Goal: Task Accomplishment & Management: Manage account settings

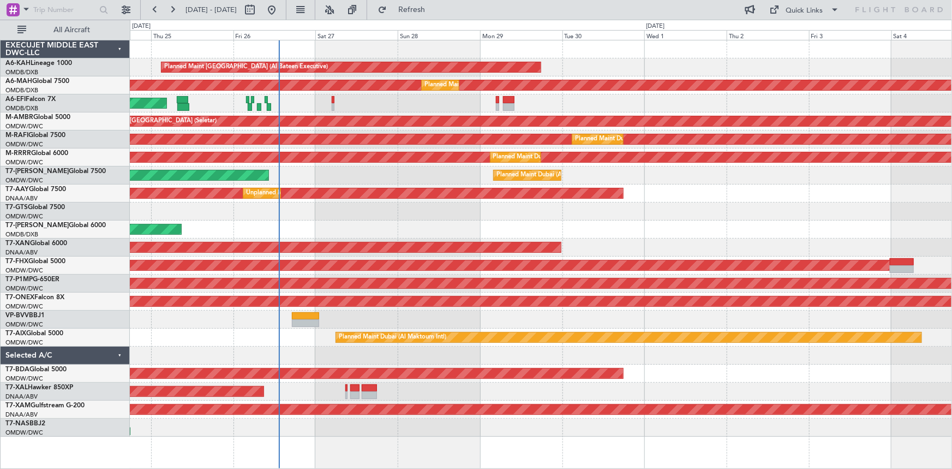
click at [383, 211] on div "Planned Maint Abu Dhabi (Al Bateen Executive) Planned Maint Dubai (Dubai Intl) …" at bounding box center [541, 238] width 822 height 396
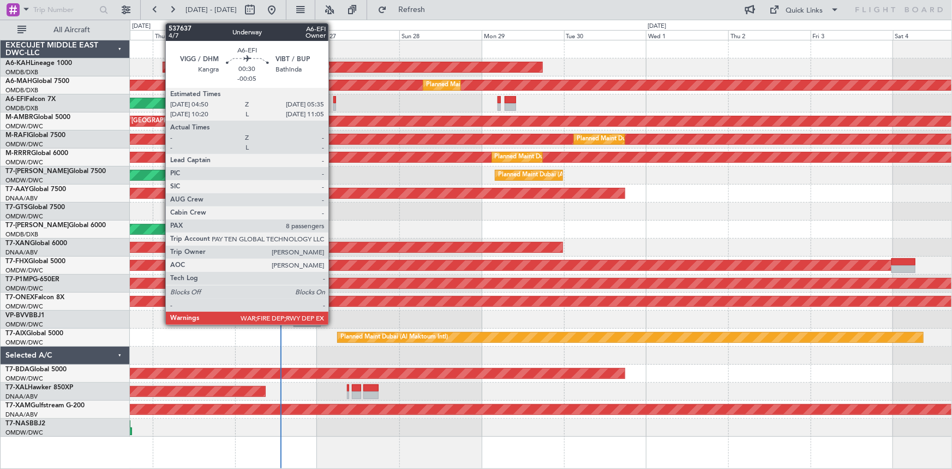
click at [333, 98] on div at bounding box center [334, 100] width 3 height 8
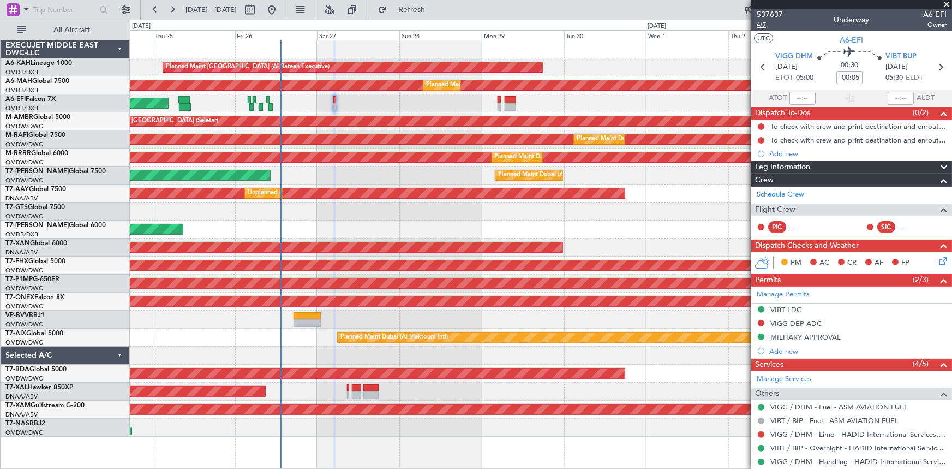
click at [763, 22] on span "4/7" at bounding box center [770, 24] width 26 height 9
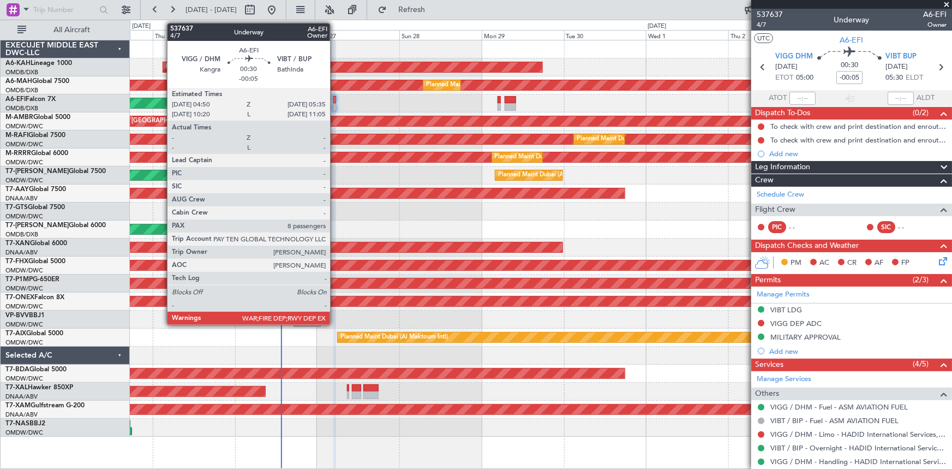
click at [335, 97] on div at bounding box center [334, 100] width 3 height 8
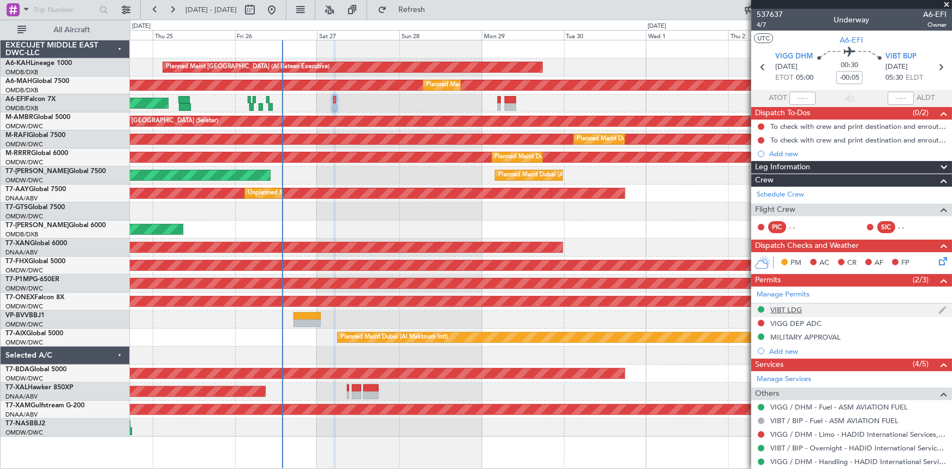
click at [792, 308] on div "VIBT LDG" at bounding box center [786, 309] width 32 height 9
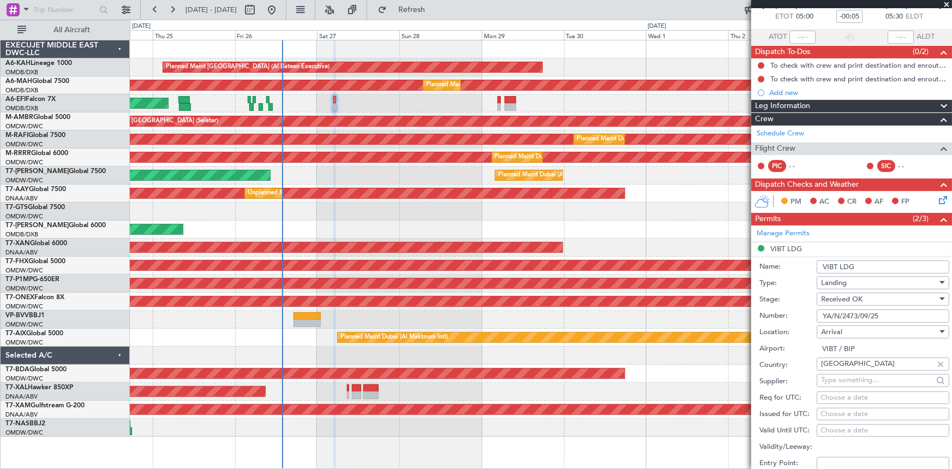
scroll to position [99, 0]
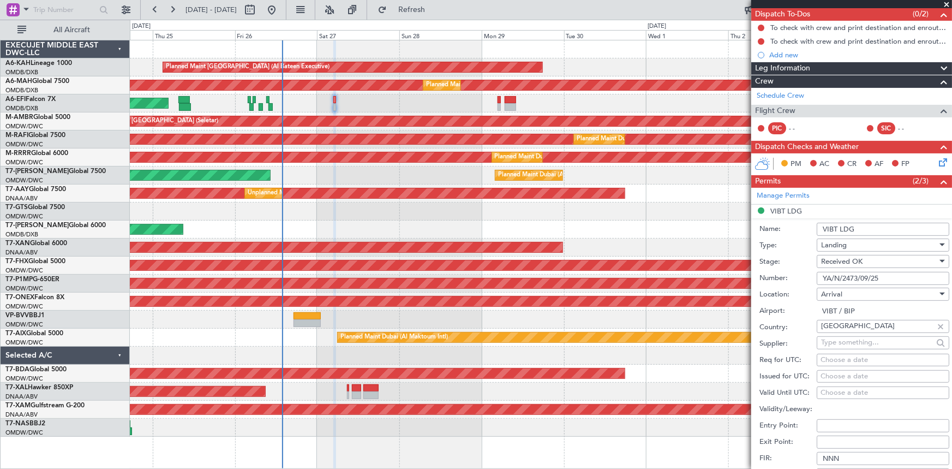
drag, startPoint x: 887, startPoint y: 277, endPoint x: 678, endPoint y: 277, distance: 209.5
click at [678, 277] on fb-app "24 Sep 2025 - 04 Oct 2025 Refresh Quick Links All Aircraft Planned Maint Abu Dh…" at bounding box center [476, 238] width 952 height 460
paste input "DCT PK DCT KIKED W23 ASARI"
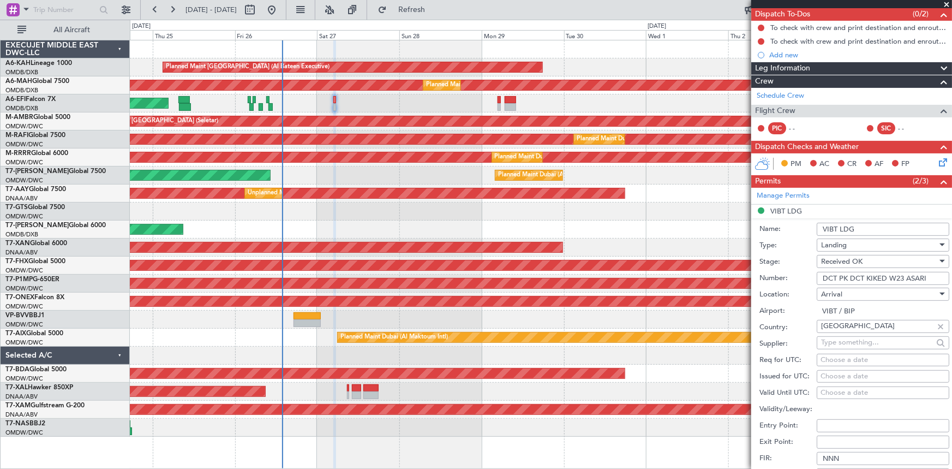
type input "YA/N/2473/09/25"
click at [791, 266] on div "Stage: Received OK" at bounding box center [854, 262] width 190 height 16
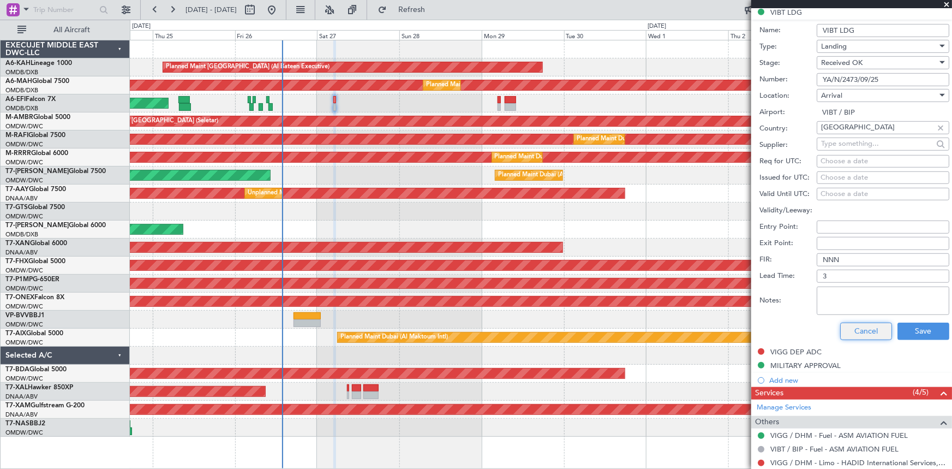
click at [860, 329] on button "Cancel" at bounding box center [866, 330] width 52 height 17
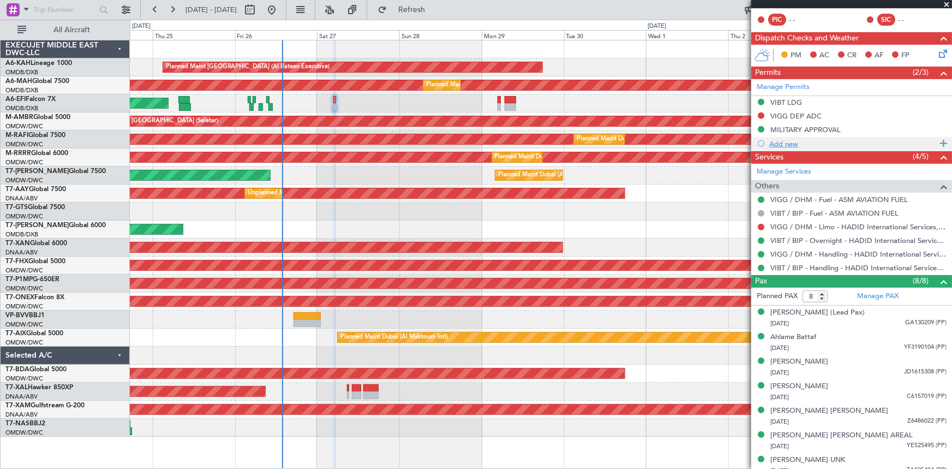
scroll to position [140, 0]
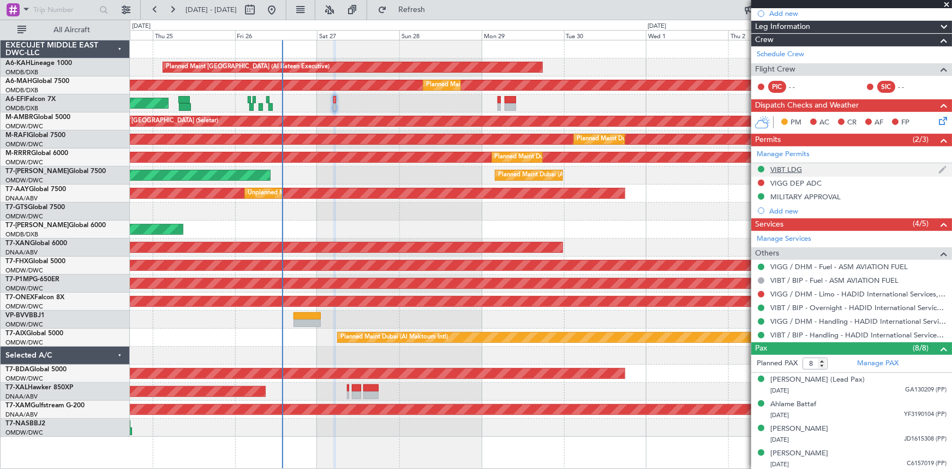
click at [783, 167] on div "VIBT LDG" at bounding box center [786, 169] width 32 height 9
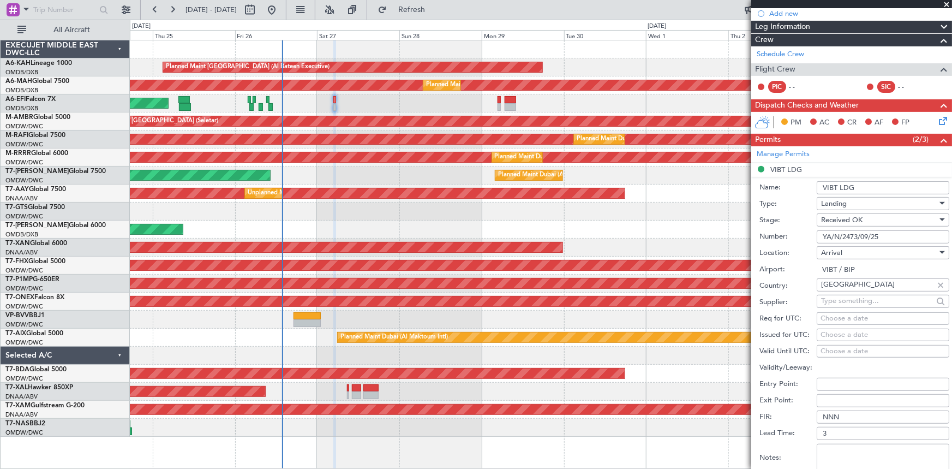
drag, startPoint x: 769, startPoint y: 236, endPoint x: 676, endPoint y: 236, distance: 92.7
click at [676, 236] on fb-app "24 Sep 2025 - 04 Oct 2025 Refresh Quick Links All Aircraft Planned Maint Abu Dh…" at bounding box center [476, 238] width 952 height 460
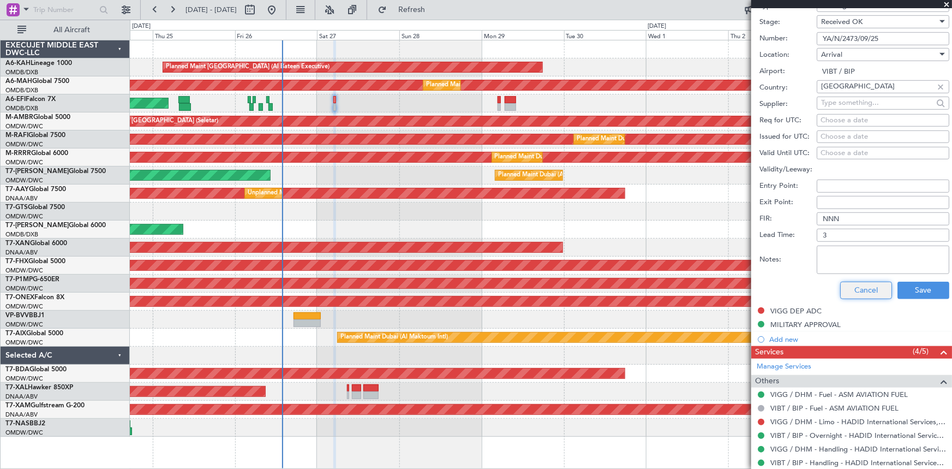
click at [866, 285] on button "Cancel" at bounding box center [866, 289] width 52 height 17
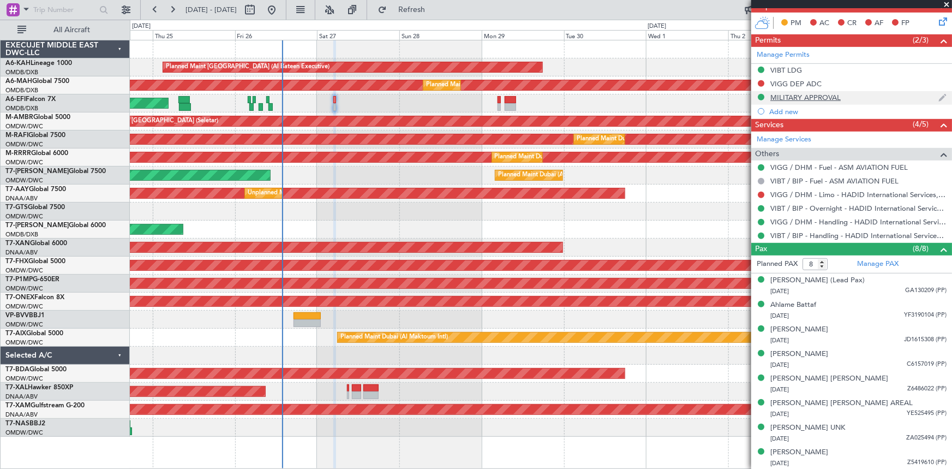
click at [805, 94] on div "MILITARY APPROVAL" at bounding box center [805, 97] width 70 height 9
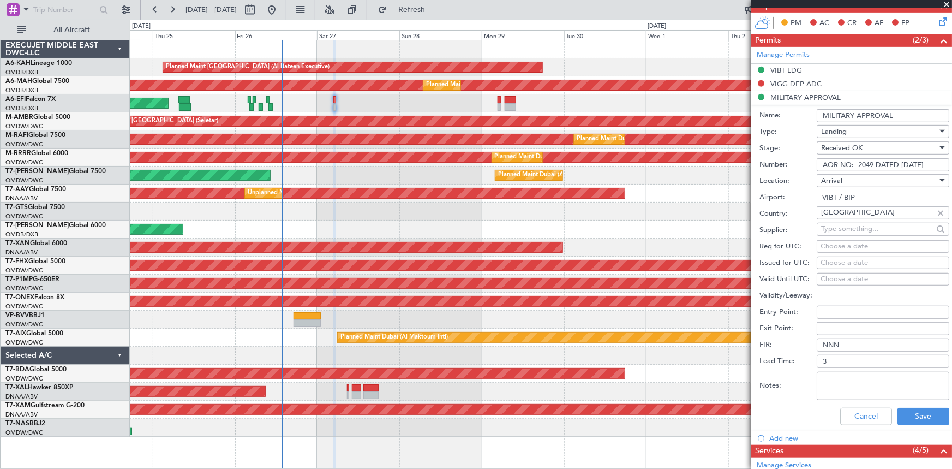
scroll to position [0, 0]
drag, startPoint x: 823, startPoint y: 163, endPoint x: 951, endPoint y: 162, distance: 128.2
click at [951, 162] on article "537637 4/7 Underway A6-EFI Owner UTC A6-EFI VIGG DHM 27/09/2025 ETOT 05:00 00:3…" at bounding box center [851, 239] width 201 height 460
click at [852, 416] on mat-tooltip-component "Incomplete" at bounding box center [848, 429] width 50 height 29
click at [867, 420] on button "Cancel" at bounding box center [866, 416] width 52 height 17
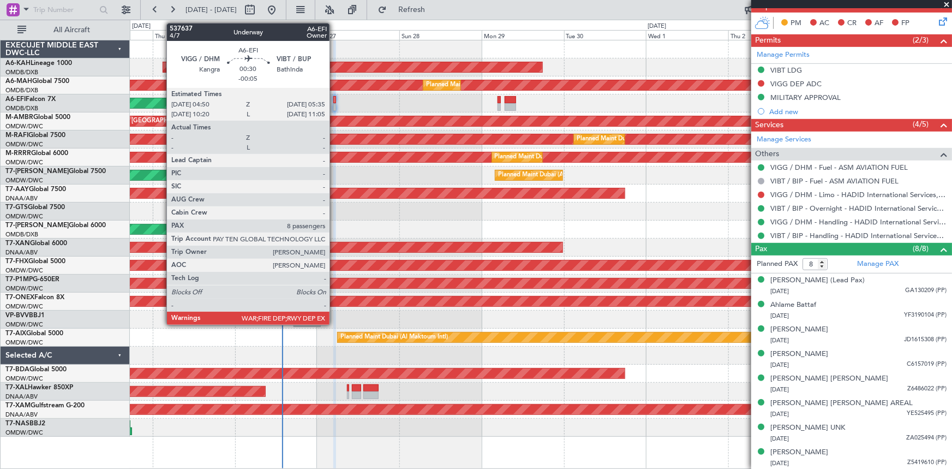
click at [334, 99] on div at bounding box center [334, 100] width 3 height 8
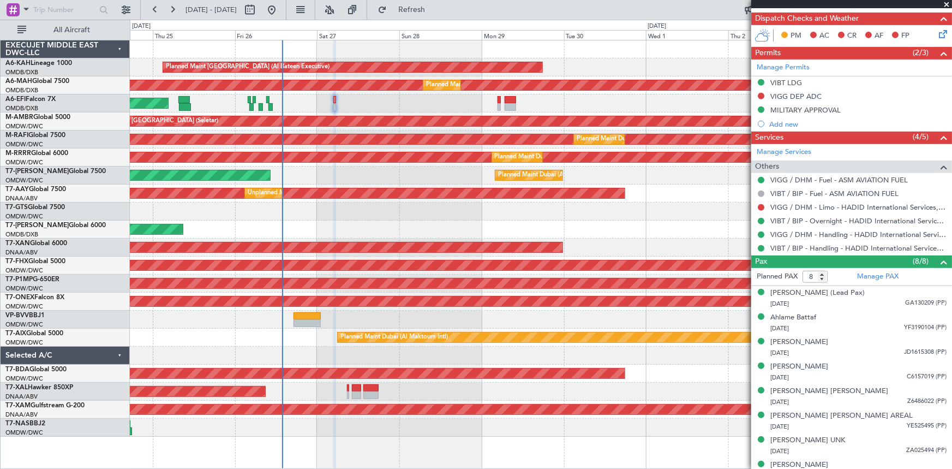
scroll to position [239, 0]
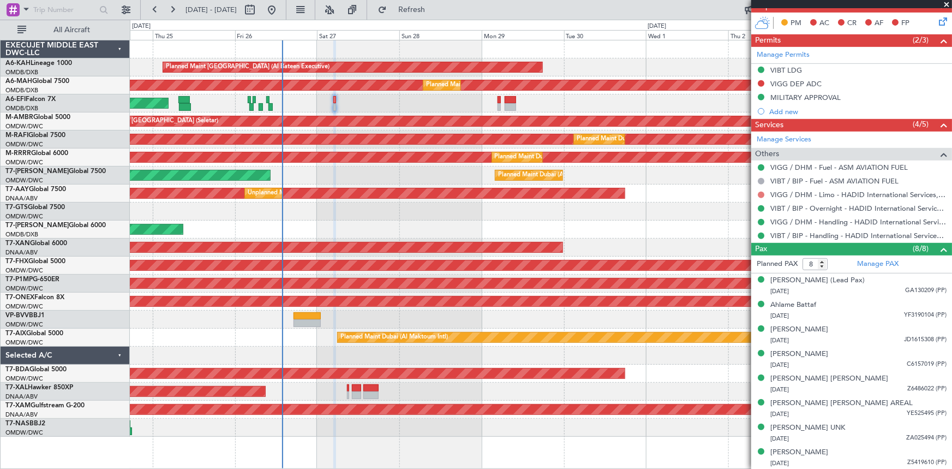
click at [760, 193] on button at bounding box center [761, 194] width 7 height 7
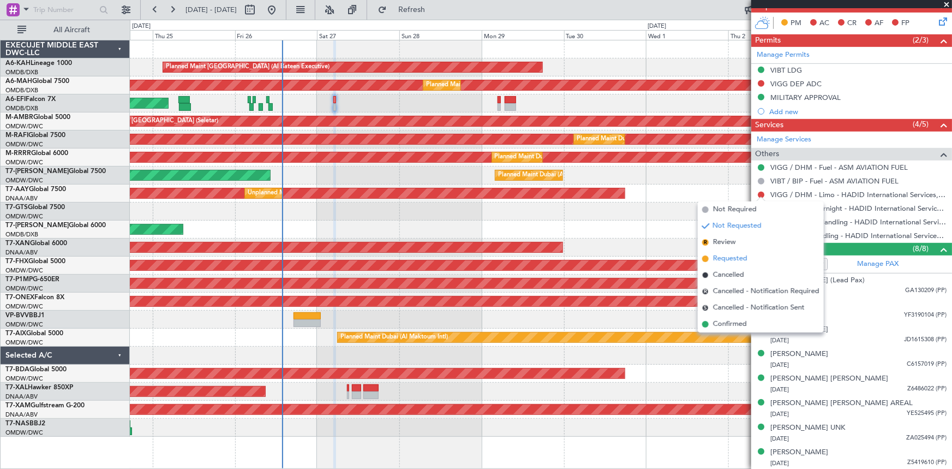
click at [727, 256] on span "Requested" at bounding box center [730, 258] width 34 height 11
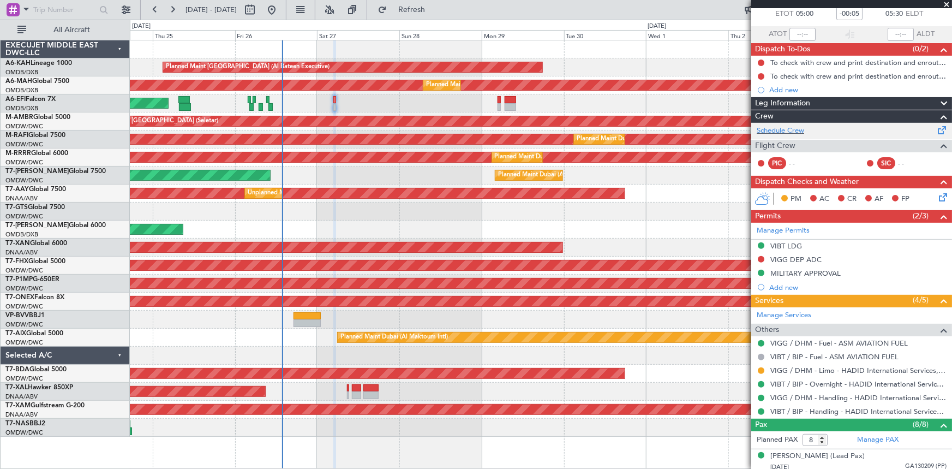
scroll to position [0, 0]
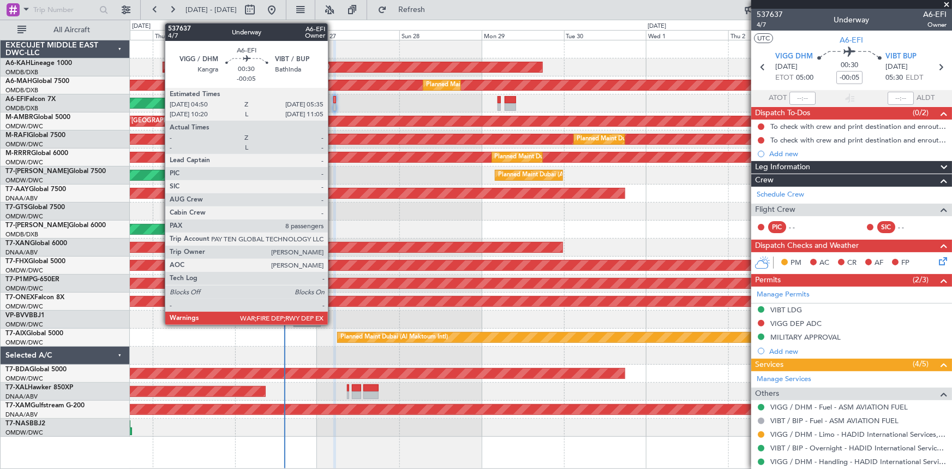
click at [333, 100] on div at bounding box center [334, 100] width 3 height 8
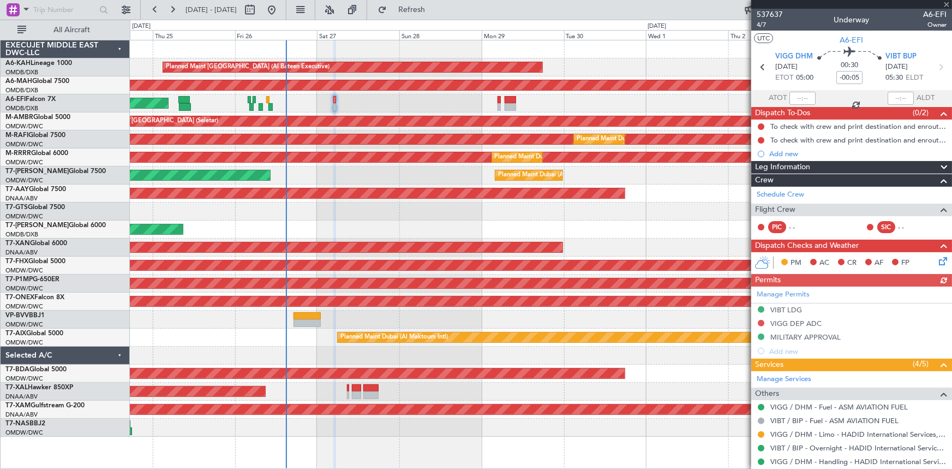
type input "+00:45"
type input "2"
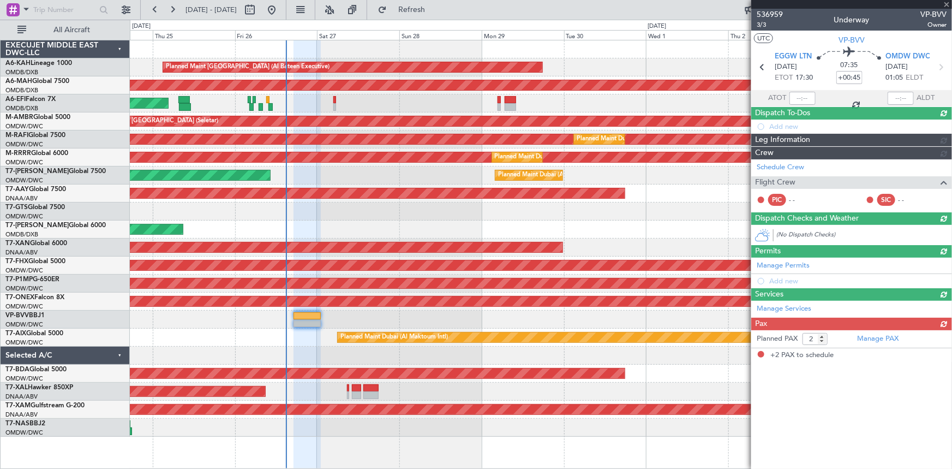
type input "[PERSON_NAME] ([PERSON_NAME])"
type input "7363"
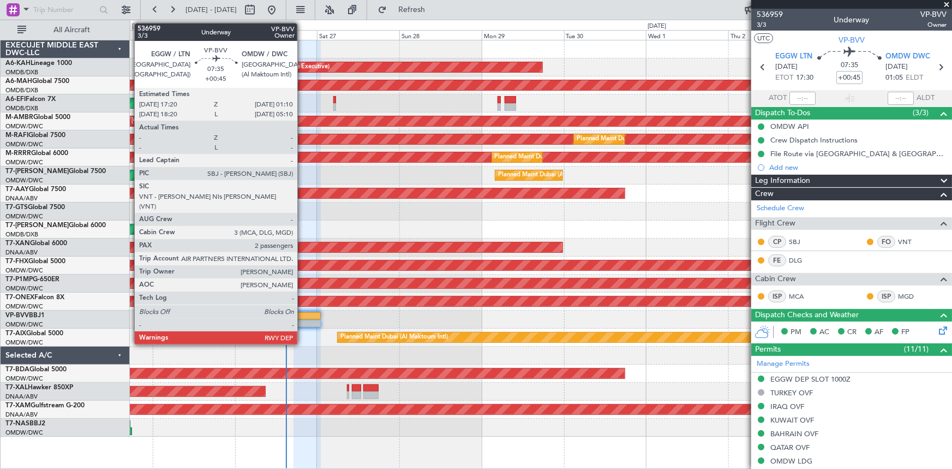
click at [302, 312] on div at bounding box center [306, 316] width 27 height 8
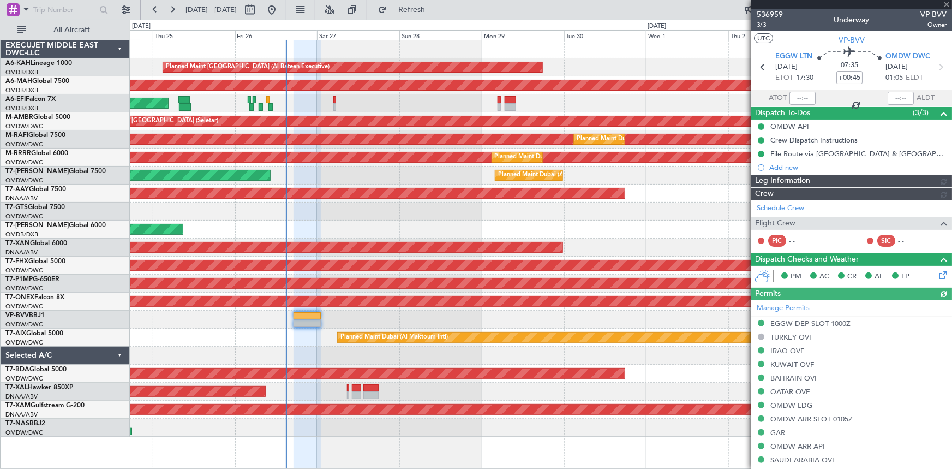
type input "[PERSON_NAME] ([PERSON_NAME])"
type input "7363"
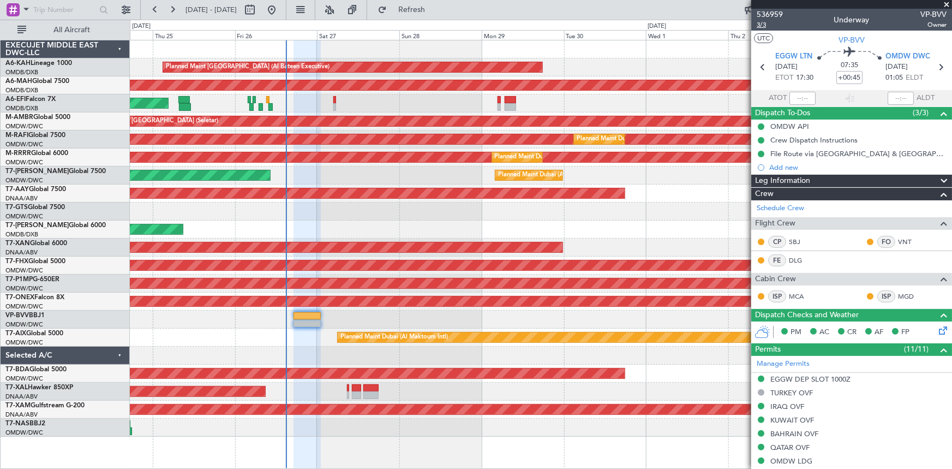
click at [762, 26] on span "3/3" at bounding box center [770, 24] width 26 height 9
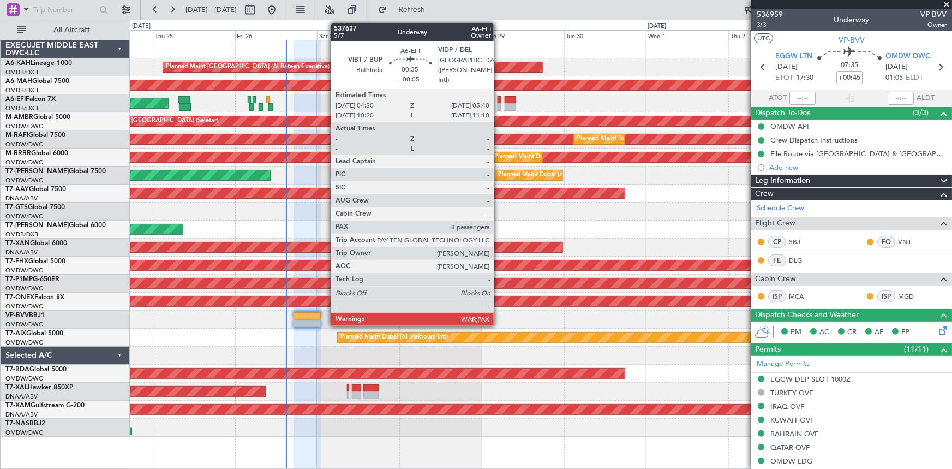
click at [499, 99] on div at bounding box center [499, 100] width 3 height 8
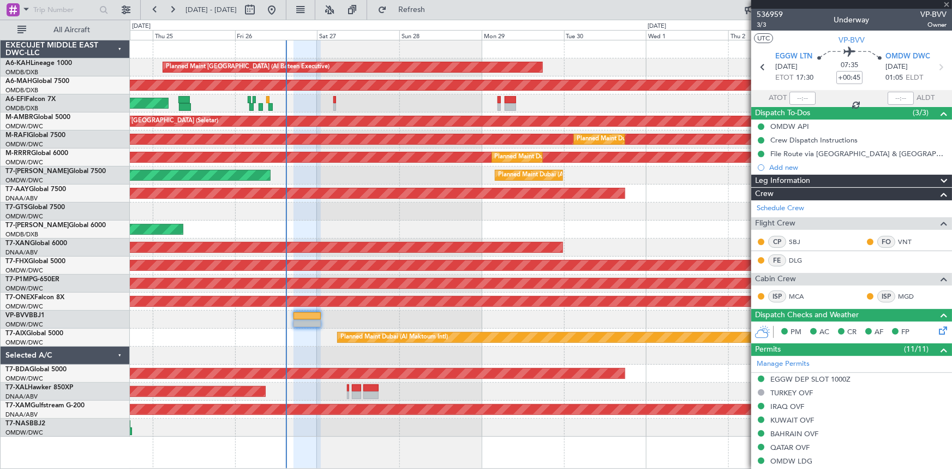
type input "-00:05"
type input "8"
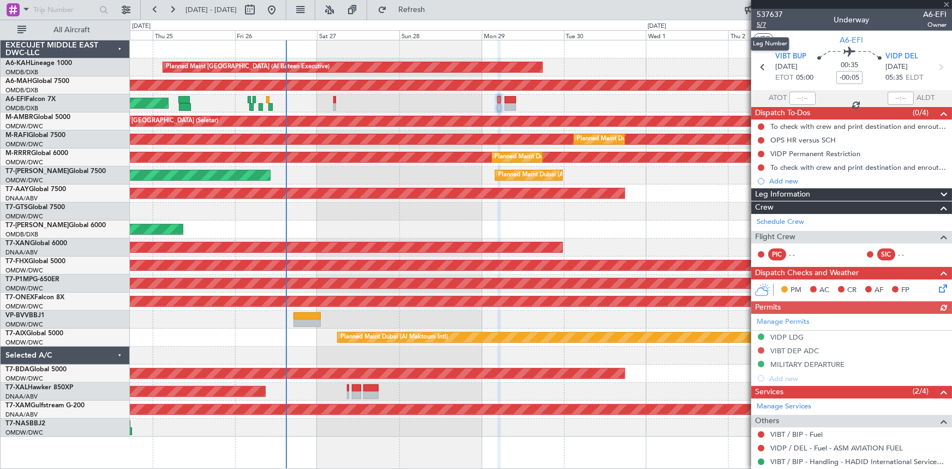
click at [766, 23] on span "5/7" at bounding box center [770, 24] width 26 height 9
click at [426, 5] on button "Refresh" at bounding box center [405, 9] width 65 height 17
click at [762, 24] on span "5/7" at bounding box center [770, 24] width 26 height 9
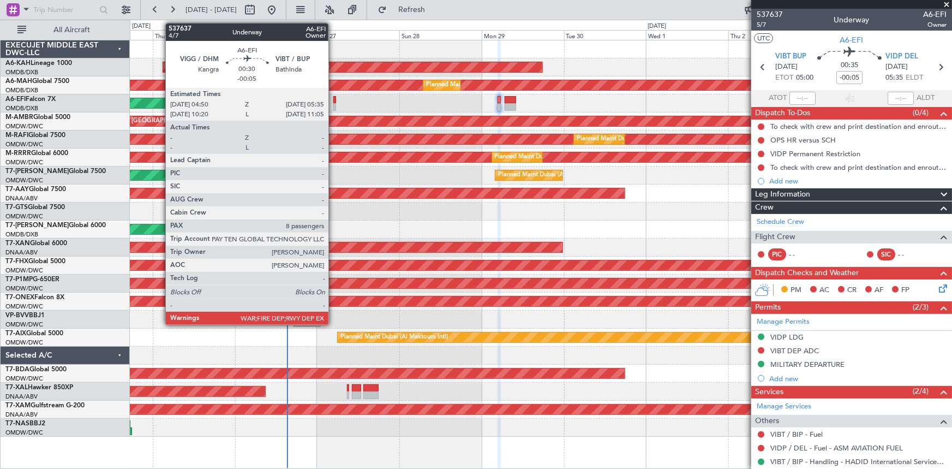
click at [333, 100] on div at bounding box center [334, 100] width 3 height 8
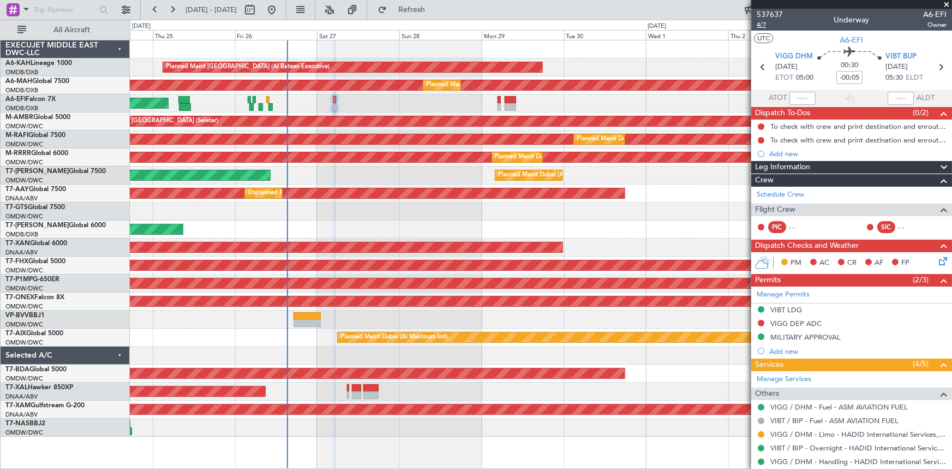
click at [766, 26] on span "4/7" at bounding box center [770, 24] width 26 height 9
click at [781, 195] on link "Schedule Crew" at bounding box center [780, 194] width 47 height 11
click at [423, 10] on span "Refresh" at bounding box center [412, 10] width 46 height 8
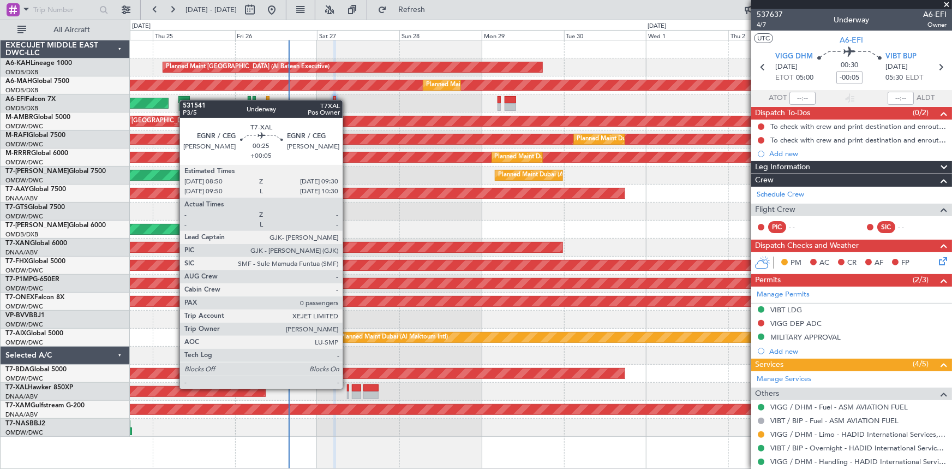
click at [347, 387] on div at bounding box center [348, 388] width 3 height 8
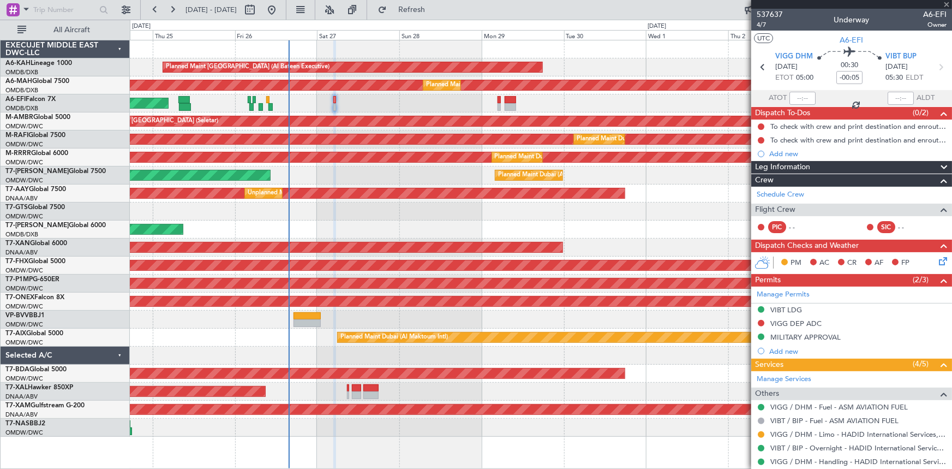
type input "+00:05"
type input "0"
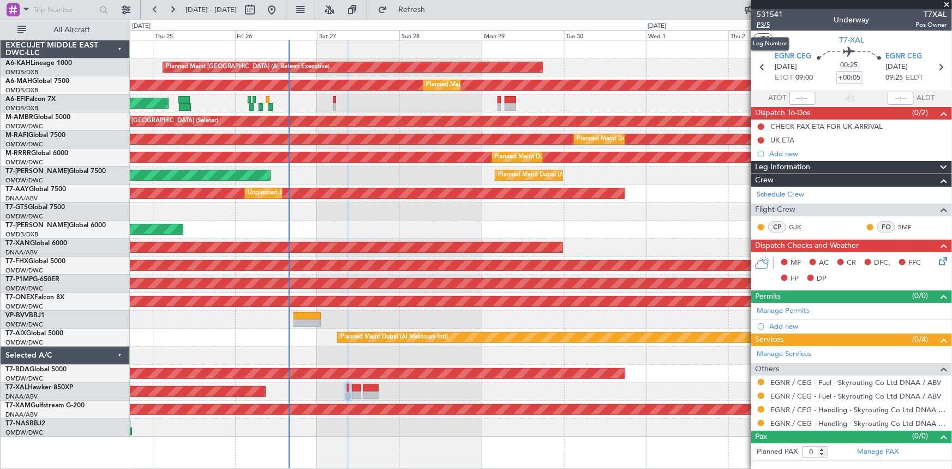
click at [769, 21] on span "P3/5" at bounding box center [770, 24] width 26 height 9
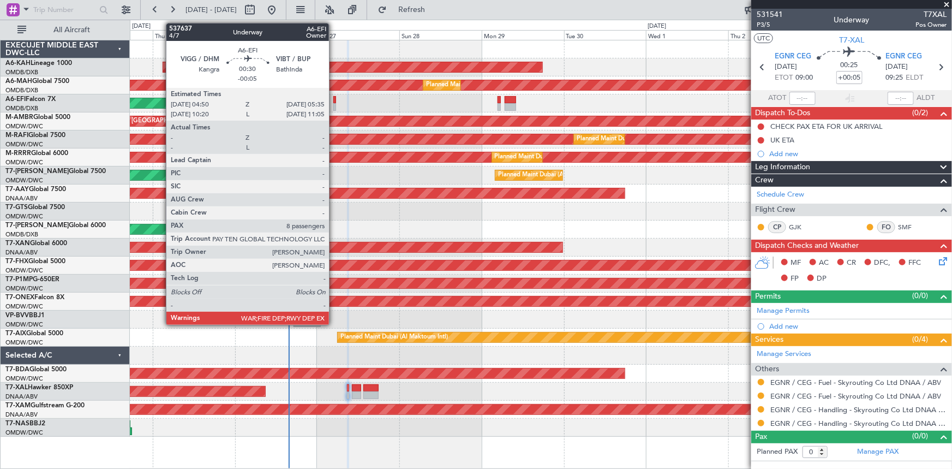
click at [334, 97] on div at bounding box center [334, 100] width 3 height 8
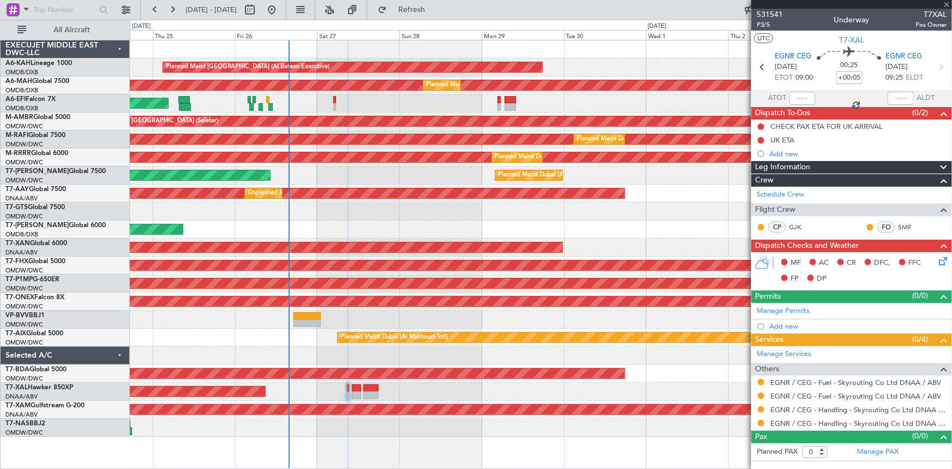
type input "-00:05"
type input "8"
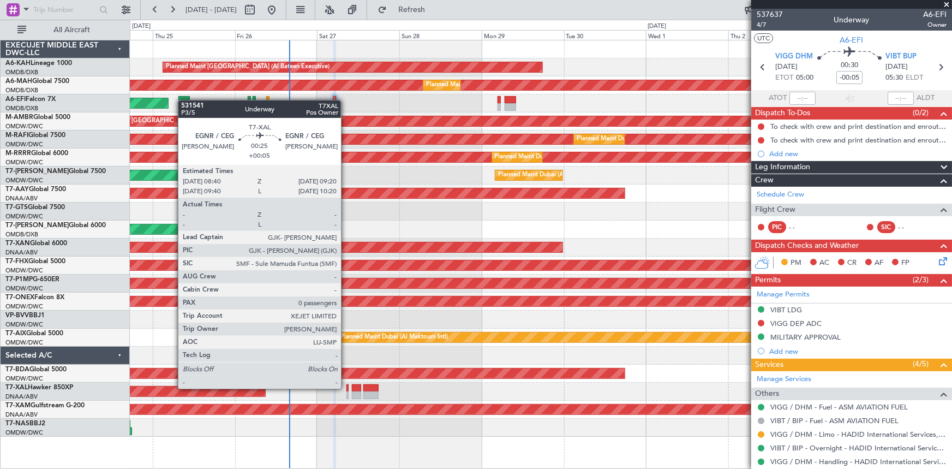
click at [346, 387] on div at bounding box center [347, 388] width 3 height 8
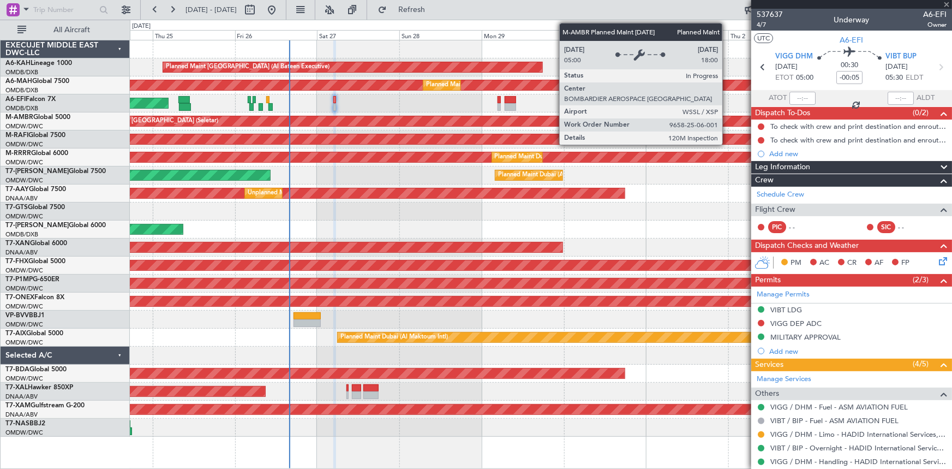
type input "+00:05"
type input "0"
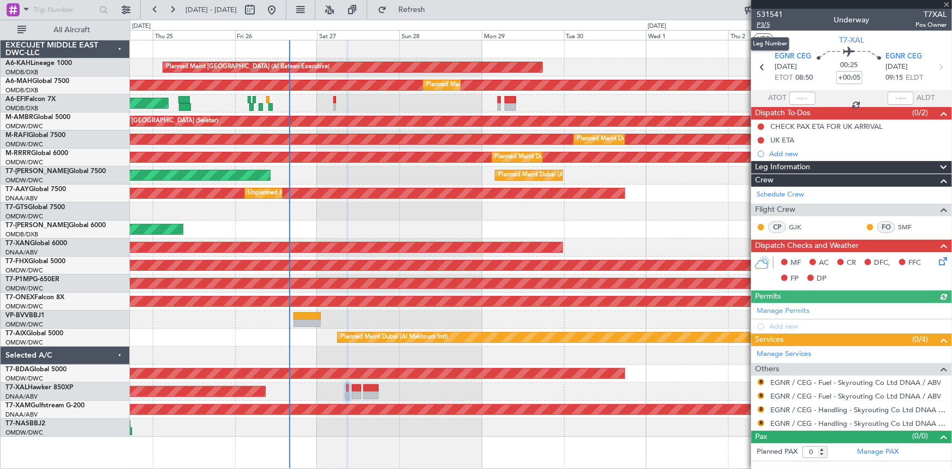
click at [765, 25] on span "P3/5" at bounding box center [770, 24] width 26 height 9
click at [435, 13] on span "Refresh" at bounding box center [412, 10] width 46 height 8
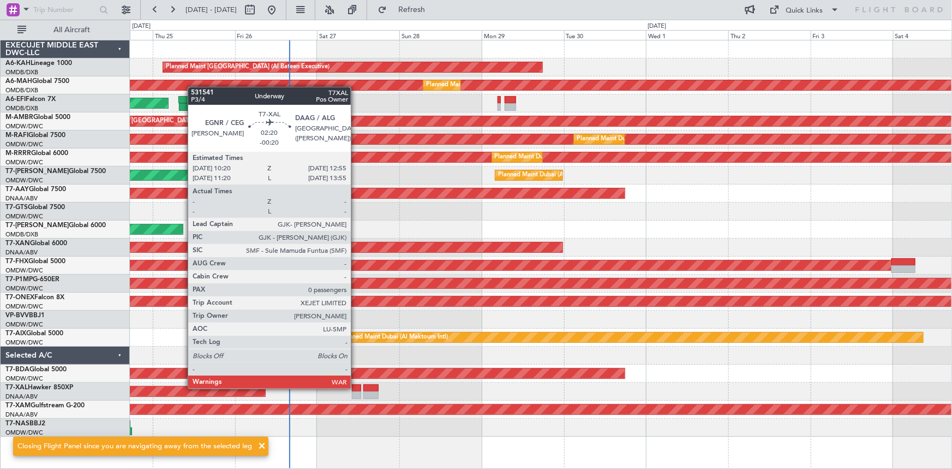
click at [356, 387] on div at bounding box center [356, 388] width 9 height 8
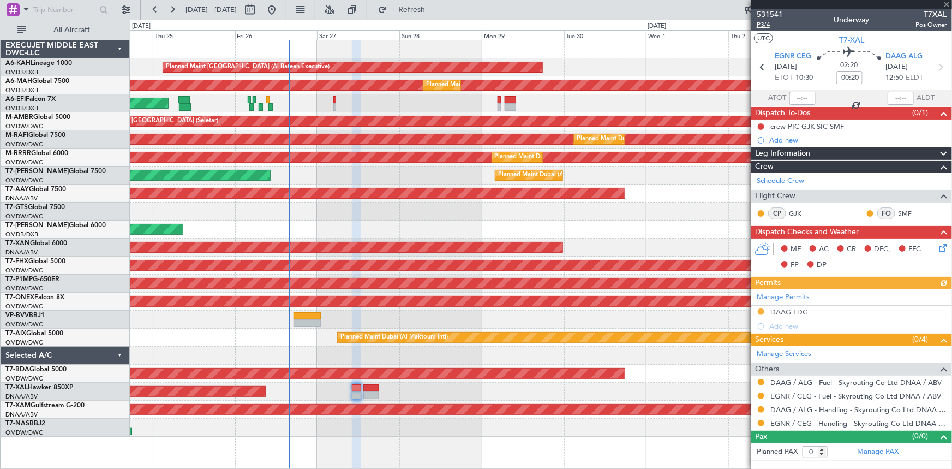
click at [766, 23] on span "P3/4" at bounding box center [770, 24] width 26 height 9
click at [435, 9] on span "Refresh" at bounding box center [412, 10] width 46 height 8
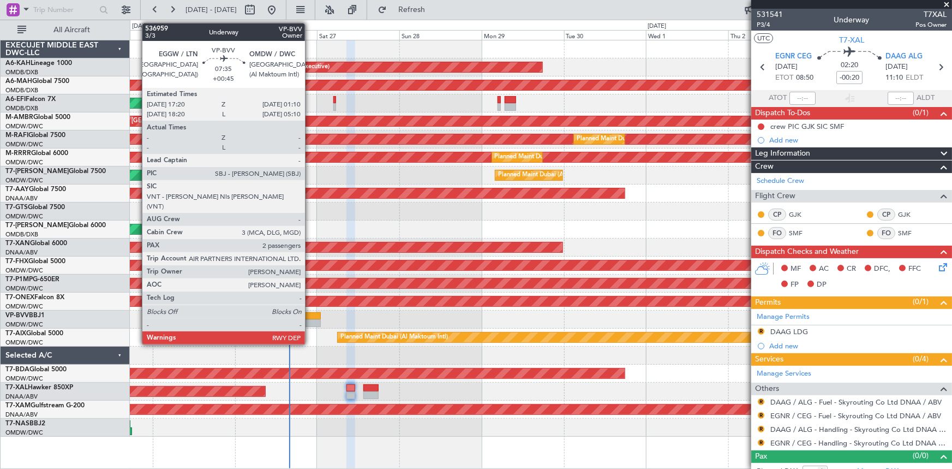
click at [310, 317] on div at bounding box center [306, 316] width 27 height 8
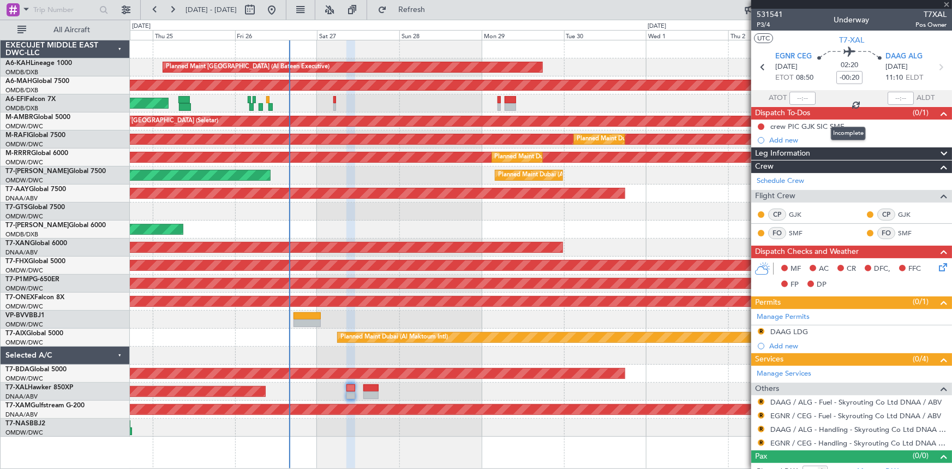
type input "+00:45"
type input "2"
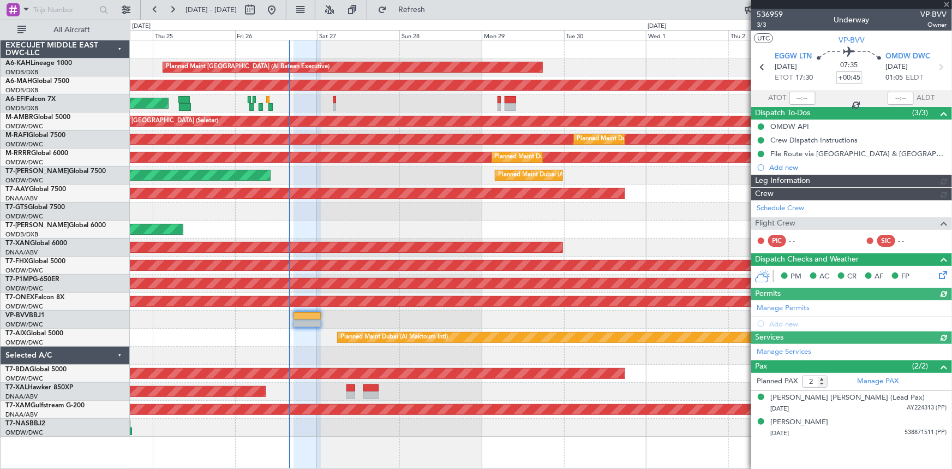
type input "[PERSON_NAME] ([PERSON_NAME])"
type input "7363"
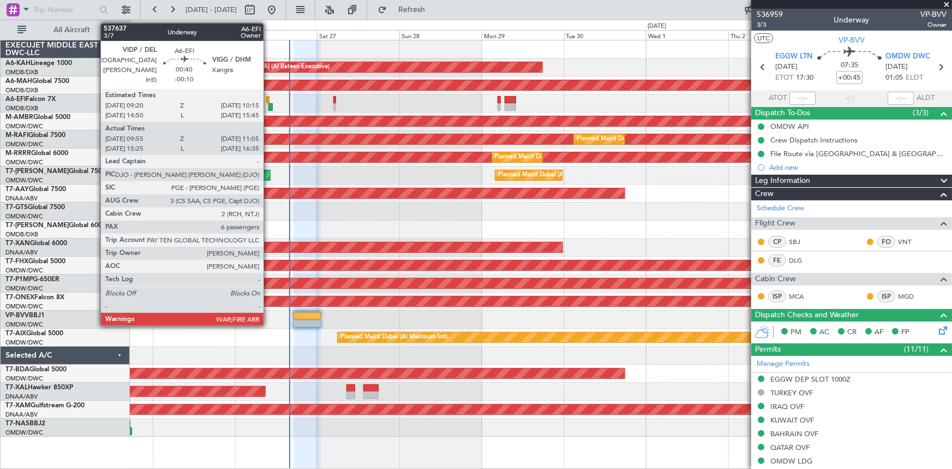
click at [268, 98] on div at bounding box center [267, 100] width 3 height 8
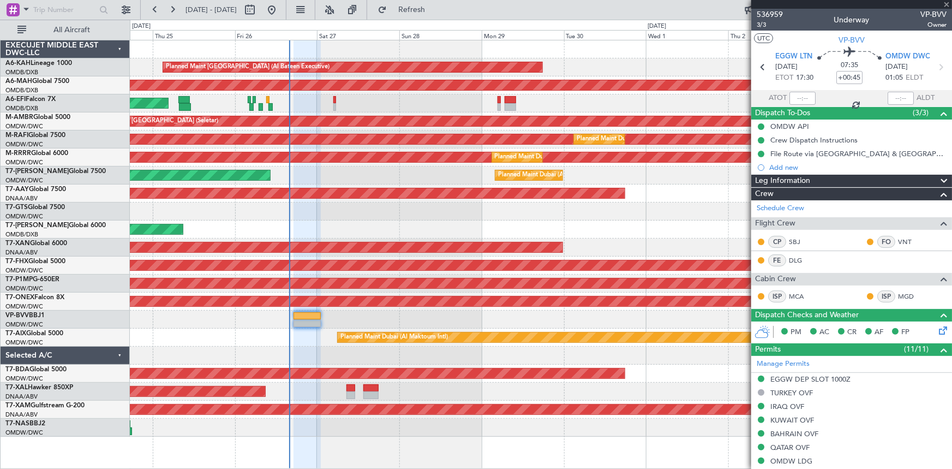
type input "-00:10"
type input "10:05"
type input "11:00"
type input "6"
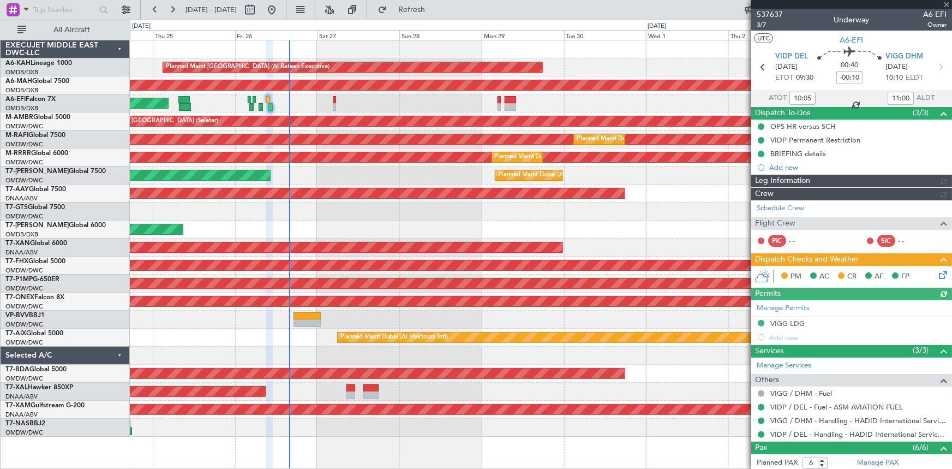
type input "Dherander Fithani (DHF)"
type input "7365"
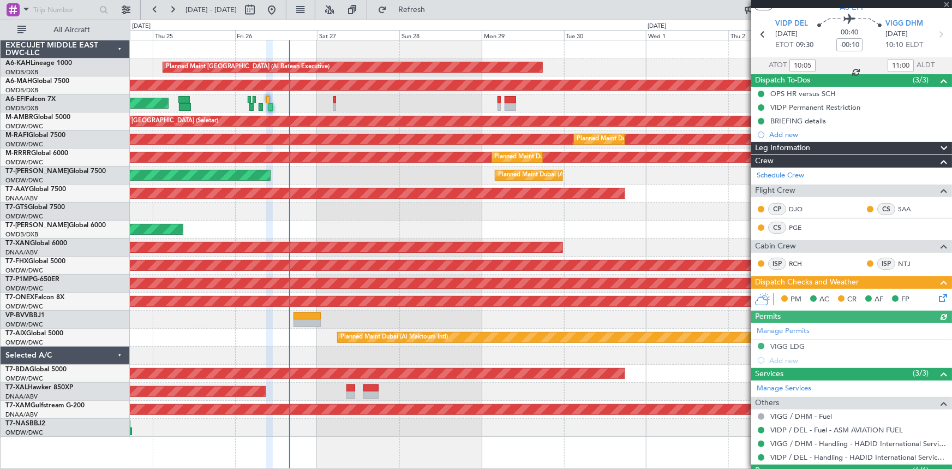
scroll to position [49, 0]
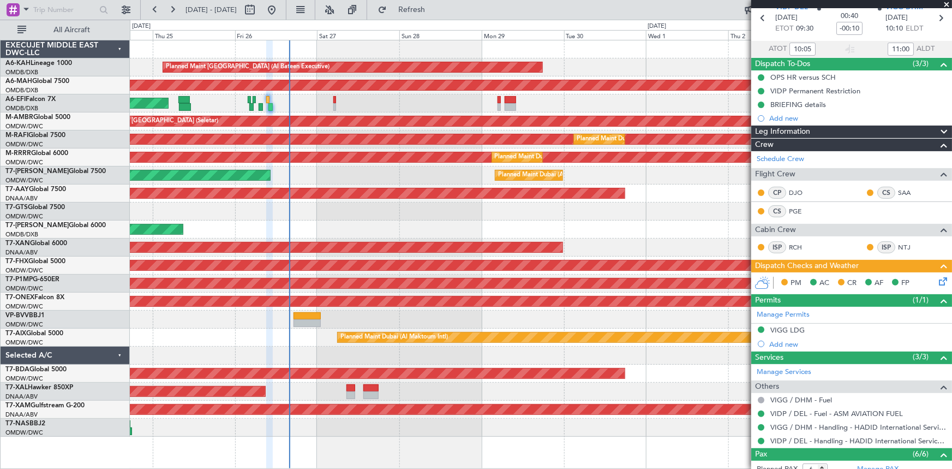
click at [937, 280] on icon at bounding box center [941, 279] width 9 height 9
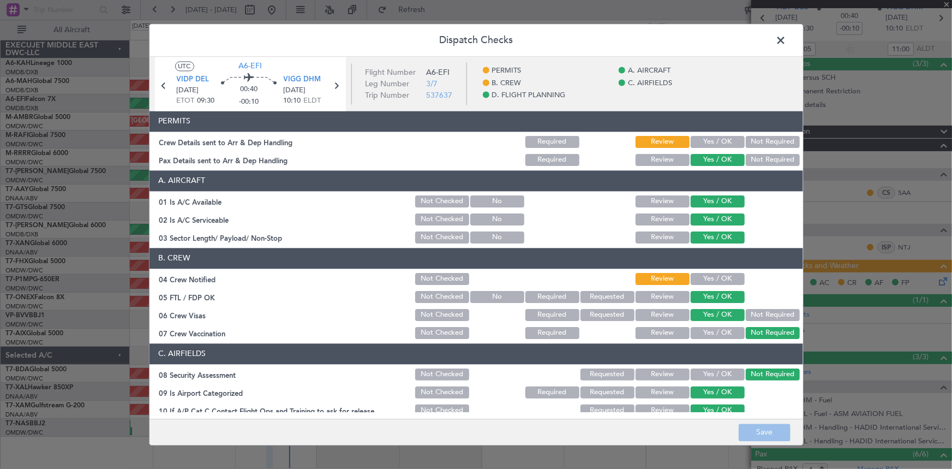
drag, startPoint x: 709, startPoint y: 138, endPoint x: 714, endPoint y: 150, distance: 13.2
click at [709, 139] on button "Yes / OK" at bounding box center [718, 142] width 54 height 12
drag, startPoint x: 709, startPoint y: 280, endPoint x: 776, endPoint y: 457, distance: 189.6
click at [710, 284] on button "Yes / OK" at bounding box center [718, 279] width 54 height 12
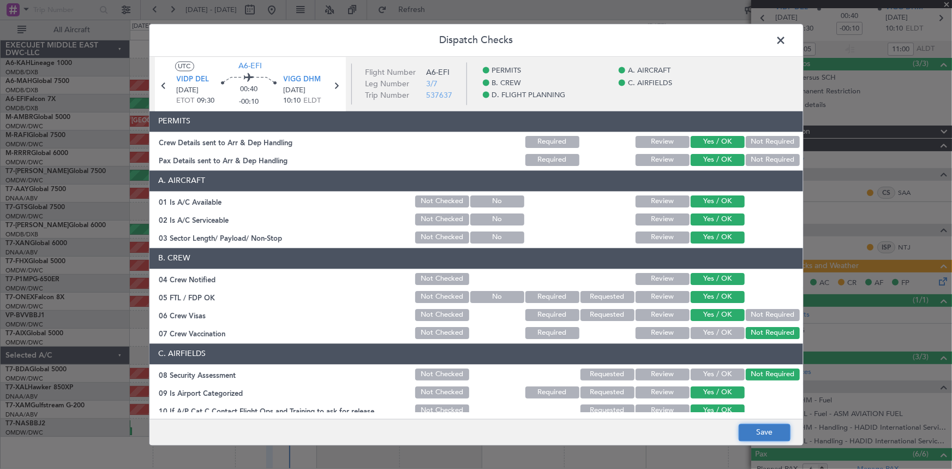
click at [769, 429] on button "Save" at bounding box center [765, 431] width 52 height 17
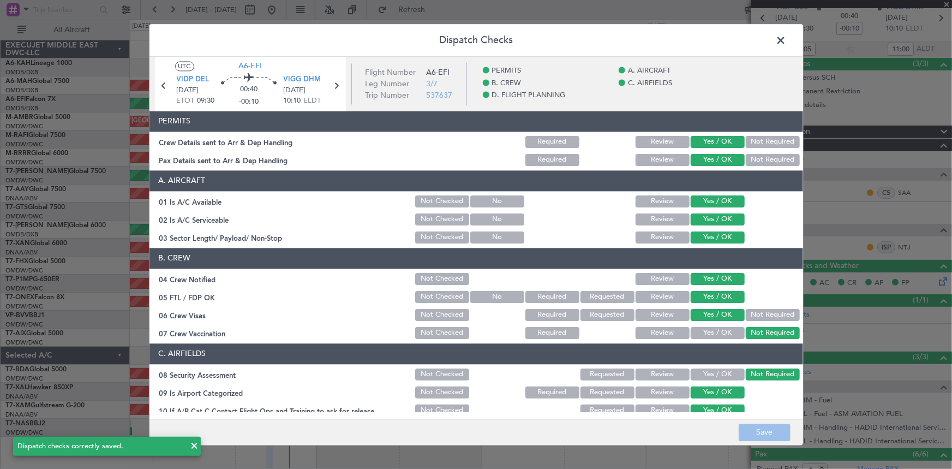
click at [787, 39] on span at bounding box center [787, 43] width 0 height 22
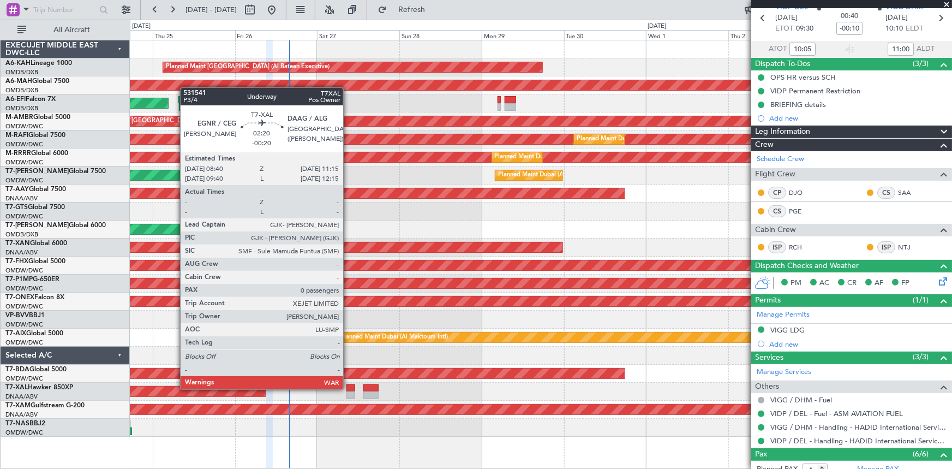
click at [348, 388] on div at bounding box center [350, 388] width 9 height 8
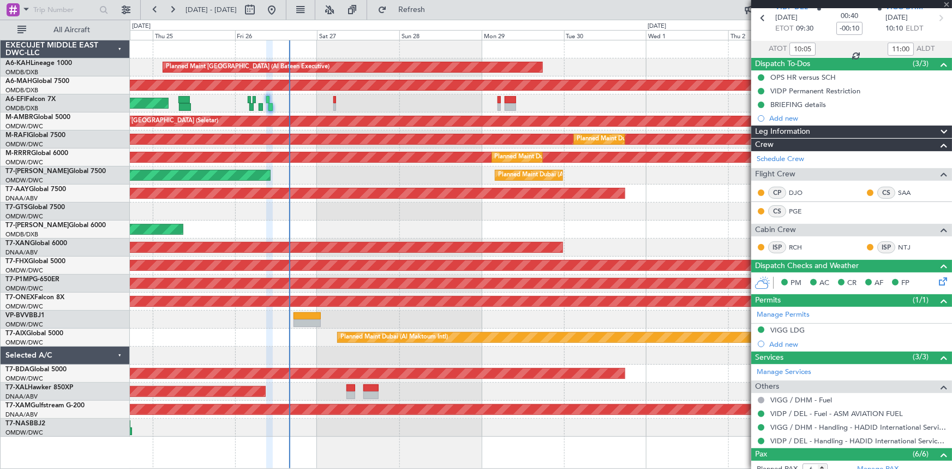
scroll to position [0, 0]
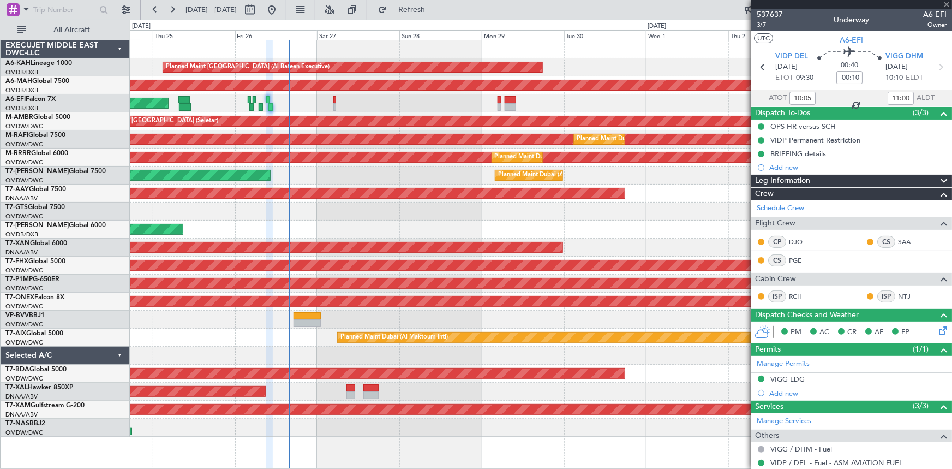
type input "-00:20"
type input "0"
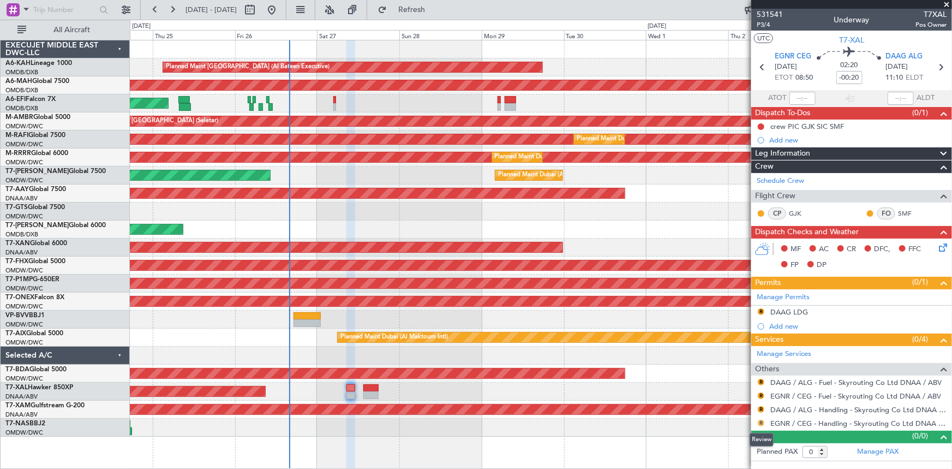
click at [759, 423] on button "R" at bounding box center [761, 423] width 7 height 7
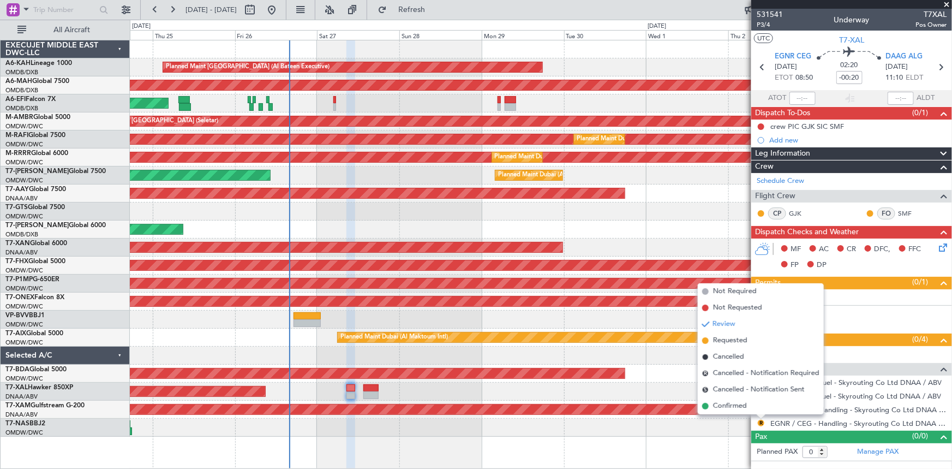
drag, startPoint x: 732, startPoint y: 339, endPoint x: 744, endPoint y: 358, distance: 22.6
click at [732, 339] on span "Requested" at bounding box center [730, 340] width 34 height 11
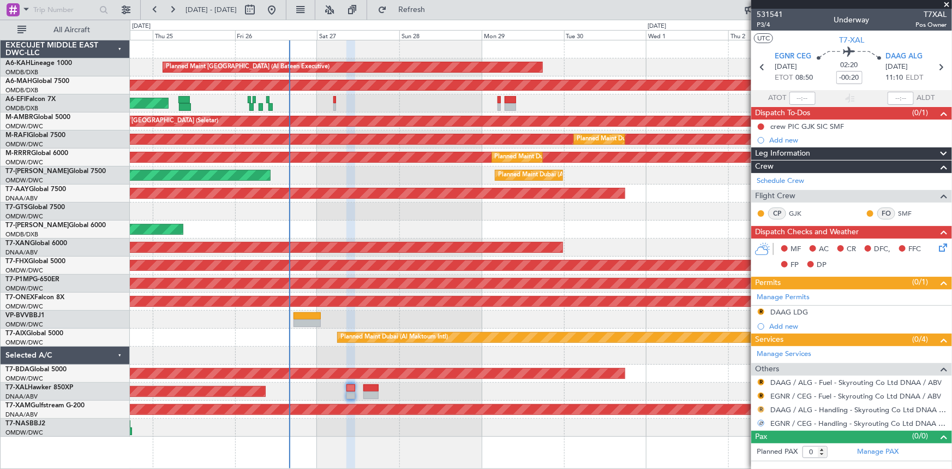
click at [762, 408] on button "R" at bounding box center [761, 409] width 7 height 7
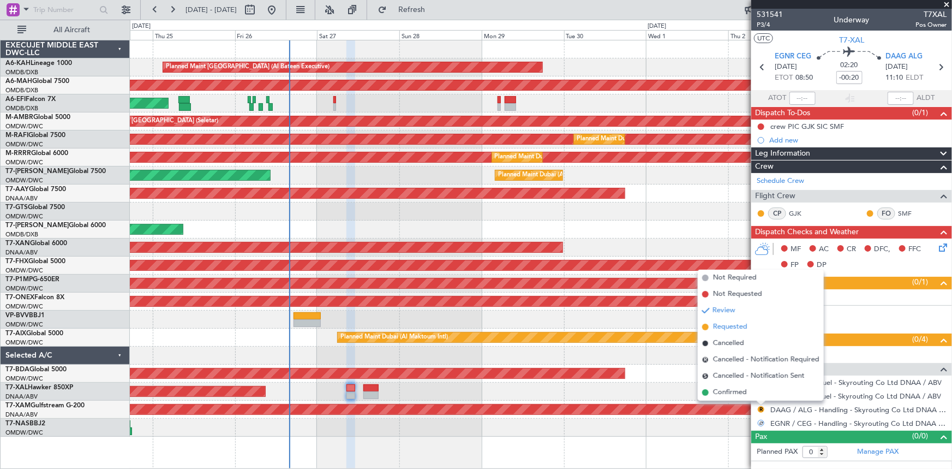
click at [728, 327] on span "Requested" at bounding box center [730, 326] width 34 height 11
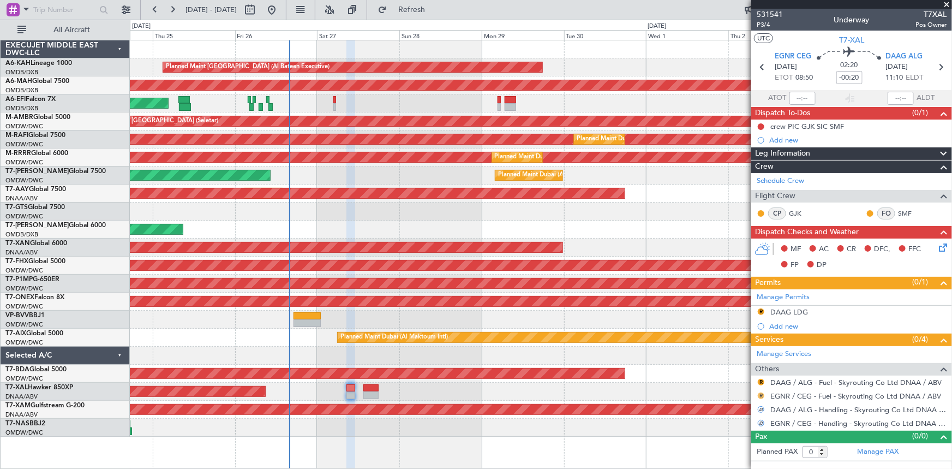
click at [760, 393] on button "R" at bounding box center [761, 395] width 7 height 7
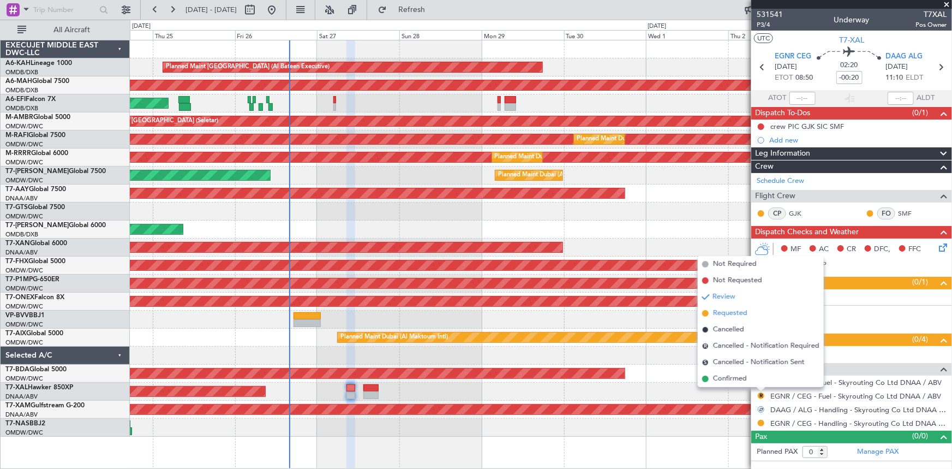
click at [736, 310] on span "Requested" at bounding box center [730, 313] width 34 height 11
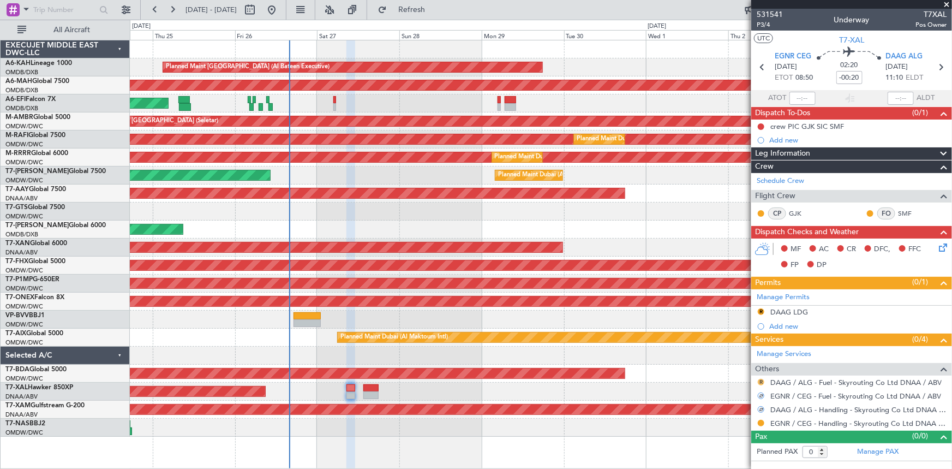
click at [762, 379] on button "R" at bounding box center [761, 382] width 7 height 7
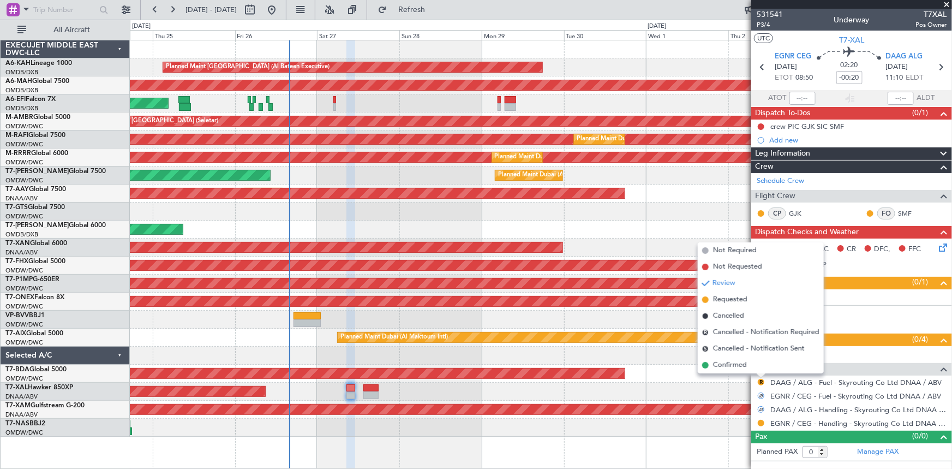
click at [727, 299] on span "Requested" at bounding box center [730, 299] width 34 height 11
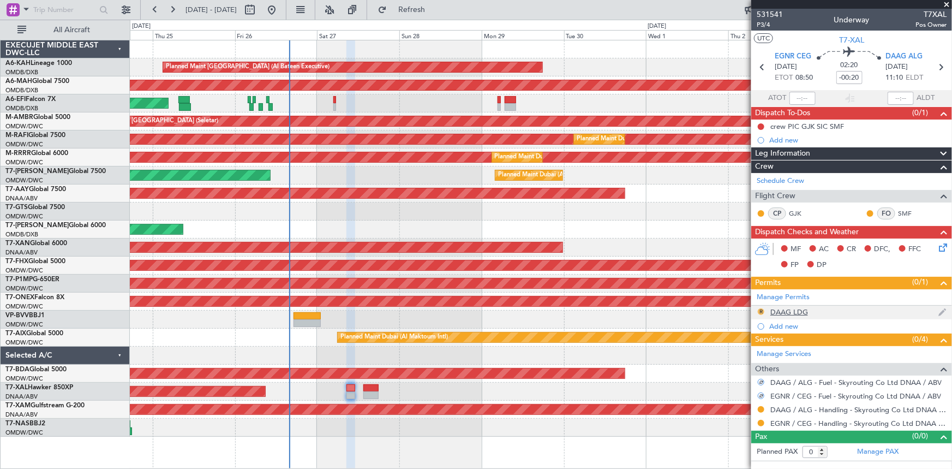
click at [763, 309] on button "R" at bounding box center [761, 311] width 7 height 7
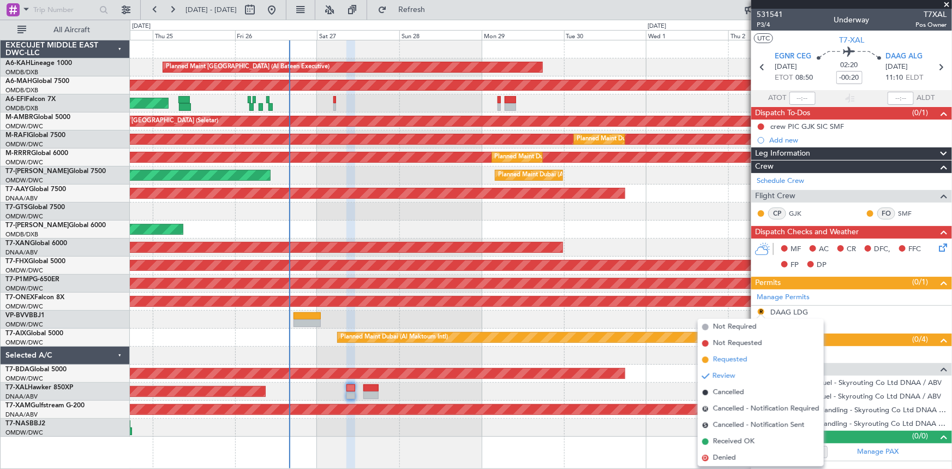
click at [729, 364] on span "Requested" at bounding box center [730, 359] width 34 height 11
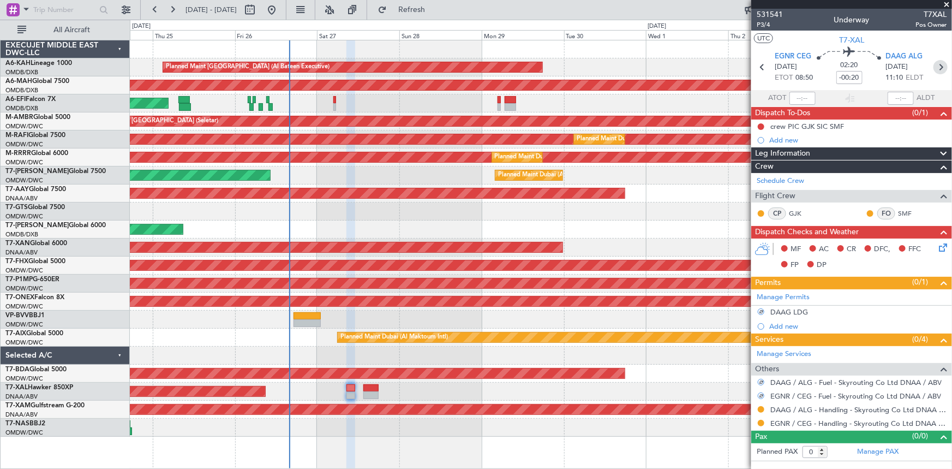
click at [940, 66] on icon at bounding box center [940, 67] width 14 height 14
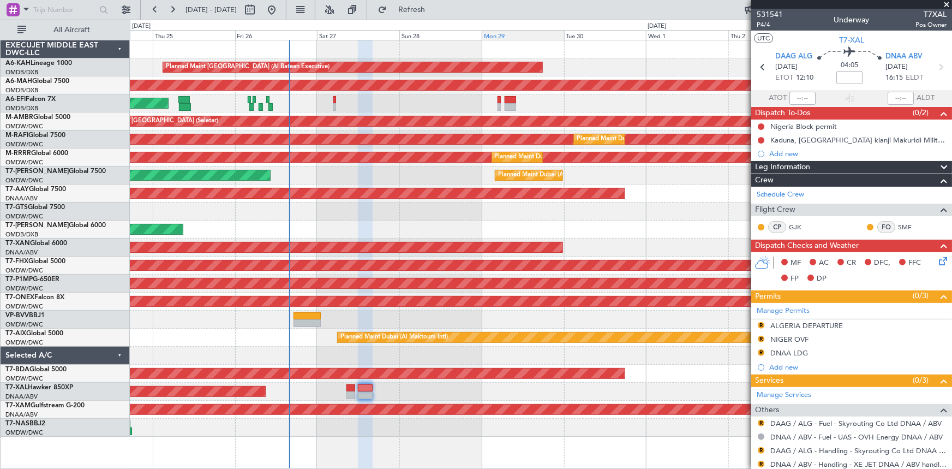
drag, startPoint x: 438, startPoint y: 6, endPoint x: 513, endPoint y: 32, distance: 79.7
click at [435, 7] on span "Refresh" at bounding box center [412, 10] width 46 height 8
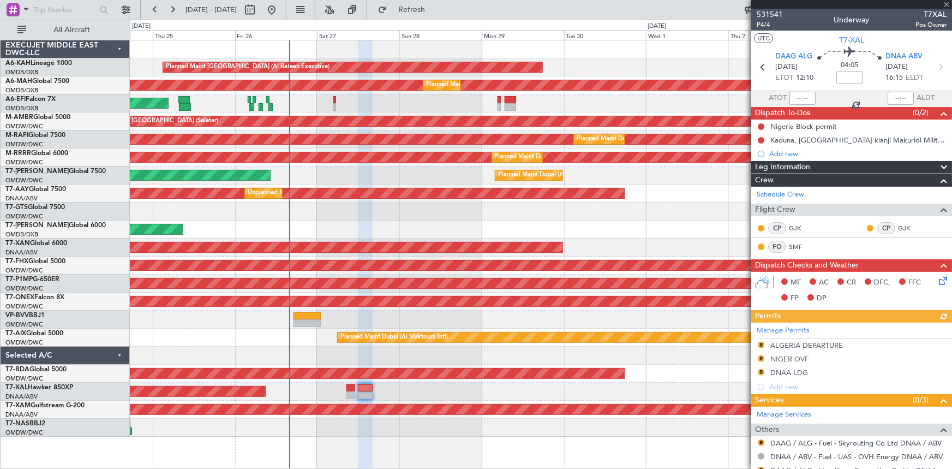
click at [762, 341] on div "Manage Permits R ALGERIA DEPARTURE R NIGER OVF R DNAA LDG Add new" at bounding box center [851, 357] width 201 height 71
click at [761, 345] on button "R" at bounding box center [761, 344] width 7 height 7
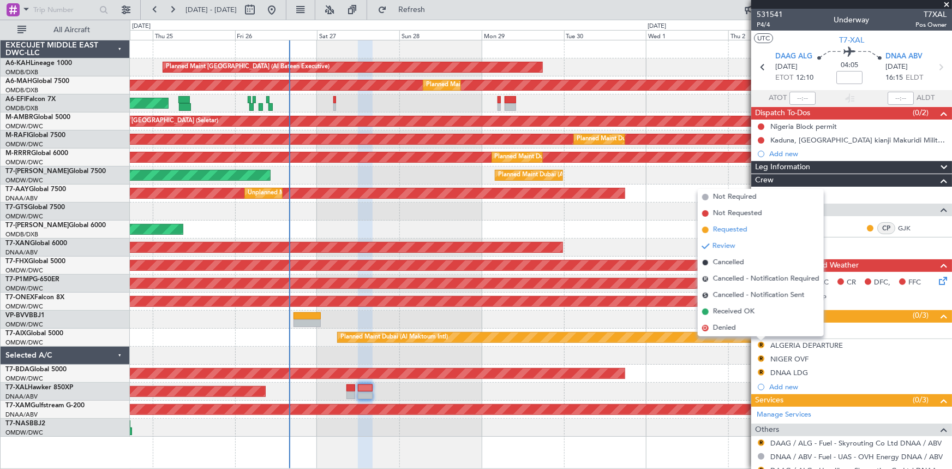
click at [720, 225] on span "Requested" at bounding box center [730, 229] width 34 height 11
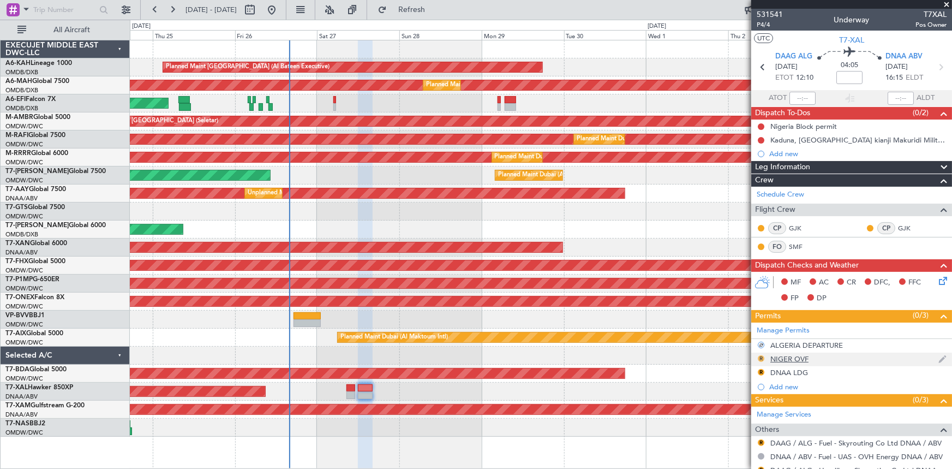
click at [758, 357] on button "R" at bounding box center [761, 358] width 7 height 7
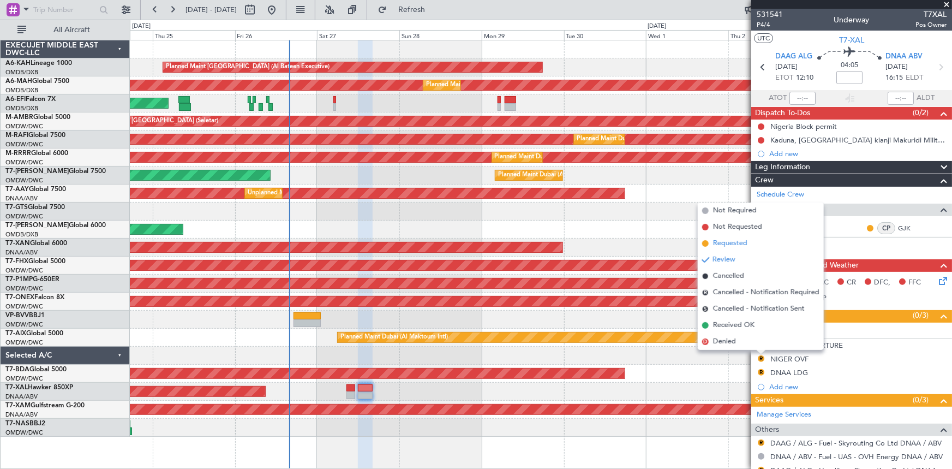
click at [728, 239] on span "Requested" at bounding box center [730, 243] width 34 height 11
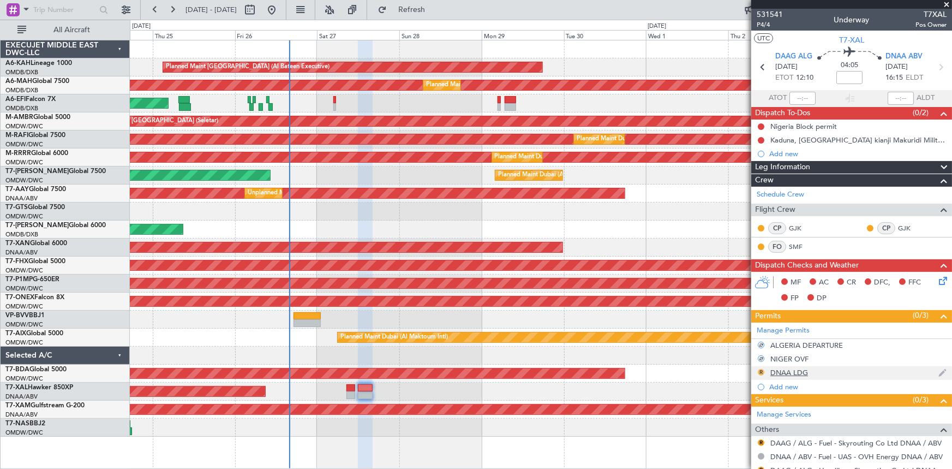
click at [761, 371] on button "R" at bounding box center [761, 372] width 7 height 7
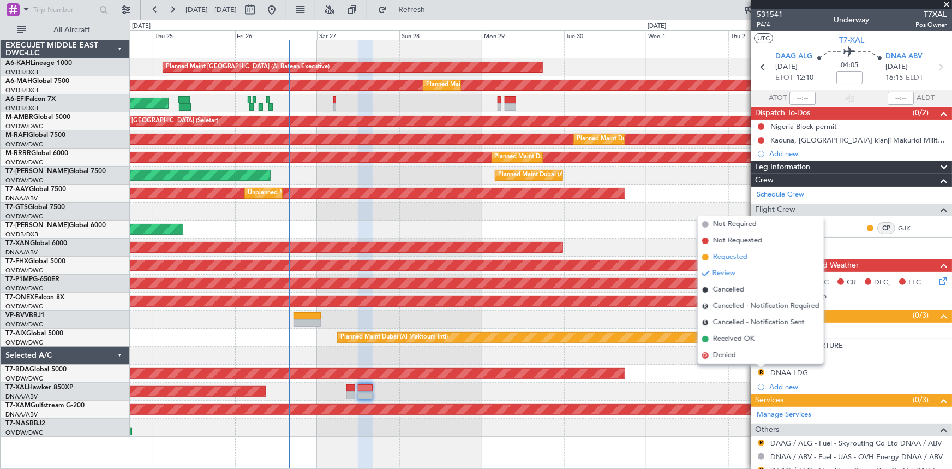
click at [723, 252] on span "Requested" at bounding box center [730, 256] width 34 height 11
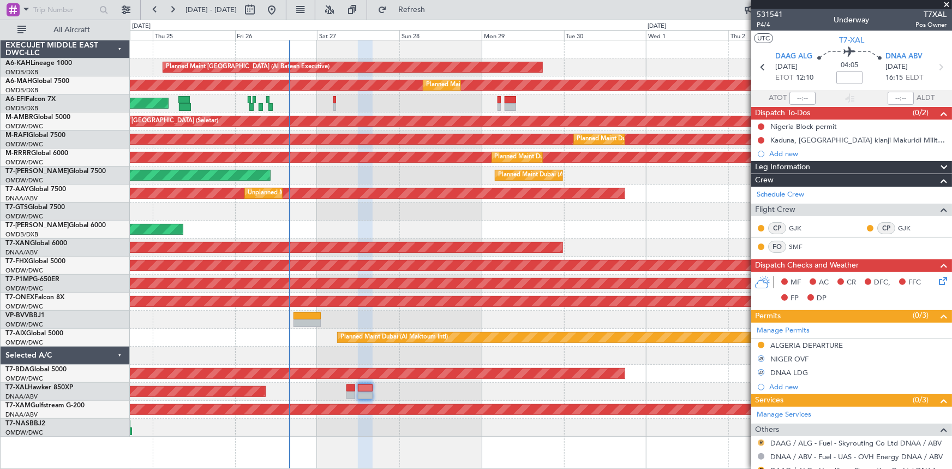
click at [760, 439] on button "R" at bounding box center [761, 442] width 7 height 7
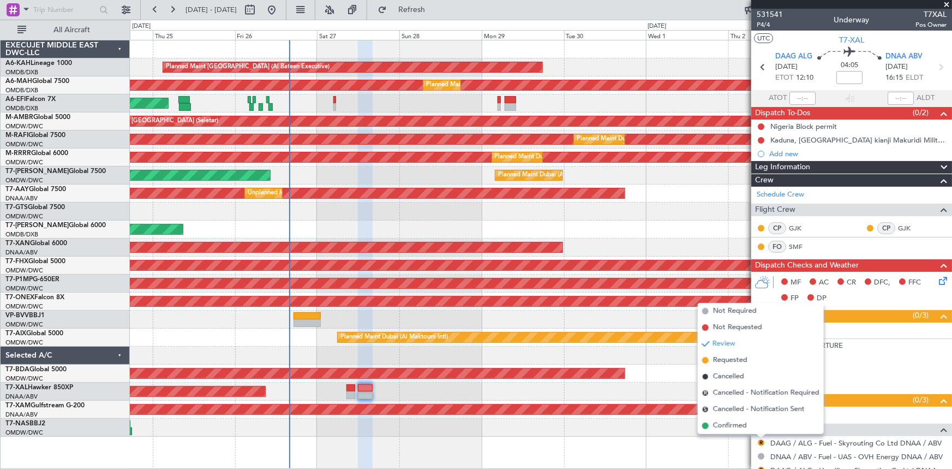
click at [730, 356] on span "Requested" at bounding box center [730, 360] width 34 height 11
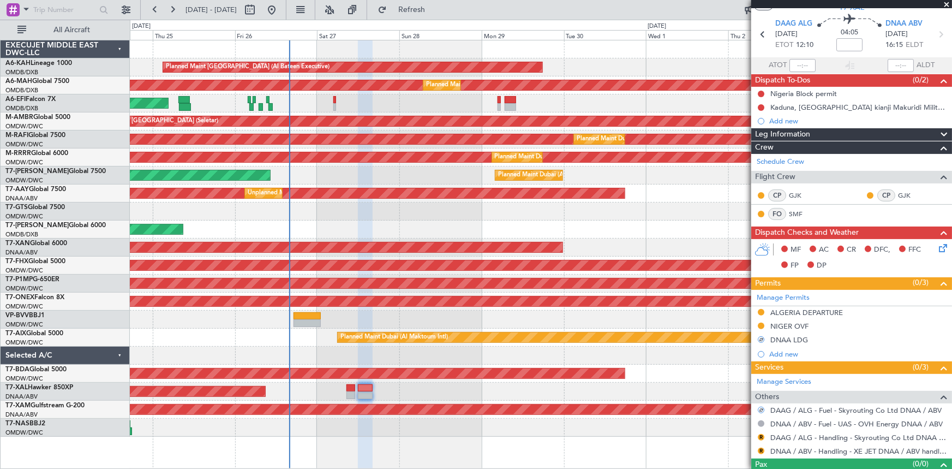
scroll to position [51, 0]
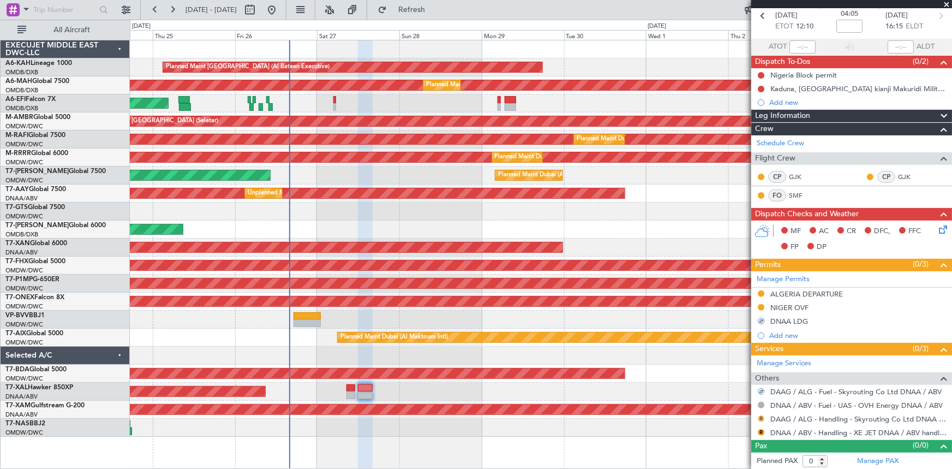
click at [761, 417] on button "R" at bounding box center [761, 418] width 7 height 7
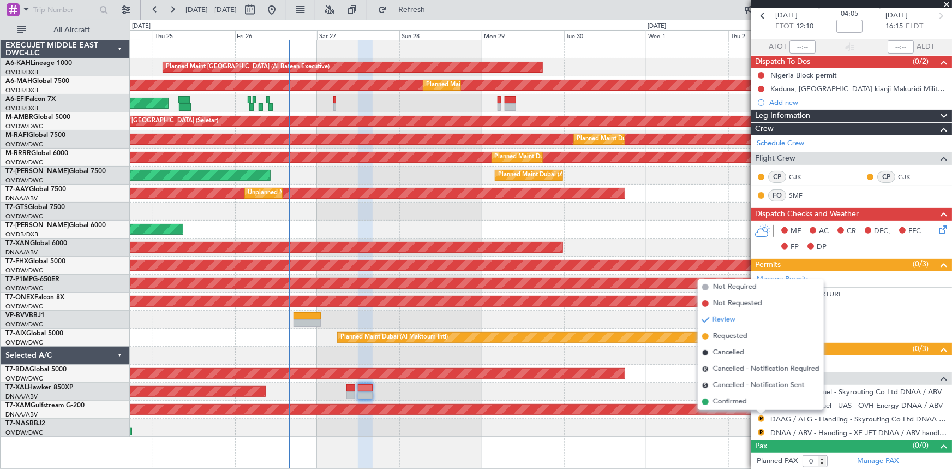
drag, startPoint x: 726, startPoint y: 335, endPoint x: 768, endPoint y: 453, distance: 125.4
click at [726, 336] on span "Requested" at bounding box center [730, 336] width 34 height 11
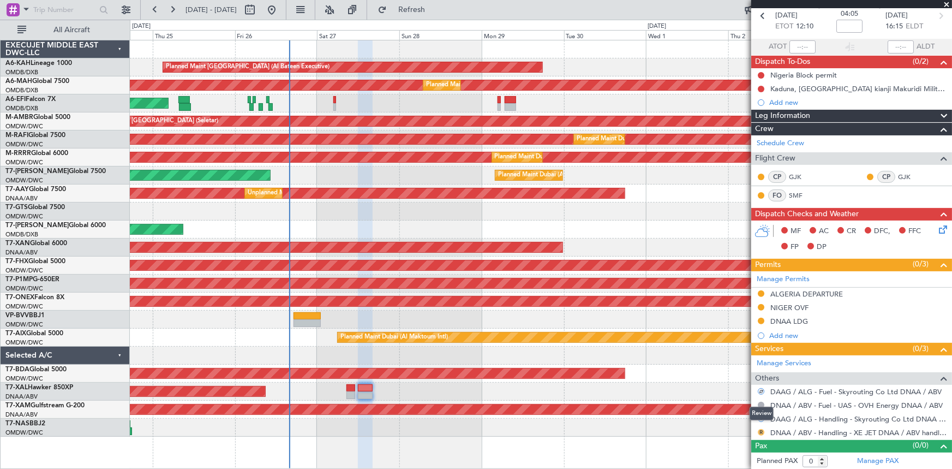
click at [761, 430] on button "R" at bounding box center [761, 432] width 7 height 7
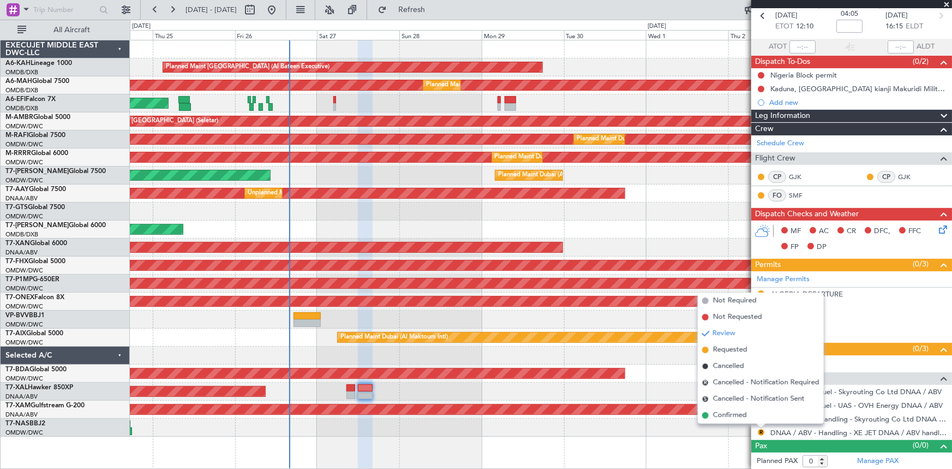
click at [729, 349] on span "Requested" at bounding box center [730, 349] width 34 height 11
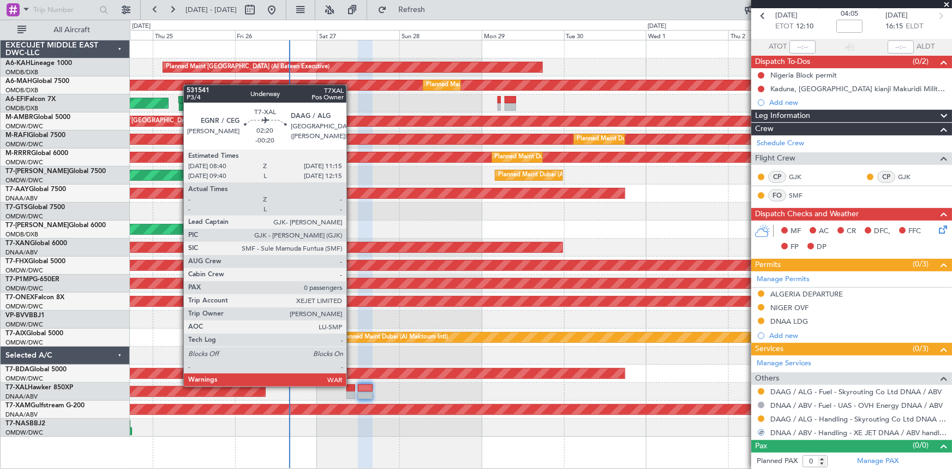
click at [350, 385] on div at bounding box center [350, 388] width 9 height 8
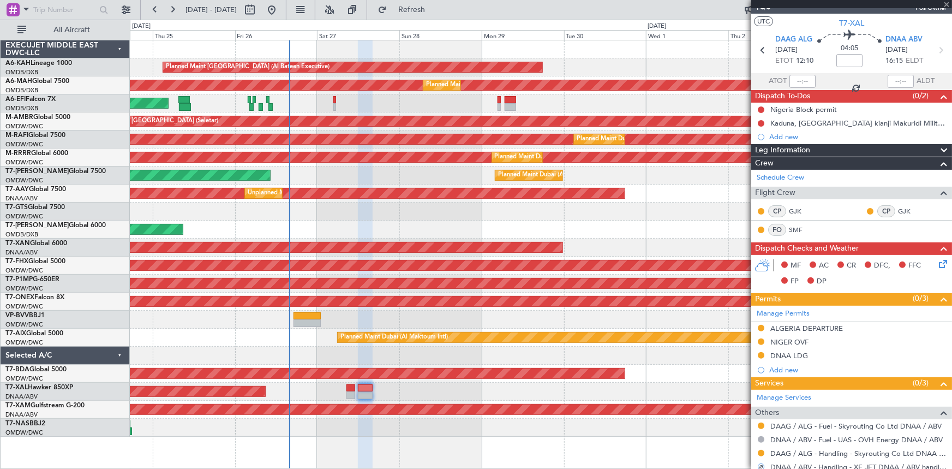
scroll to position [0, 0]
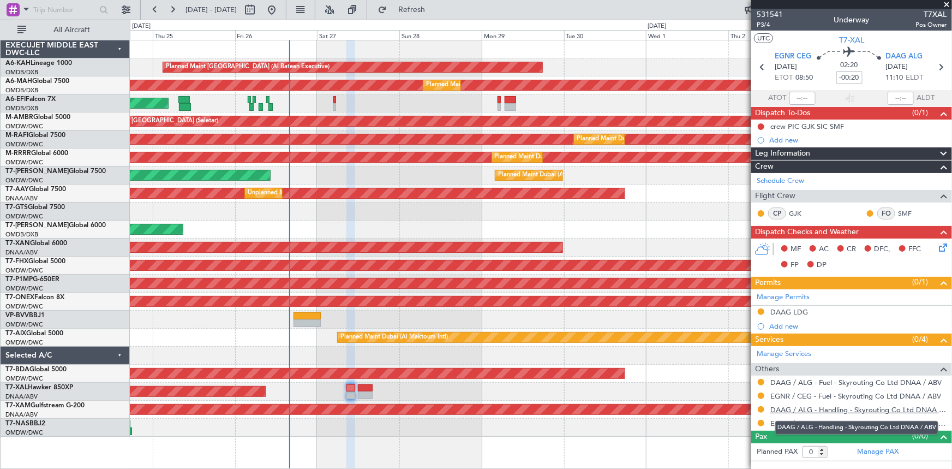
click at [830, 405] on link "DAAG / ALG - Handling - Skyrouting Co Ltd DNAA / ABV" at bounding box center [858, 409] width 176 height 9
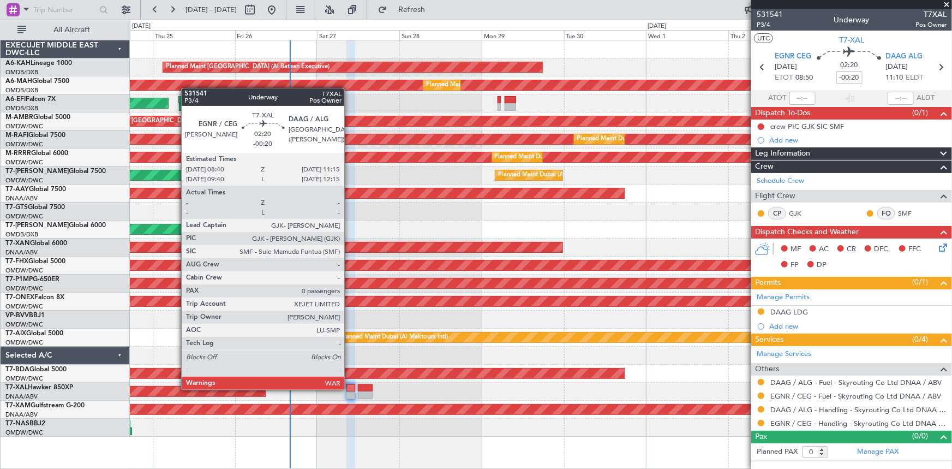
click at [349, 388] on div at bounding box center [350, 388] width 9 height 8
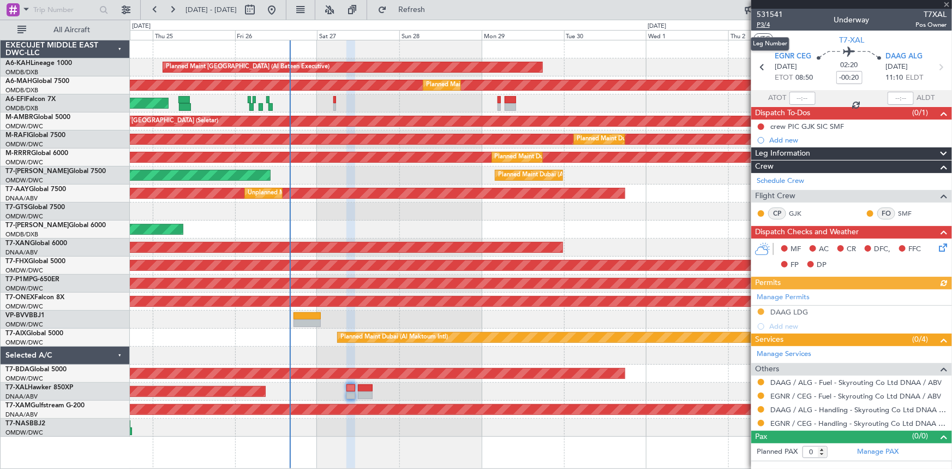
click at [763, 23] on span "P3/4" at bounding box center [770, 24] width 26 height 9
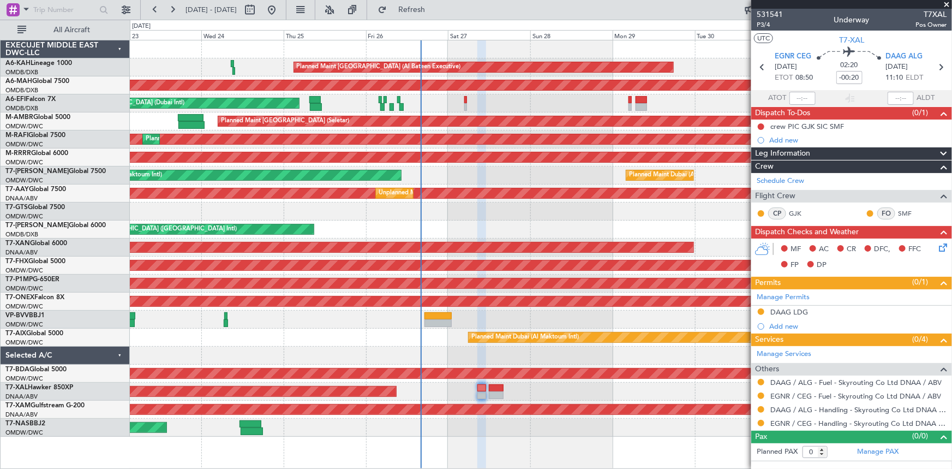
click at [436, 114] on div "Planned Maint Abu Dhabi (Al Bateen Executive) Planned Maint Dubai (Dubai Intl) …" at bounding box center [541, 238] width 822 height 396
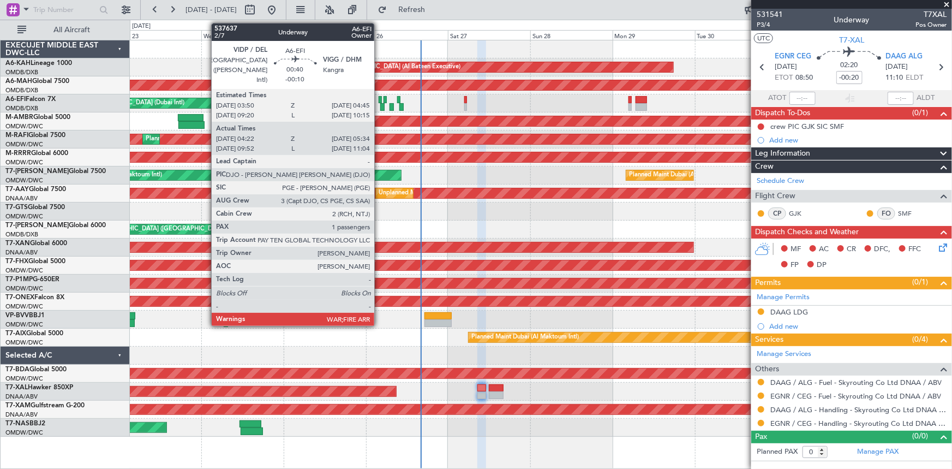
click at [379, 100] on div at bounding box center [380, 100] width 3 height 8
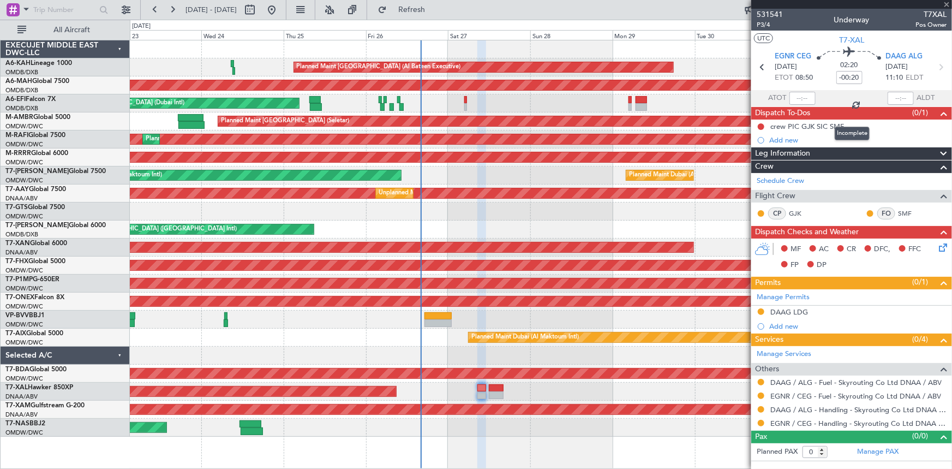
type input "-00:10"
type input "04:32"
type input "05:29"
type input "1"
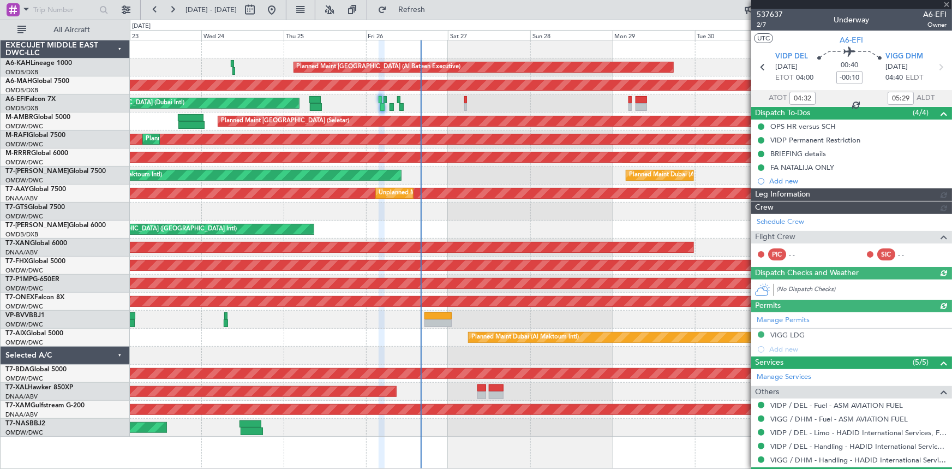
type input "Dherander Fithani (DHF)"
type input "7364"
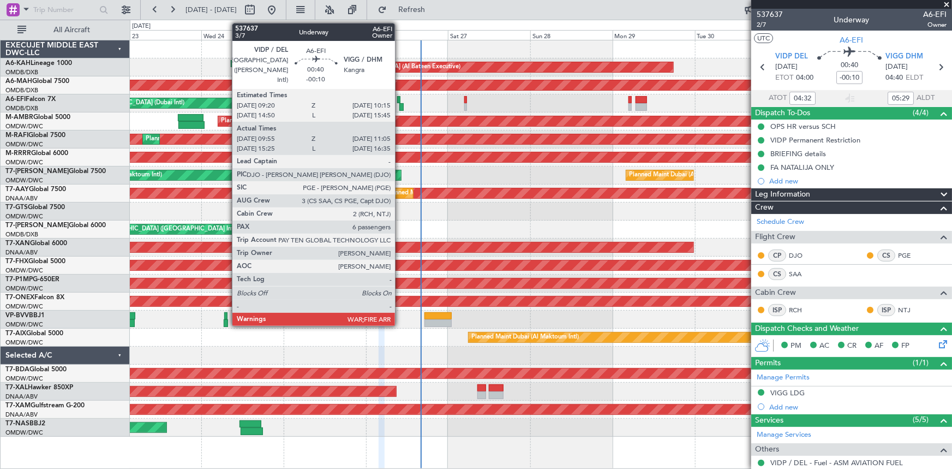
click at [400, 106] on div at bounding box center [401, 107] width 4 height 8
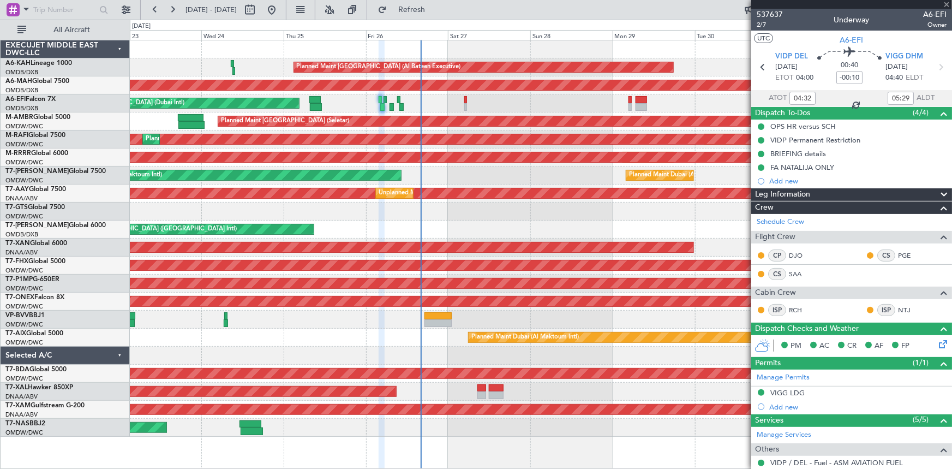
type input "10:05"
type input "11:00"
type input "6"
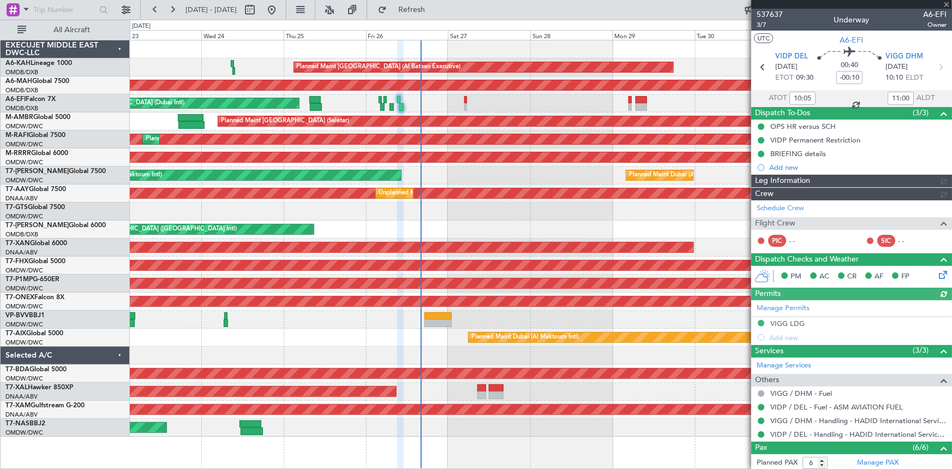
type input "Dherander Fithani (DHF)"
type input "7365"
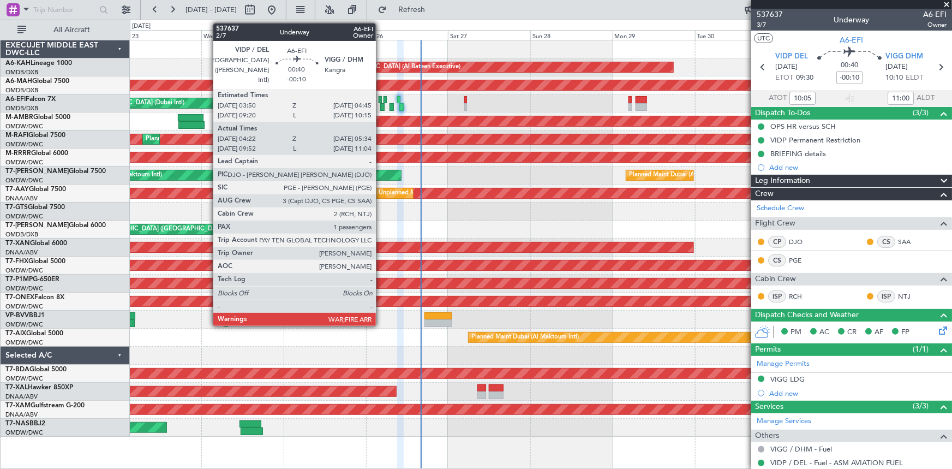
click at [381, 99] on div at bounding box center [380, 100] width 3 height 8
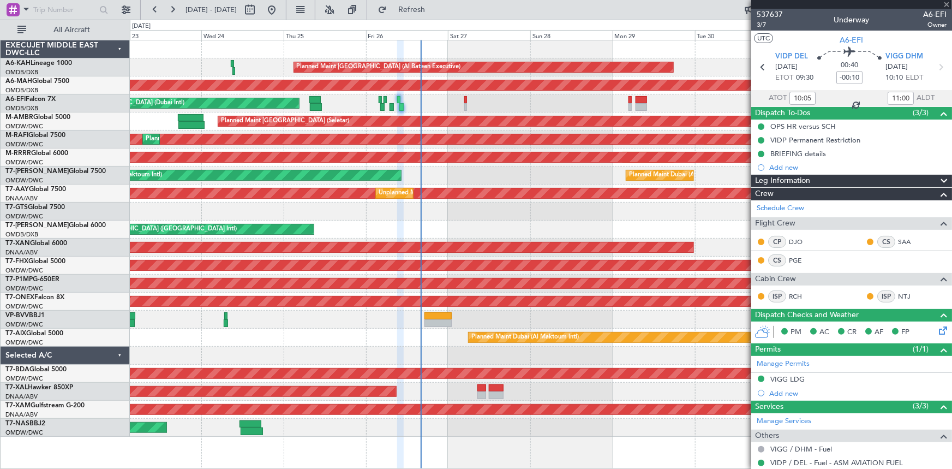
type input "04:32"
type input "05:29"
type input "1"
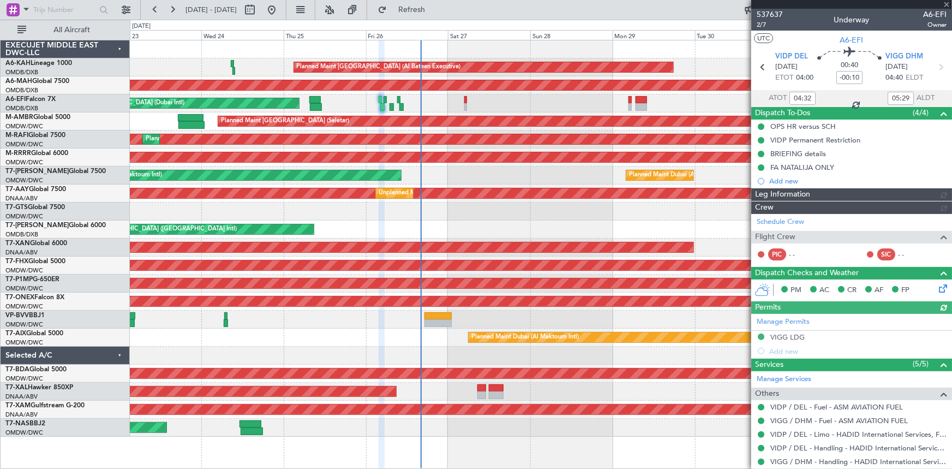
type input "Dherander Fithani (DHF)"
type input "7364"
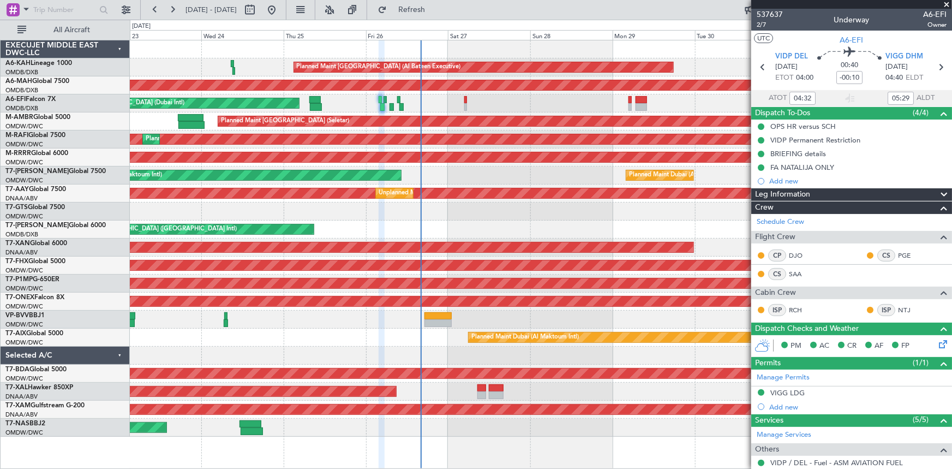
type input "Dherander Fithani (DHF)"
type input "7364"
type input "Dherander Fithani (DHF)"
type input "7364"
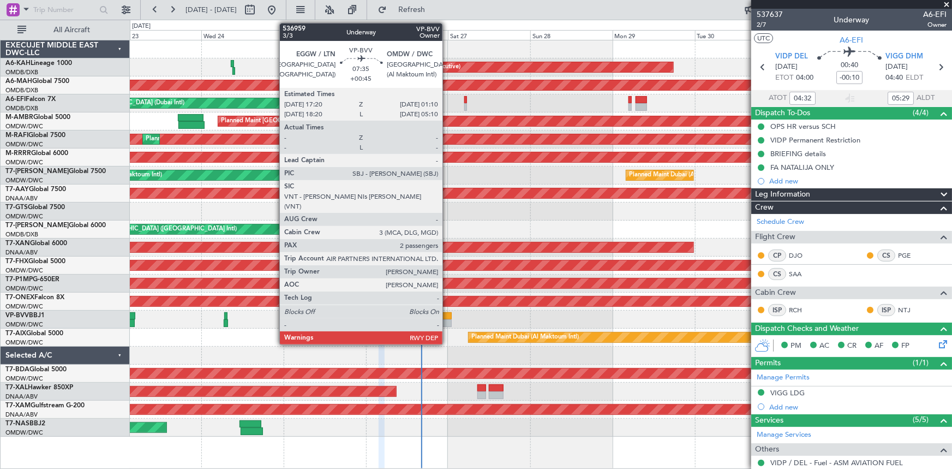
click at [447, 317] on div at bounding box center [437, 316] width 27 height 8
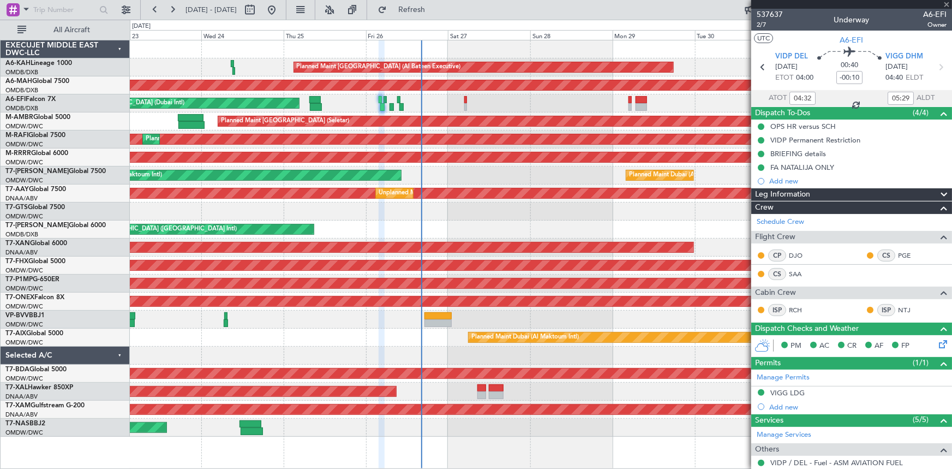
type input "+00:45"
type input "2"
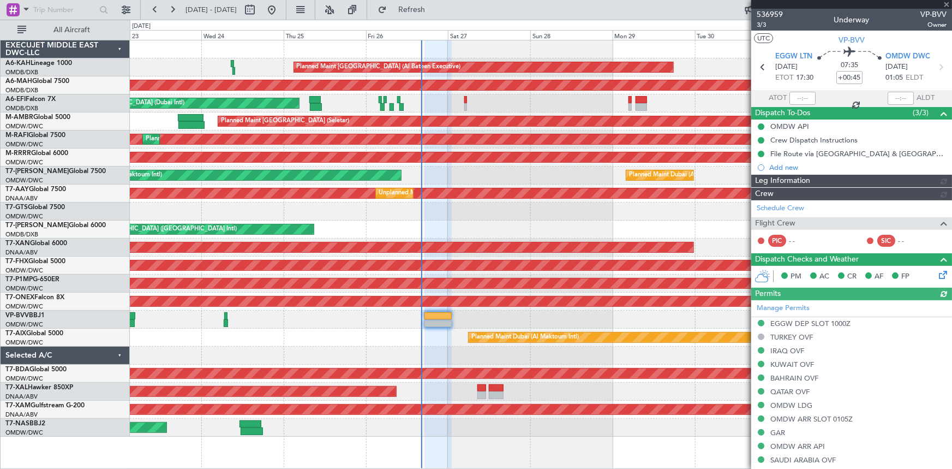
type input "[PERSON_NAME] ([PERSON_NAME])"
type input "7363"
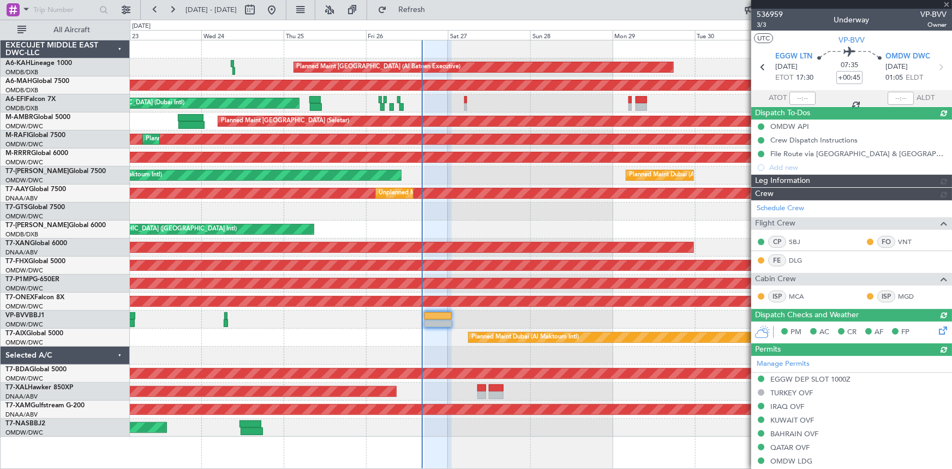
type input "[PERSON_NAME] ([PERSON_NAME])"
type input "7363"
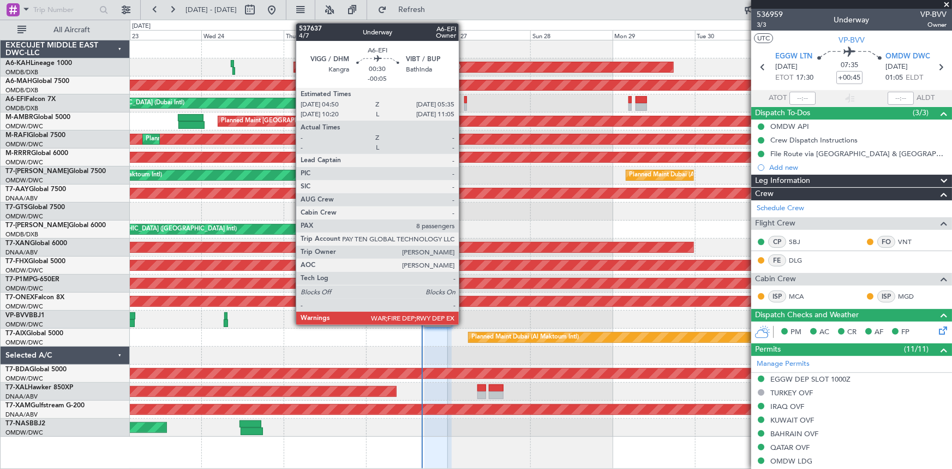
click at [464, 97] on div at bounding box center [465, 100] width 3 height 8
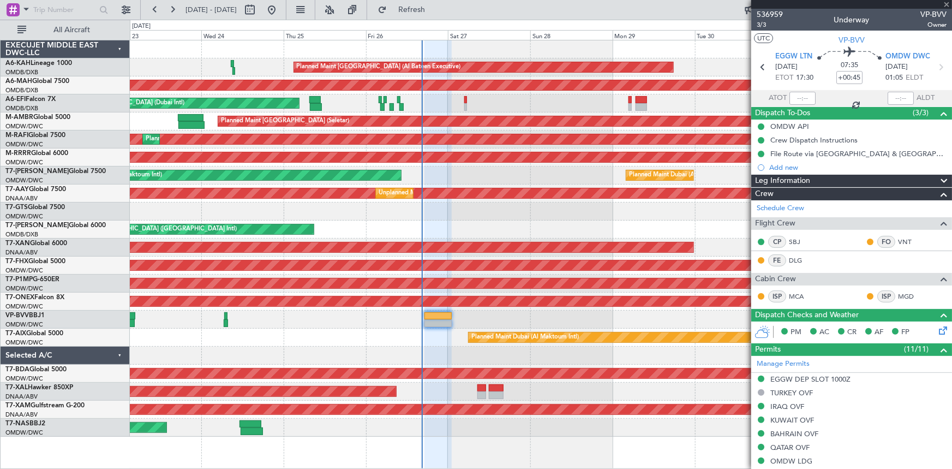
type input "-00:05"
type input "8"
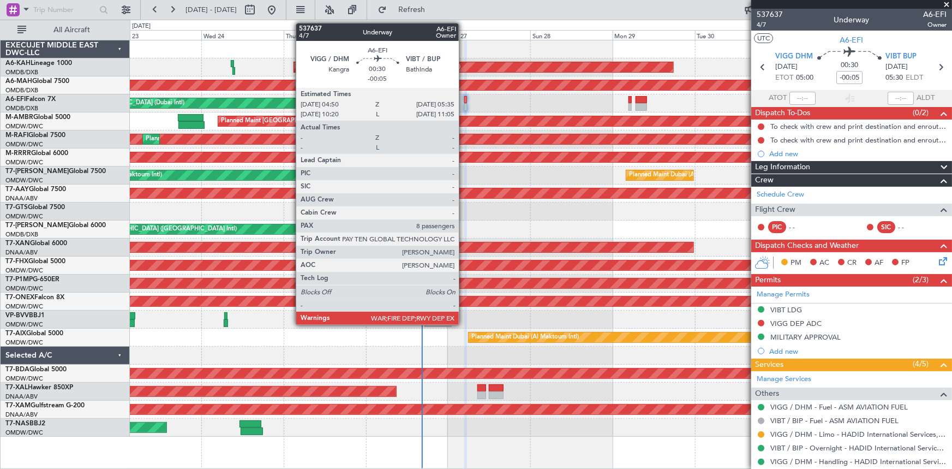
click at [464, 101] on div at bounding box center [465, 100] width 3 height 8
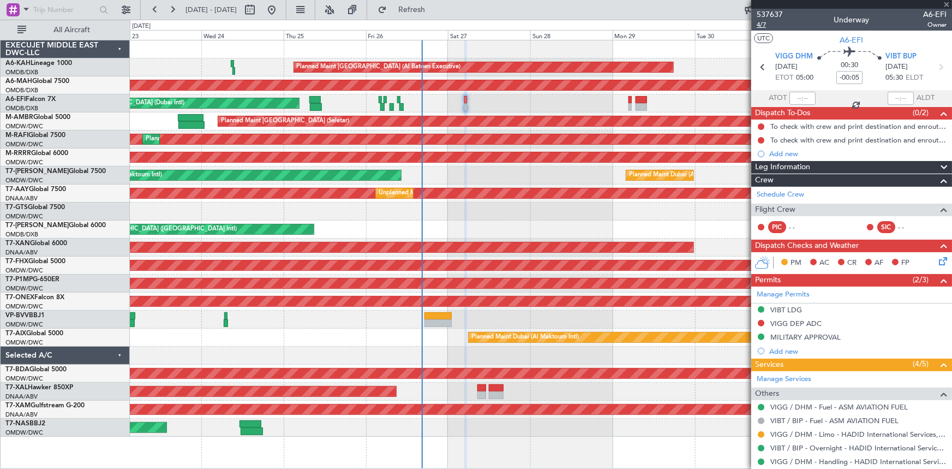
click at [764, 22] on span "4/7" at bounding box center [770, 24] width 26 height 9
click at [851, 39] on span "A6-EFI" at bounding box center [851, 39] width 23 height 11
type input "Dherander Fithani (DHF)"
type input "7367"
click at [789, 191] on link "Schedule Crew" at bounding box center [780, 194] width 47 height 11
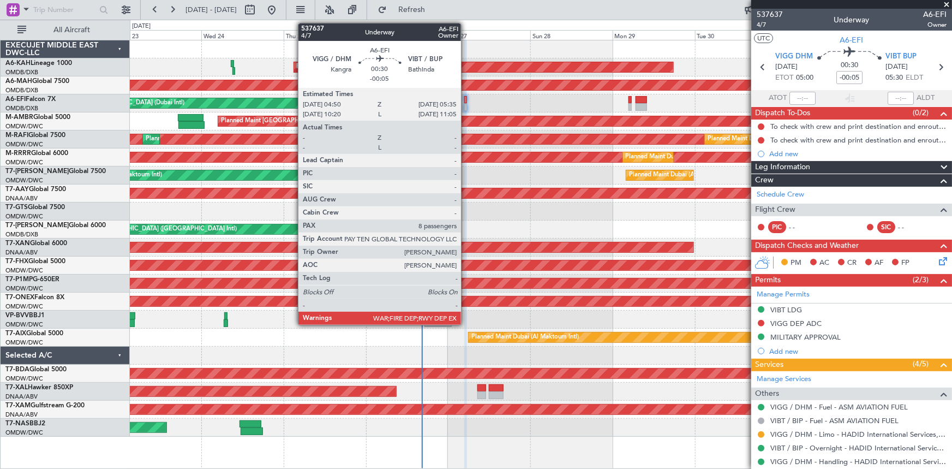
click at [466, 100] on div at bounding box center [465, 100] width 3 height 8
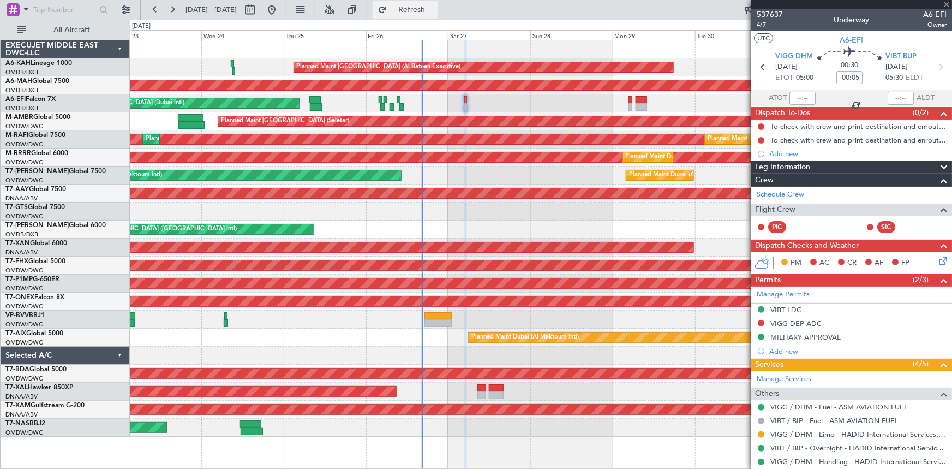
click at [432, 5] on button "Refresh" at bounding box center [405, 9] width 65 height 17
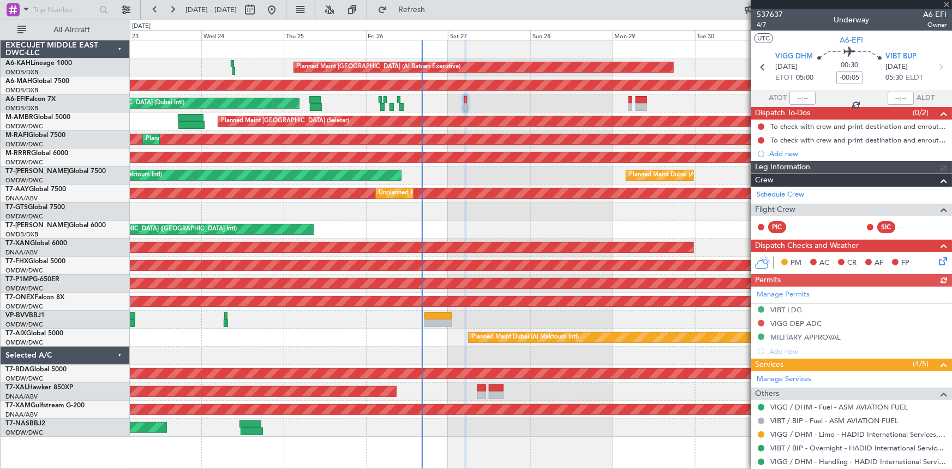
type input "Dherander Fithani (DHF)"
type input "7367"
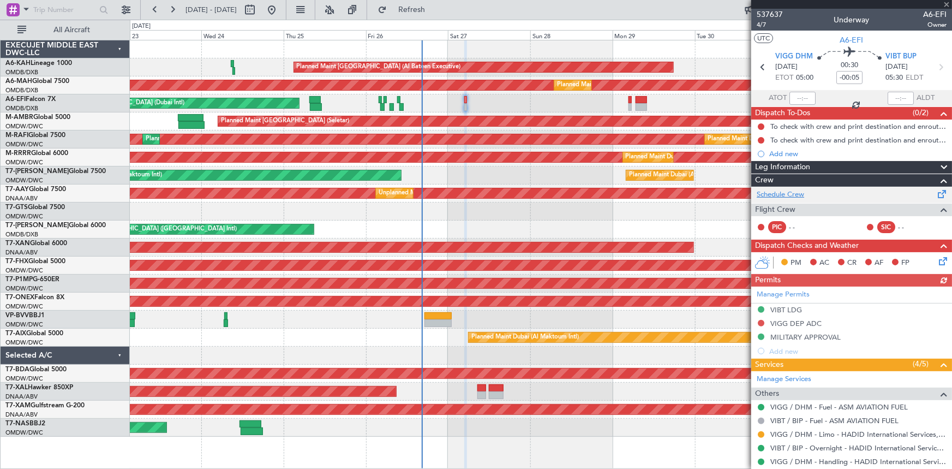
click at [793, 194] on link "Schedule Crew" at bounding box center [780, 194] width 47 height 11
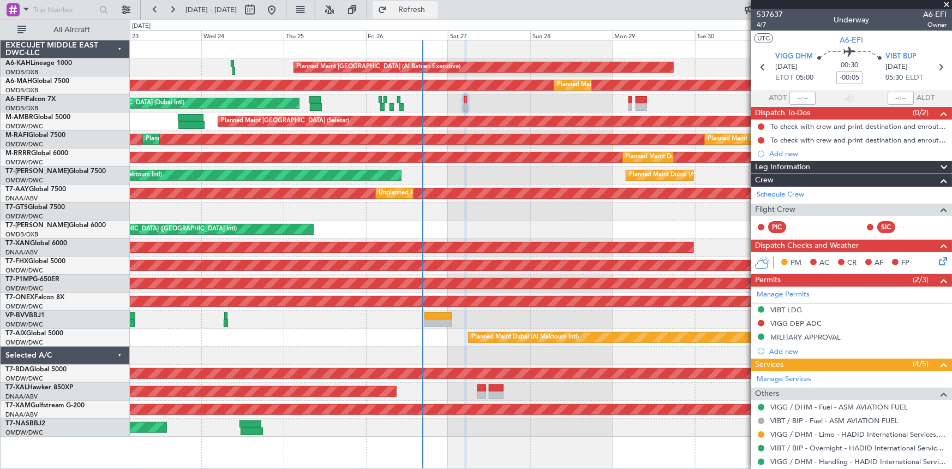
click at [444, 0] on fb-refresh-button "Refresh" at bounding box center [405, 10] width 76 height 20
click at [435, 6] on span "Refresh" at bounding box center [412, 10] width 46 height 8
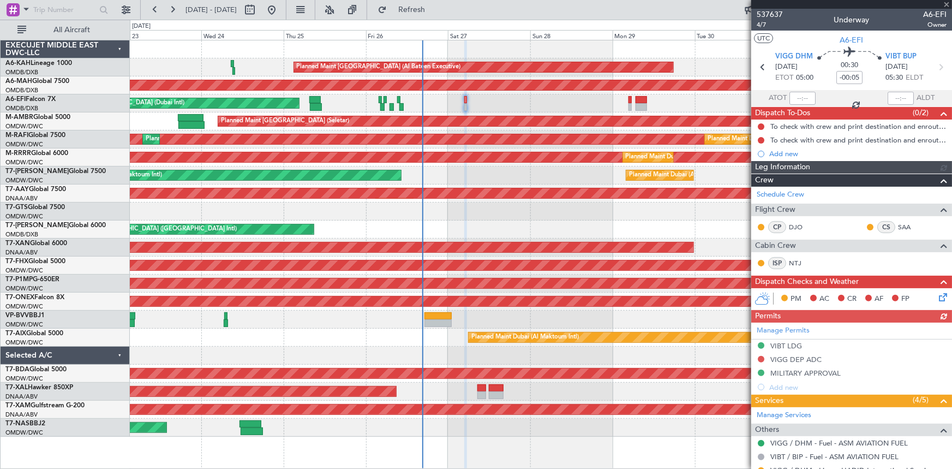
type input "Dherander Fithani (DHF)"
type input "7367"
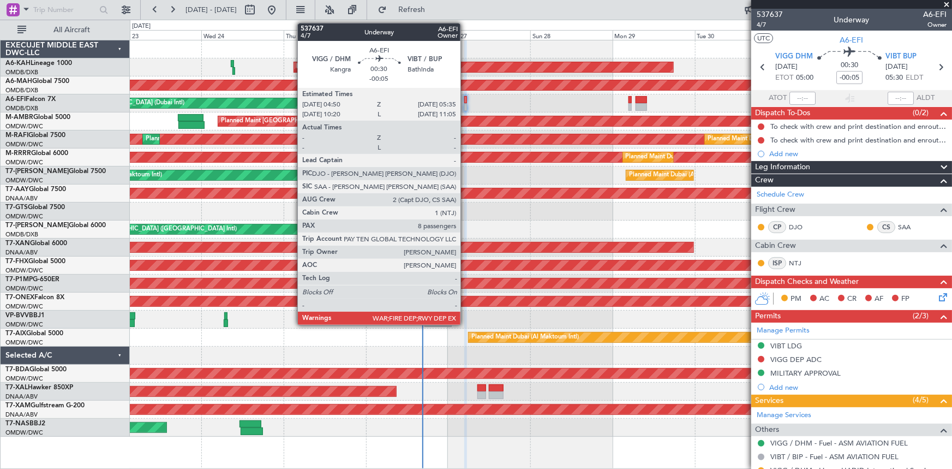
click at [465, 97] on div at bounding box center [465, 100] width 3 height 8
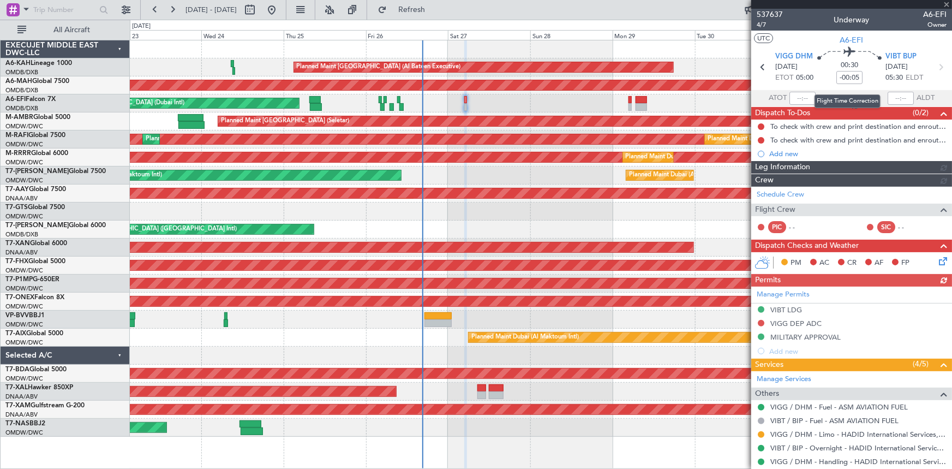
type input "Dherander Fithani (DHF)"
type input "7367"
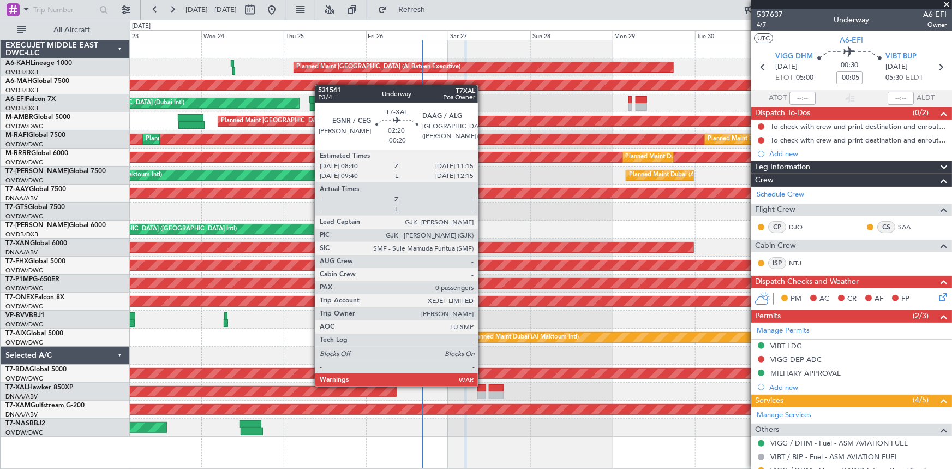
click at [483, 385] on div at bounding box center [481, 388] width 9 height 8
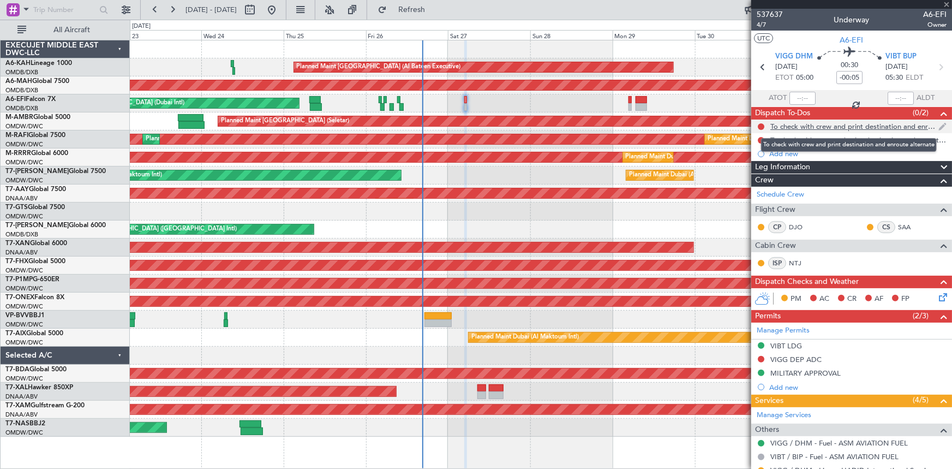
type input "-00:20"
type input "0"
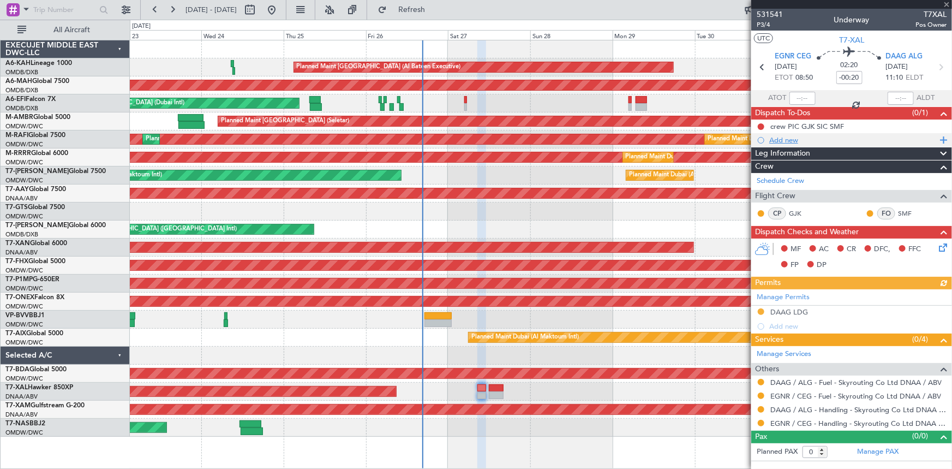
click at [781, 139] on div "Add new" at bounding box center [852, 139] width 167 height 9
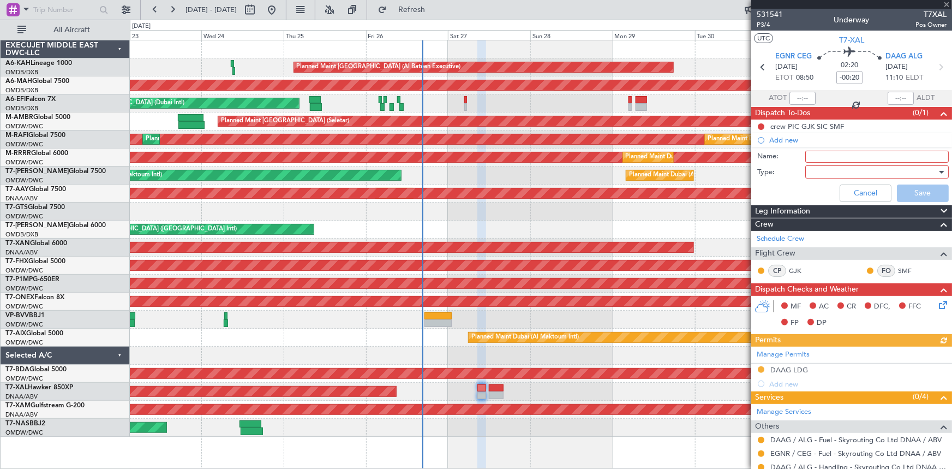
click at [824, 156] on input "Name:" at bounding box center [876, 157] width 143 height 12
paste input "EGNR-DAAG Fuel 7000lbs DOM 7 Cargo 200lbs in front cargo"
type input "EGNR-DAAG Fuel 7000lbs DOM 7 Cargo 200lbs in front cargo"
click at [840, 171] on div at bounding box center [873, 172] width 127 height 16
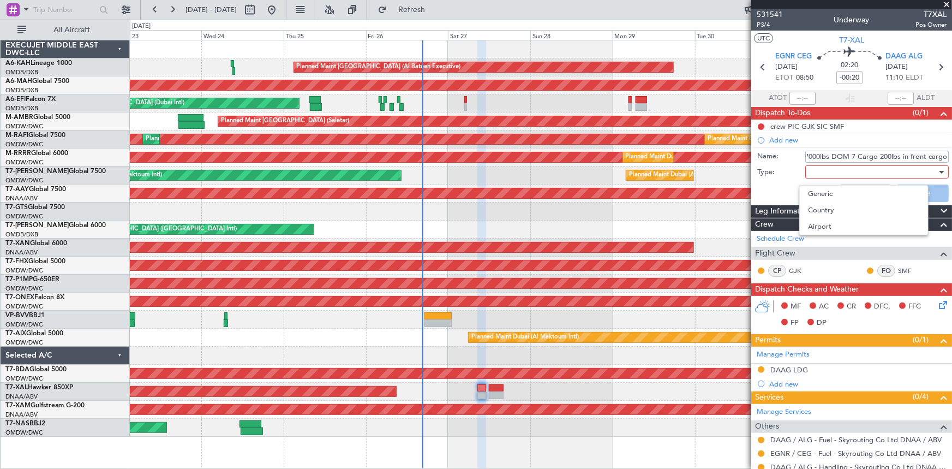
scroll to position [0, 0]
click at [834, 189] on span "Generic" at bounding box center [872, 193] width 128 height 16
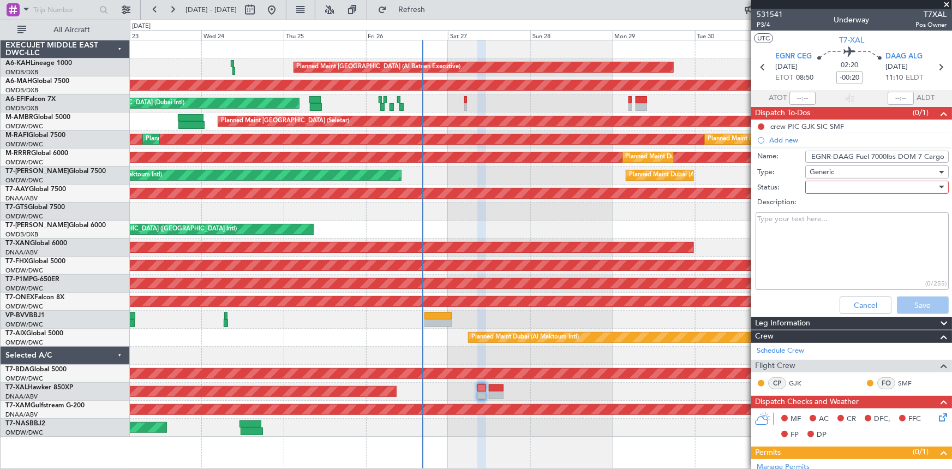
click at [829, 185] on div at bounding box center [873, 187] width 127 height 16
drag, startPoint x: 827, startPoint y: 207, endPoint x: 790, endPoint y: 224, distance: 40.8
click at [827, 208] on span "Not Started" at bounding box center [872, 209] width 128 height 16
click at [790, 223] on textarea "Description:" at bounding box center [852, 251] width 193 height 78
paste textarea "EGNR-DAAG Fuel 7000lbs DOM 7 Cargo 200lbs in front cargo"
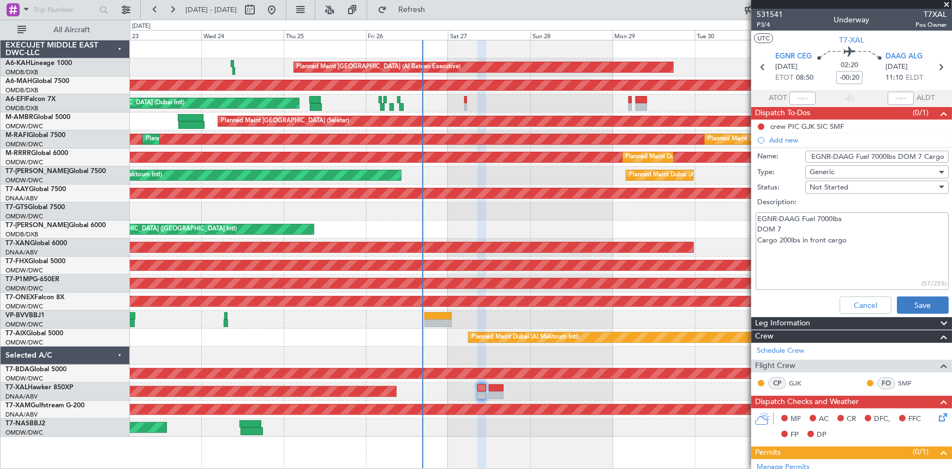
type textarea "EGNR-DAAG Fuel 7000lbs DOM 7 Cargo 200lbs in front cargo"
click at [906, 301] on button "Save" at bounding box center [923, 304] width 52 height 17
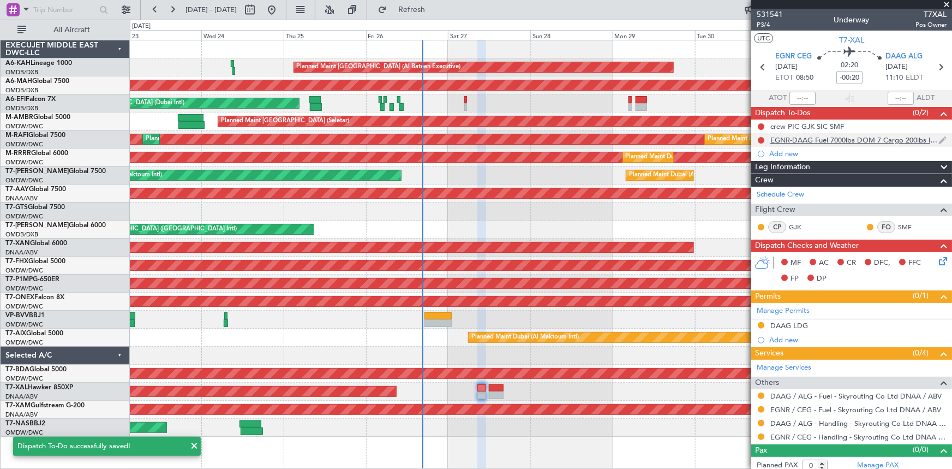
click at [828, 140] on div "EGNR-DAAG Fuel 7000lbs DOM 7 Cargo 200lbs in front cargo" at bounding box center [854, 139] width 168 height 9
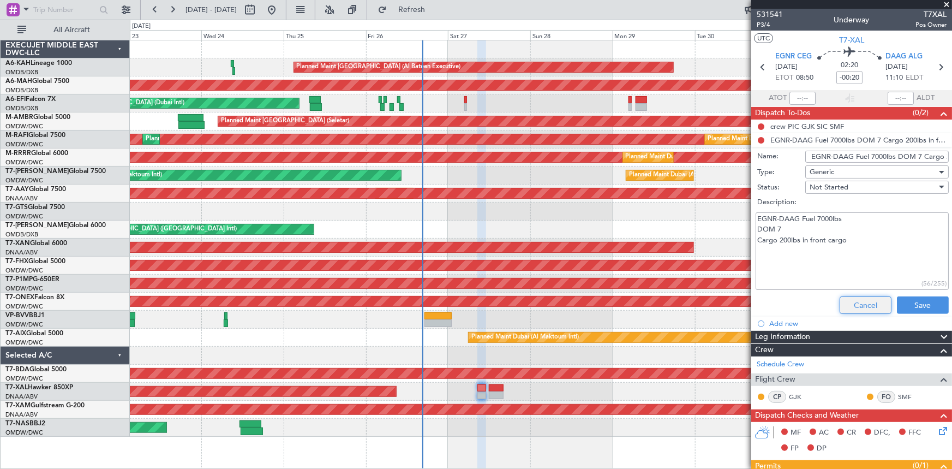
click at [845, 303] on button "Cancel" at bounding box center [866, 304] width 52 height 17
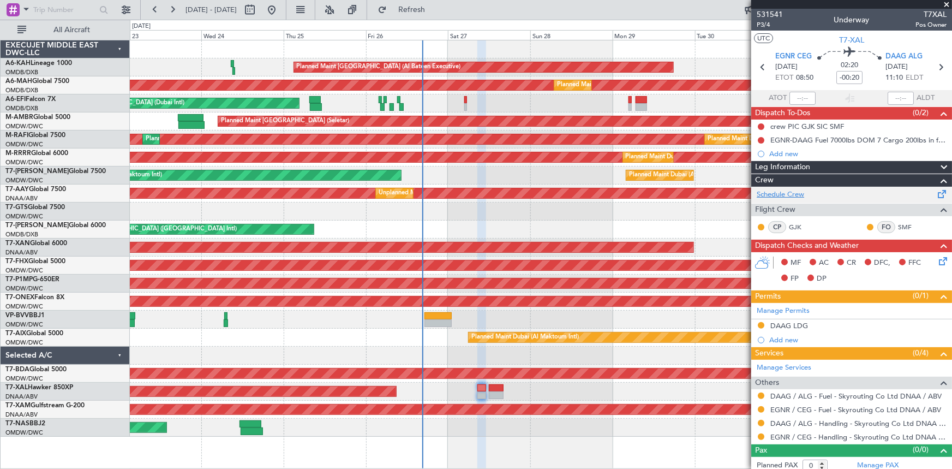
click at [787, 190] on link "Schedule Crew" at bounding box center [780, 194] width 47 height 11
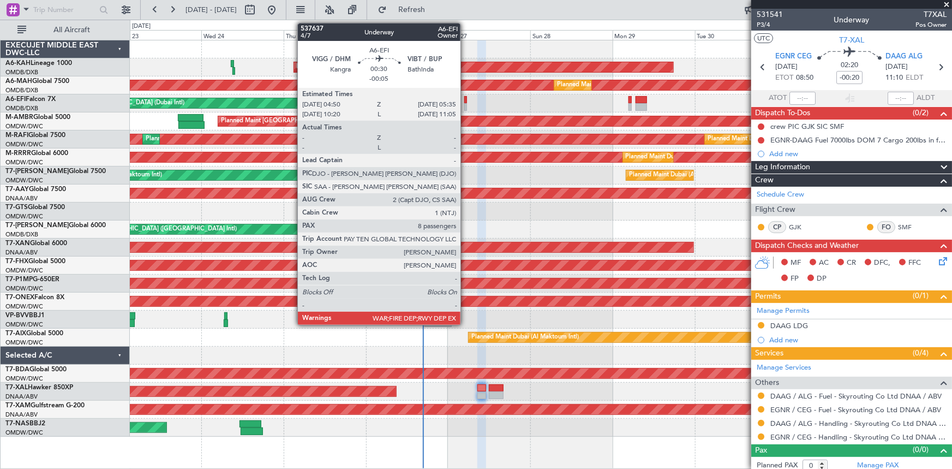
click at [465, 98] on div at bounding box center [465, 100] width 3 height 8
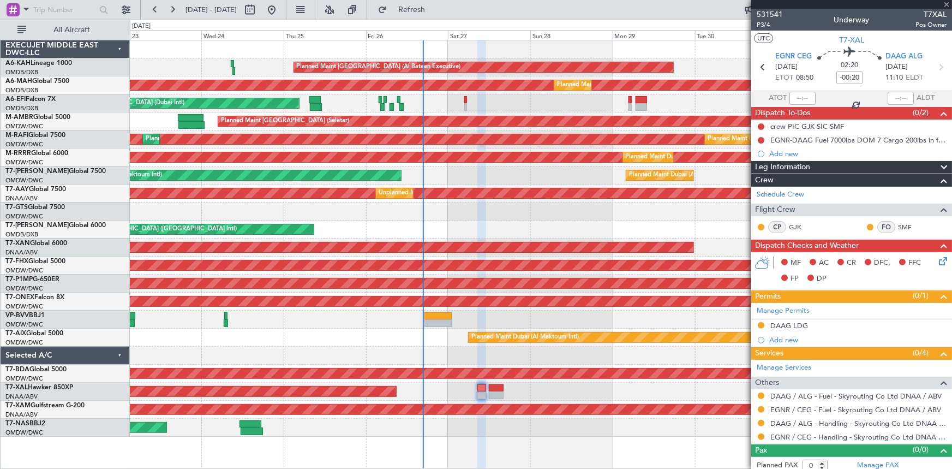
type input "-00:05"
type input "8"
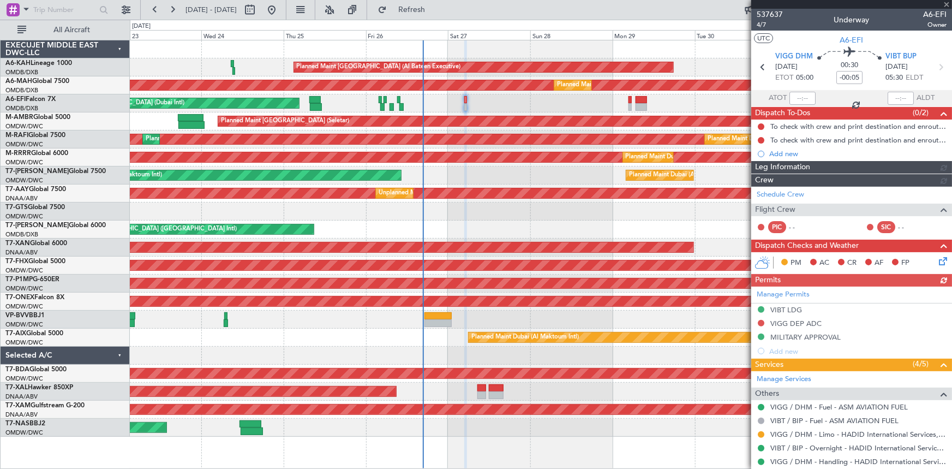
type input "Dherander Fithani (DHF)"
type input "7367"
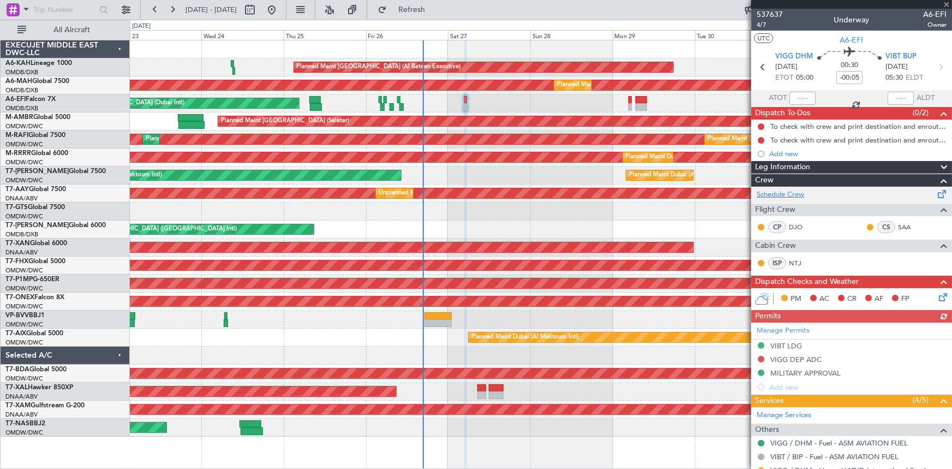
click at [782, 193] on link "Schedule Crew" at bounding box center [780, 194] width 47 height 11
type input "Dherander Fithani (DHF)"
type input "7367"
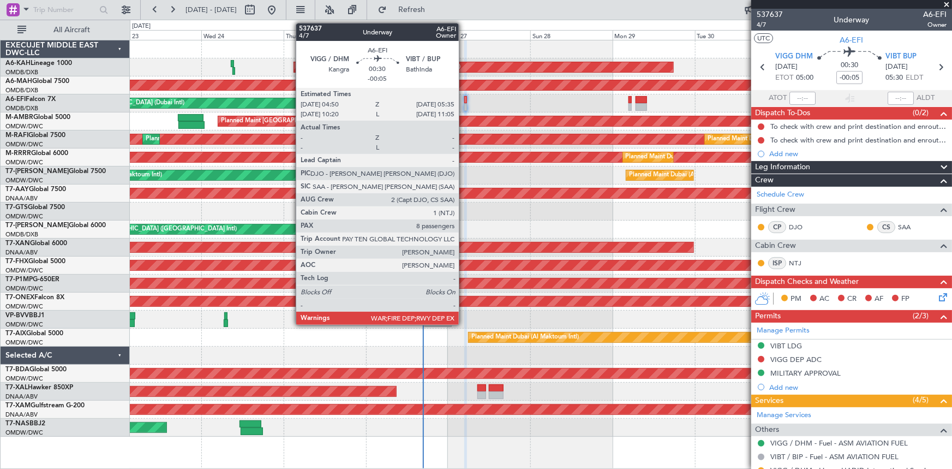
click at [464, 99] on div at bounding box center [465, 100] width 3 height 8
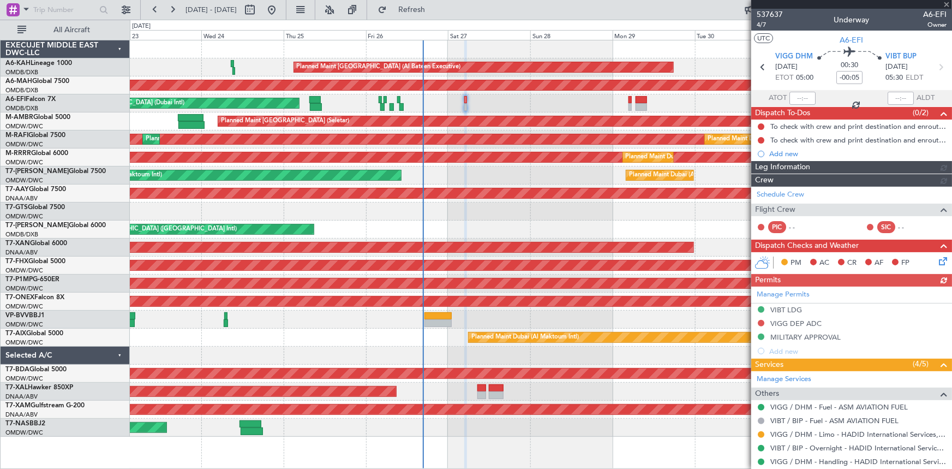
type input "Dherander Fithani (DHF)"
type input "7367"
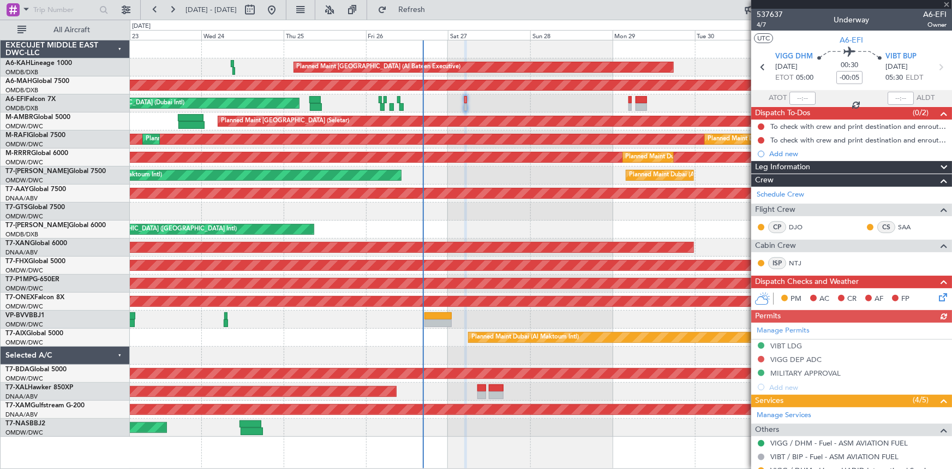
click at [785, 353] on div "Manage Permits VIBT LDG VIGG DEP ADC MILITARY APPROVAL Add new" at bounding box center [851, 357] width 201 height 71
click at [793, 356] on div "Manage Permits VIBT LDG VIGG DEP ADC MILITARY APPROVAL Add new" at bounding box center [851, 357] width 201 height 71
click at [806, 357] on div "VIGG DEP ADC" at bounding box center [795, 359] width 51 height 9
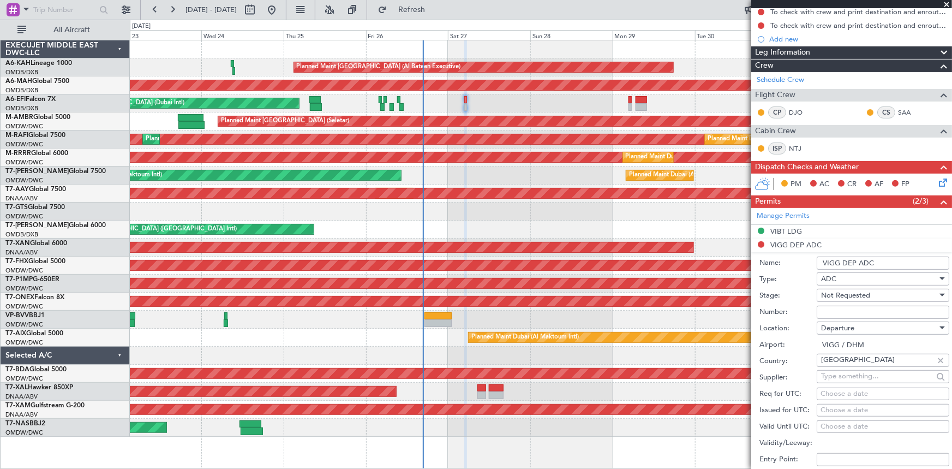
scroll to position [148, 0]
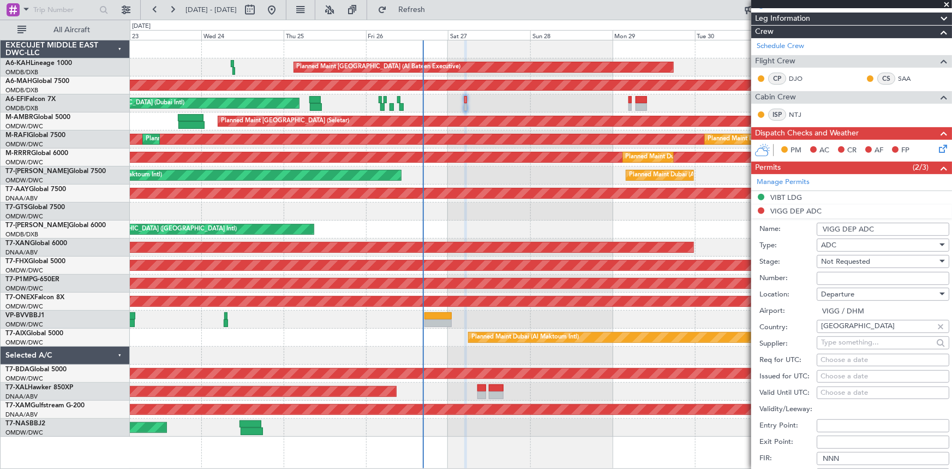
click at [856, 278] on input "Number:" at bounding box center [883, 278] width 133 height 13
paste input "FIC-0234 ADC AWAITED"
type input "FIC-0234 ADC AWAITED"
click at [853, 241] on div "ADC" at bounding box center [879, 245] width 116 height 16
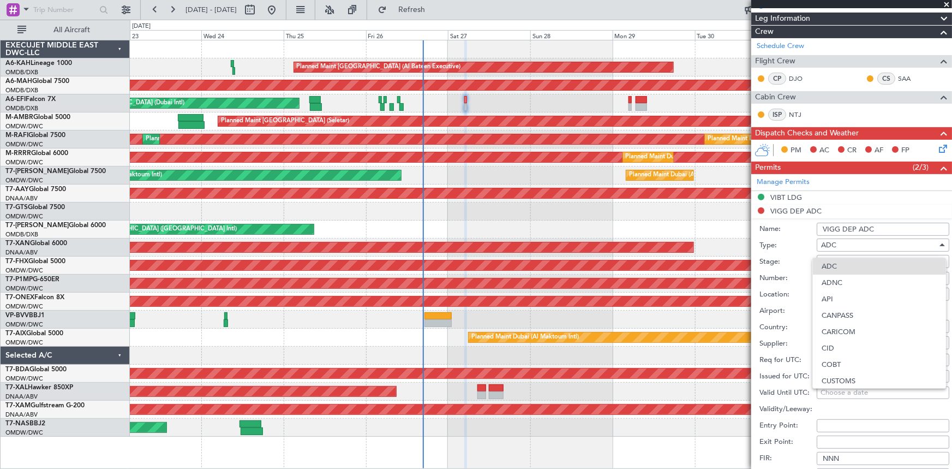
click at [853, 241] on div at bounding box center [476, 234] width 952 height 469
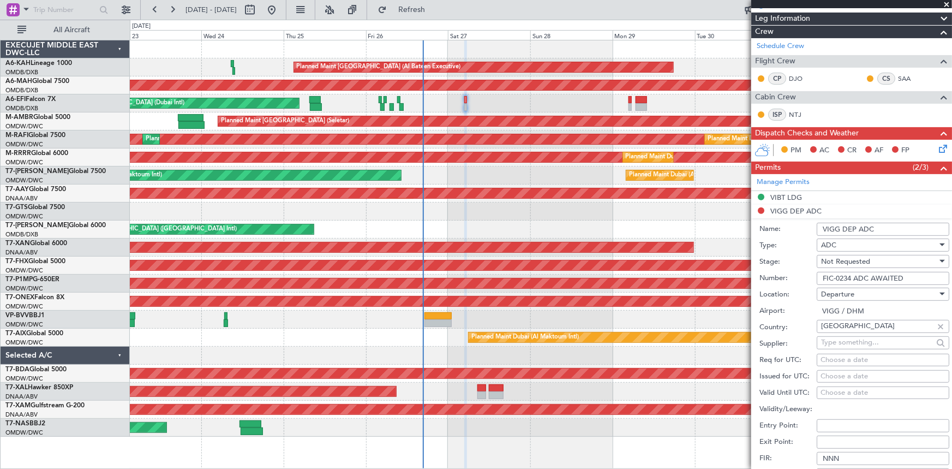
click at [878, 227] on input "VIGG DEP ADC" at bounding box center [883, 229] width 133 height 13
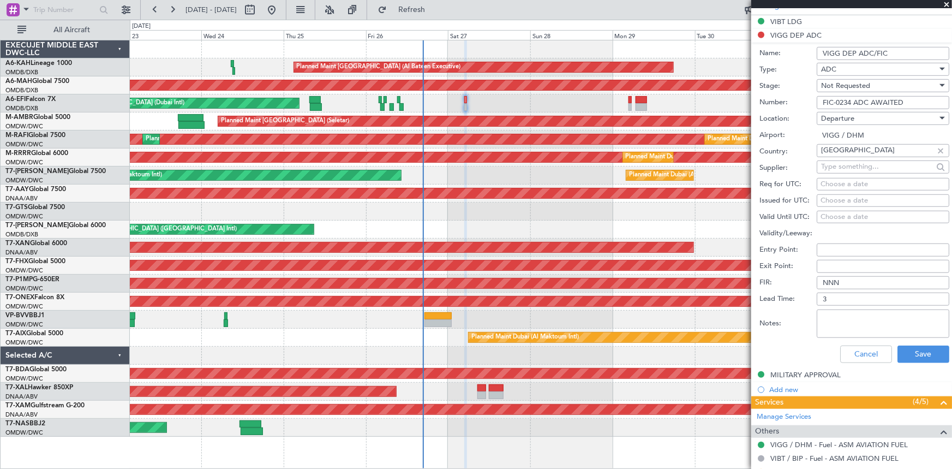
scroll to position [347, 0]
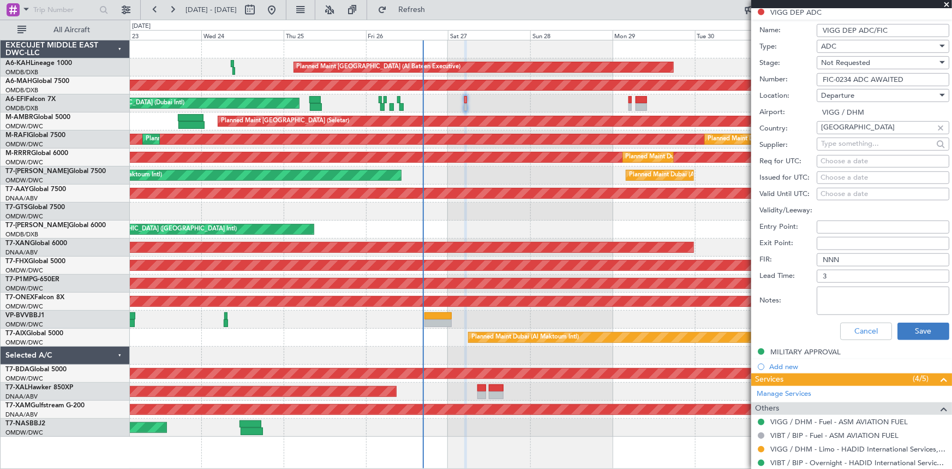
type input "VIGG DEP ADC/FIC"
click at [906, 333] on button "Save" at bounding box center [923, 330] width 52 height 17
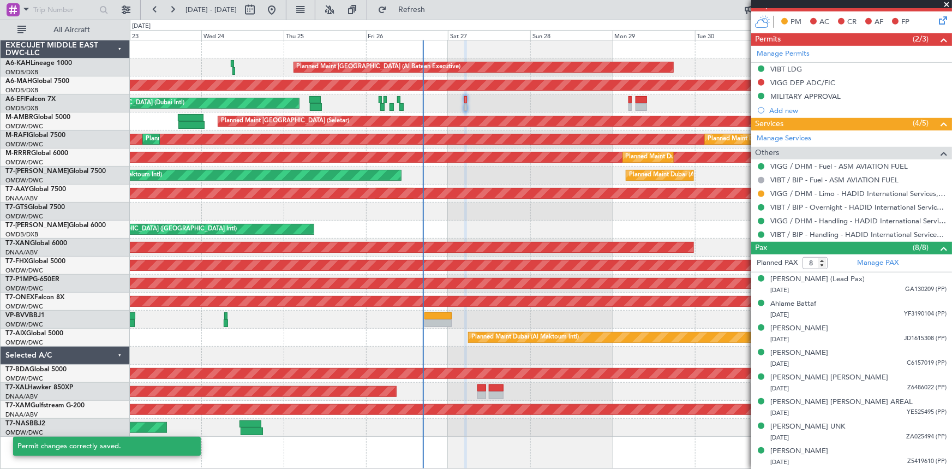
scroll to position [21, 0]
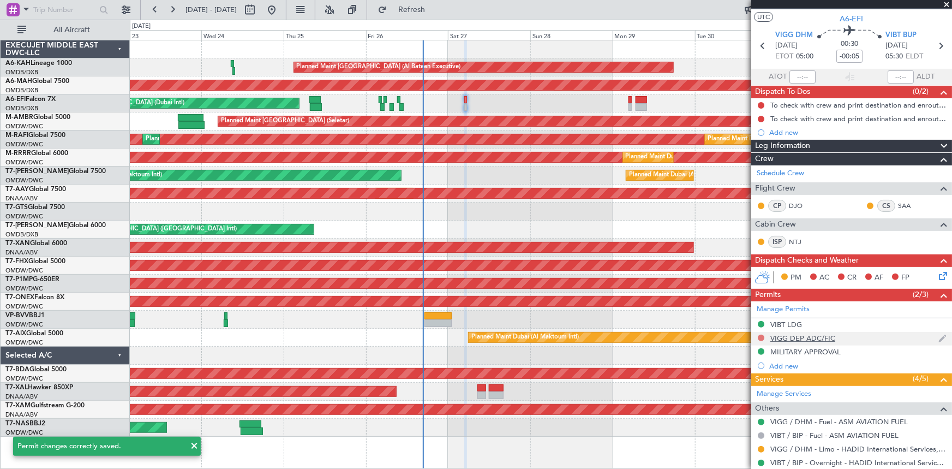
click at [760, 337] on button at bounding box center [761, 337] width 7 height 7
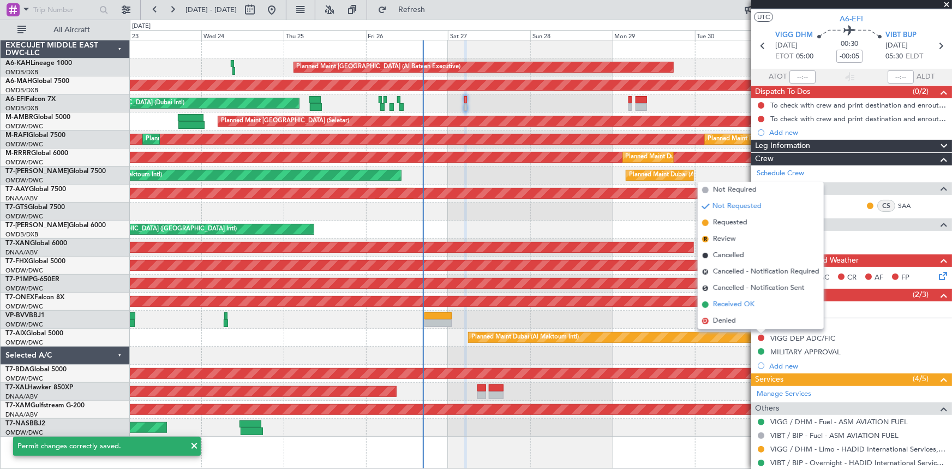
click at [746, 303] on span "Received OK" at bounding box center [733, 304] width 41 height 11
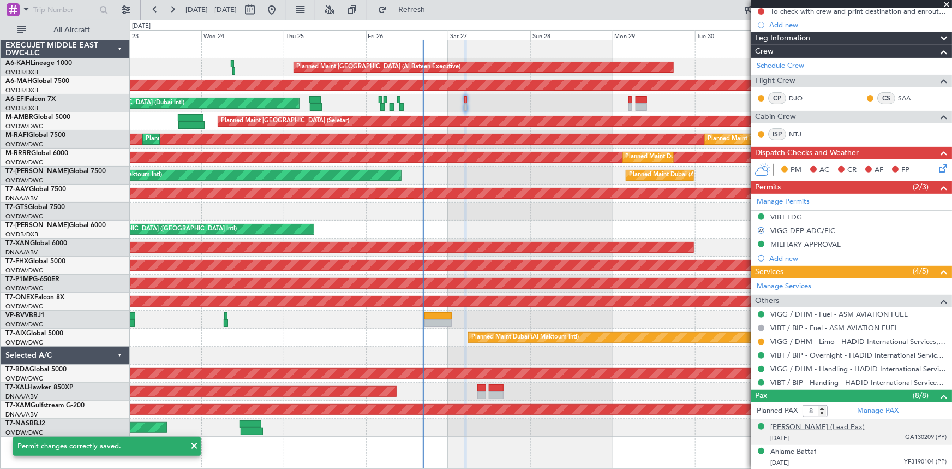
scroll to position [170, 0]
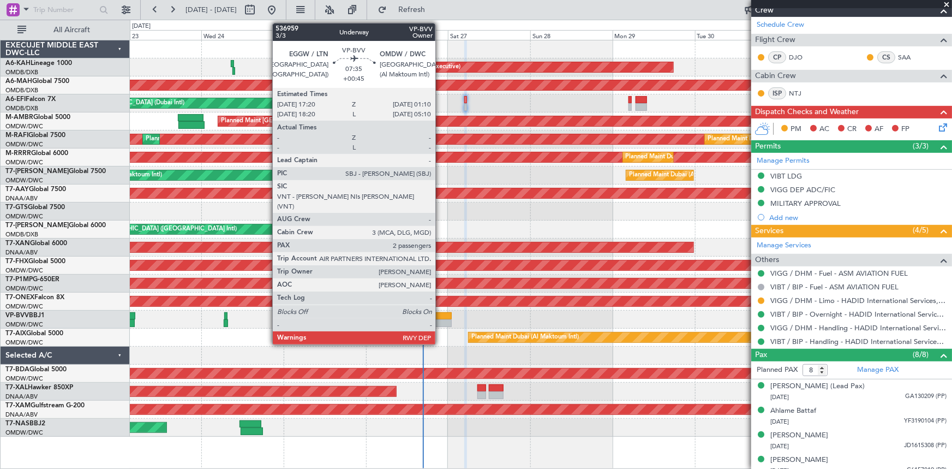
click at [440, 316] on div at bounding box center [437, 316] width 27 height 8
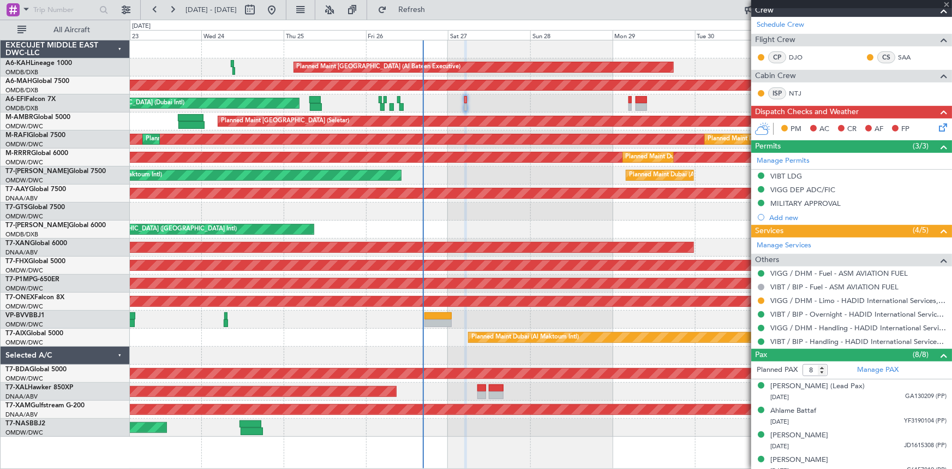
type input "+00:45"
type input "2"
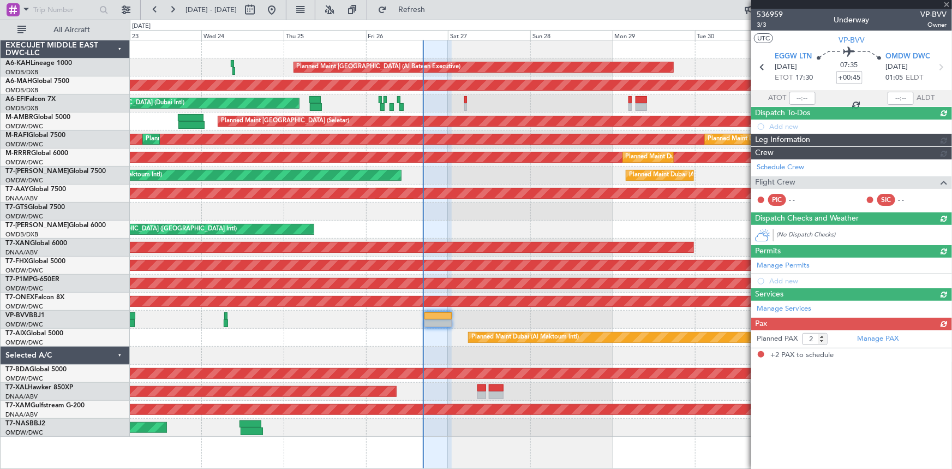
scroll to position [0, 0]
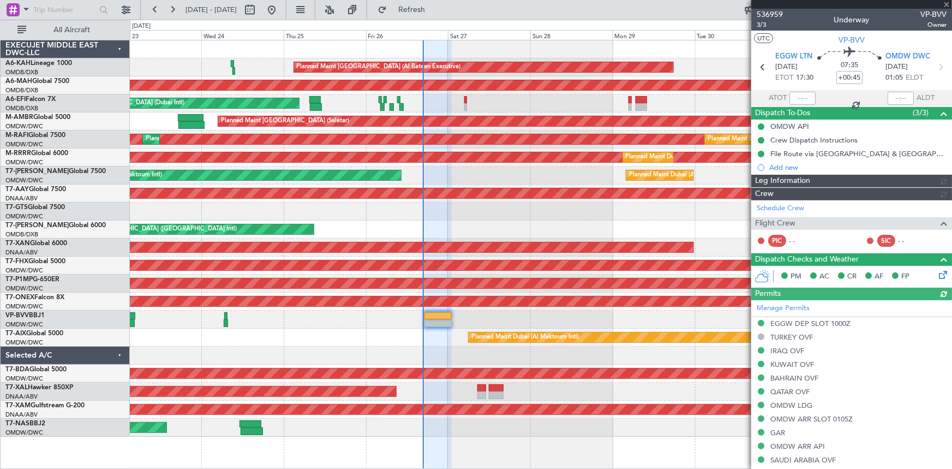
type input "[PERSON_NAME] ([PERSON_NAME])"
type input "7363"
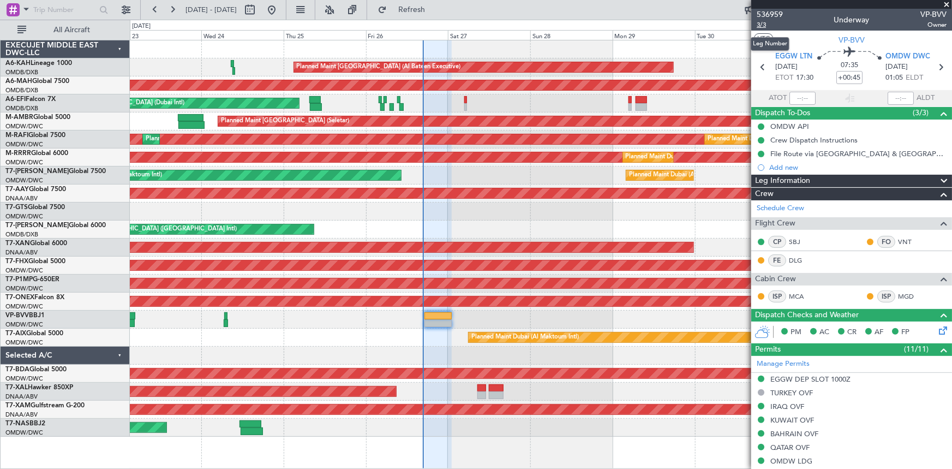
click at [764, 22] on span "3/3" at bounding box center [770, 24] width 26 height 9
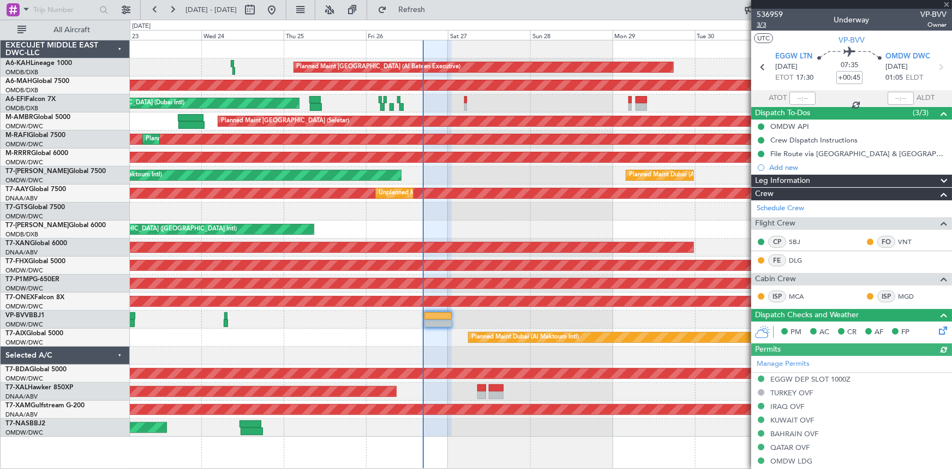
type input "[PERSON_NAME] ([PERSON_NAME])"
type input "7363"
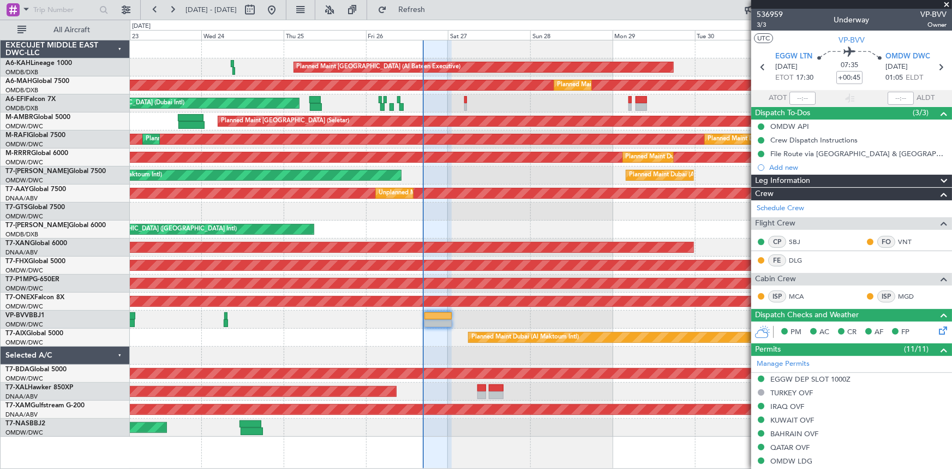
click at [435, 9] on span "Refresh" at bounding box center [412, 10] width 46 height 8
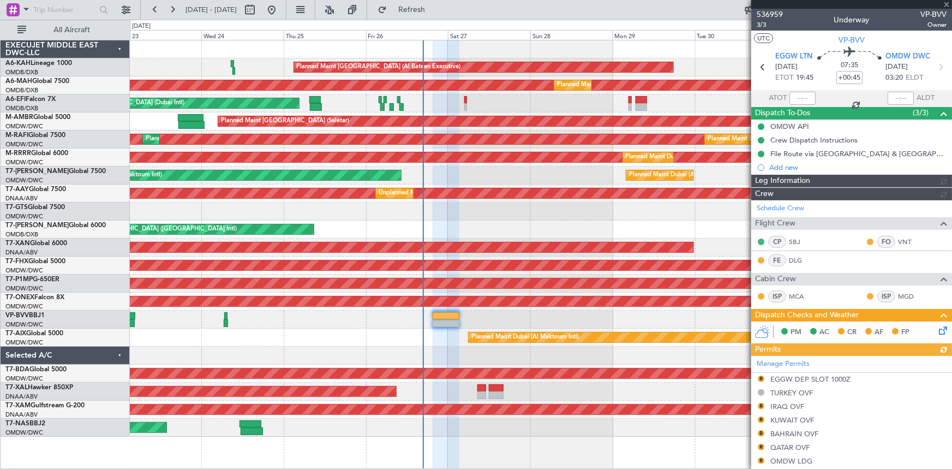
type input "[PERSON_NAME] ([PERSON_NAME])"
type input "7363"
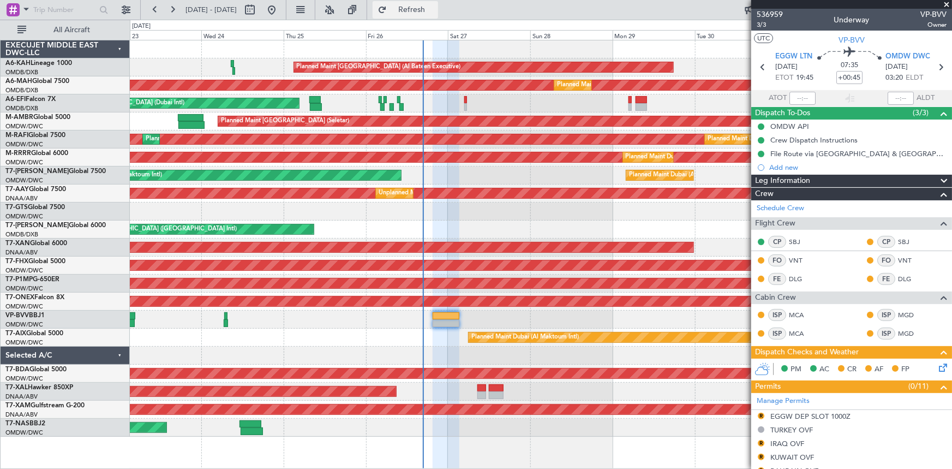
click at [438, 3] on button "Refresh" at bounding box center [405, 9] width 65 height 17
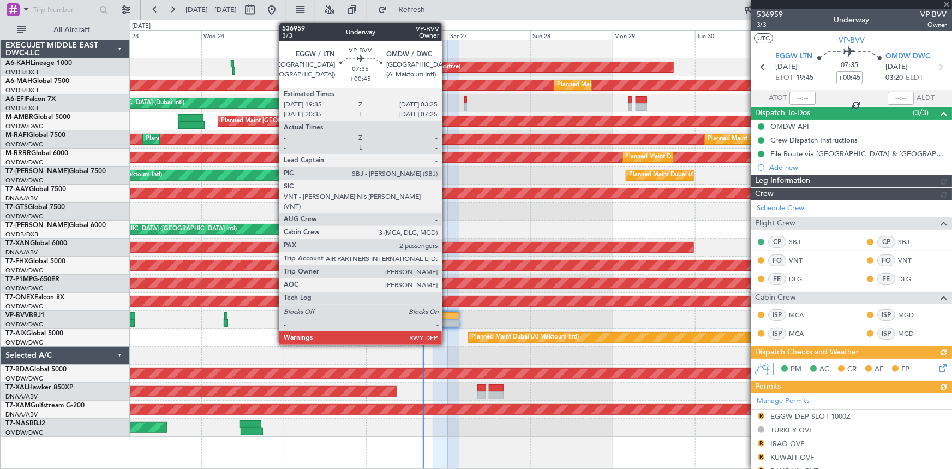
click at [447, 316] on div at bounding box center [446, 316] width 27 height 8
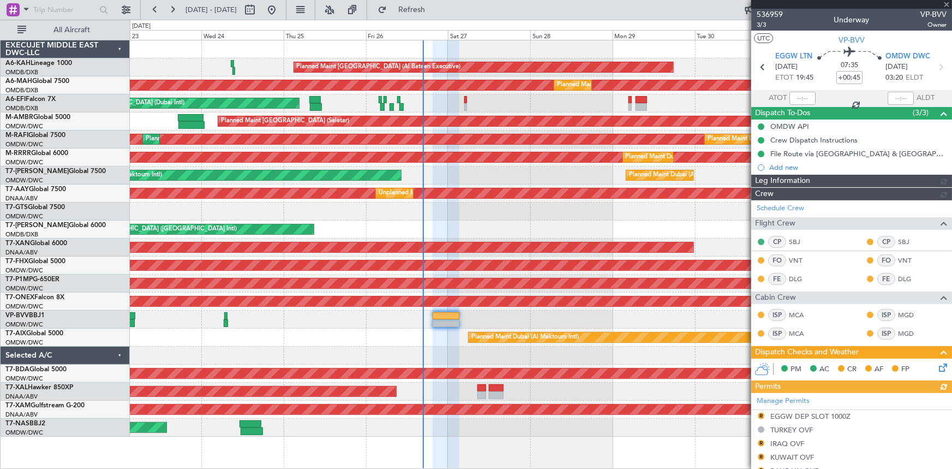
type input "[PERSON_NAME] ([PERSON_NAME])"
type input "7363"
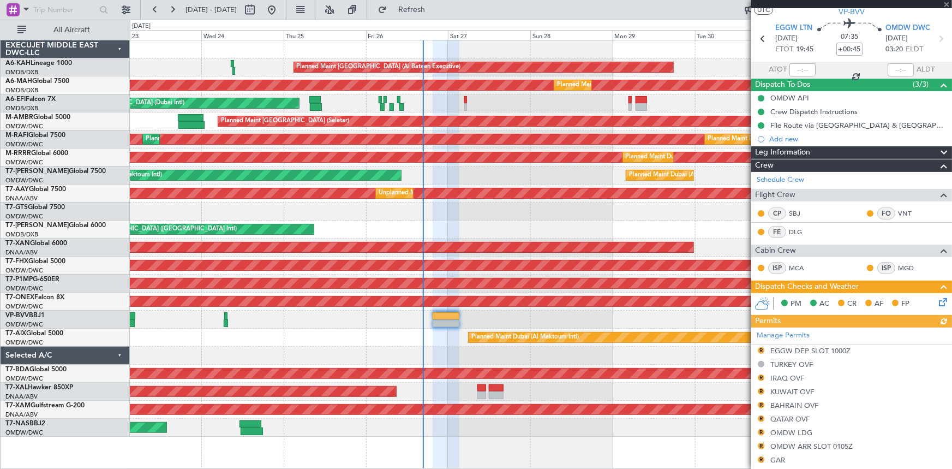
type input "[PERSON_NAME] ([PERSON_NAME])"
type input "7363"
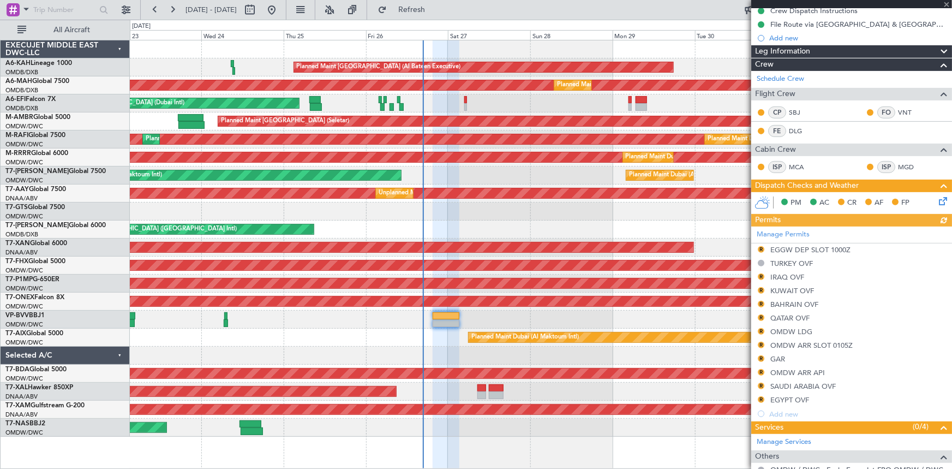
scroll to position [200, 0]
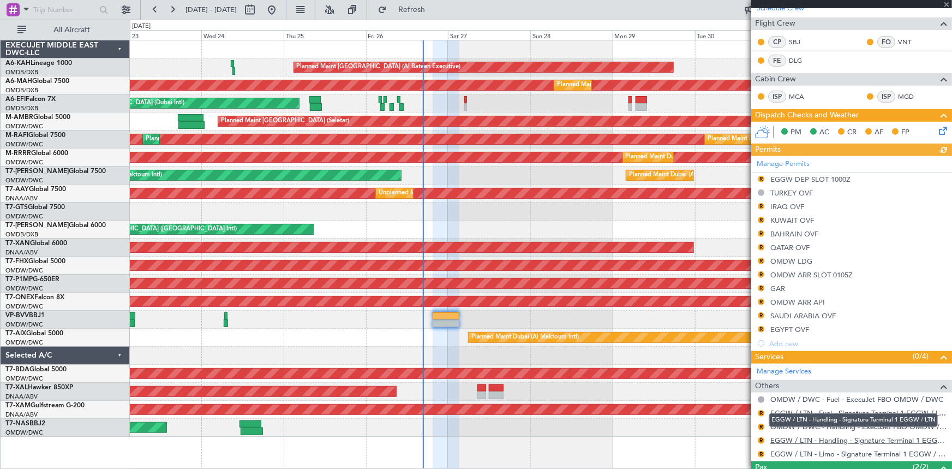
click at [818, 436] on link "EGGW / LTN - Handling - Signature Terminal 1 EGGW / LTN" at bounding box center [858, 439] width 176 height 9
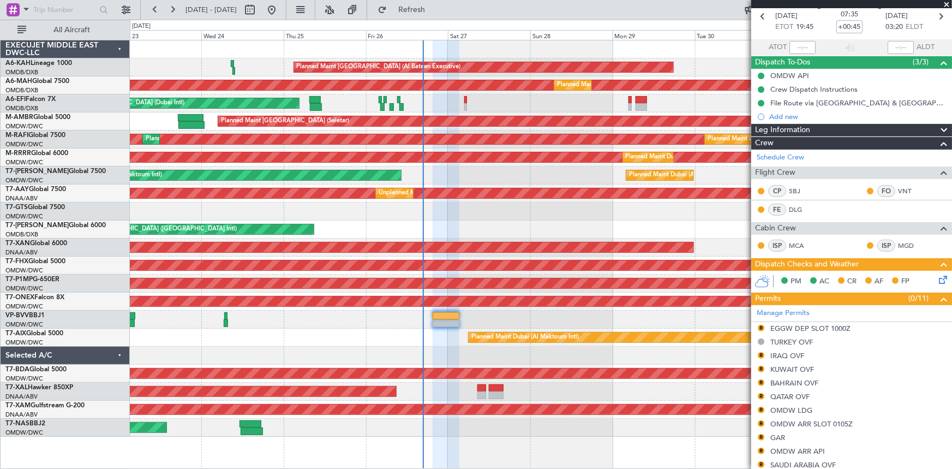
scroll to position [0, 0]
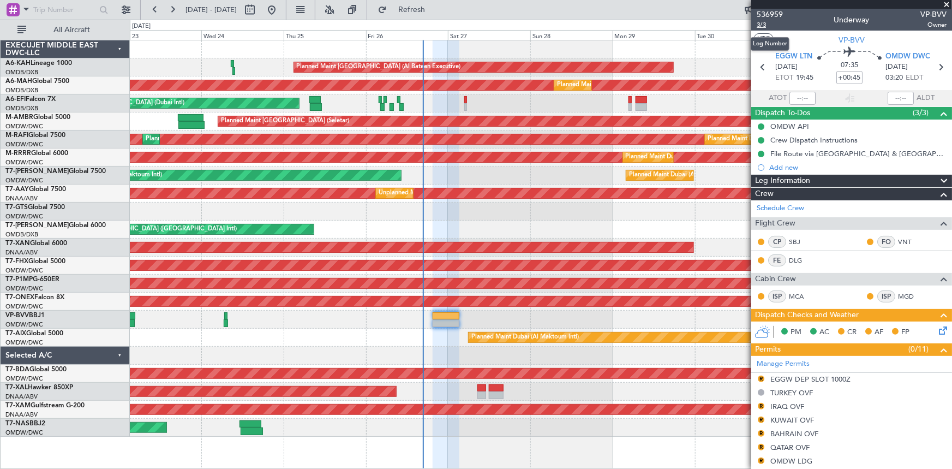
click at [762, 22] on span "3/3" at bounding box center [770, 24] width 26 height 9
type input "[PERSON_NAME] ([PERSON_NAME])"
type input "7363"
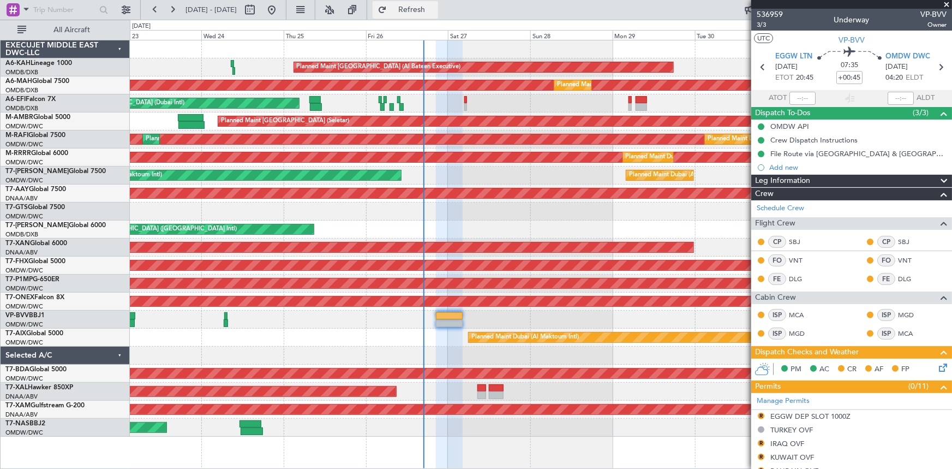
click at [426, 3] on button "Refresh" at bounding box center [405, 9] width 65 height 17
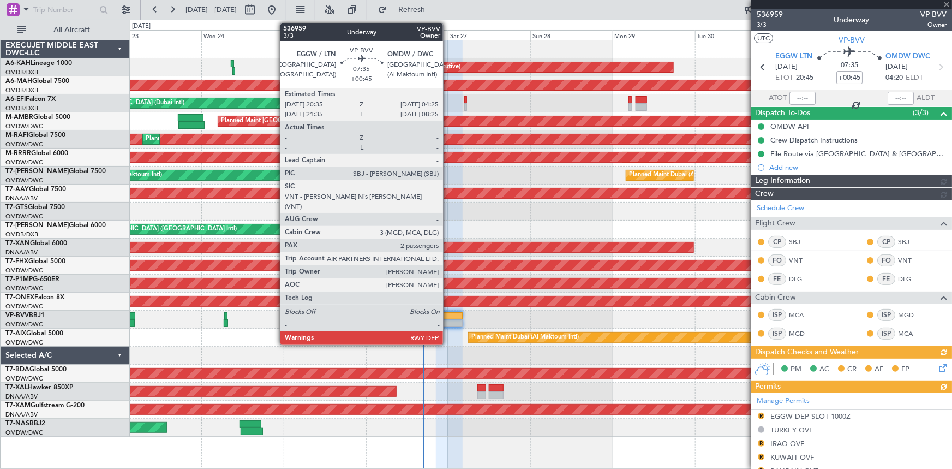
type input "[PERSON_NAME] ([PERSON_NAME])"
type input "7363"
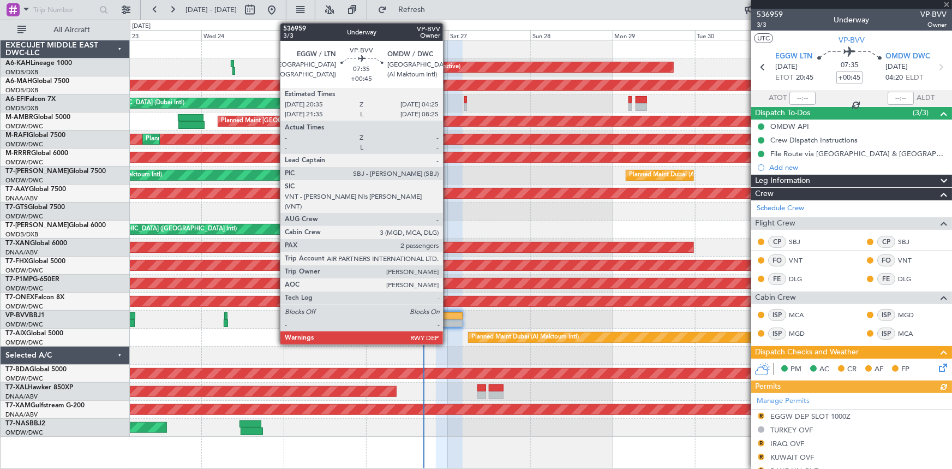
click at [448, 315] on div at bounding box center [449, 316] width 27 height 8
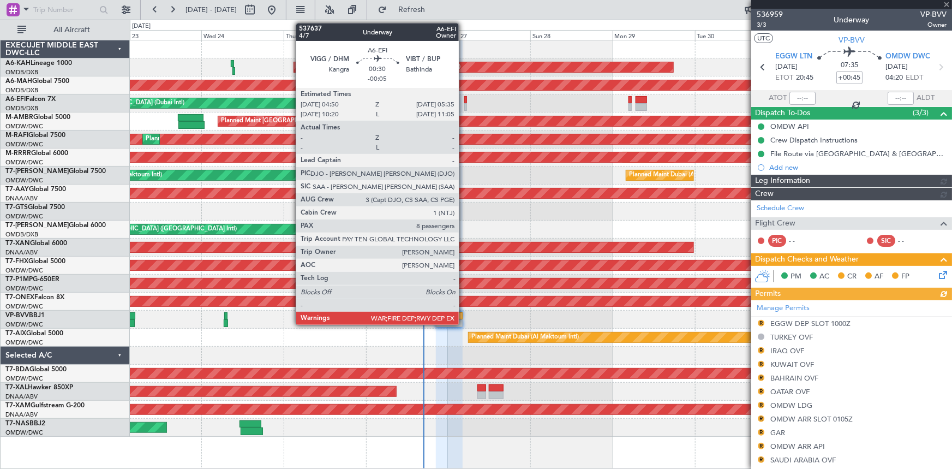
type input "[PERSON_NAME] ([PERSON_NAME])"
type input "7363"
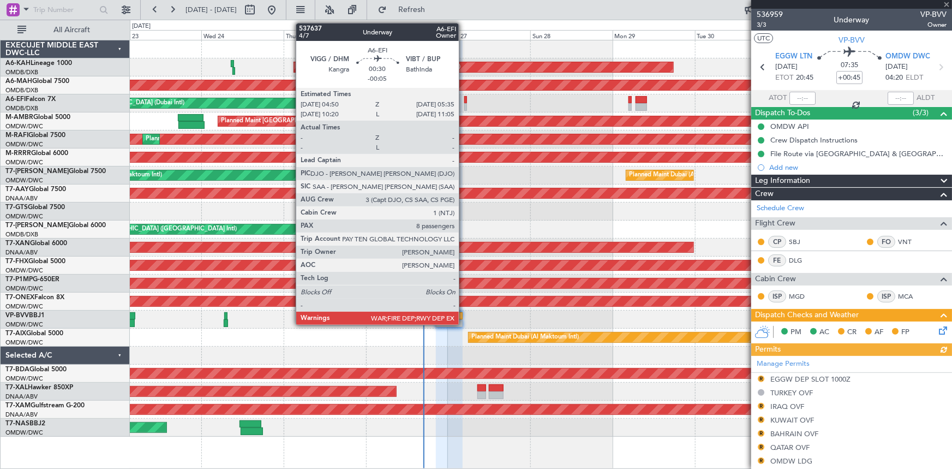
click at [464, 100] on div at bounding box center [465, 100] width 3 height 8
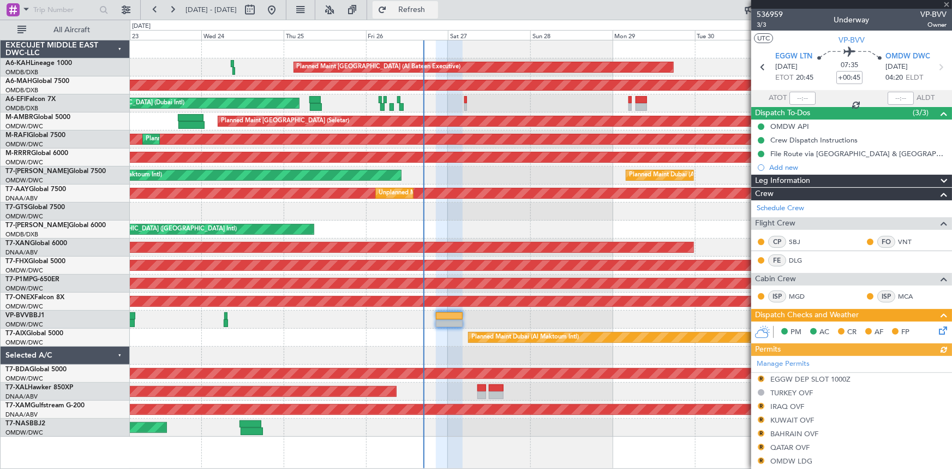
click at [435, 10] on span "Refresh" at bounding box center [412, 10] width 46 height 8
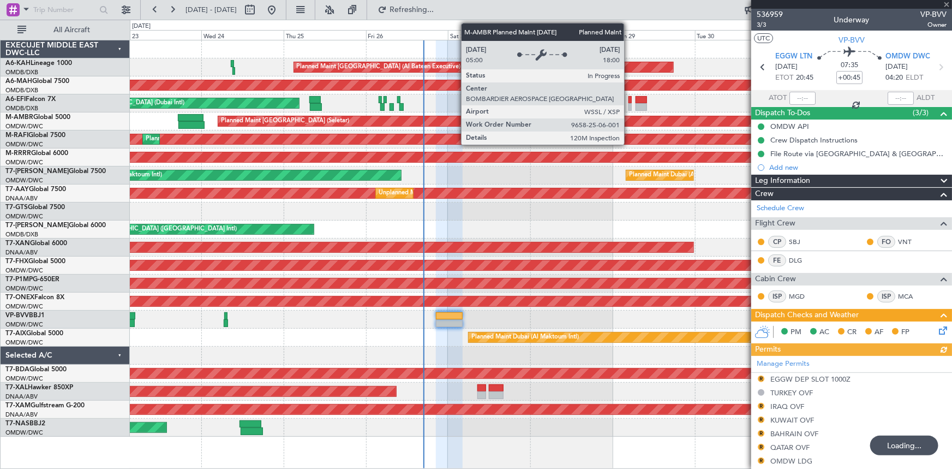
type input "-00:05"
type input "8"
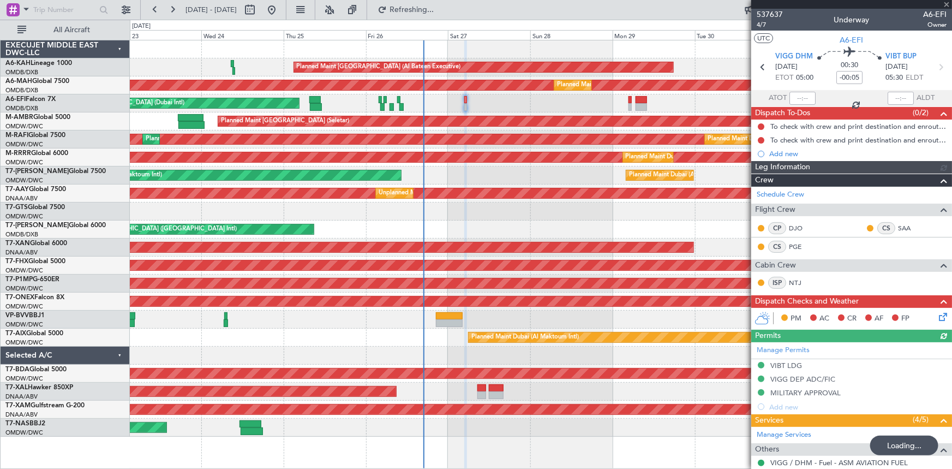
type input "Dherander Fithani (DHF)"
type input "7367"
type input "+00:45"
type input "2"
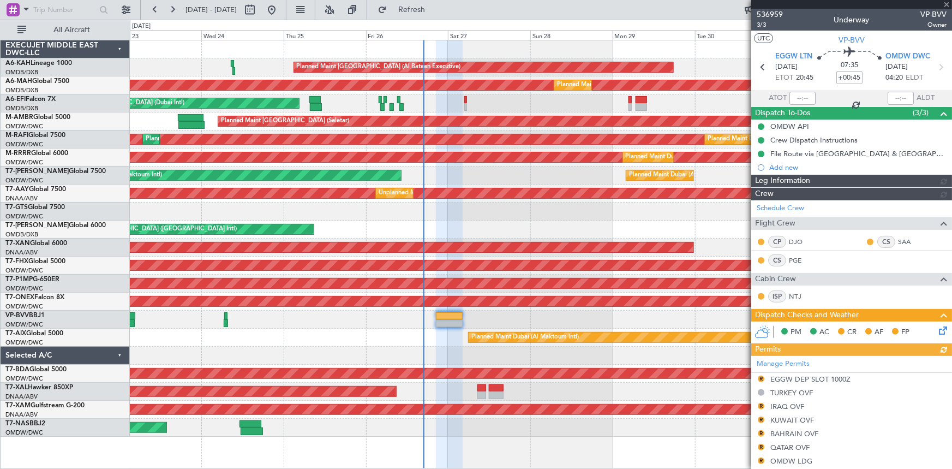
type input "[PERSON_NAME] ([PERSON_NAME])"
type input "7363"
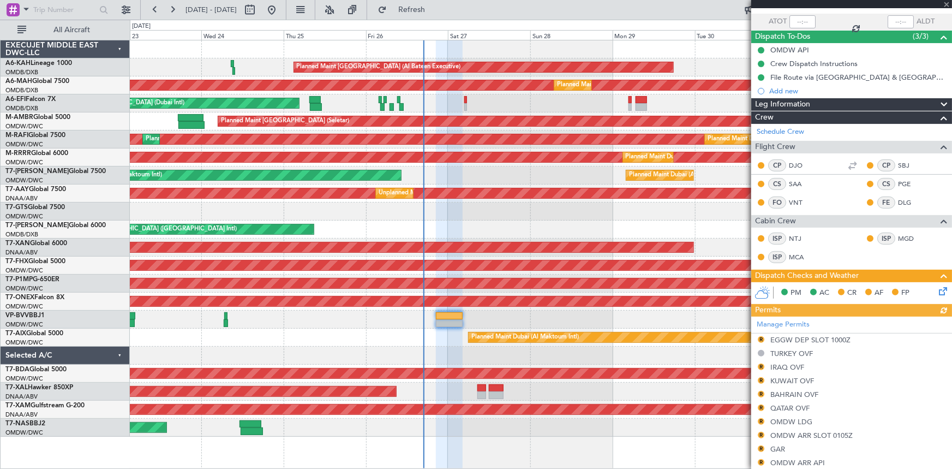
scroll to position [99, 0]
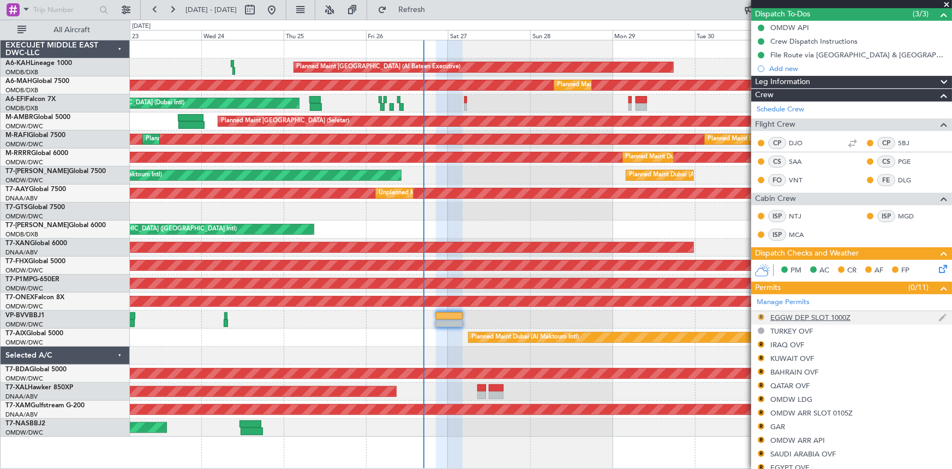
click at [762, 316] on button "R" at bounding box center [761, 317] width 7 height 7
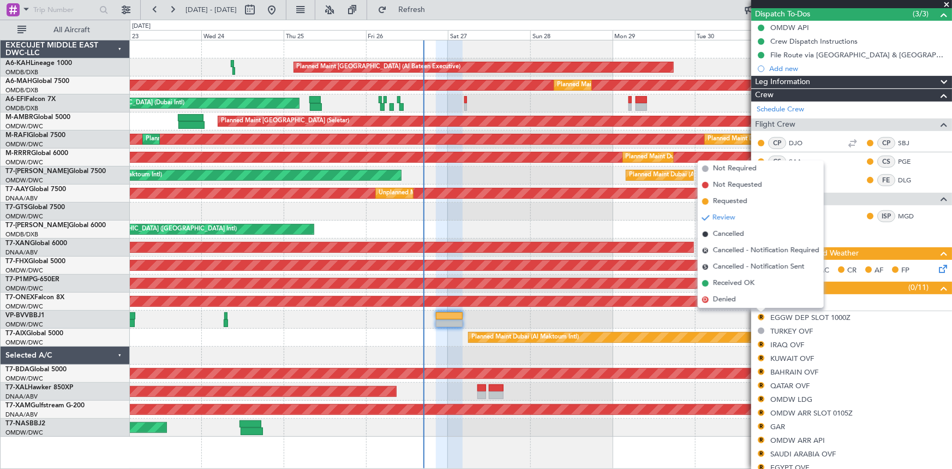
scroll to position [0, 0]
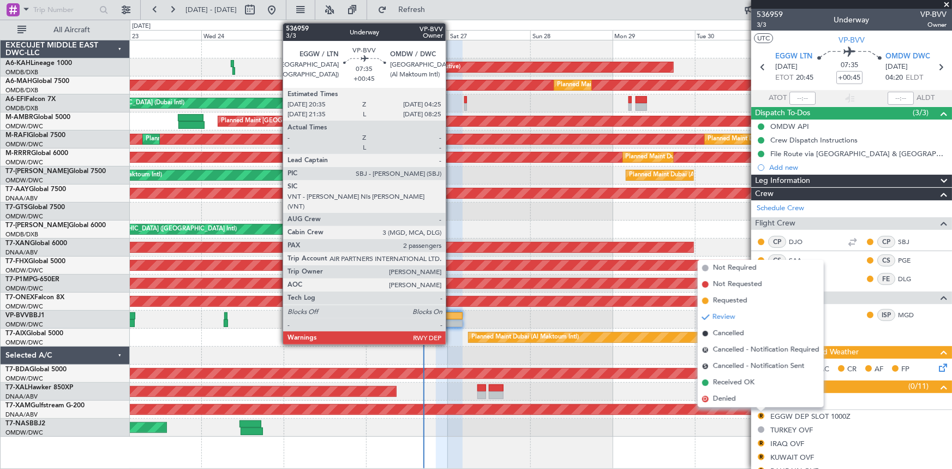
click at [451, 317] on div at bounding box center [449, 316] width 27 height 8
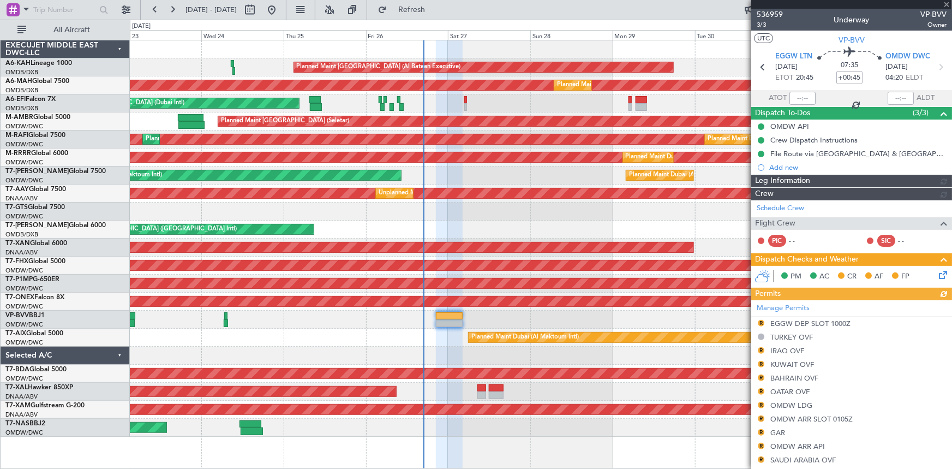
type input "[PERSON_NAME] ([PERSON_NAME])"
type input "7363"
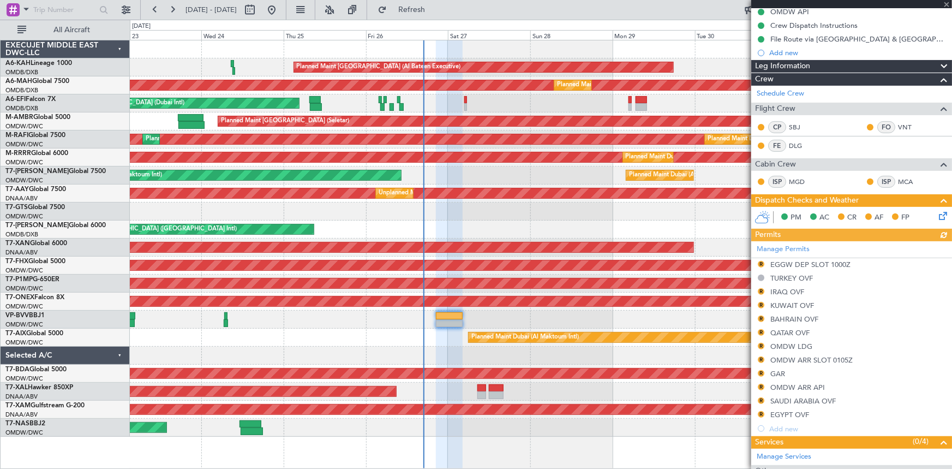
scroll to position [148, 0]
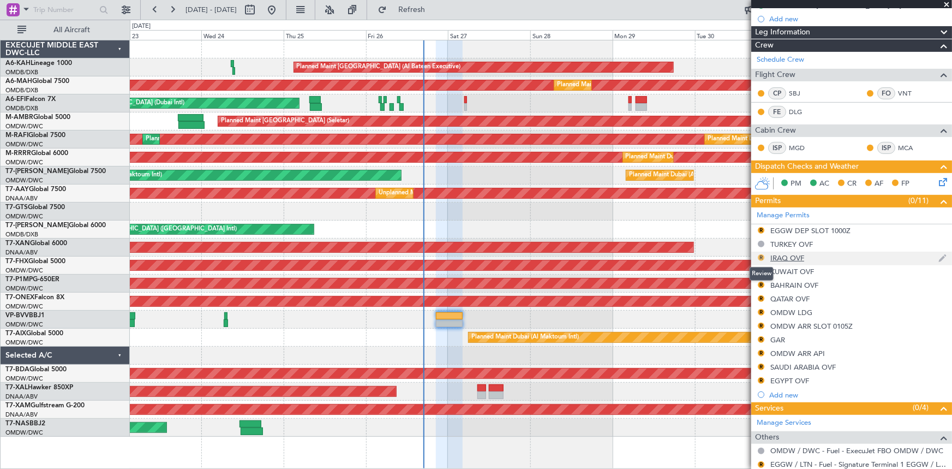
click at [759, 257] on button "R" at bounding box center [761, 257] width 7 height 7
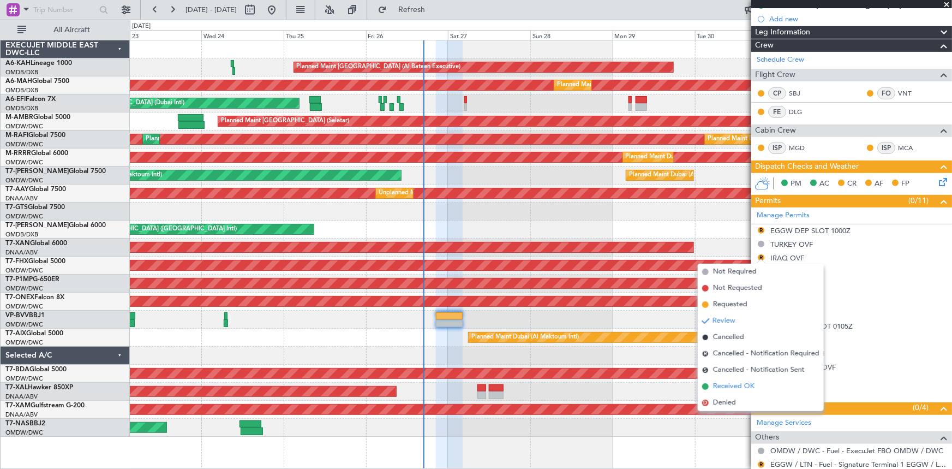
click at [728, 385] on span "Received OK" at bounding box center [733, 386] width 41 height 11
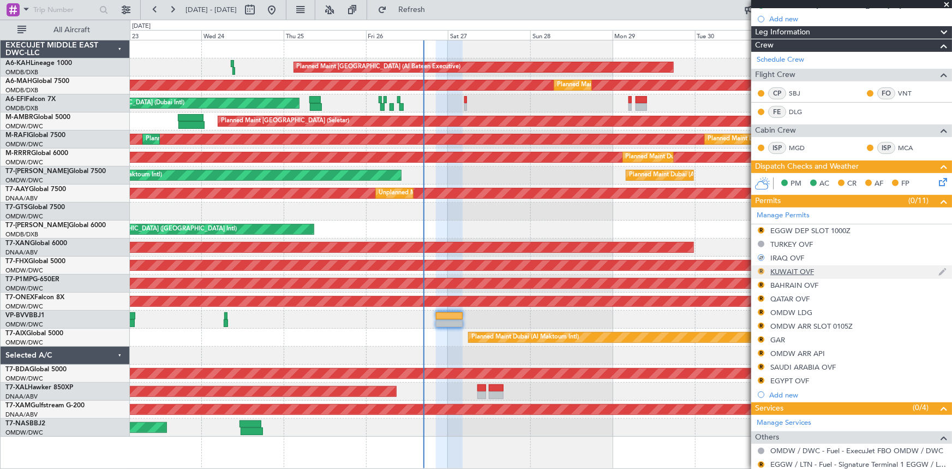
click at [763, 271] on button "R" at bounding box center [761, 271] width 7 height 7
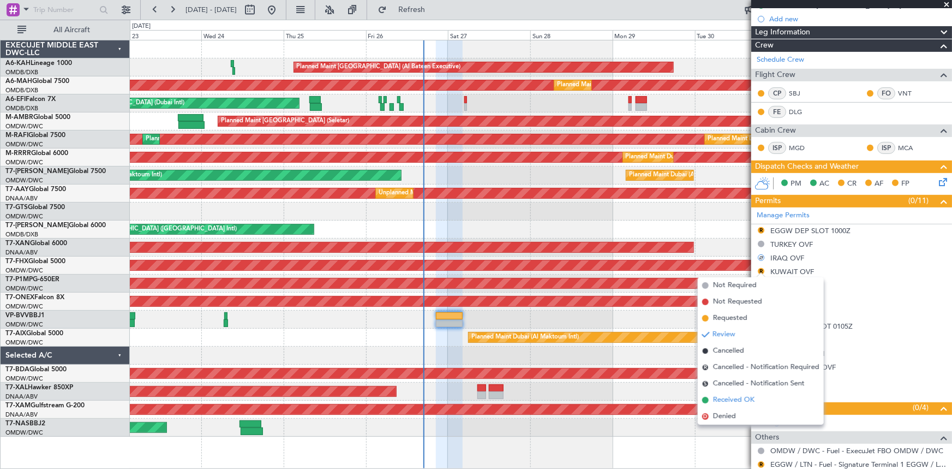
click at [723, 402] on span "Received OK" at bounding box center [733, 399] width 41 height 11
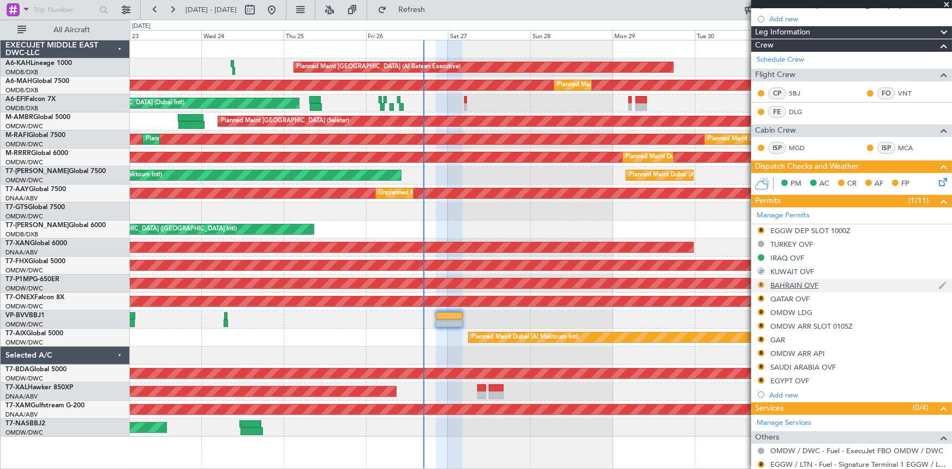
click at [763, 282] on button "R" at bounding box center [761, 284] width 7 height 7
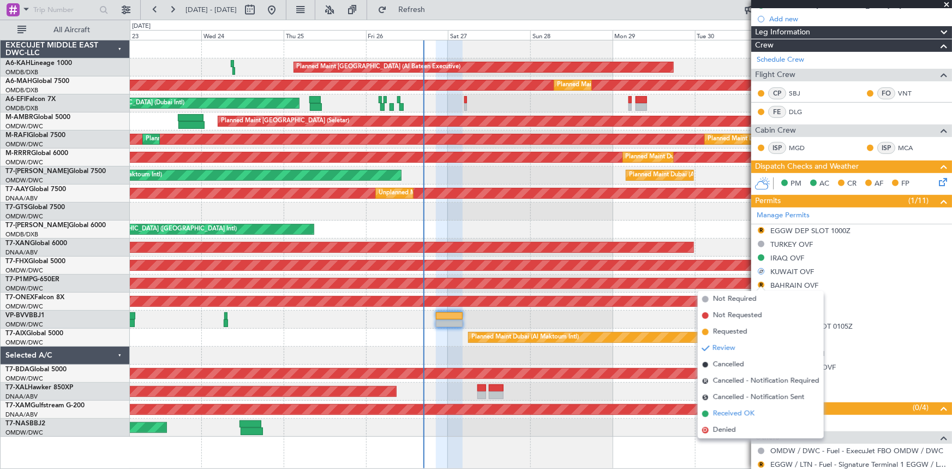
click at [721, 409] on span "Received OK" at bounding box center [733, 413] width 41 height 11
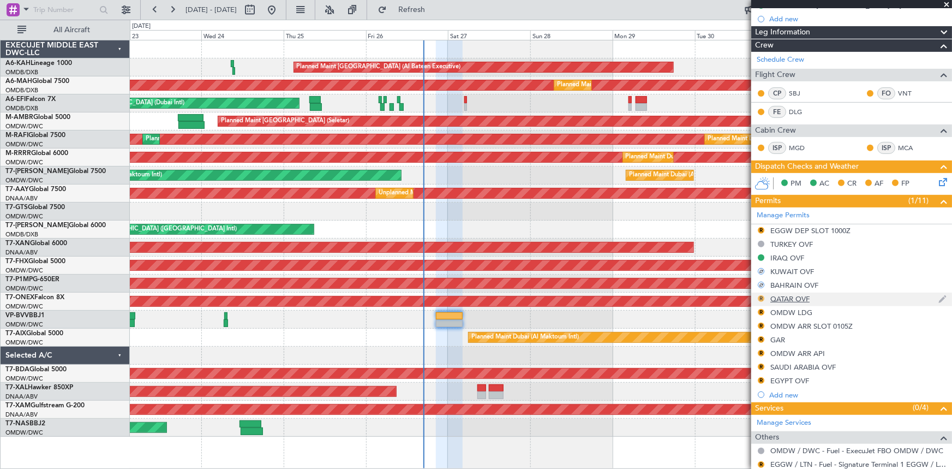
click at [760, 297] on button "R" at bounding box center [761, 298] width 7 height 7
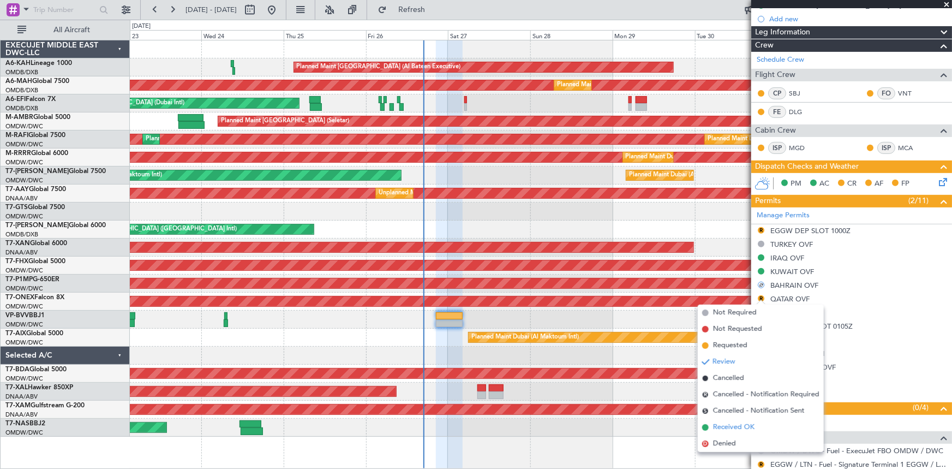
click at [727, 426] on span "Received OK" at bounding box center [733, 427] width 41 height 11
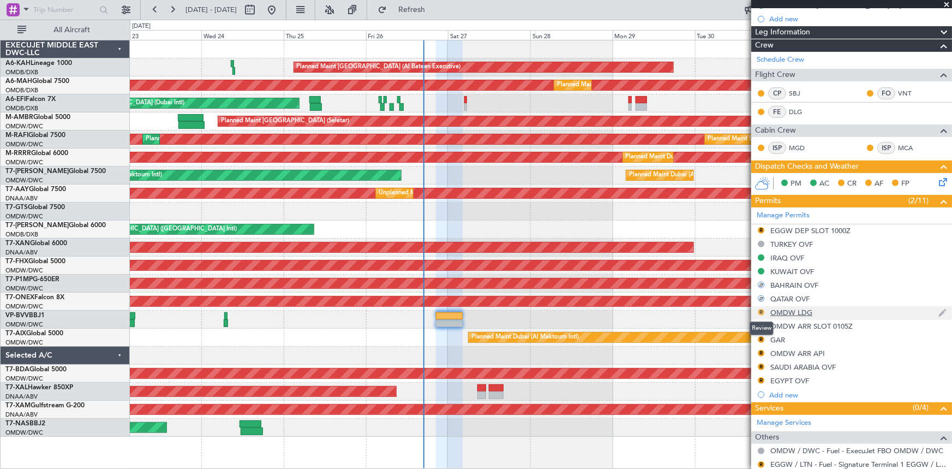
click at [762, 309] on button "R" at bounding box center [761, 312] width 7 height 7
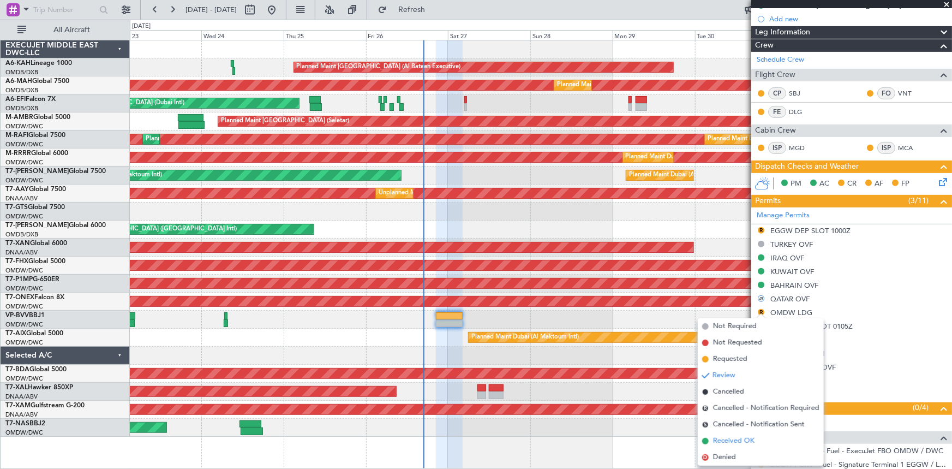
click at [728, 441] on span "Received OK" at bounding box center [733, 440] width 41 height 11
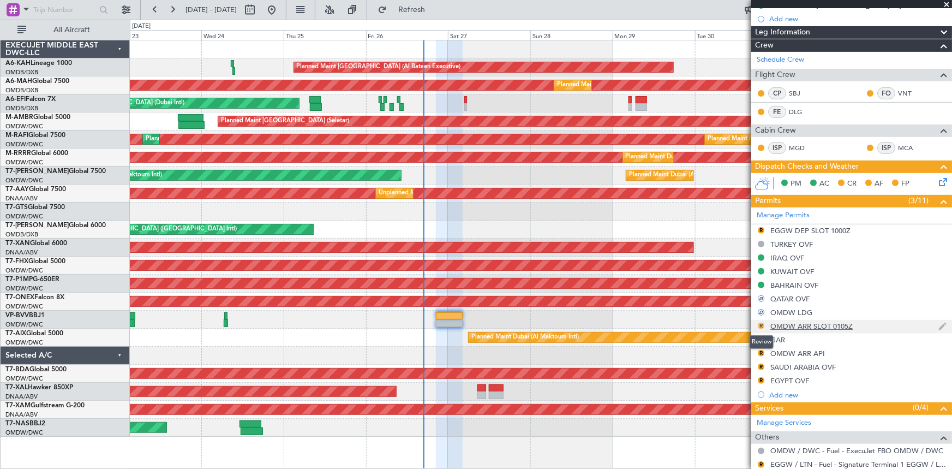
click at [762, 327] on button "R" at bounding box center [761, 325] width 7 height 7
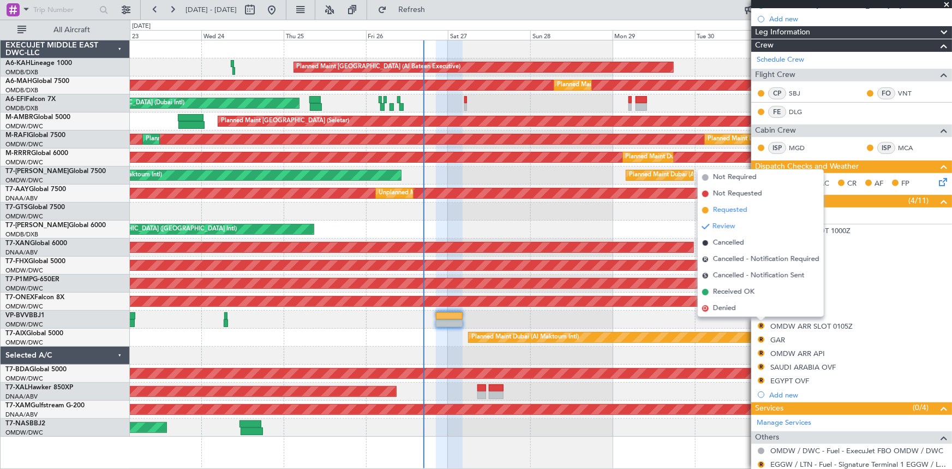
click at [729, 210] on span "Requested" at bounding box center [730, 210] width 34 height 11
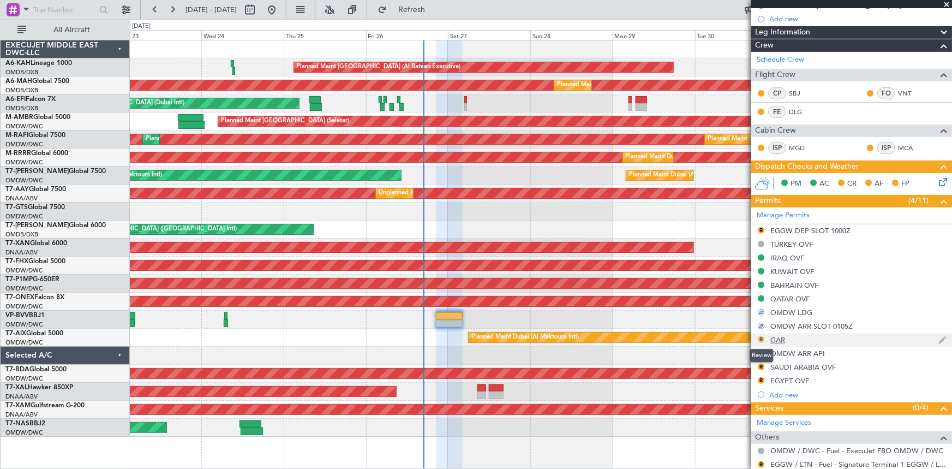
click at [763, 338] on button "R" at bounding box center [761, 339] width 7 height 7
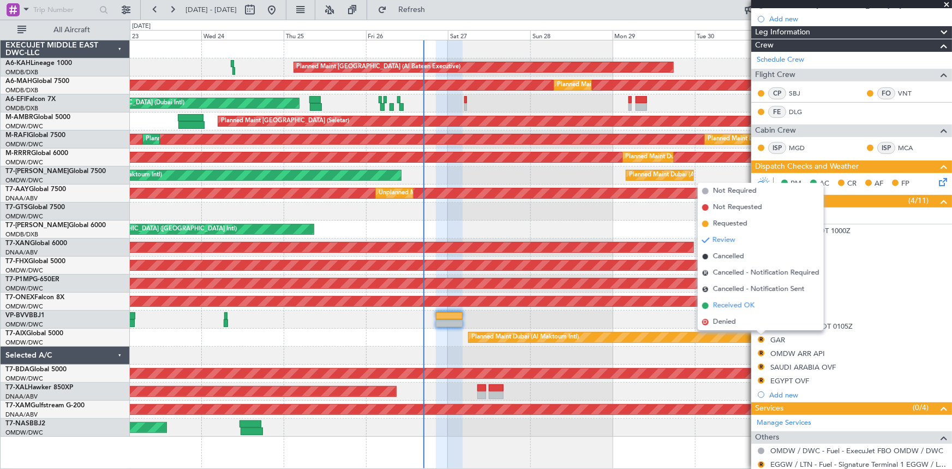
click at [731, 302] on span "Received OK" at bounding box center [733, 305] width 41 height 11
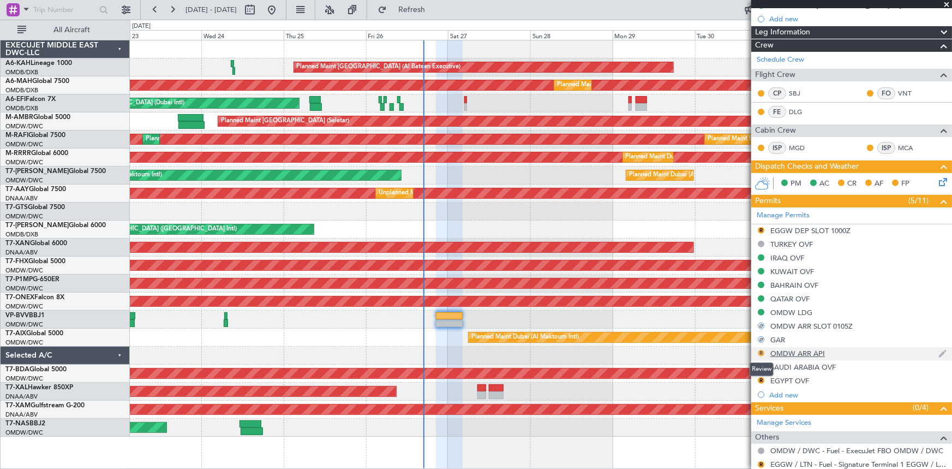
click at [761, 352] on button "R" at bounding box center [761, 353] width 7 height 7
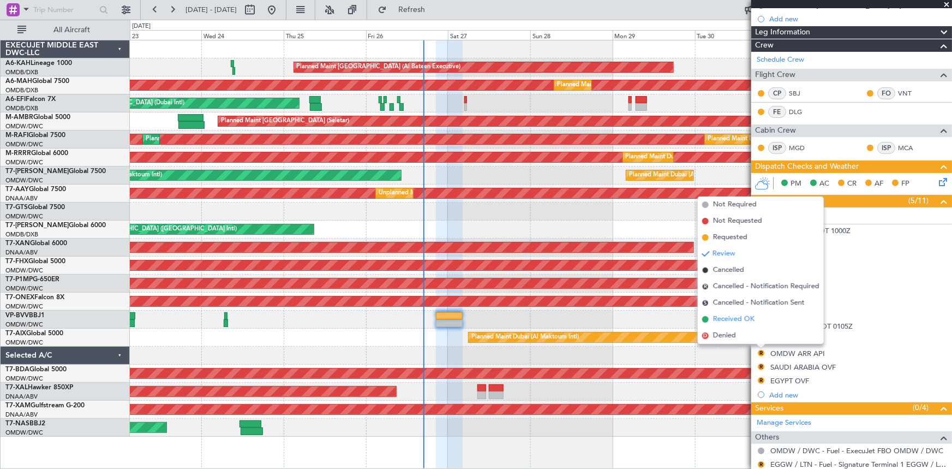
click at [727, 319] on span "Received OK" at bounding box center [733, 319] width 41 height 11
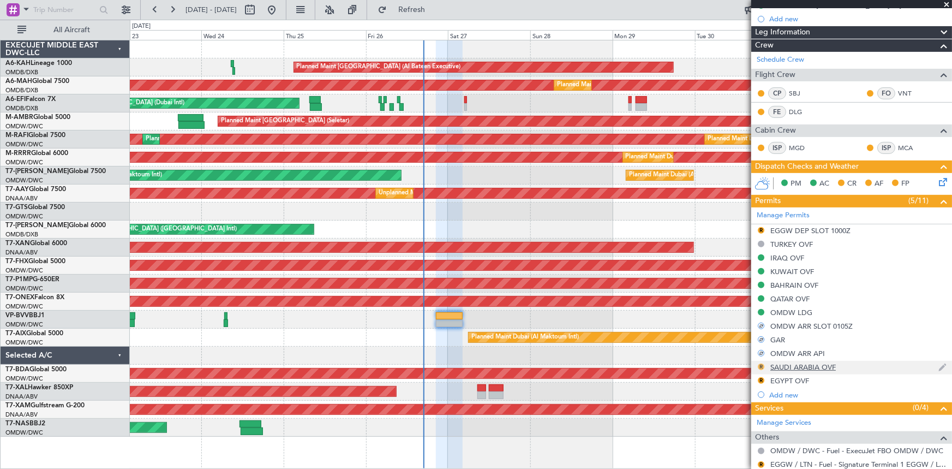
click at [762, 366] on button "R" at bounding box center [761, 366] width 7 height 7
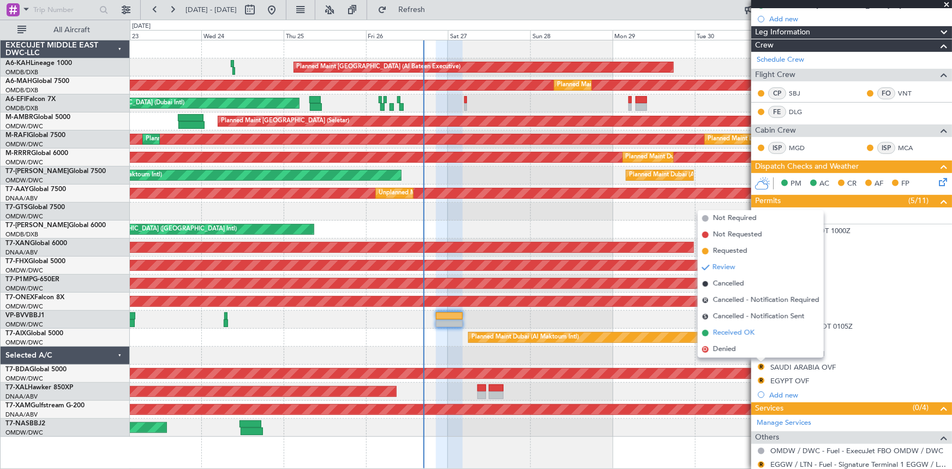
click at [729, 331] on span "Received OK" at bounding box center [733, 332] width 41 height 11
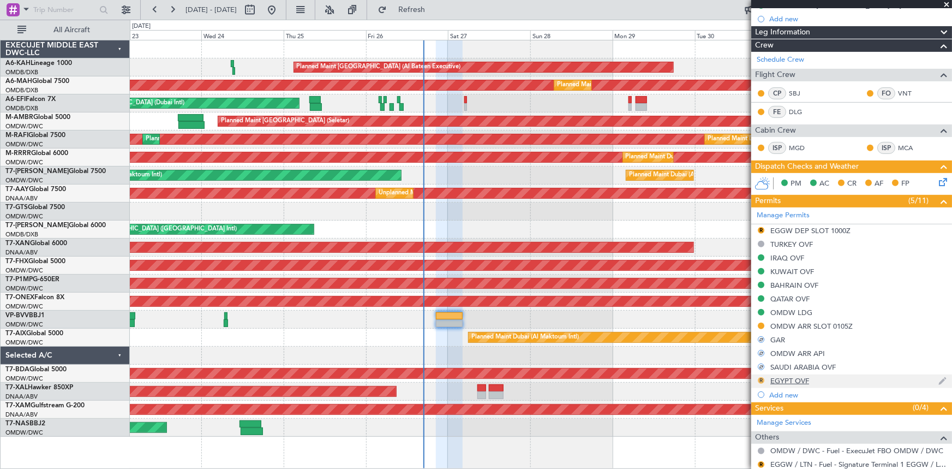
click at [762, 378] on button "R" at bounding box center [761, 380] width 7 height 7
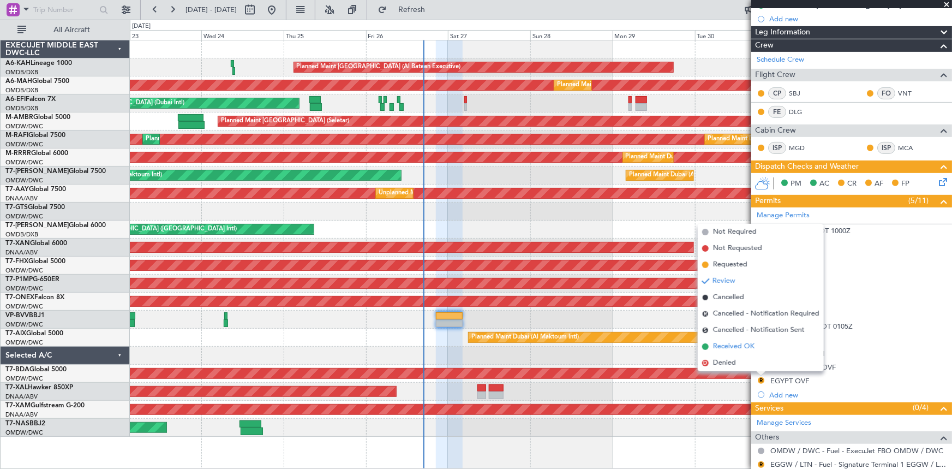
click at [723, 343] on span "Received OK" at bounding box center [733, 346] width 41 height 11
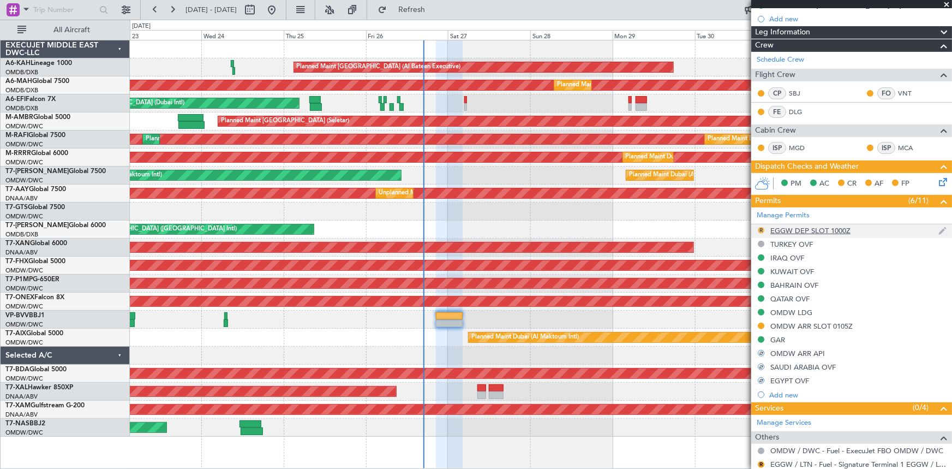
click at [762, 229] on button "R" at bounding box center [761, 230] width 7 height 7
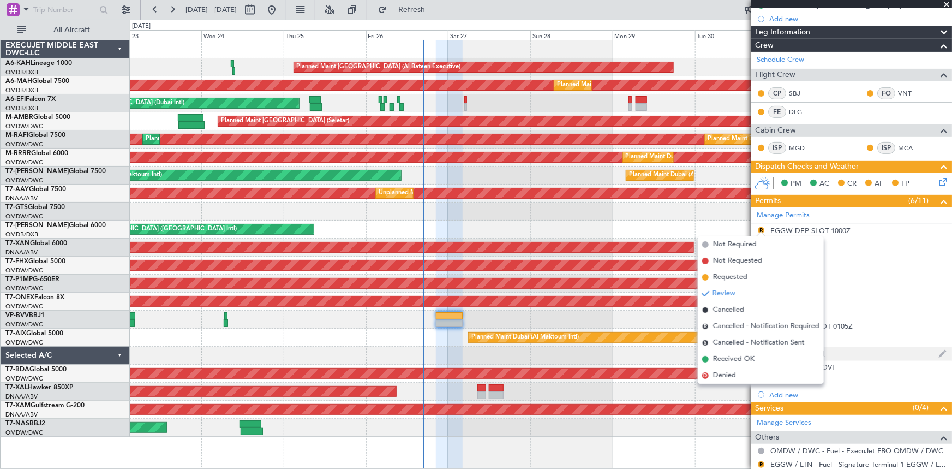
drag, startPoint x: 731, startPoint y: 275, endPoint x: 866, endPoint y: 355, distance: 156.2
click at [740, 278] on span "Requested" at bounding box center [730, 277] width 34 height 11
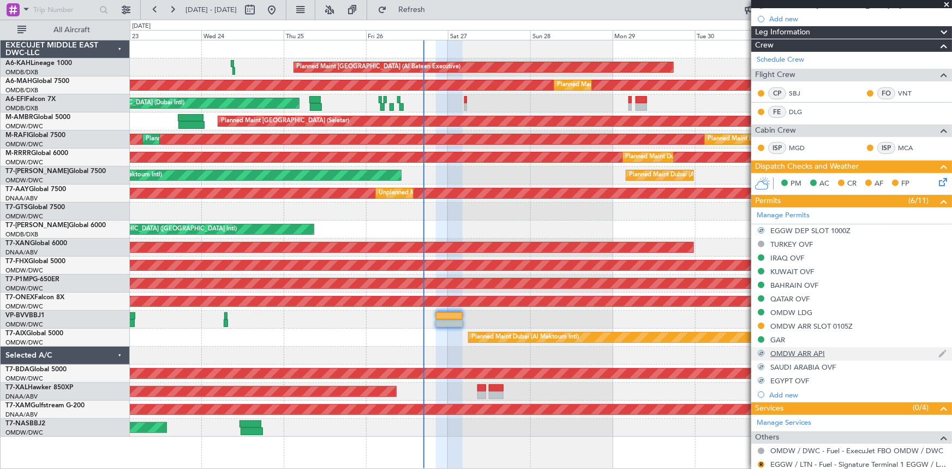
scroll to position [270, 0]
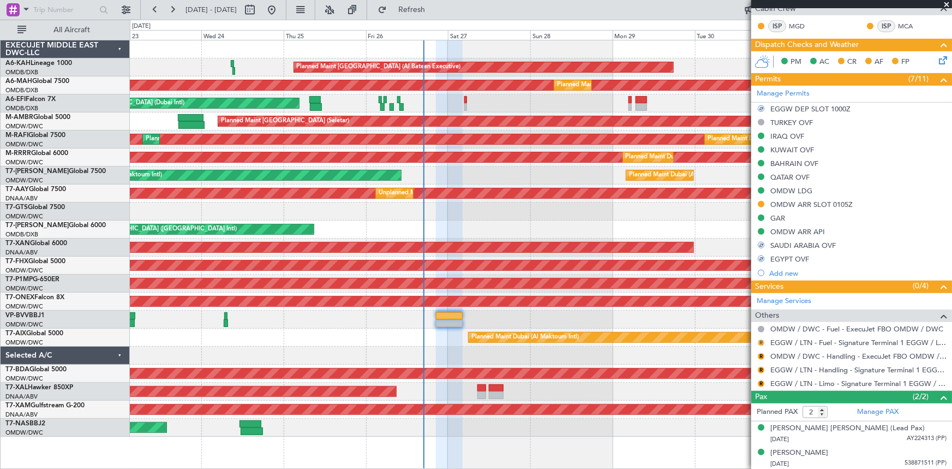
click at [762, 340] on button "R" at bounding box center [761, 342] width 7 height 7
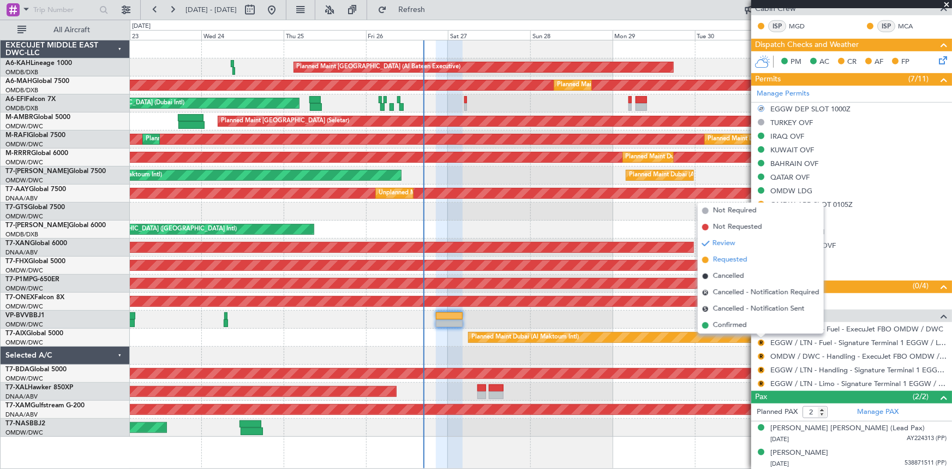
click at [732, 261] on span "Requested" at bounding box center [730, 259] width 34 height 11
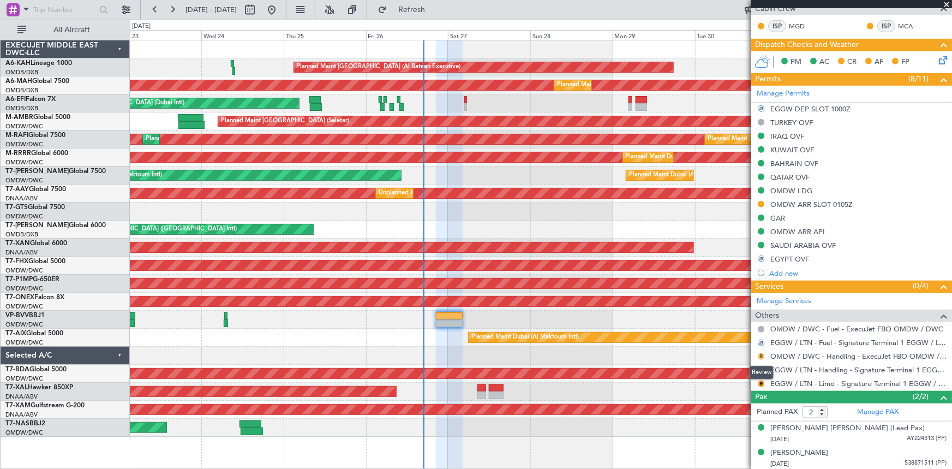
click at [761, 354] on button "R" at bounding box center [761, 356] width 7 height 7
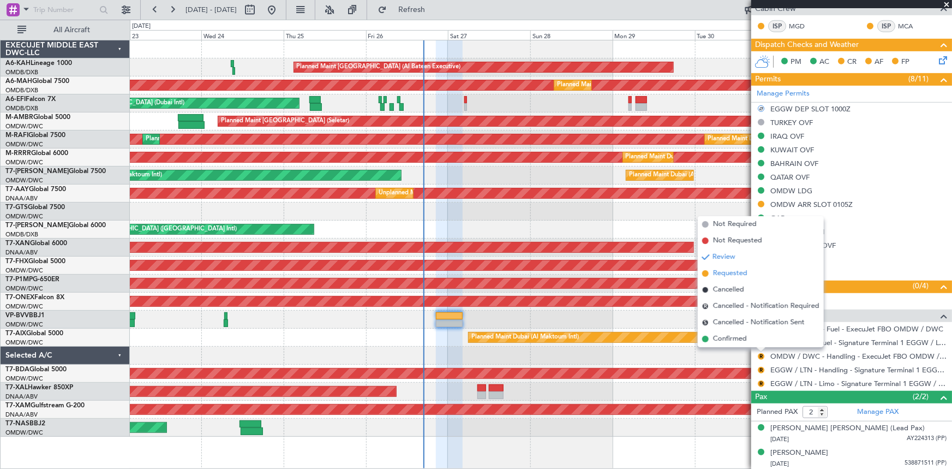
click at [728, 274] on span "Requested" at bounding box center [730, 273] width 34 height 11
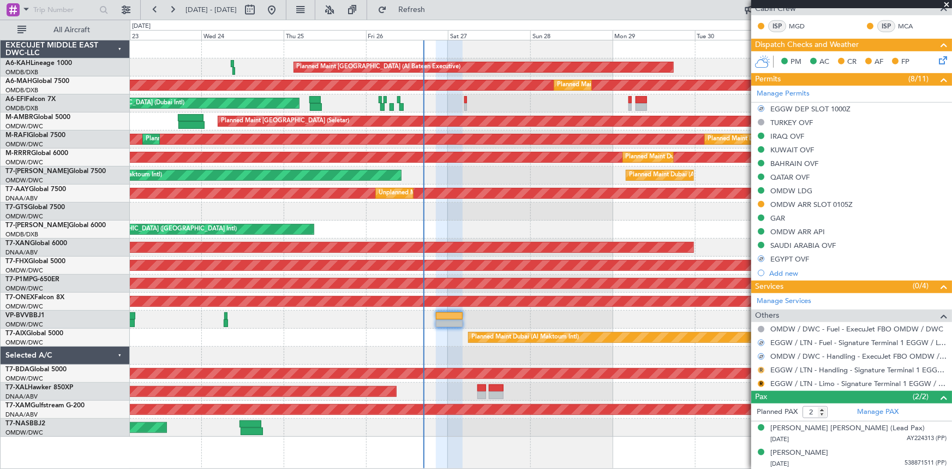
click at [762, 368] on button "R" at bounding box center [761, 370] width 7 height 7
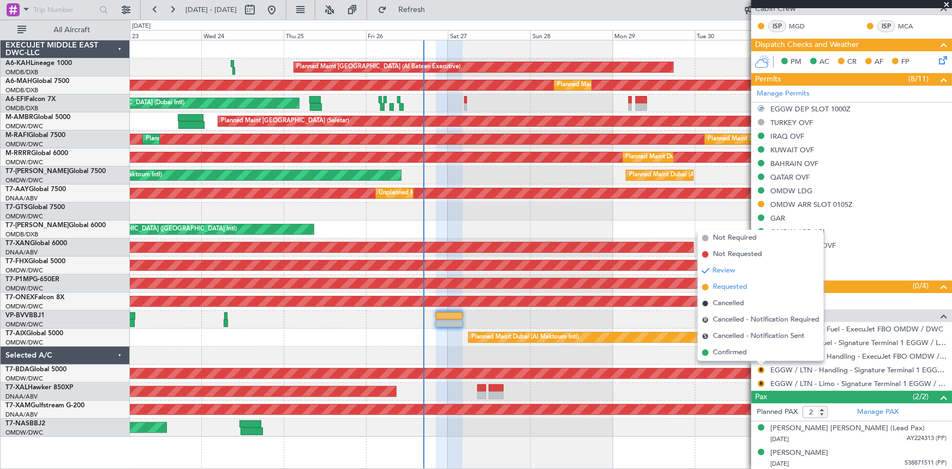
click at [732, 289] on span "Requested" at bounding box center [730, 286] width 34 height 11
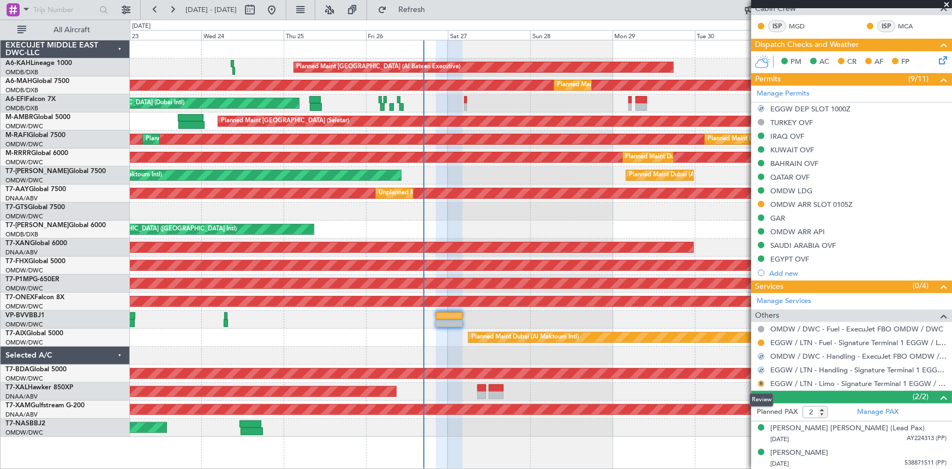
click at [759, 382] on button "R" at bounding box center [761, 383] width 7 height 7
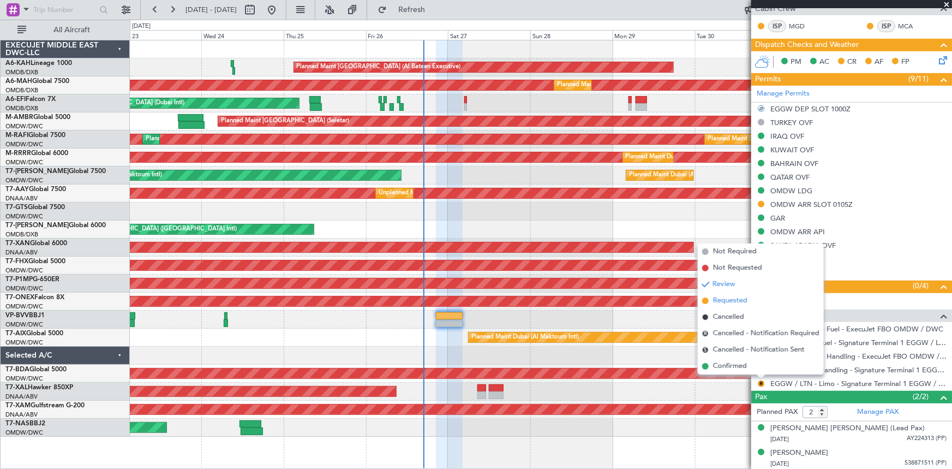
click at [742, 302] on span "Requested" at bounding box center [730, 300] width 34 height 11
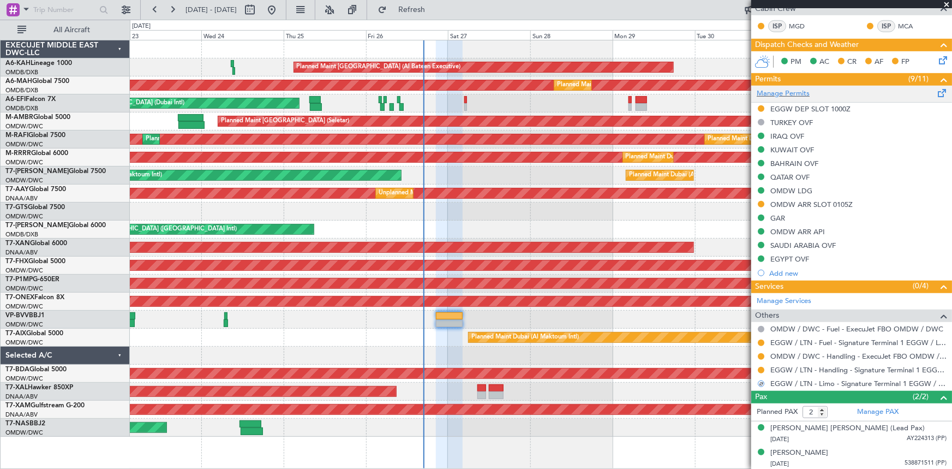
scroll to position [71, 0]
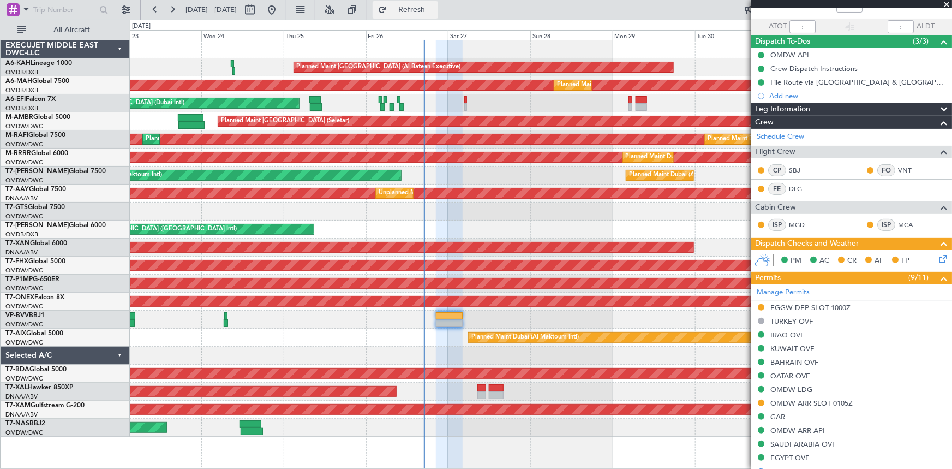
click at [435, 8] on span "Refresh" at bounding box center [412, 10] width 46 height 8
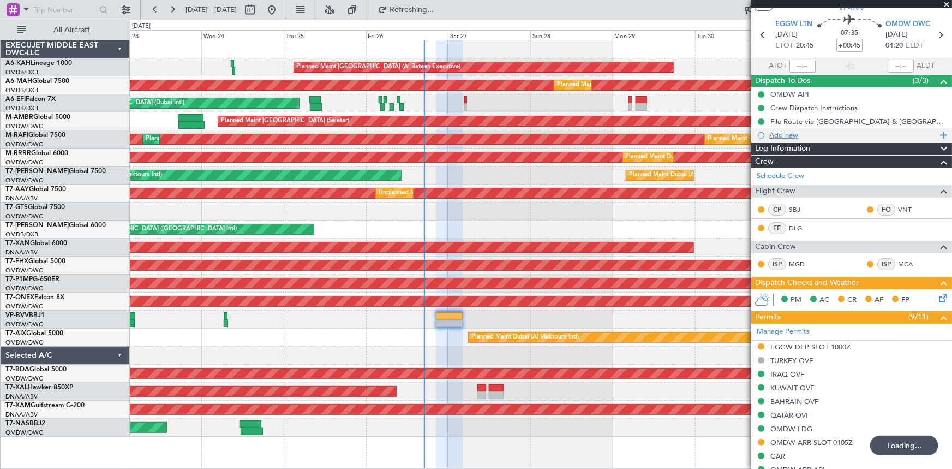
scroll to position [0, 0]
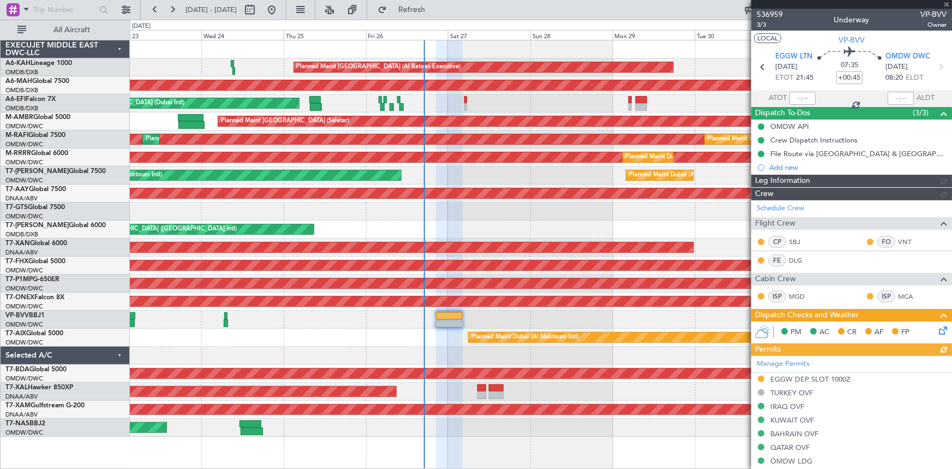
type input "[PERSON_NAME] ([PERSON_NAME])"
type input "7363"
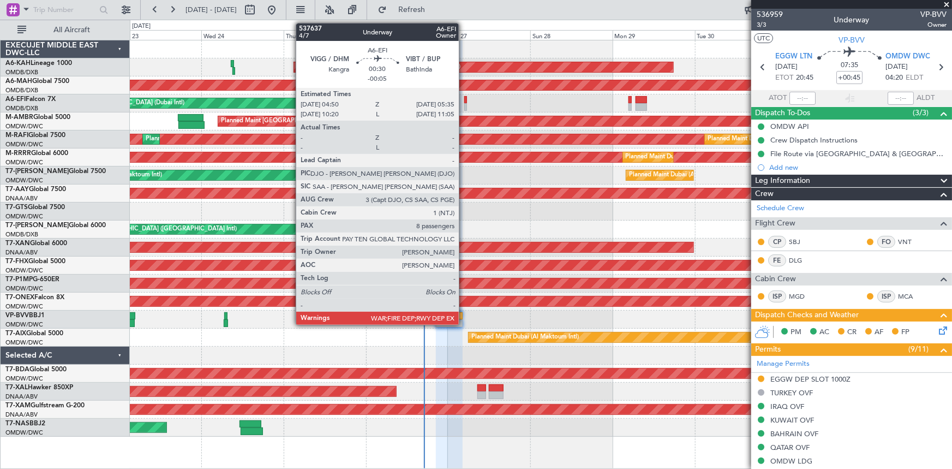
click at [464, 100] on div at bounding box center [465, 100] width 3 height 8
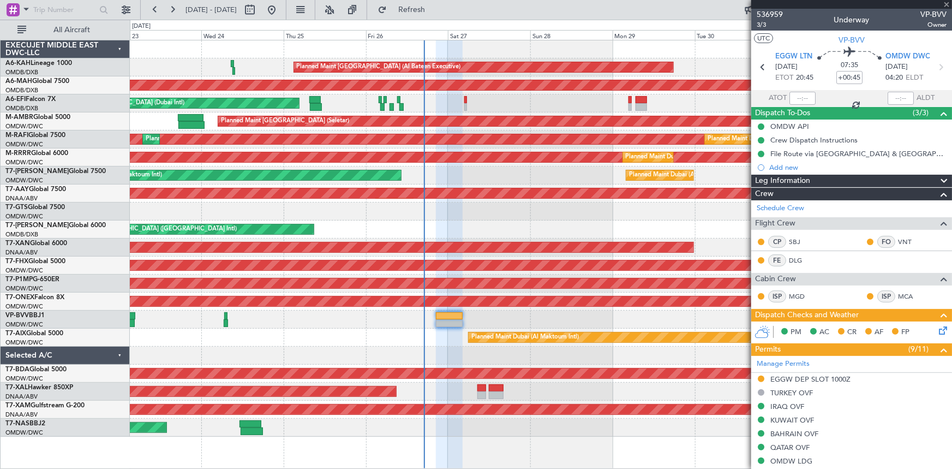
click at [465, 101] on div at bounding box center [465, 100] width 3 height 8
type input "-00:05"
type input "8"
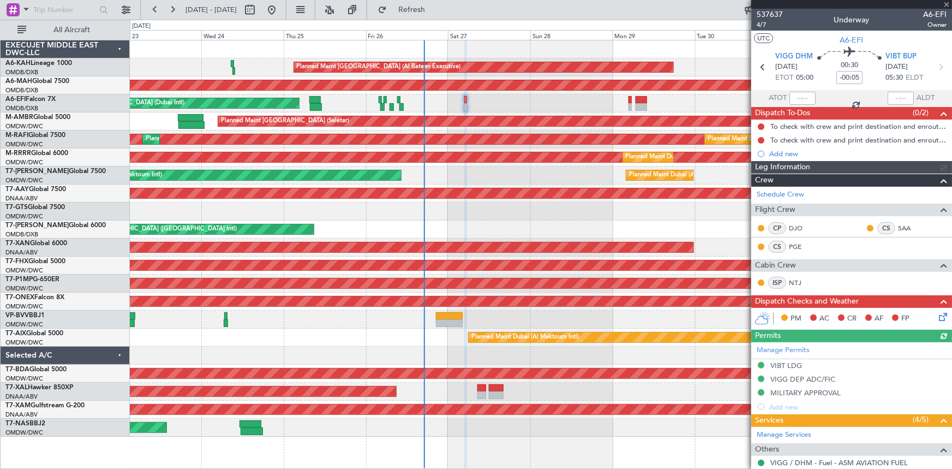
type input "Dherander Fithani (DHF)"
type input "7367"
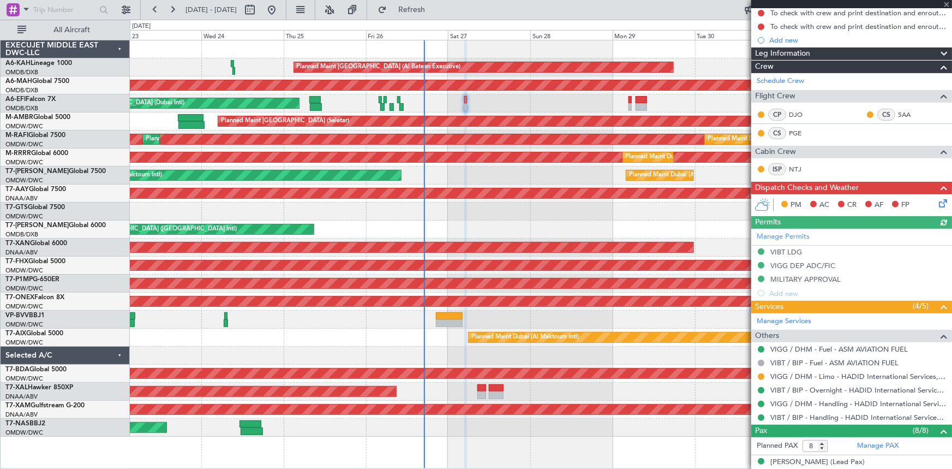
scroll to position [148, 0]
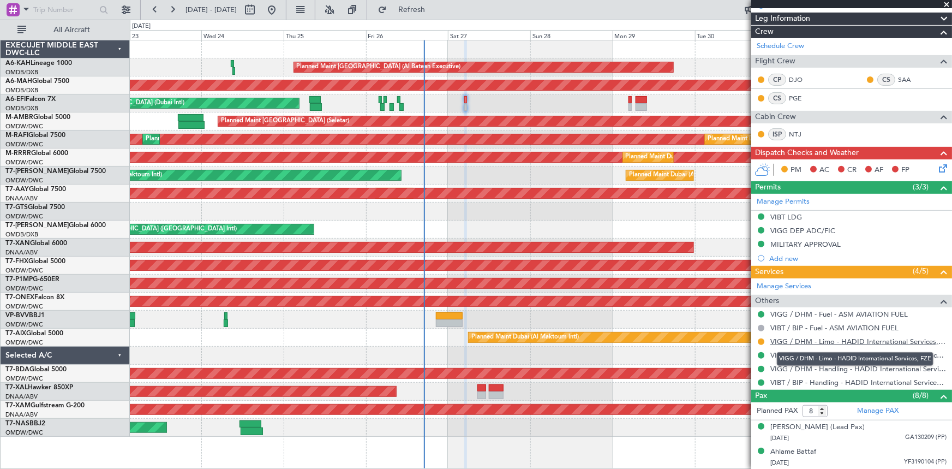
click at [829, 340] on link "VIGG / DHM - Limo - HADID International Services, FZE" at bounding box center [858, 341] width 176 height 9
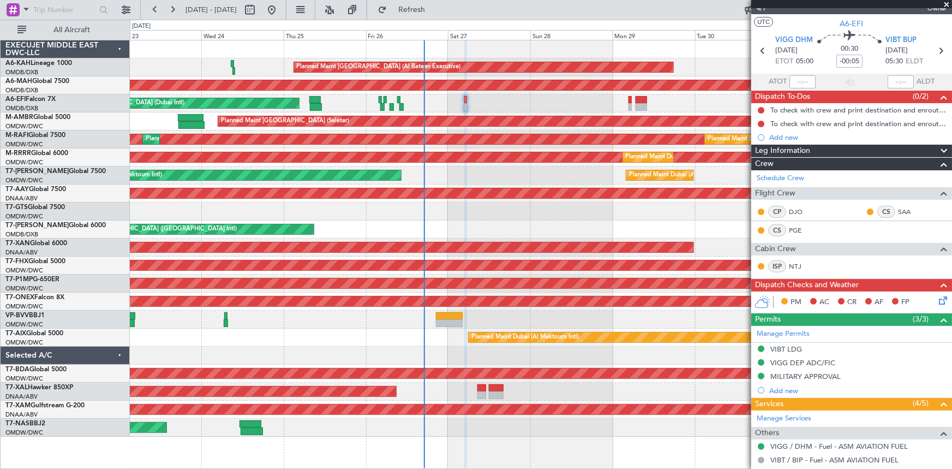
scroll to position [0, 0]
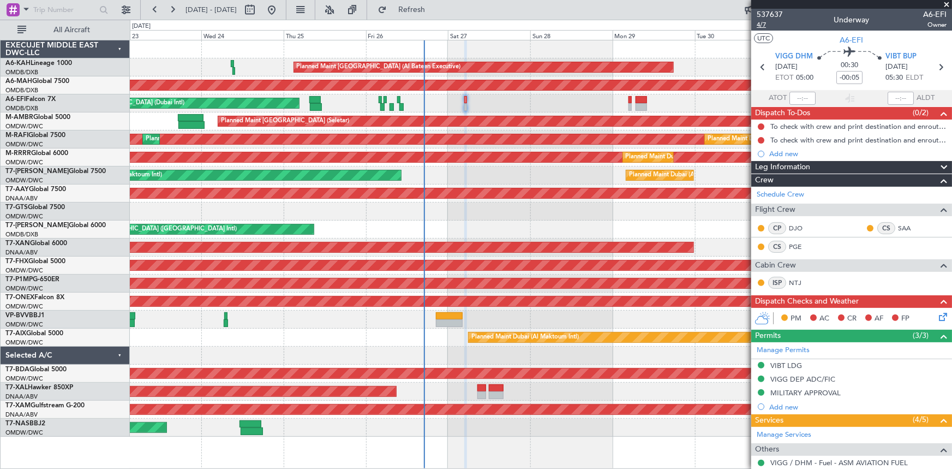
click at [762, 25] on span "4/7" at bounding box center [770, 24] width 26 height 9
type input "Dherander Fithani (DHF)"
type input "7367"
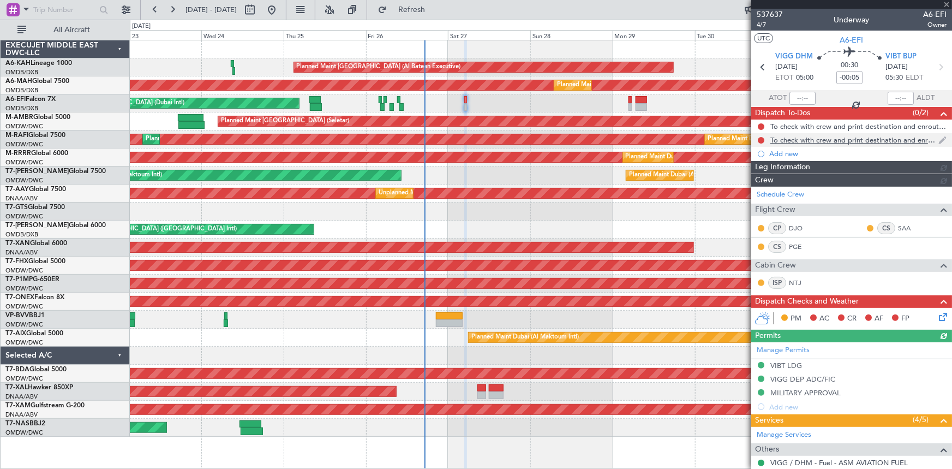
type input "Dherander Fithani (DHF)"
type input "7367"
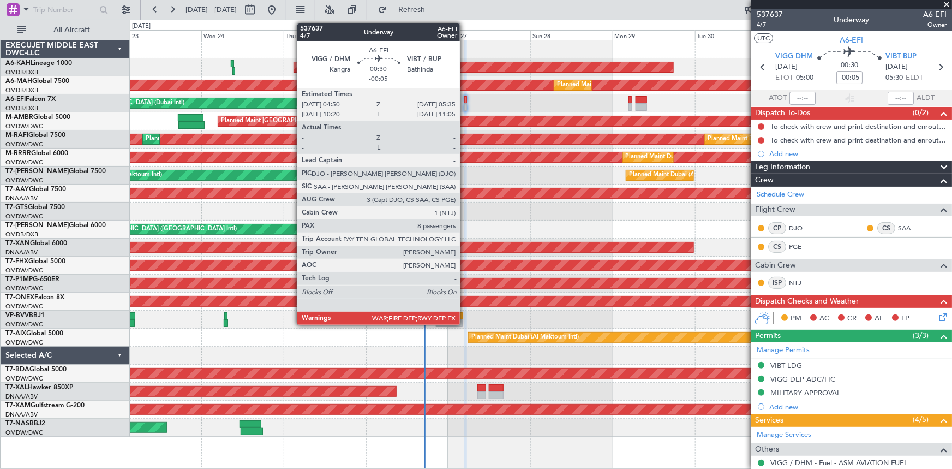
click at [465, 98] on div at bounding box center [465, 100] width 3 height 8
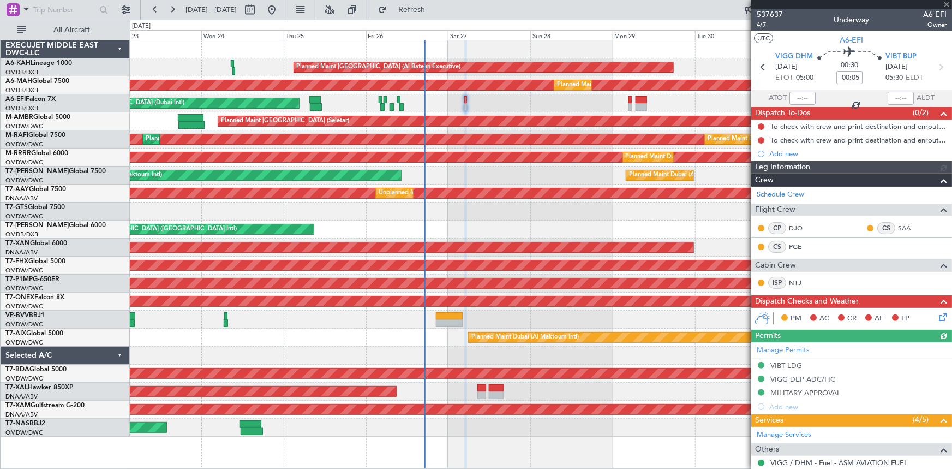
type input "Dherander Fithani (DHF)"
type input "7367"
type input "Dherander Fithani (DHF)"
type input "7367"
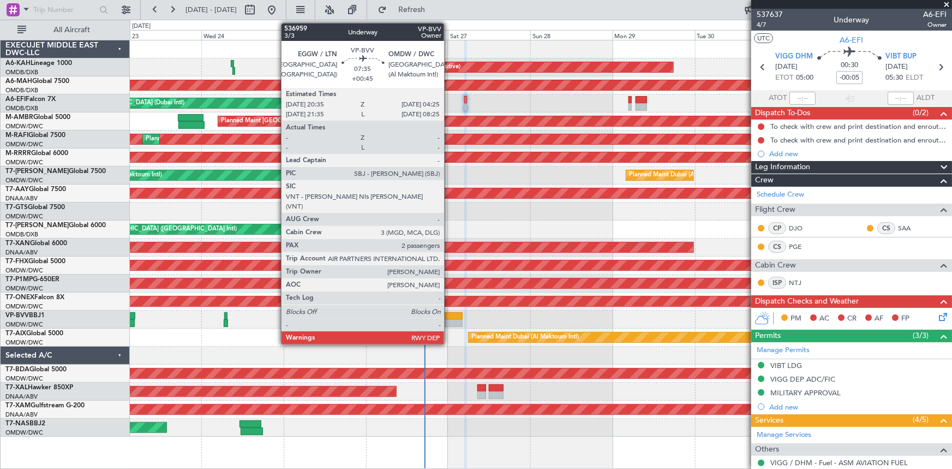
click at [449, 314] on div at bounding box center [449, 316] width 27 height 8
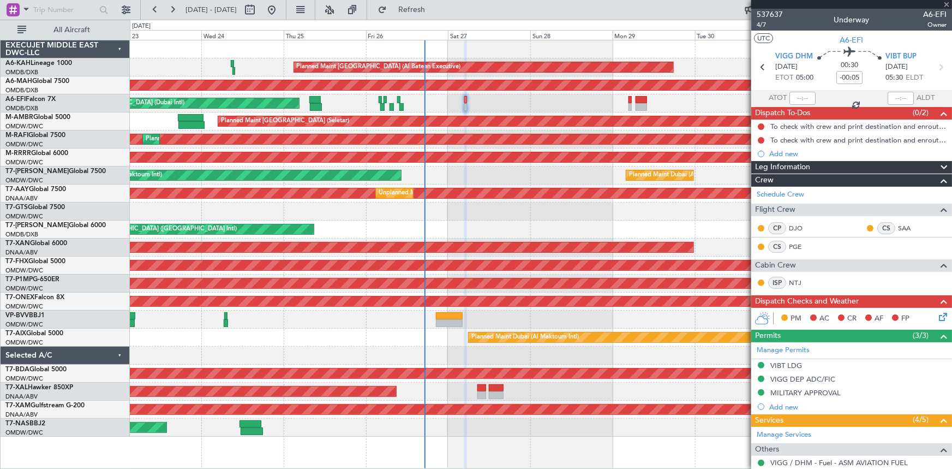
type input "+00:45"
type input "2"
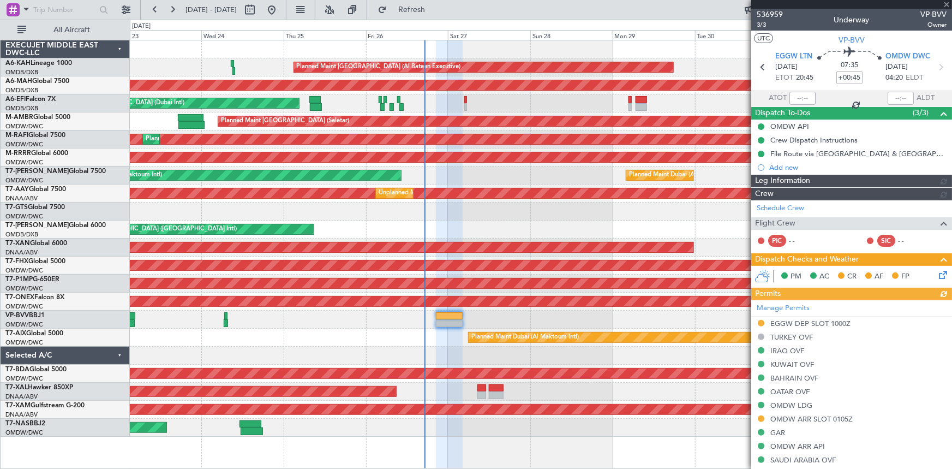
type input "[PERSON_NAME] ([PERSON_NAME])"
type input "7363"
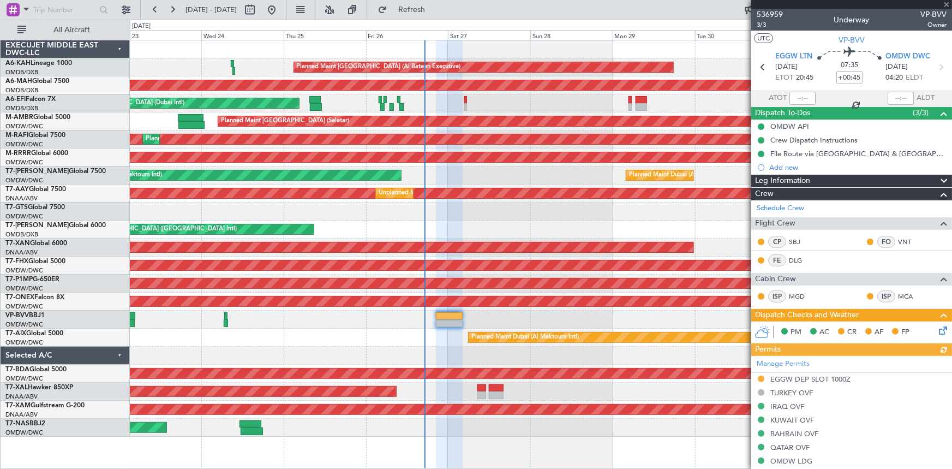
scroll to position [198, 0]
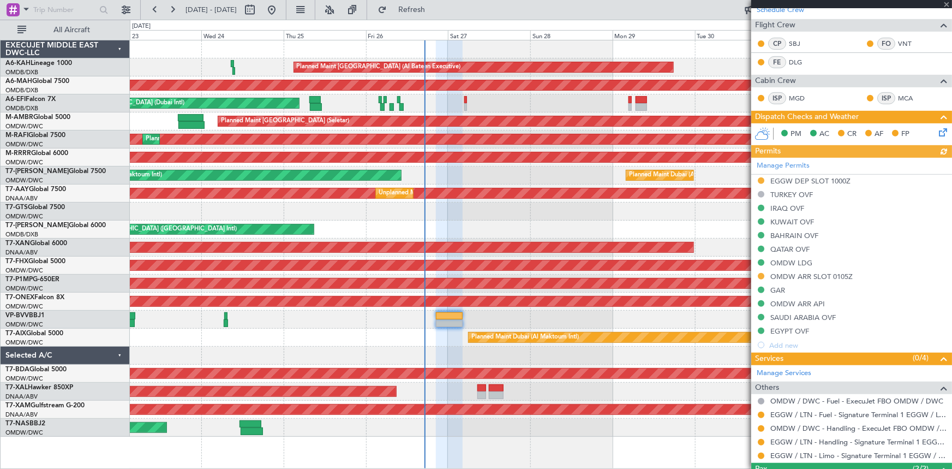
click at [825, 178] on div "Manage Permits EGGW DEP SLOT 1000Z TURKEY OVF IRAQ OVF KUWAIT OVF BAHRAIN OVF Q…" at bounding box center [851, 255] width 201 height 194
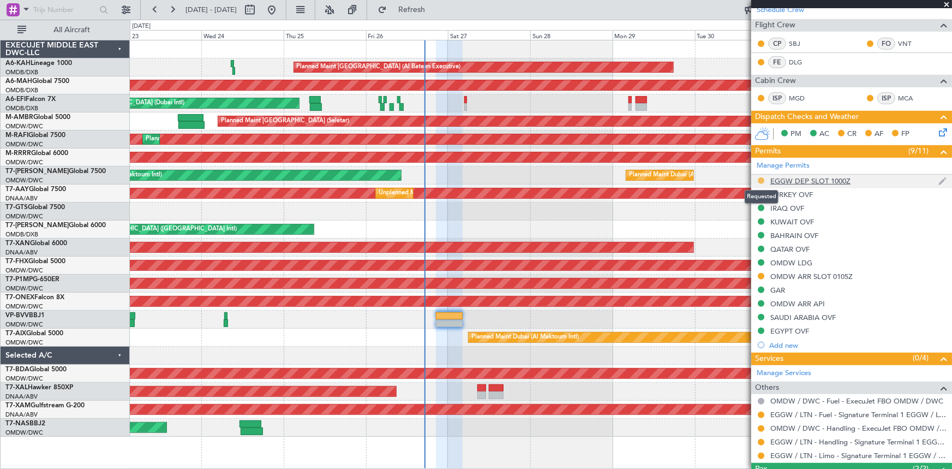
click at [761, 179] on button at bounding box center [761, 180] width 7 height 7
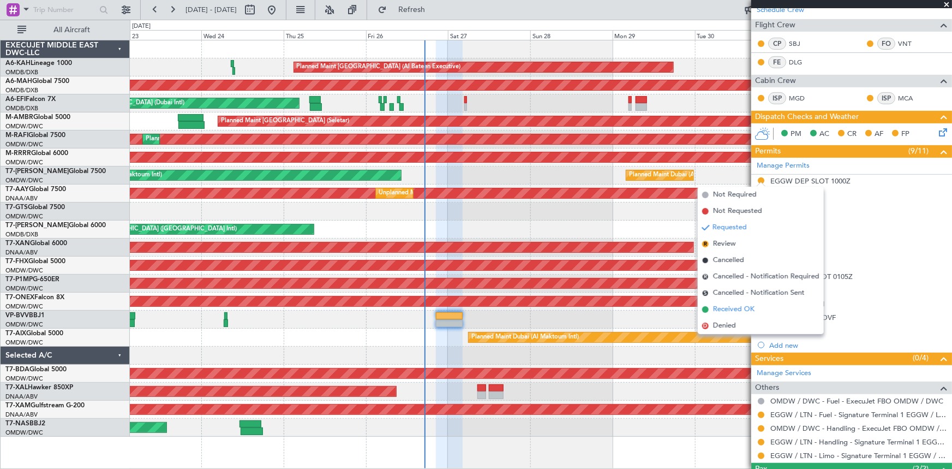
click at [731, 310] on span "Received OK" at bounding box center [733, 309] width 41 height 11
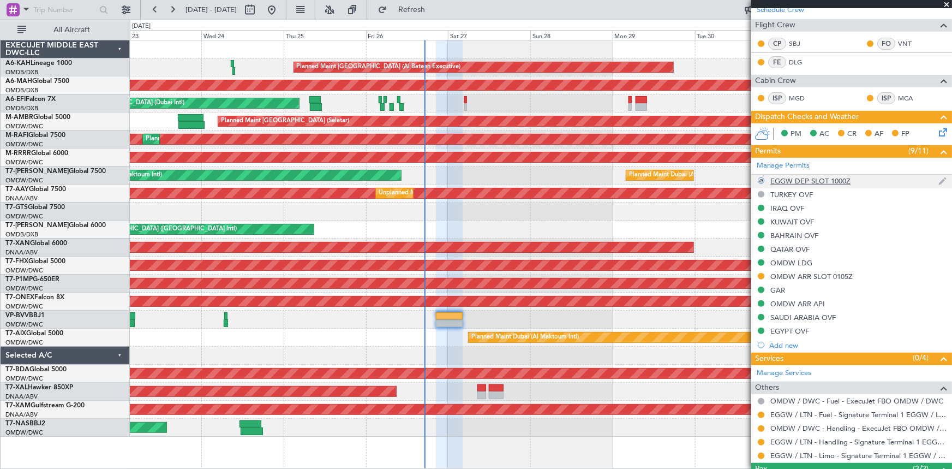
click at [823, 177] on div "EGGW DEP SLOT 1000Z" at bounding box center [810, 180] width 80 height 9
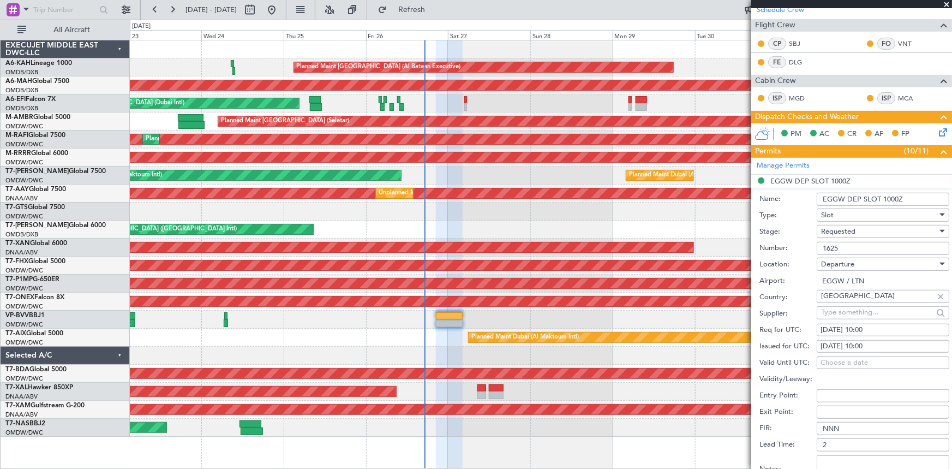
click at [860, 328] on div "[DATE] 10:00" at bounding box center [882, 330] width 125 height 11
select select "9"
select select "2025"
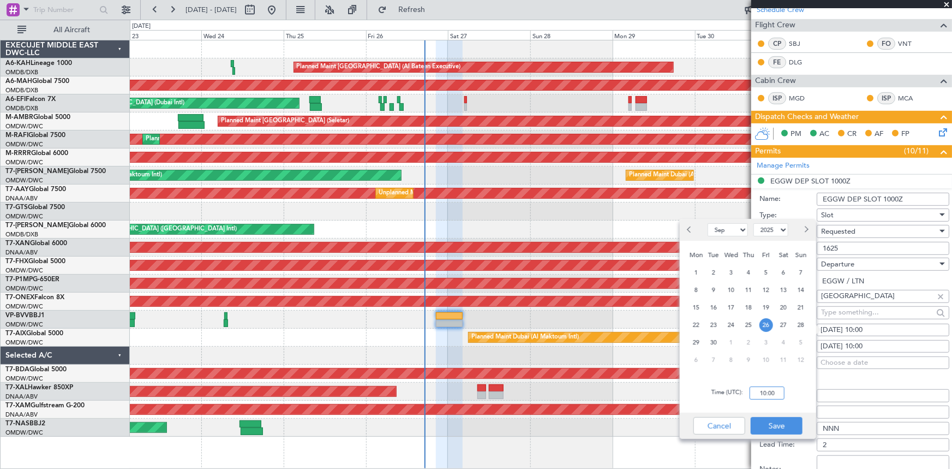
click at [755, 393] on input "10:00" at bounding box center [767, 392] width 35 height 13
type input "20:45"
click at [776, 431] on button "Save" at bounding box center [777, 425] width 52 height 17
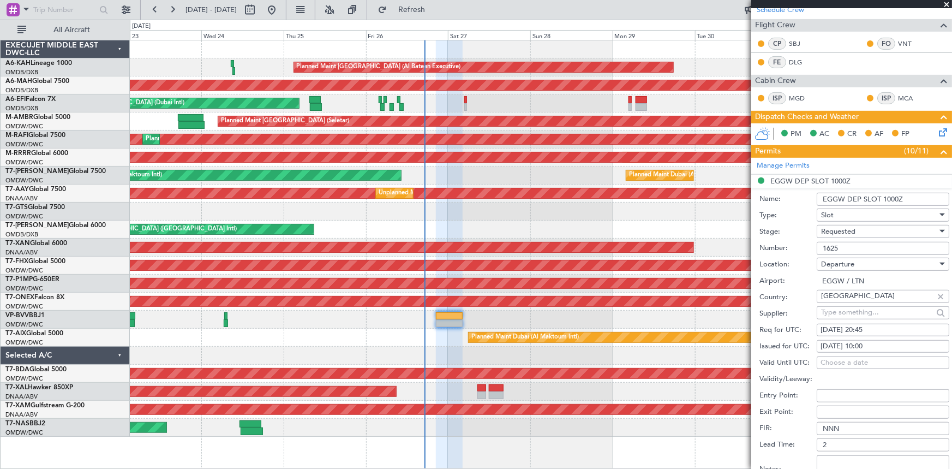
click at [865, 341] on div "[DATE] 10:00" at bounding box center [882, 346] width 125 height 11
select select "9"
select select "2025"
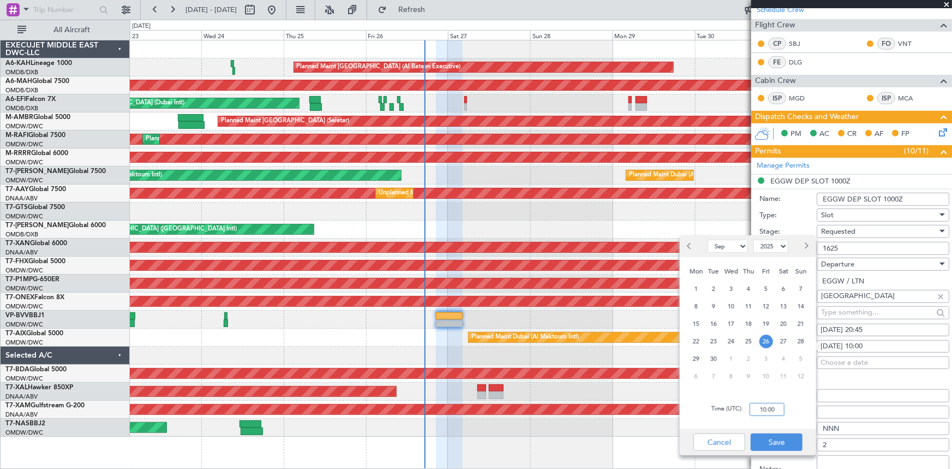
click at [755, 410] on input "10:00" at bounding box center [767, 409] width 35 height 13
type input "20:45"
click at [789, 439] on button "Save" at bounding box center [777, 441] width 52 height 17
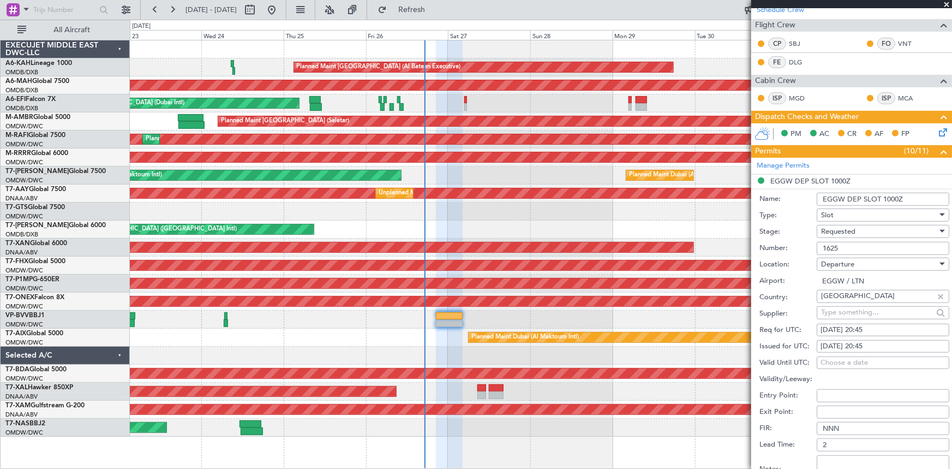
drag, startPoint x: 884, startPoint y: 198, endPoint x: 936, endPoint y: 191, distance: 52.8
click at [936, 193] on input "EGGW DEP SLOT 1000Z" at bounding box center [883, 199] width 133 height 13
type input "EGGW DEP SLOT 2045Z"
click at [828, 226] on span "Requested" at bounding box center [838, 231] width 34 height 10
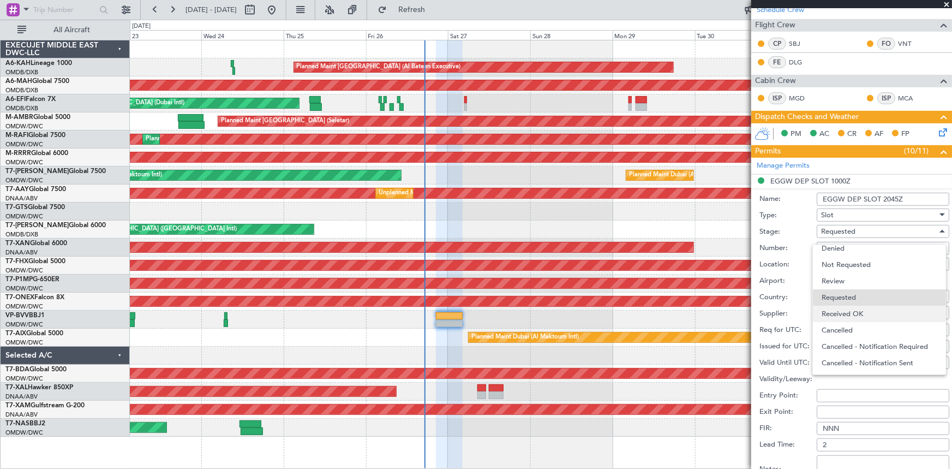
click at [846, 311] on span "Received OK" at bounding box center [880, 313] width 116 height 16
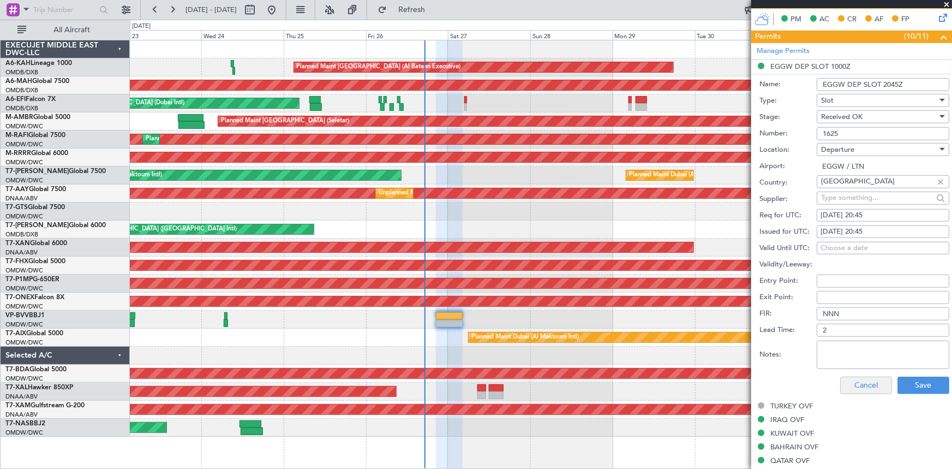
scroll to position [347, 0]
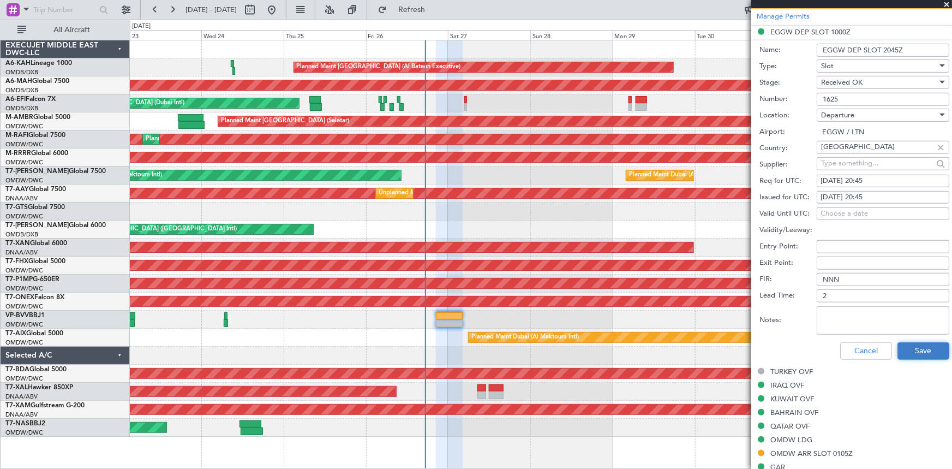
click at [910, 344] on button "Save" at bounding box center [923, 350] width 52 height 17
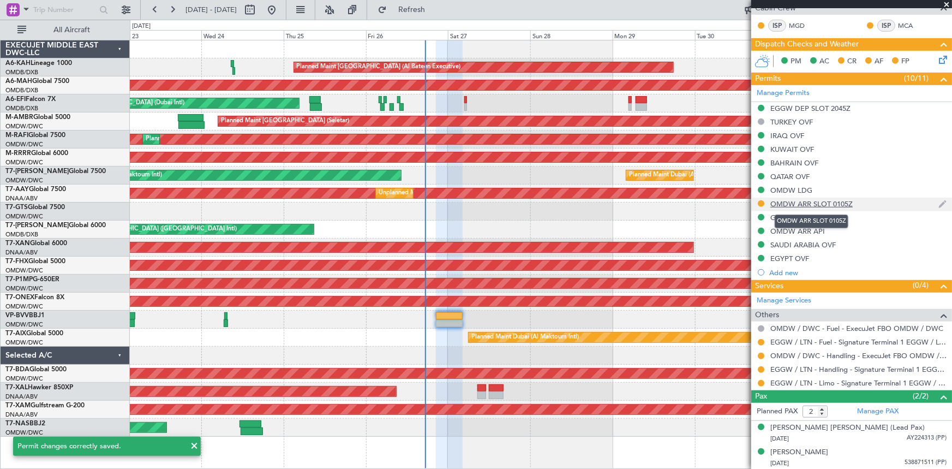
click at [795, 202] on div "OMDW ARR SLOT 0105Z" at bounding box center [811, 203] width 82 height 9
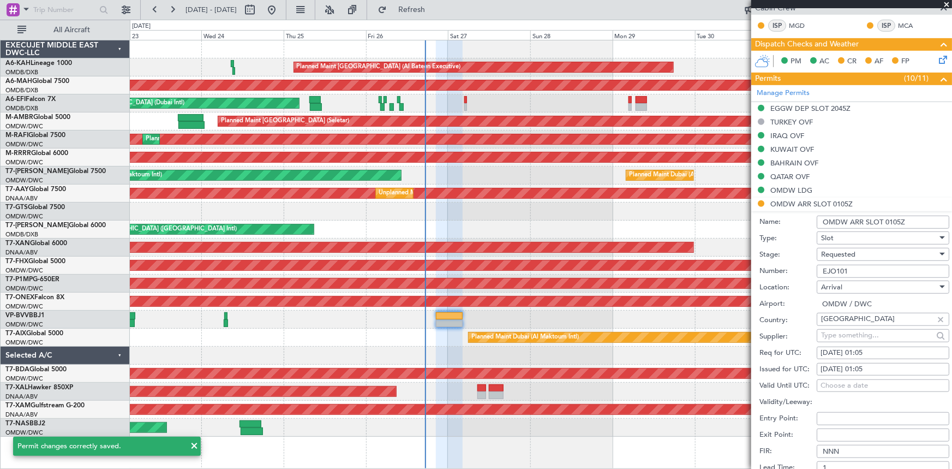
scroll to position [347, 0]
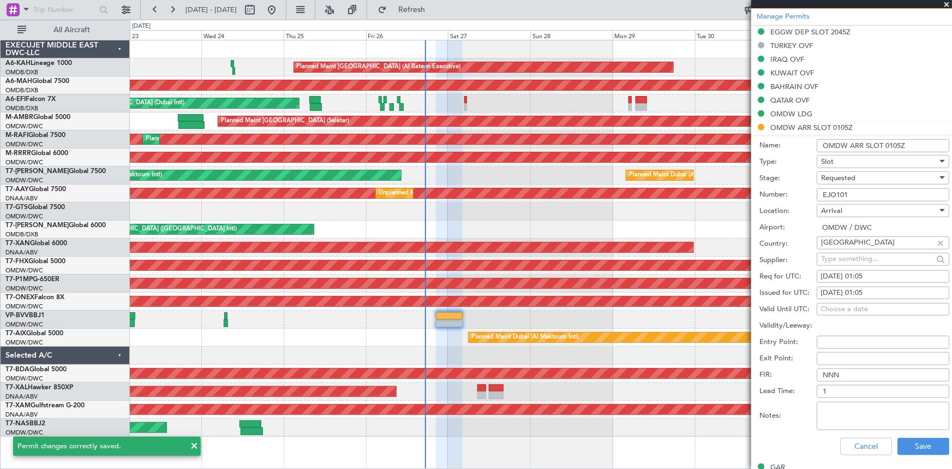
drag, startPoint x: 855, startPoint y: 193, endPoint x: 691, endPoint y: 182, distance: 164.0
click at [691, 182] on fb-app "[DATE] - [DATE] Refresh Quick Links All Aircraft Planned Maint [GEOGRAPHIC_DATA…" at bounding box center [476, 238] width 952 height 460
paste input "9"
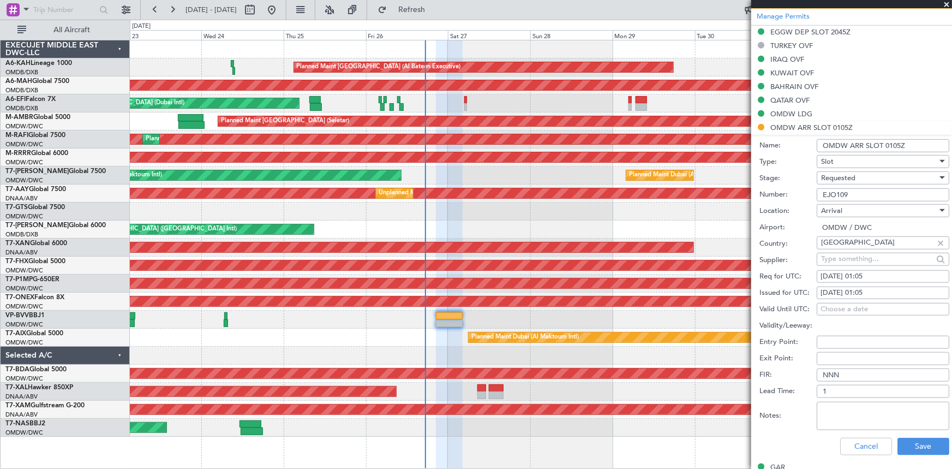
type input "EJO109"
click at [855, 176] on span "Requested" at bounding box center [838, 178] width 34 height 10
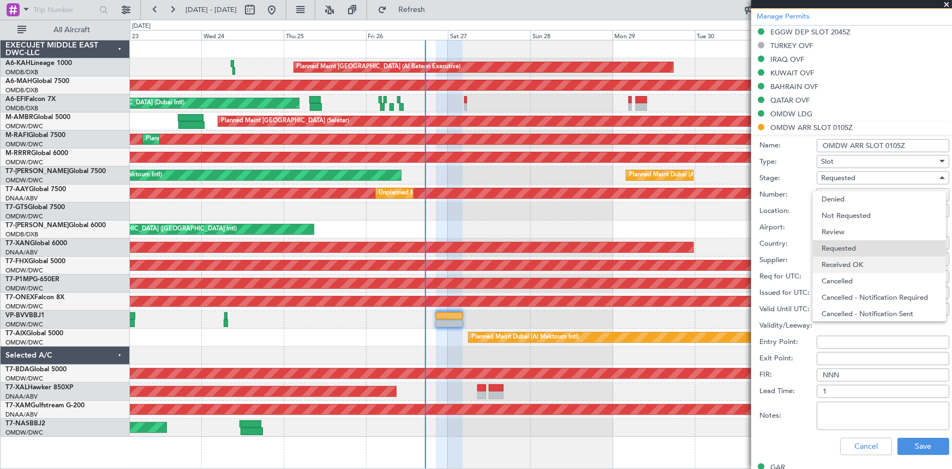
scroll to position [4, 0]
drag, startPoint x: 850, startPoint y: 259, endPoint x: 861, endPoint y: 237, distance: 24.7
click at [851, 259] on span "Received OK" at bounding box center [880, 260] width 116 height 16
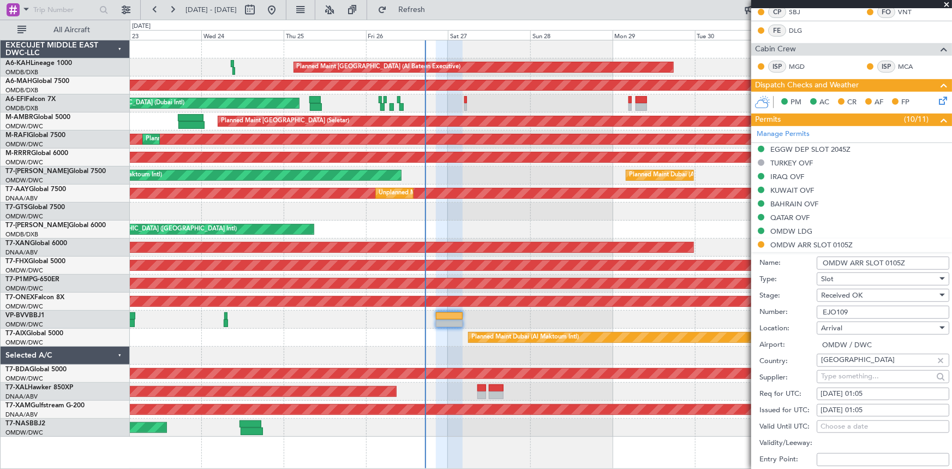
scroll to position [248, 0]
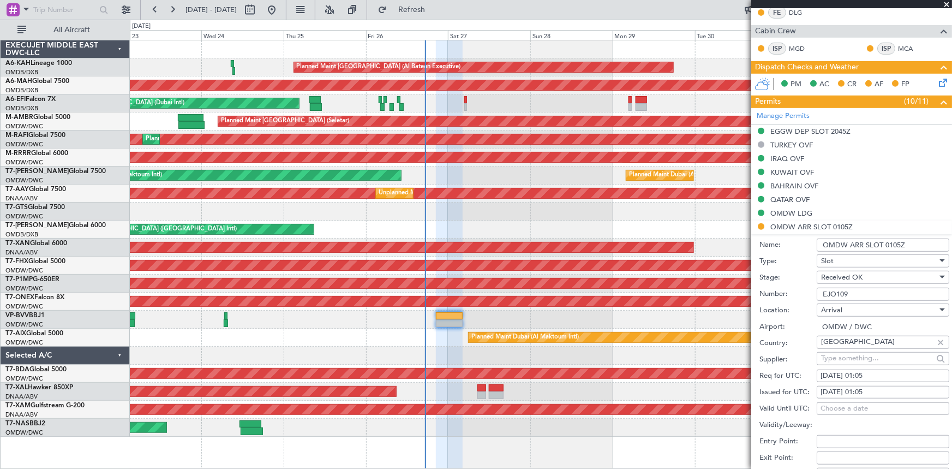
click at [865, 375] on div "[DATE] 01:05" at bounding box center [882, 375] width 125 height 11
select select "9"
select select "2025"
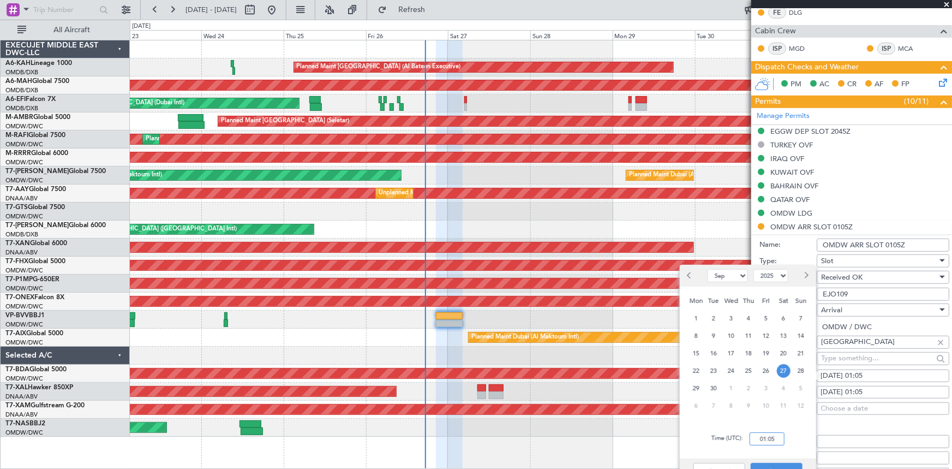
click at [753, 435] on input "01:05" at bounding box center [767, 438] width 35 height 13
type input "04:20"
click at [772, 467] on button "Save" at bounding box center [777, 471] width 52 height 17
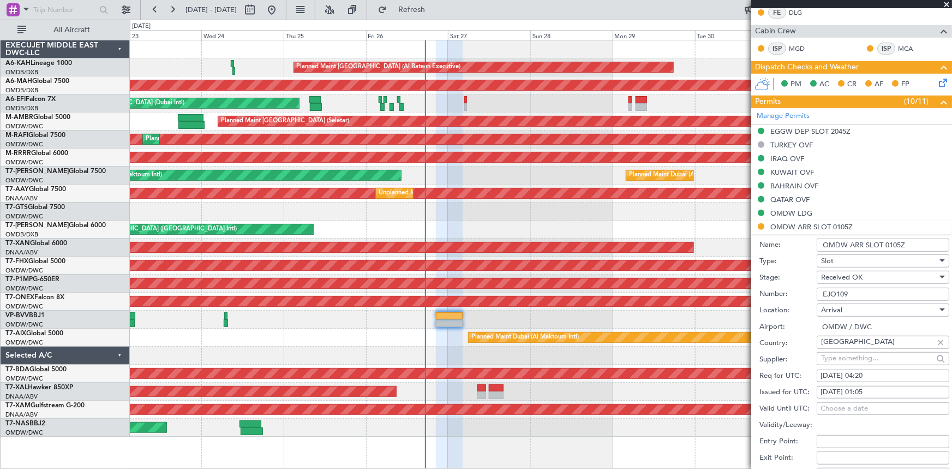
click at [855, 392] on div "[DATE] 01:05" at bounding box center [882, 392] width 125 height 11
select select "9"
select select "2025"
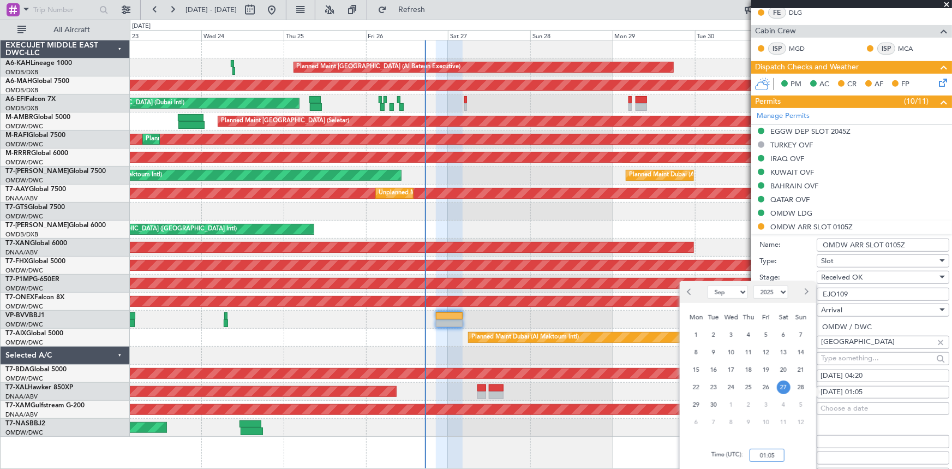
click at [754, 454] on input "01:05" at bounding box center [767, 454] width 35 height 13
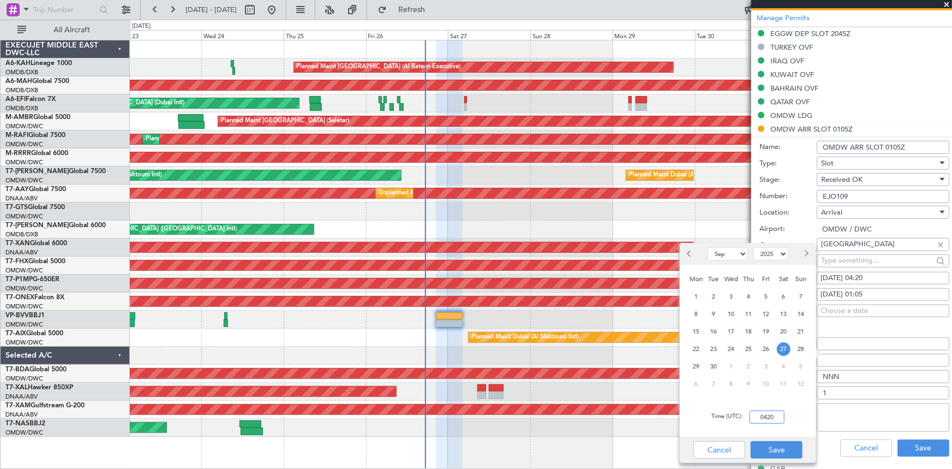
scroll to position [446, 0]
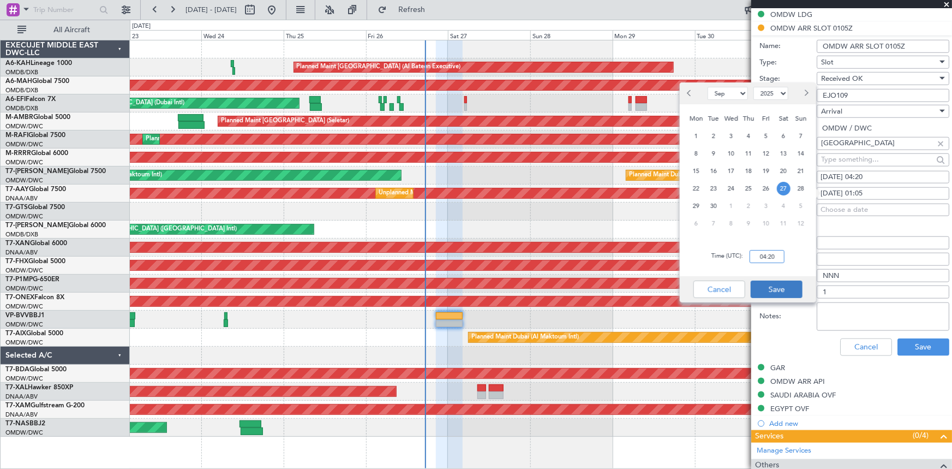
type input "04:20"
click at [786, 286] on button "Save" at bounding box center [777, 288] width 52 height 17
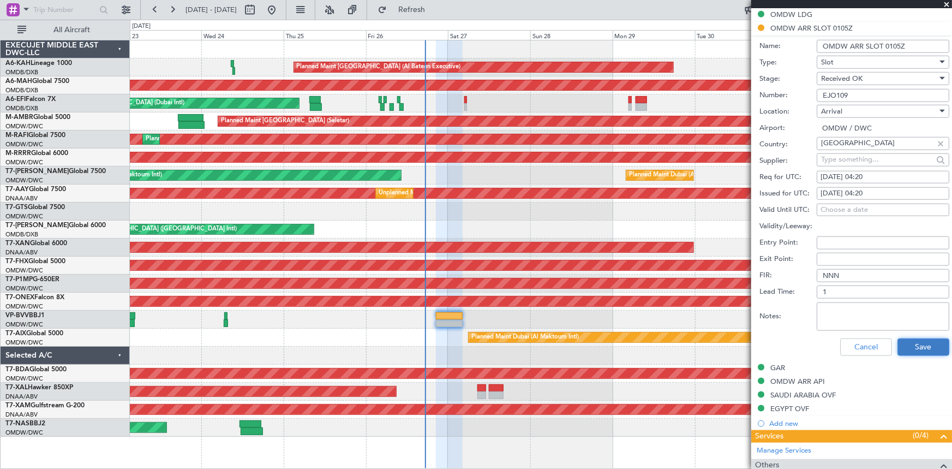
click at [911, 339] on button "Save" at bounding box center [923, 346] width 52 height 17
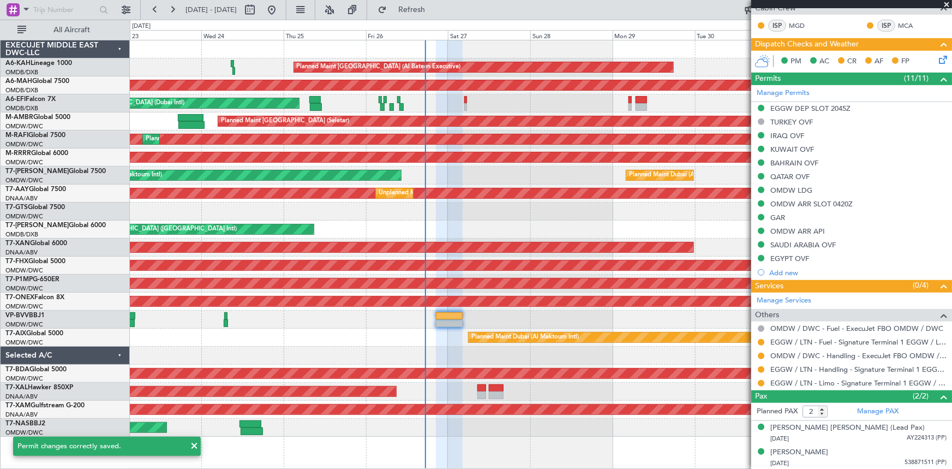
scroll to position [270, 0]
click at [760, 339] on button at bounding box center [761, 342] width 7 height 7
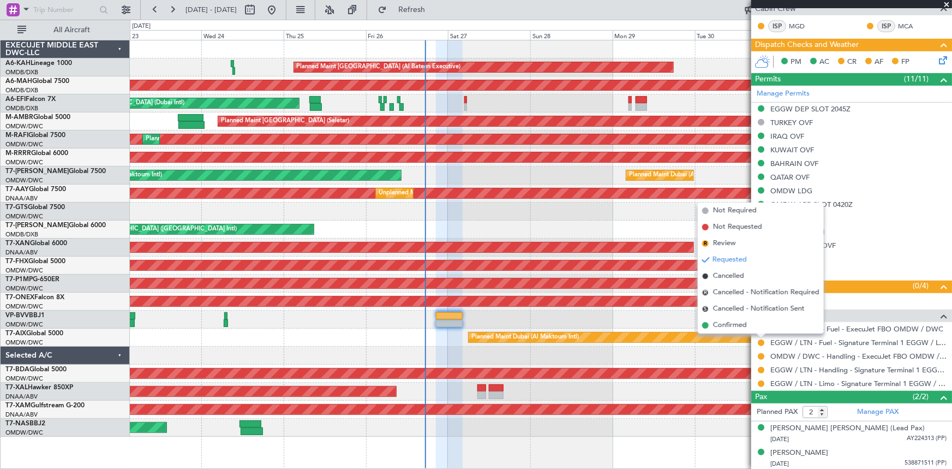
drag, startPoint x: 720, startPoint y: 323, endPoint x: 752, endPoint y: 344, distance: 38.7
click at [721, 323] on span "Confirmed" at bounding box center [730, 325] width 34 height 11
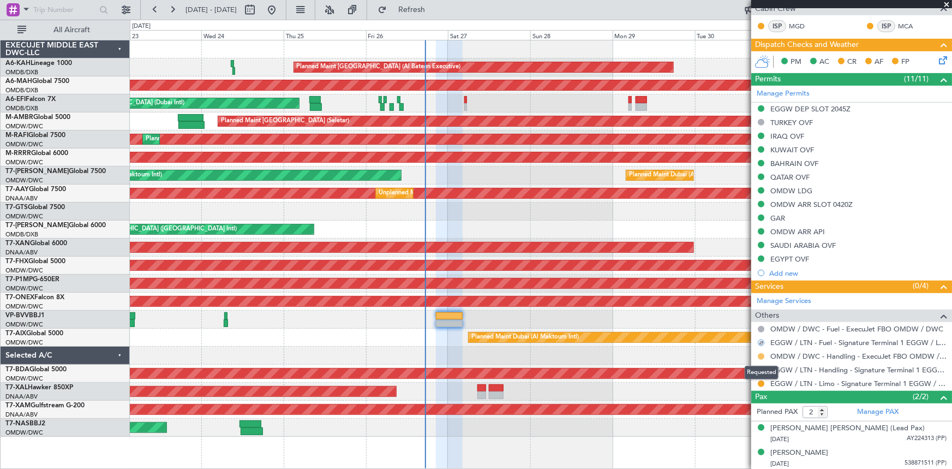
click at [761, 353] on button at bounding box center [761, 356] width 7 height 7
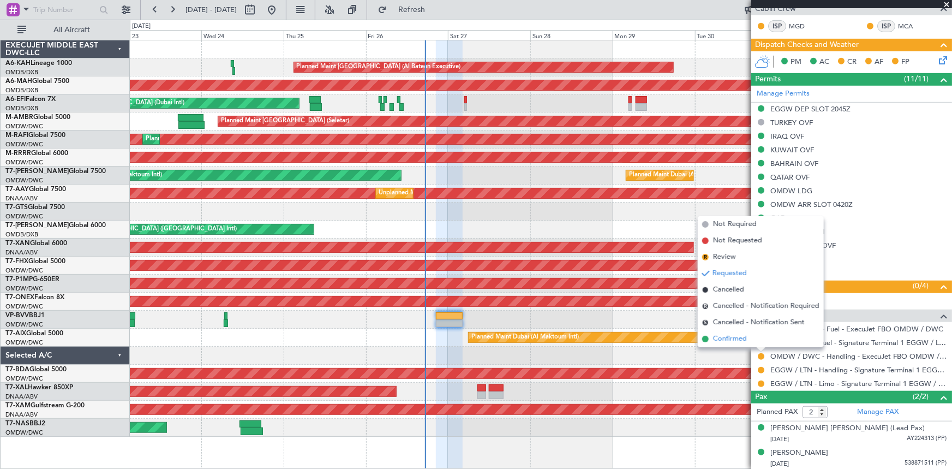
click at [731, 337] on span "Confirmed" at bounding box center [730, 338] width 34 height 11
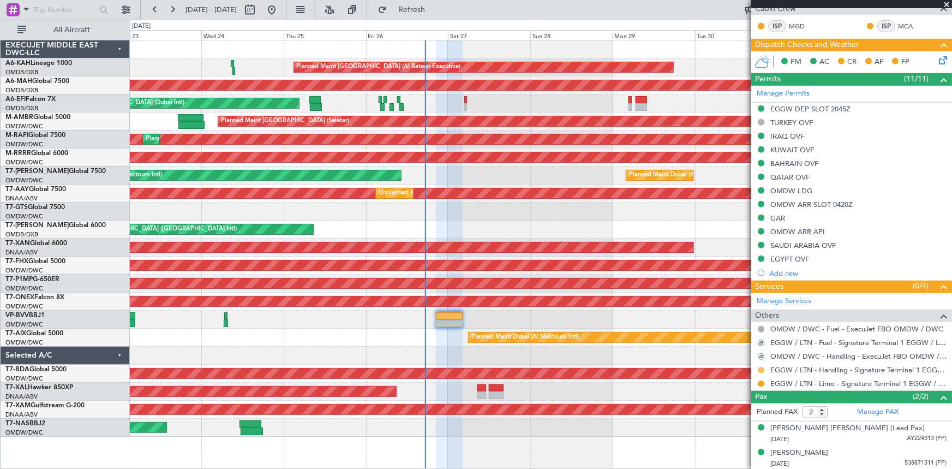
click at [762, 367] on button at bounding box center [761, 370] width 7 height 7
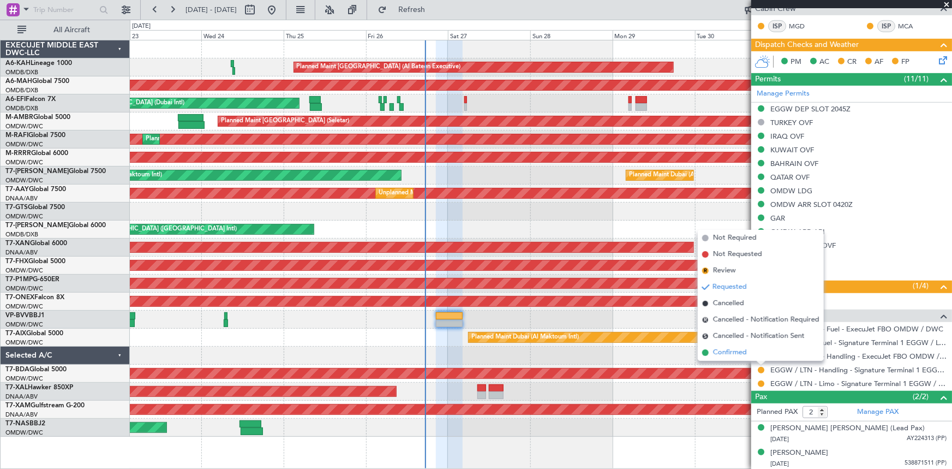
click at [740, 352] on span "Confirmed" at bounding box center [730, 352] width 34 height 11
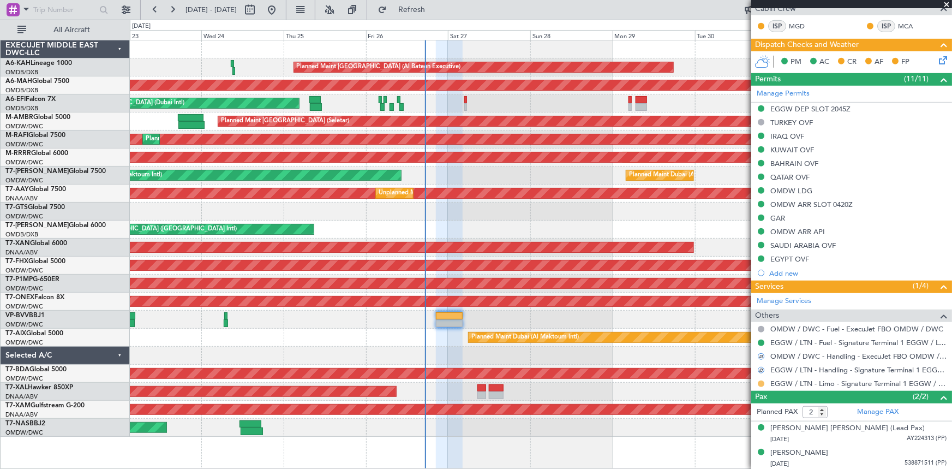
click at [760, 382] on button at bounding box center [761, 383] width 7 height 7
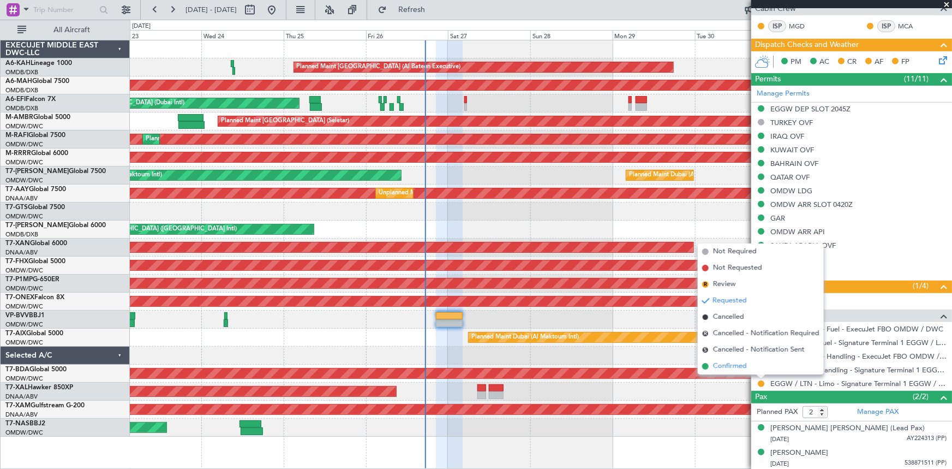
click at [735, 367] on span "Confirmed" at bounding box center [730, 366] width 34 height 11
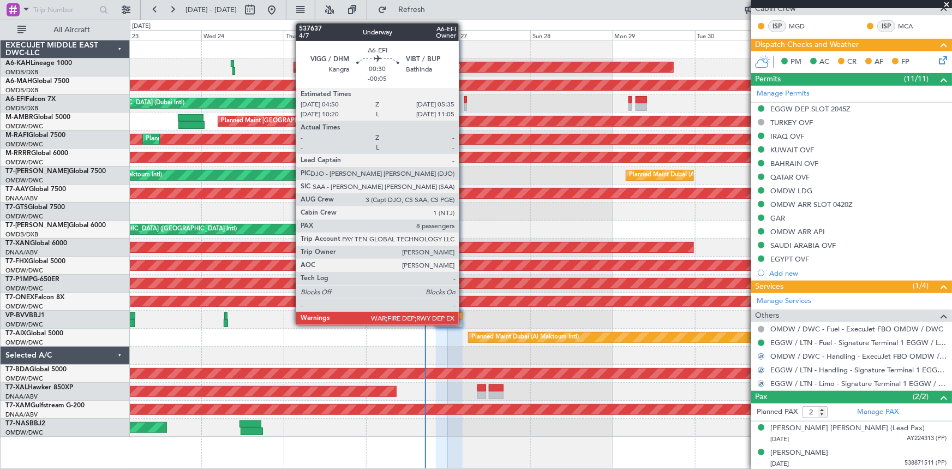
click at [464, 99] on div at bounding box center [465, 100] width 3 height 8
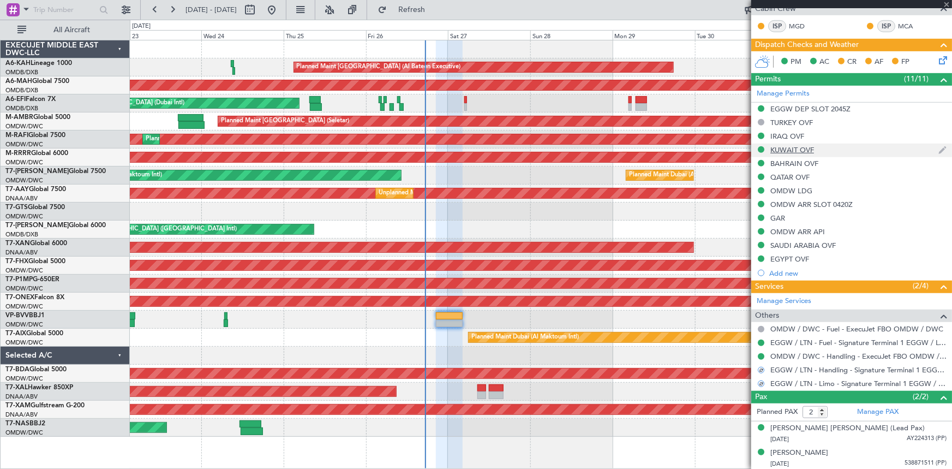
scroll to position [121, 0]
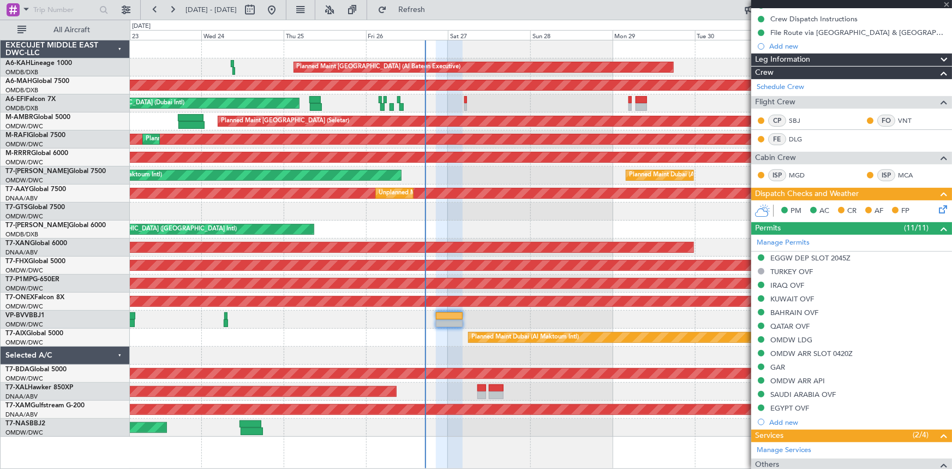
type input "-00:05"
type input "8"
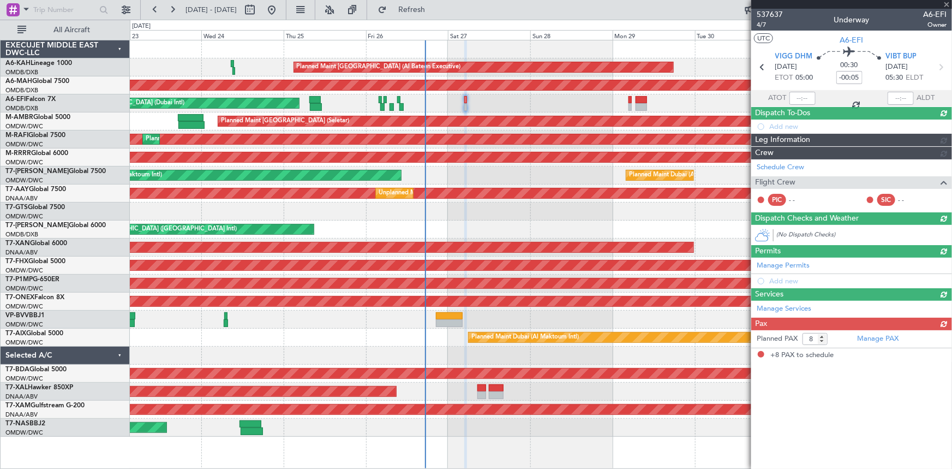
scroll to position [0, 0]
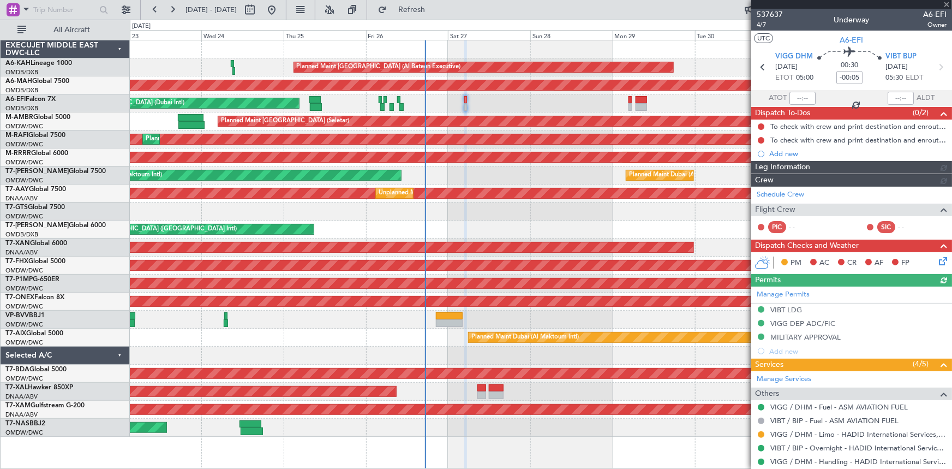
type input "Dherander Fithani (DHF)"
type input "7367"
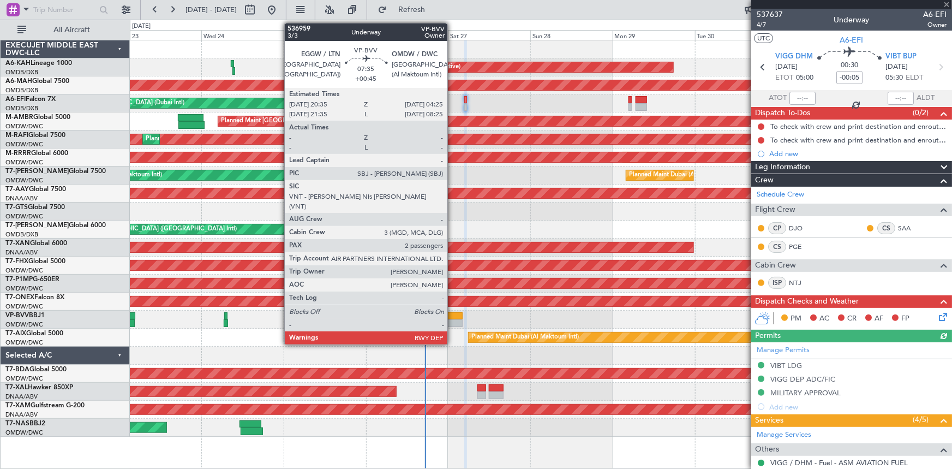
click at [452, 316] on div at bounding box center [449, 316] width 27 height 8
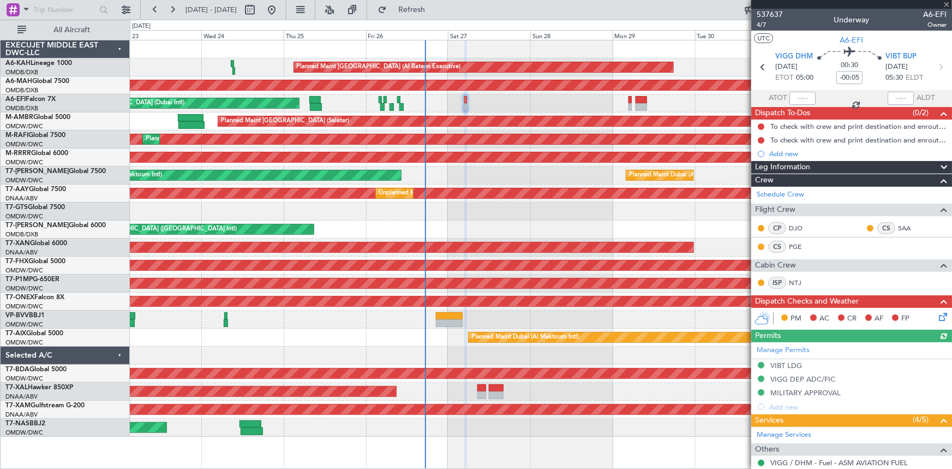
type input "+00:45"
type input "2"
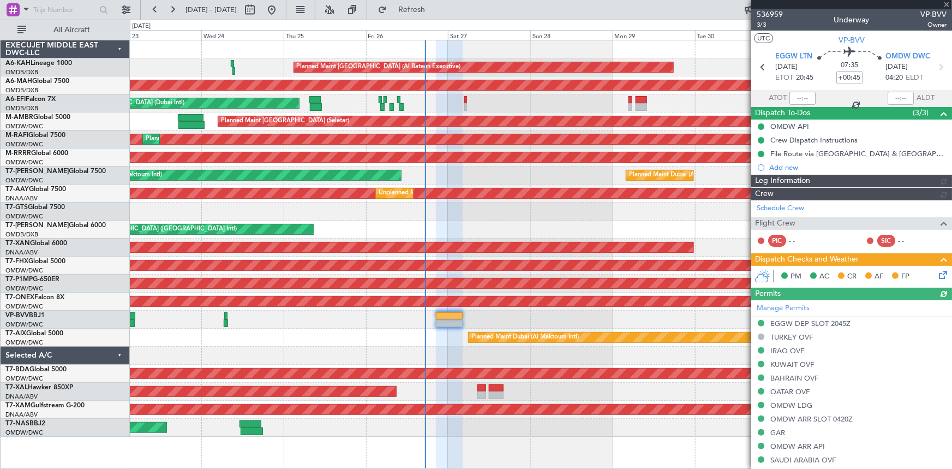
type input "[PERSON_NAME] ([PERSON_NAME])"
type input "7363"
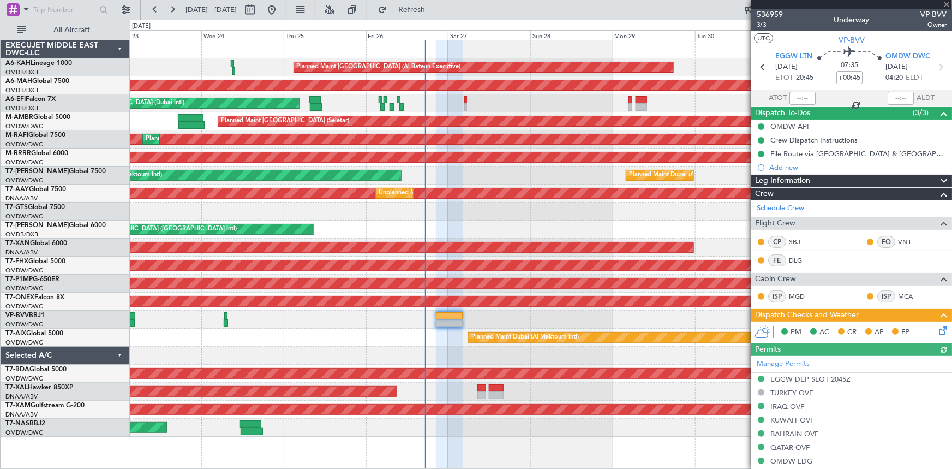
click at [937, 328] on icon at bounding box center [941, 328] width 9 height 9
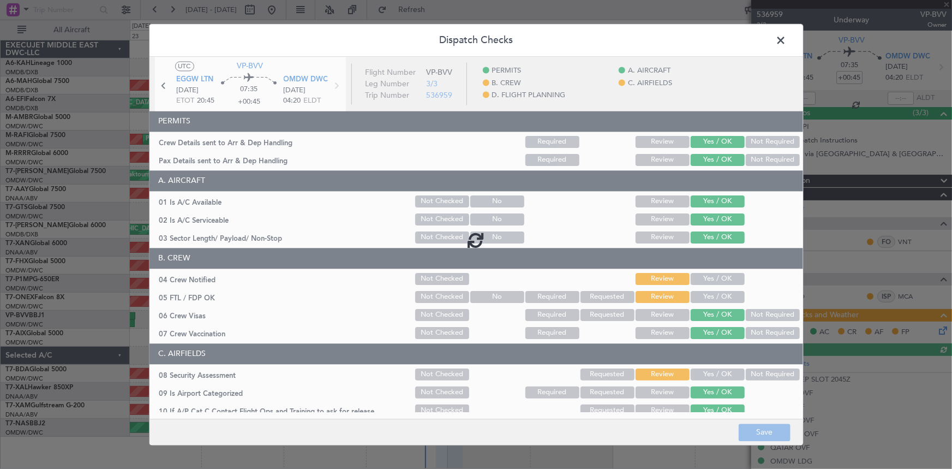
click at [703, 278] on div at bounding box center [476, 240] width 654 height 366
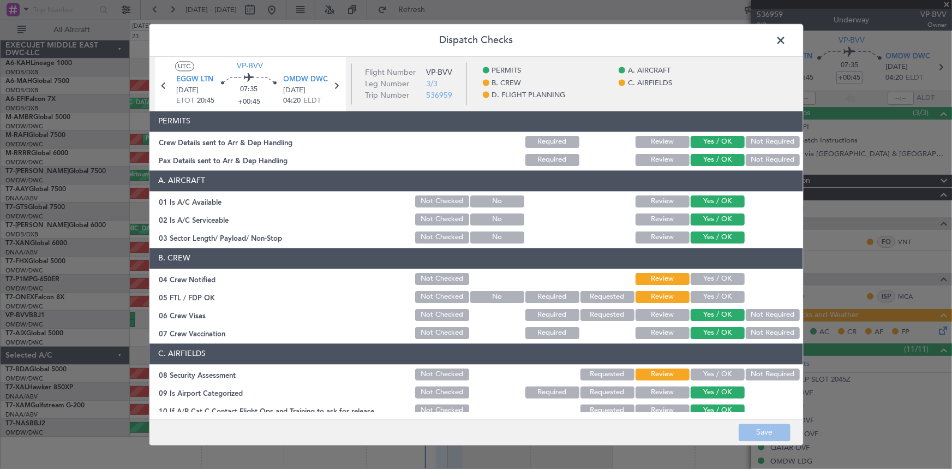
click at [703, 278] on button "Yes / OK" at bounding box center [718, 279] width 54 height 12
click at [709, 295] on button "Yes / OK" at bounding box center [718, 297] width 54 height 12
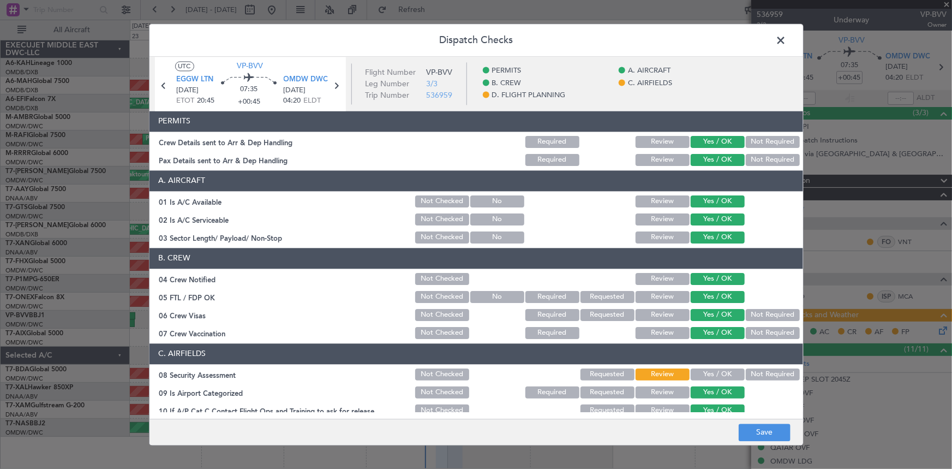
drag, startPoint x: 703, startPoint y: 372, endPoint x: 702, endPoint y: 366, distance: 6.6
click at [703, 371] on button "Yes / OK" at bounding box center [718, 374] width 54 height 12
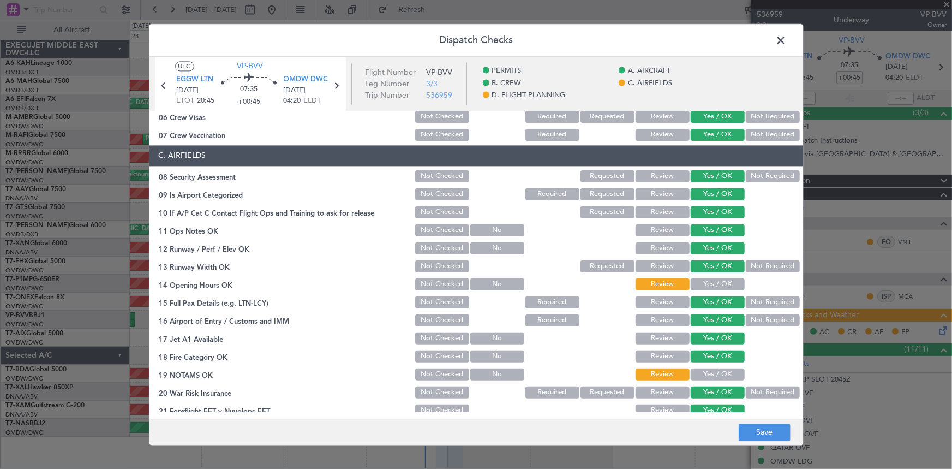
drag, startPoint x: 709, startPoint y: 284, endPoint x: 705, endPoint y: 390, distance: 105.9
click at [712, 305] on section "C. AIRFIELDS 08 Security Assessment Not Checked Requested Review Yes / OK Not R…" at bounding box center [476, 317] width 654 height 345
click at [704, 368] on button "Yes / OK" at bounding box center [718, 374] width 54 height 12
click at [712, 284] on button "Yes / OK" at bounding box center [718, 284] width 54 height 12
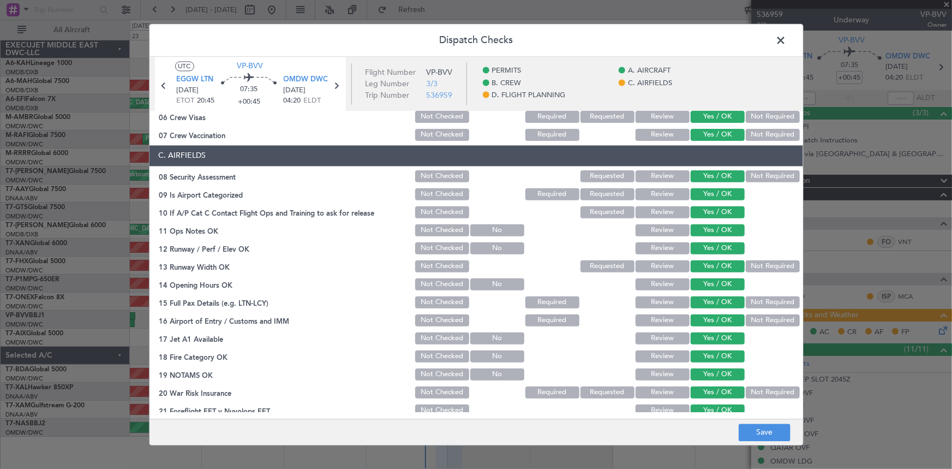
scroll to position [496, 0]
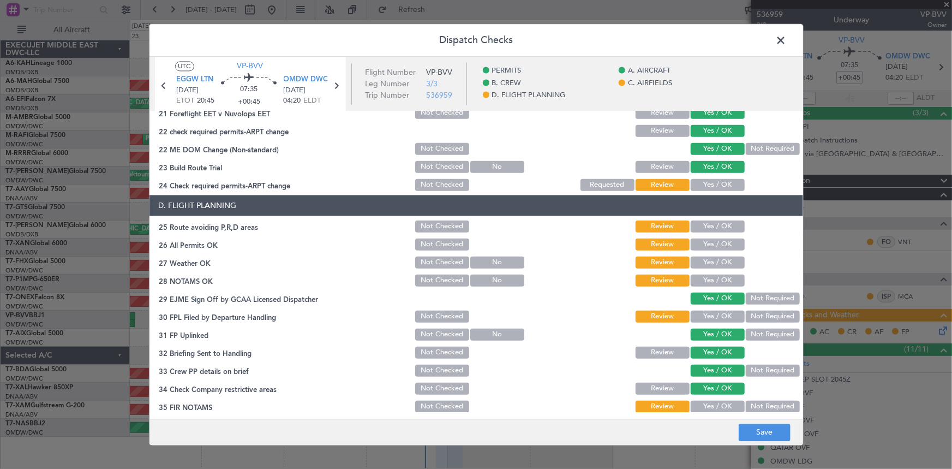
click at [715, 179] on button "Yes / OK" at bounding box center [718, 184] width 54 height 12
click at [714, 223] on button "Yes / OK" at bounding box center [718, 226] width 54 height 12
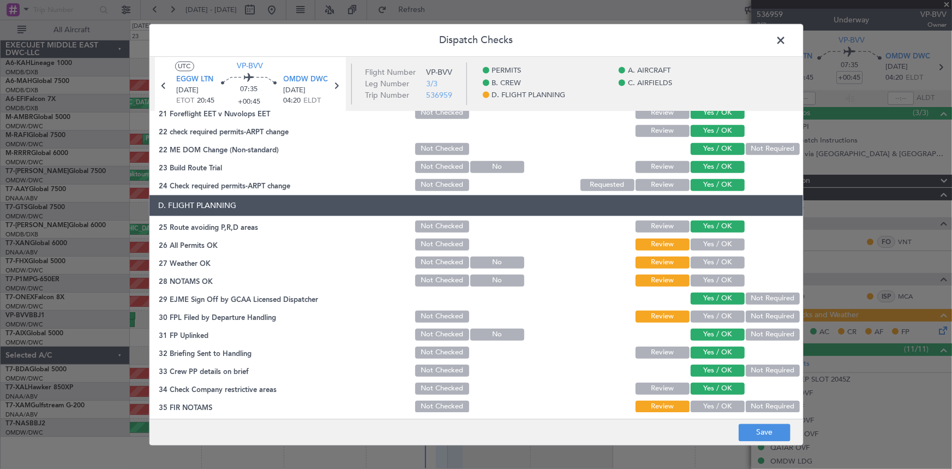
click at [710, 239] on button "Yes / OK" at bounding box center [718, 244] width 54 height 12
click at [715, 259] on button "Yes / OK" at bounding box center [718, 262] width 54 height 12
click at [711, 281] on button "Yes / OK" at bounding box center [718, 280] width 54 height 12
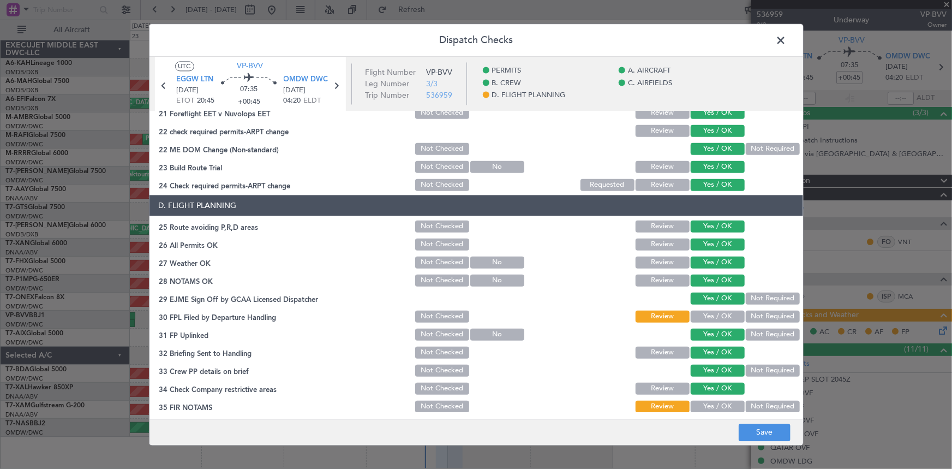
click at [711, 322] on div "Yes / OK" at bounding box center [716, 315] width 55 height 15
click at [710, 314] on button "Yes / OK" at bounding box center [718, 316] width 54 height 12
drag, startPoint x: 710, startPoint y: 402, endPoint x: 787, endPoint y: 448, distance: 89.8
click at [710, 402] on button "Yes / OK" at bounding box center [718, 406] width 54 height 12
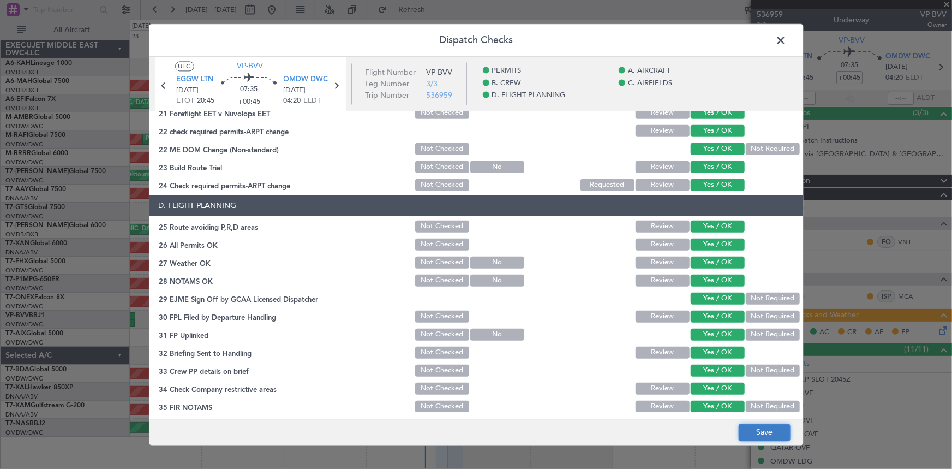
click at [780, 435] on button "Save" at bounding box center [765, 431] width 52 height 17
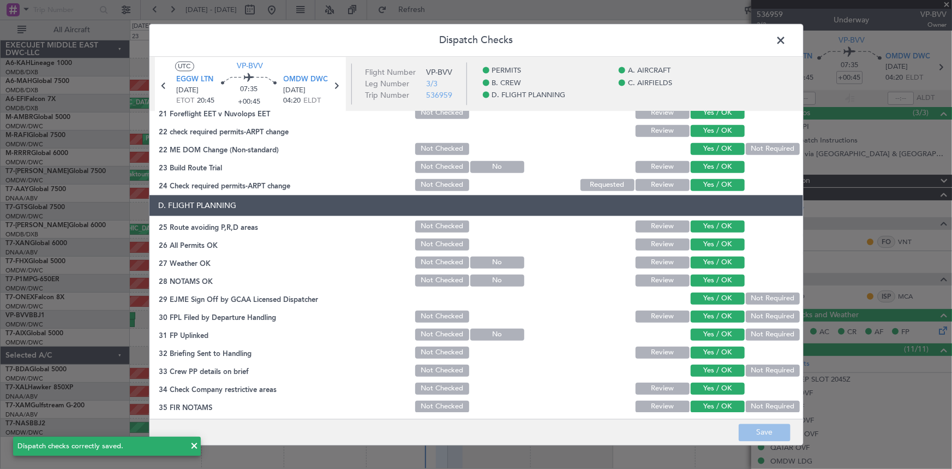
click at [787, 41] on span at bounding box center [787, 43] width 0 height 22
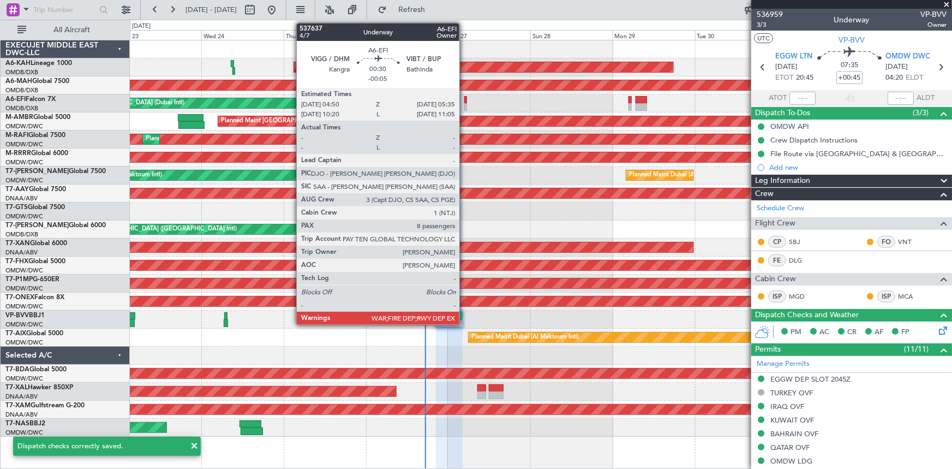
click at [464, 98] on div at bounding box center [465, 100] width 3 height 8
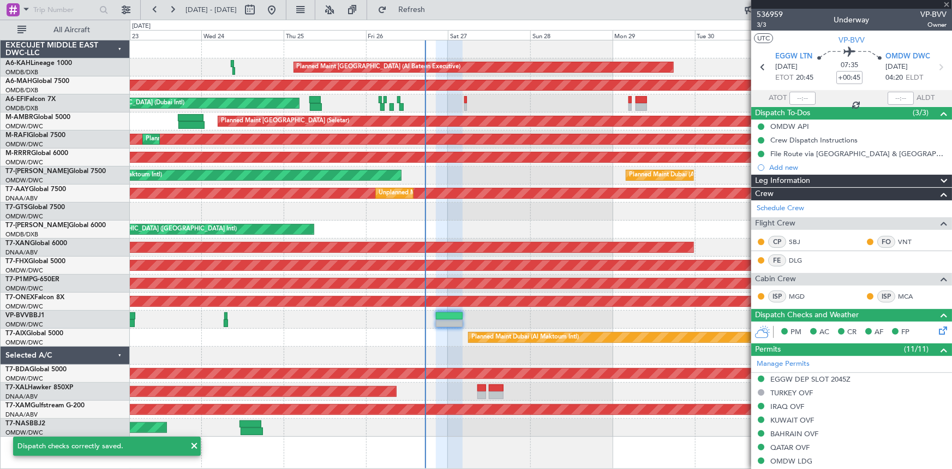
type input "-00:05"
type input "8"
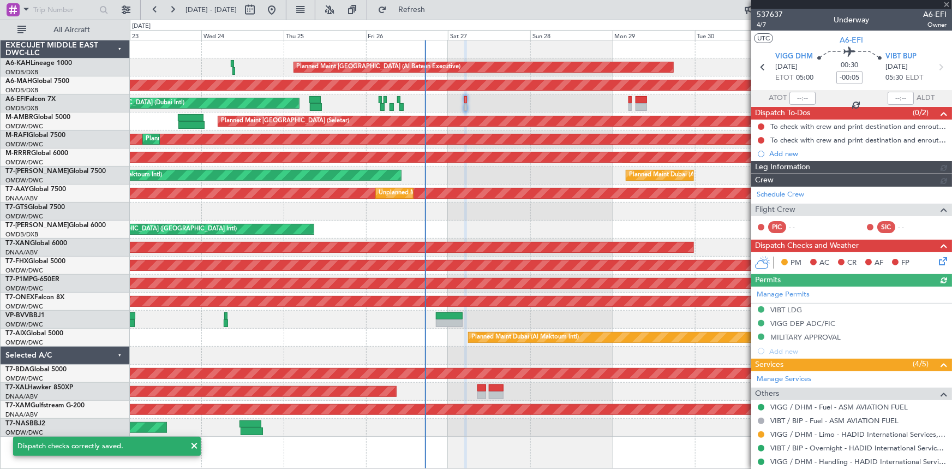
type input "Dherander Fithani (DHF)"
type input "7367"
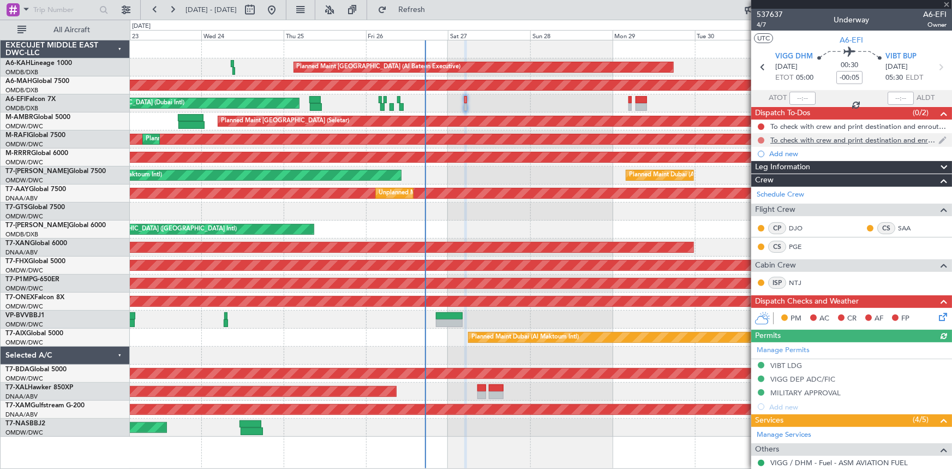
click at [762, 137] on button at bounding box center [761, 140] width 7 height 7
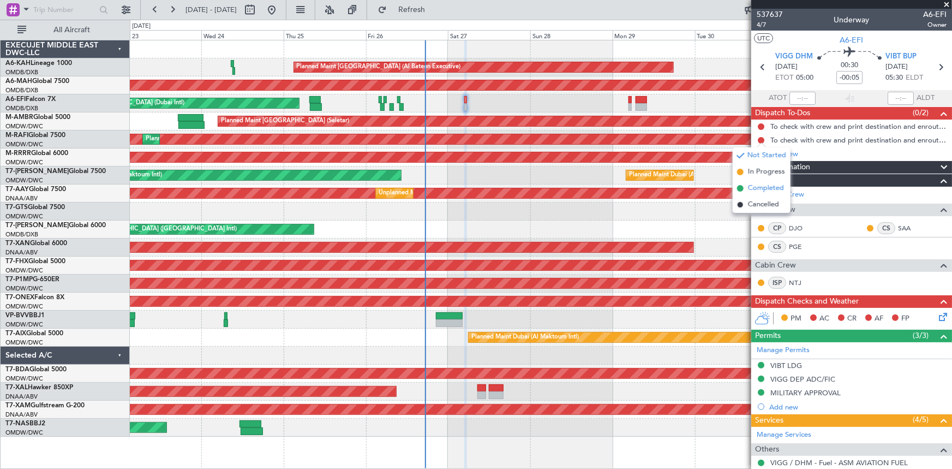
click at [760, 187] on span "Completed" at bounding box center [766, 188] width 36 height 11
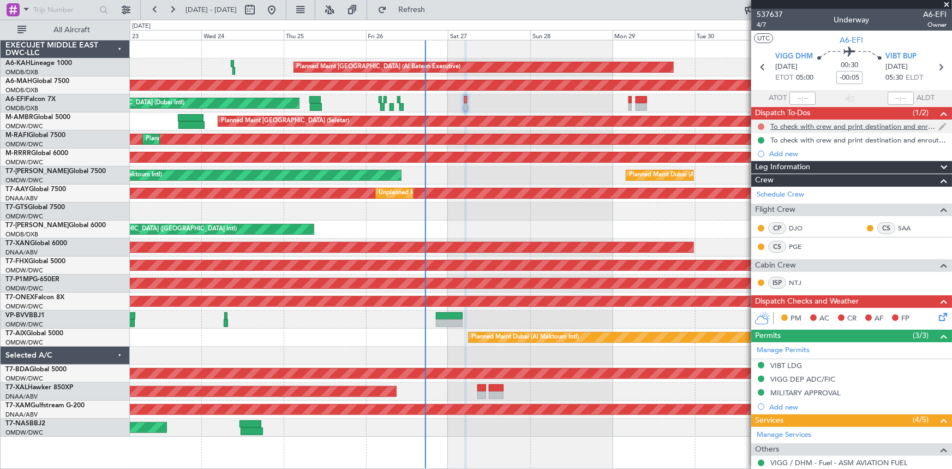
click at [762, 125] on button at bounding box center [761, 126] width 7 height 7
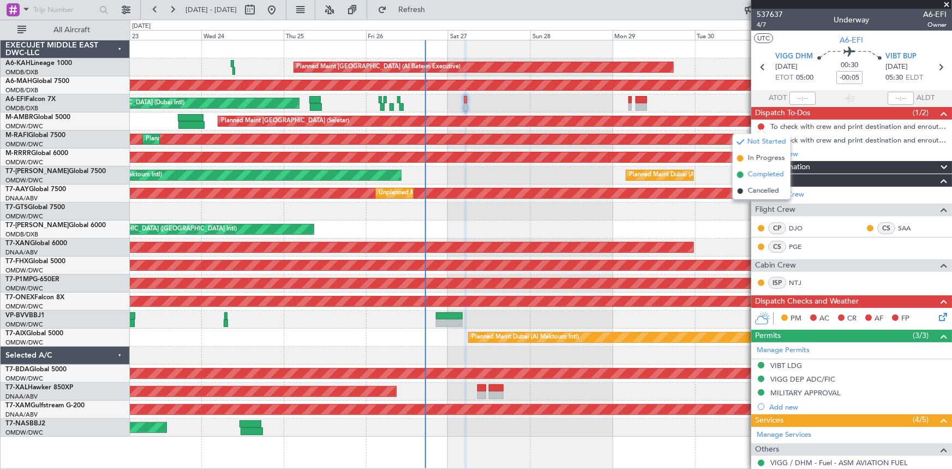
click at [762, 172] on span "Completed" at bounding box center [766, 174] width 36 height 11
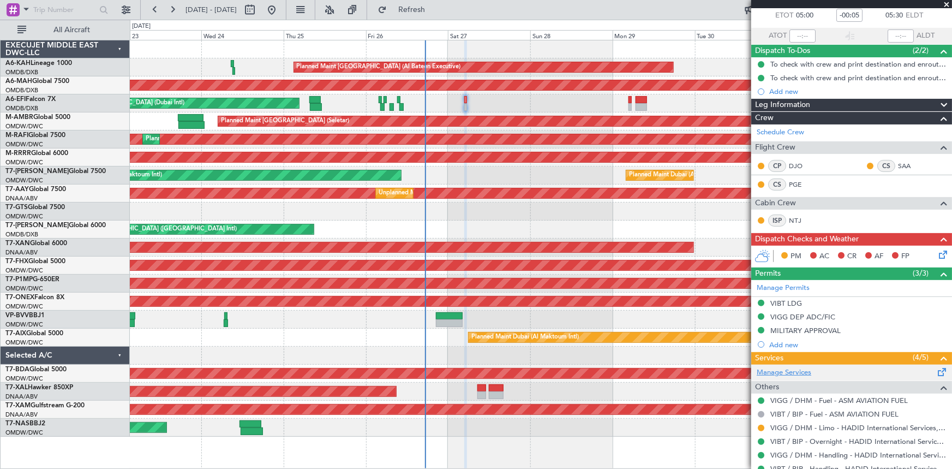
scroll to position [99, 0]
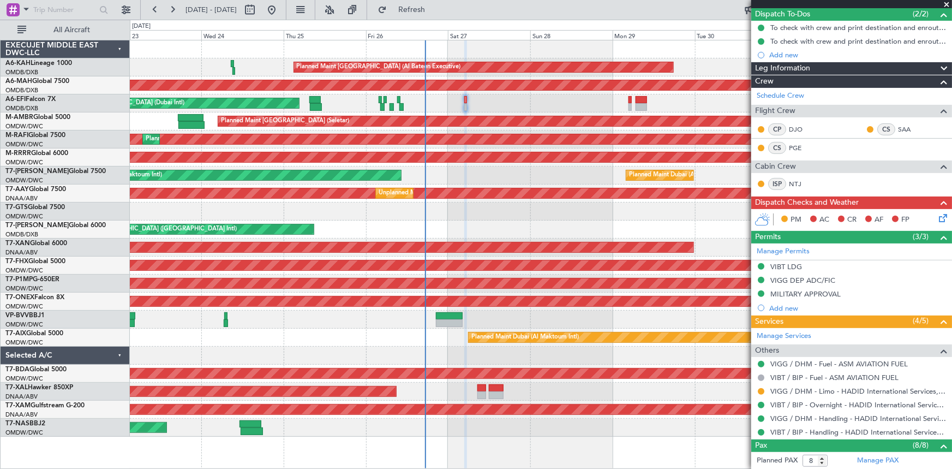
click at [937, 217] on icon at bounding box center [941, 216] width 9 height 9
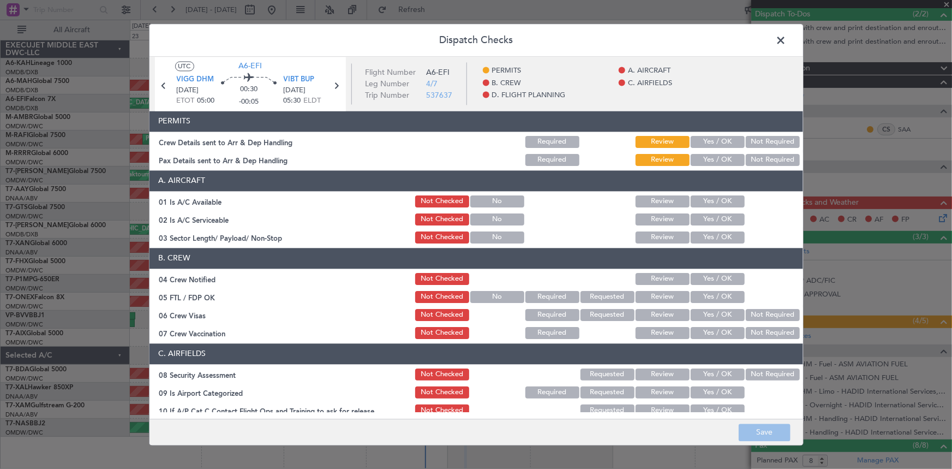
click at [719, 136] on button "Yes / OK" at bounding box center [718, 142] width 54 height 12
click at [712, 154] on button "Yes / OK" at bounding box center [718, 160] width 54 height 12
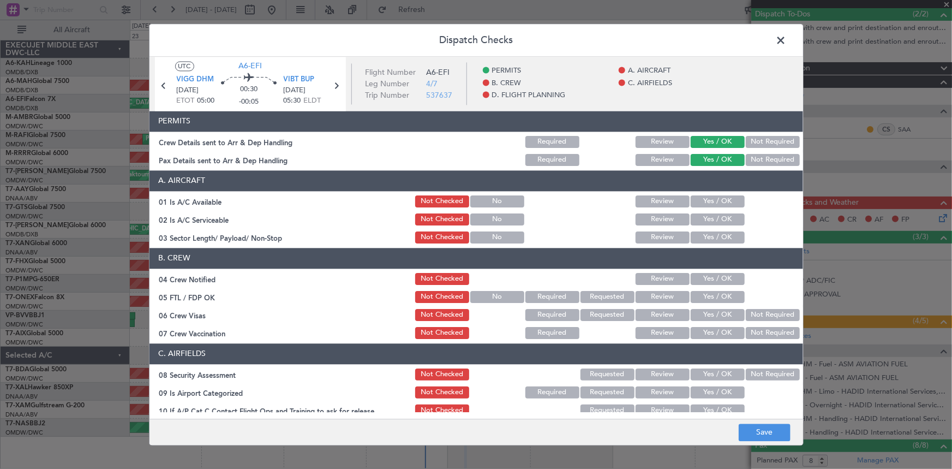
click at [705, 200] on button "Yes / OK" at bounding box center [718, 201] width 54 height 12
click at [715, 217] on button "Yes / OK" at bounding box center [718, 219] width 54 height 12
click at [708, 235] on button "Yes / OK" at bounding box center [718, 237] width 54 height 12
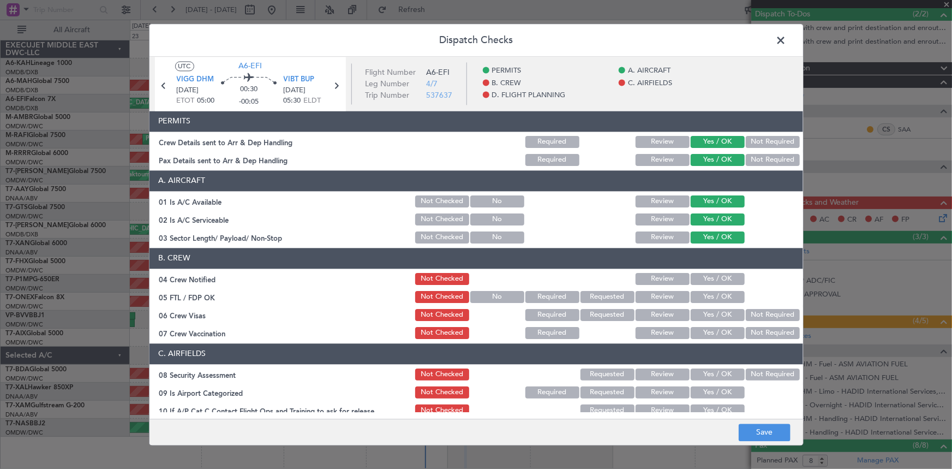
click at [709, 277] on button "Yes / OK" at bounding box center [718, 279] width 54 height 12
click at [715, 297] on button "Yes / OK" at bounding box center [718, 297] width 54 height 12
click at [709, 313] on button "Yes / OK" at bounding box center [718, 315] width 54 height 12
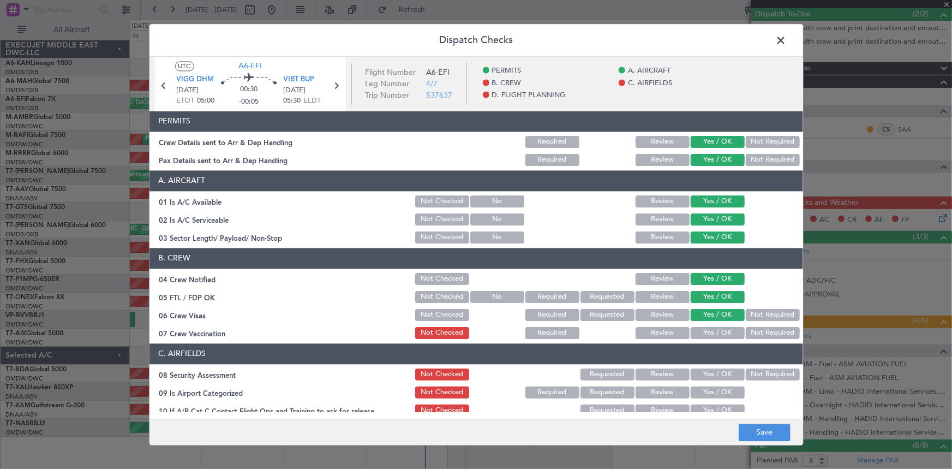
drag, startPoint x: 754, startPoint y: 332, endPoint x: 750, endPoint y: 339, distance: 8.3
click at [754, 333] on button "Not Required" at bounding box center [773, 333] width 54 height 12
drag, startPoint x: 753, startPoint y: 373, endPoint x: 697, endPoint y: 333, distance: 69.2
click at [753, 373] on button "Not Required" at bounding box center [773, 374] width 54 height 12
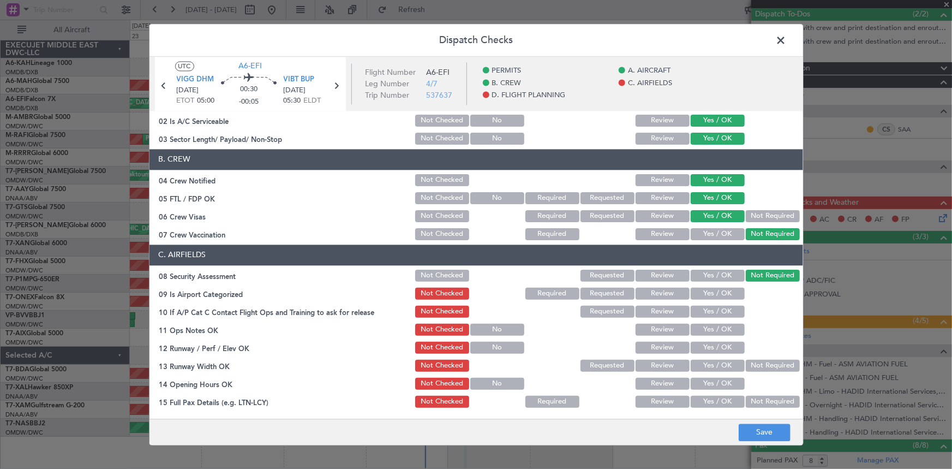
click at [703, 293] on button "Yes / OK" at bounding box center [718, 293] width 54 height 12
click at [705, 309] on button "Yes / OK" at bounding box center [718, 311] width 54 height 12
click at [700, 323] on button "Yes / OK" at bounding box center [718, 329] width 54 height 12
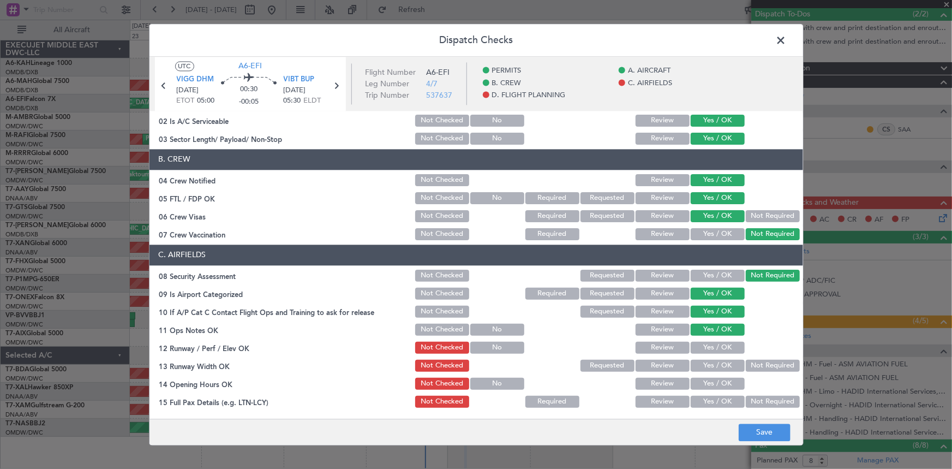
click at [699, 349] on button "Yes / OK" at bounding box center [718, 347] width 54 height 12
click at [698, 358] on div "Yes / OK" at bounding box center [716, 365] width 55 height 15
click at [712, 363] on button "Yes / OK" at bounding box center [718, 365] width 54 height 12
click at [709, 373] on section "C. AIRFIELDS 08 Security Assessment Not Checked Requested Review Yes / OK Not R…" at bounding box center [476, 416] width 654 height 345
click at [713, 384] on button "Yes / OK" at bounding box center [718, 384] width 54 height 12
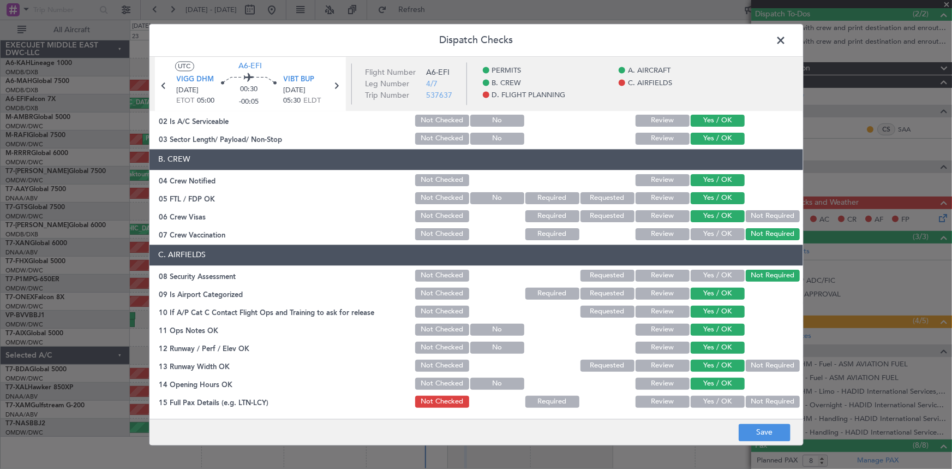
click at [709, 396] on button "Yes / OK" at bounding box center [718, 402] width 54 height 12
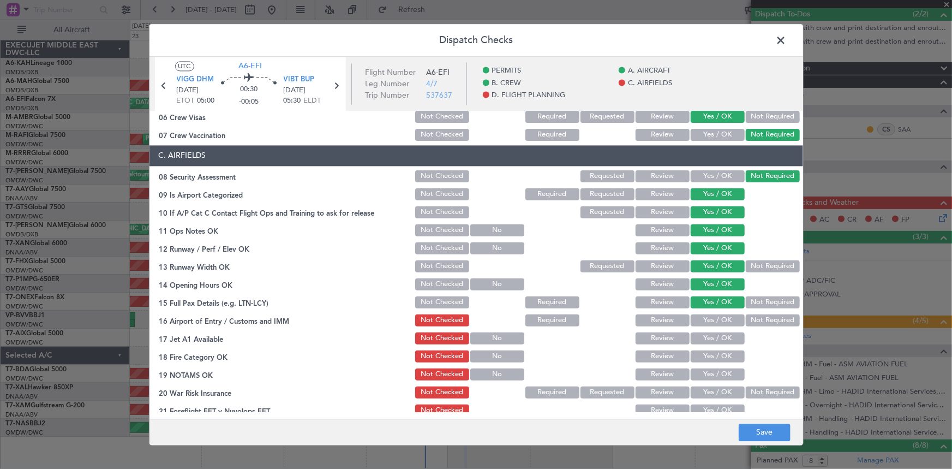
click at [708, 316] on button "Yes / OK" at bounding box center [718, 320] width 54 height 12
click at [764, 317] on button "Not Required" at bounding box center [773, 320] width 54 height 12
click at [713, 338] on button "Yes / OK" at bounding box center [718, 338] width 54 height 12
click at [712, 355] on button "Yes / OK" at bounding box center [718, 356] width 54 height 12
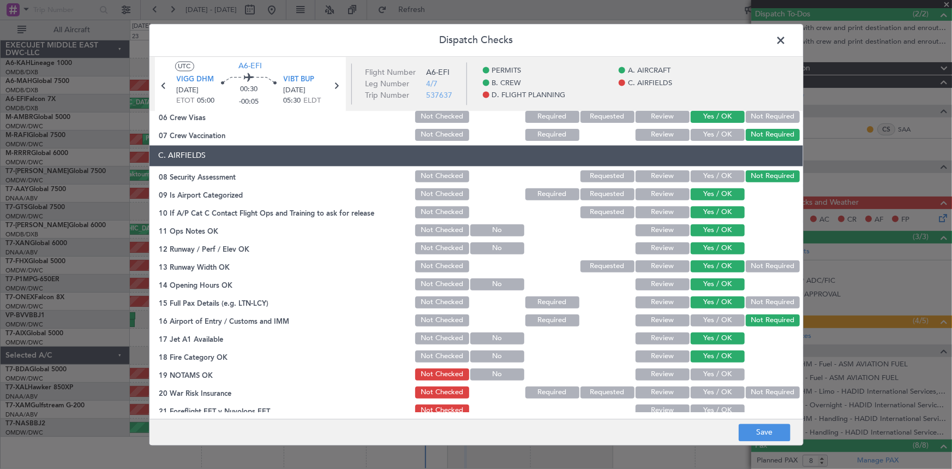
click at [710, 369] on button "Yes / OK" at bounding box center [718, 374] width 54 height 12
click at [710, 390] on button "Yes / OK" at bounding box center [718, 392] width 54 height 12
click at [709, 404] on button "Yes / OK" at bounding box center [718, 410] width 54 height 12
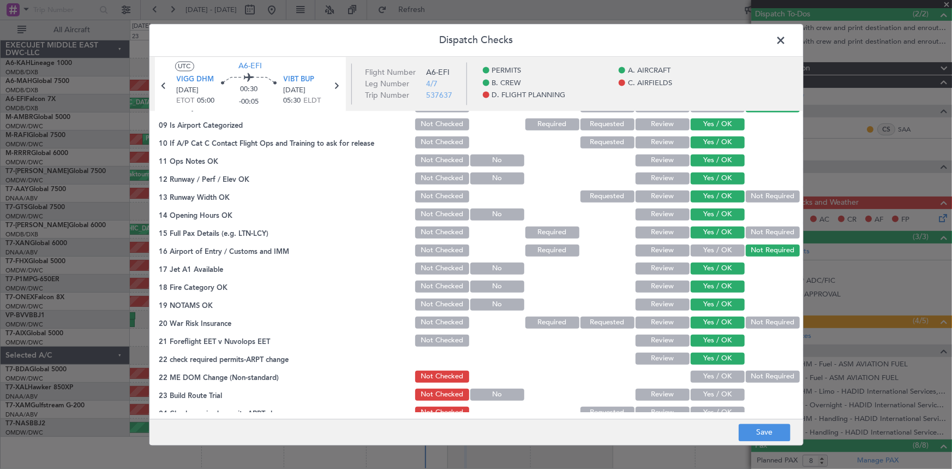
scroll to position [347, 0]
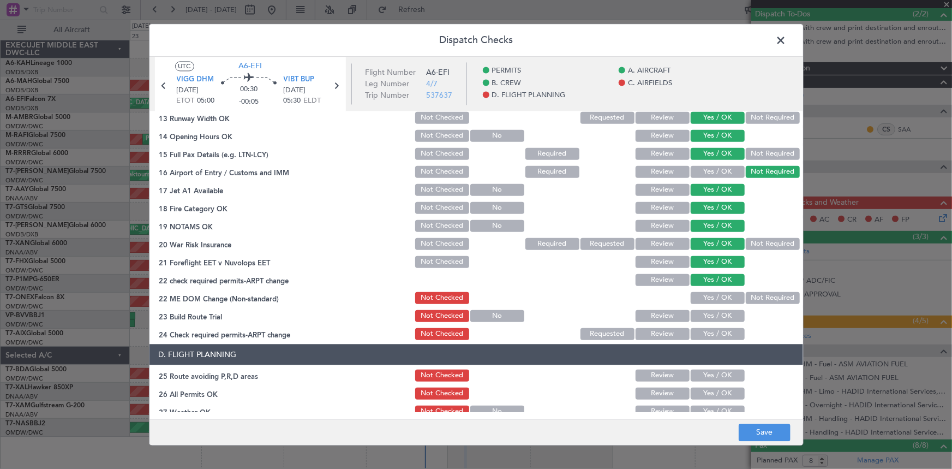
click at [710, 298] on button "Yes / OK" at bounding box center [718, 297] width 54 height 12
click at [708, 311] on button "Yes / OK" at bounding box center [718, 315] width 54 height 12
click at [712, 326] on div "Yes / OK" at bounding box center [716, 333] width 55 height 15
click at [714, 327] on button "Yes / OK" at bounding box center [718, 333] width 54 height 12
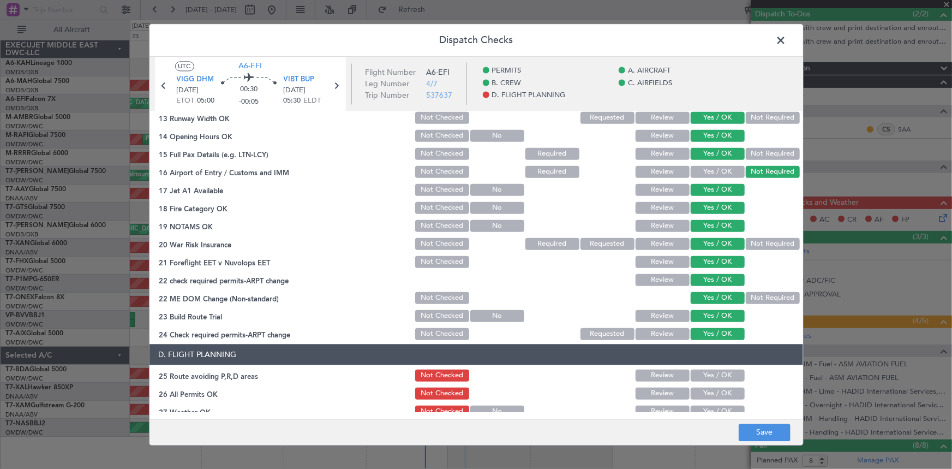
click at [705, 373] on button "Yes / OK" at bounding box center [718, 375] width 54 height 12
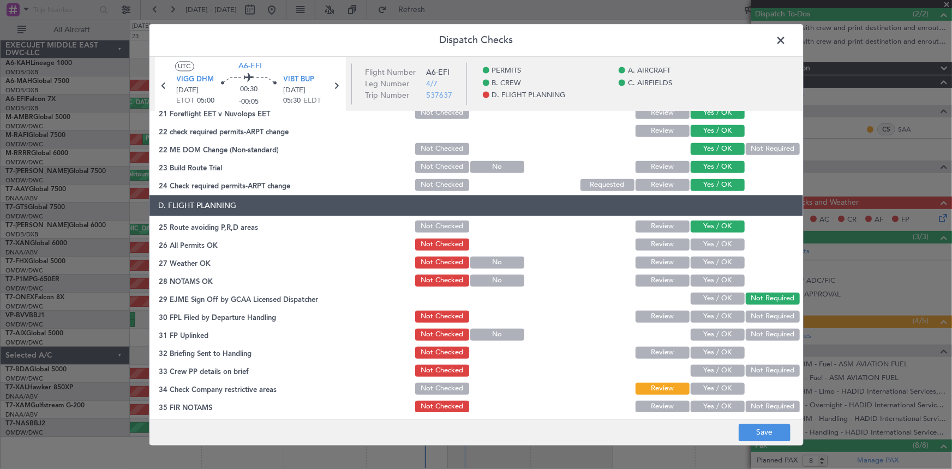
click at [710, 245] on button "Yes / OK" at bounding box center [718, 244] width 54 height 12
click at [705, 256] on button "Yes / OK" at bounding box center [718, 262] width 54 height 12
click at [714, 275] on button "Yes / OK" at bounding box center [718, 280] width 54 height 12
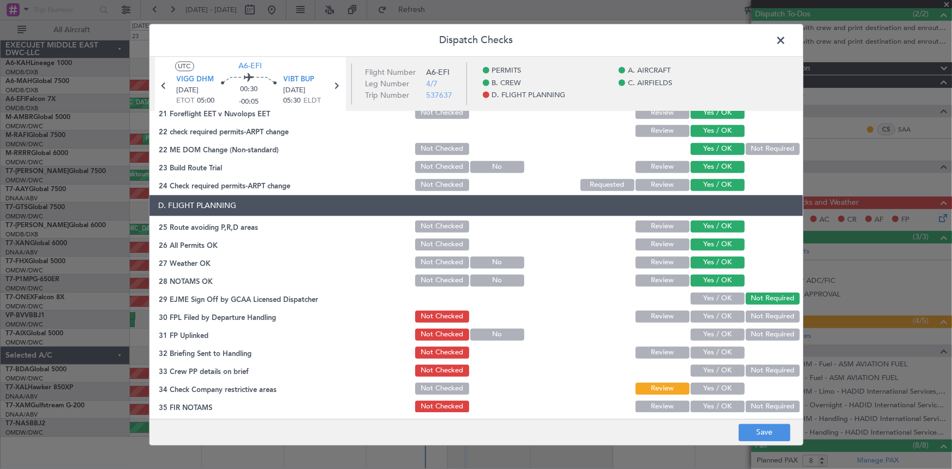
click at [712, 316] on button "Yes / OK" at bounding box center [718, 316] width 54 height 12
click at [714, 335] on button "Yes / OK" at bounding box center [718, 334] width 54 height 12
click at [712, 355] on button "Yes / OK" at bounding box center [718, 352] width 54 height 12
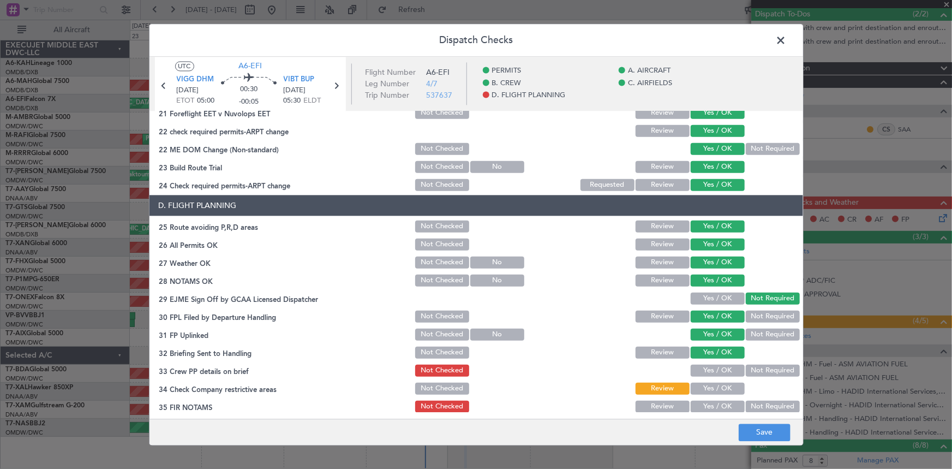
click at [712, 370] on button "Yes / OK" at bounding box center [718, 370] width 54 height 12
drag, startPoint x: 710, startPoint y: 387, endPoint x: 708, endPoint y: 412, distance: 25.7
click at [710, 387] on button "Yes / OK" at bounding box center [718, 388] width 54 height 12
click at [706, 409] on button "Yes / OK" at bounding box center [718, 406] width 54 height 12
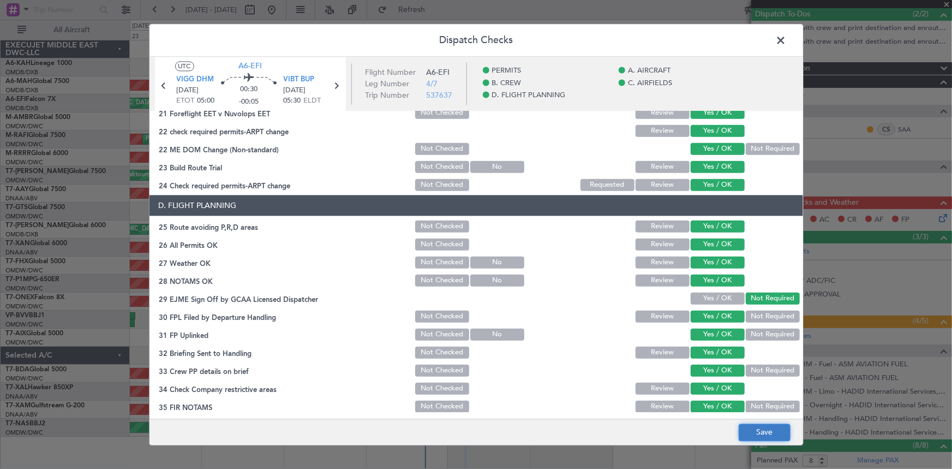
click at [768, 434] on button "Save" at bounding box center [765, 431] width 52 height 17
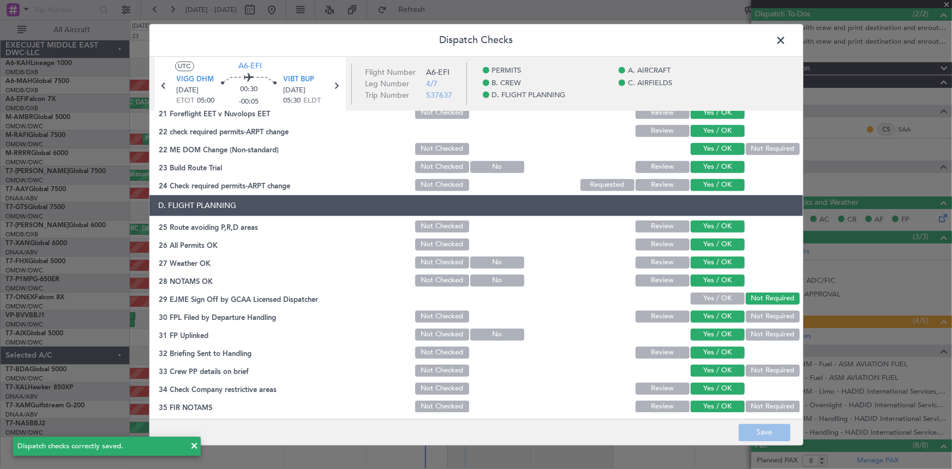
click at [700, 298] on button "Yes / OK" at bounding box center [718, 298] width 54 height 12
click at [755, 431] on button "Save" at bounding box center [765, 431] width 52 height 17
click at [787, 42] on span at bounding box center [787, 43] width 0 height 22
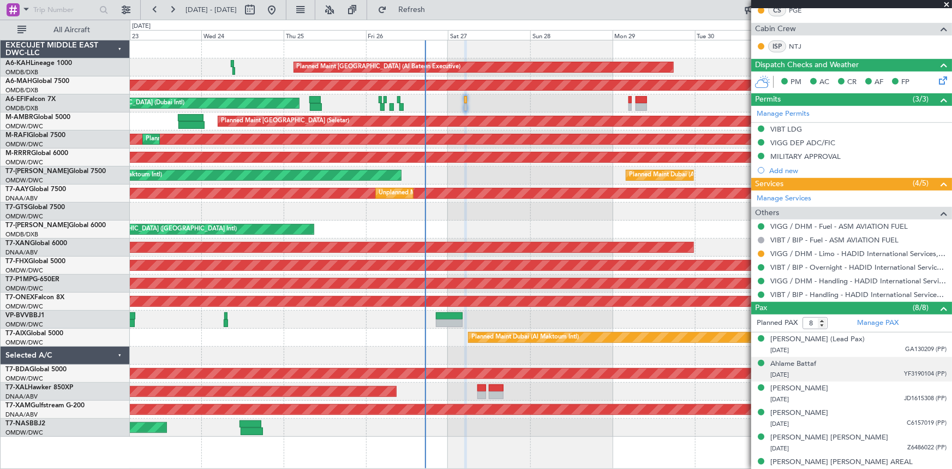
scroll to position [295, 0]
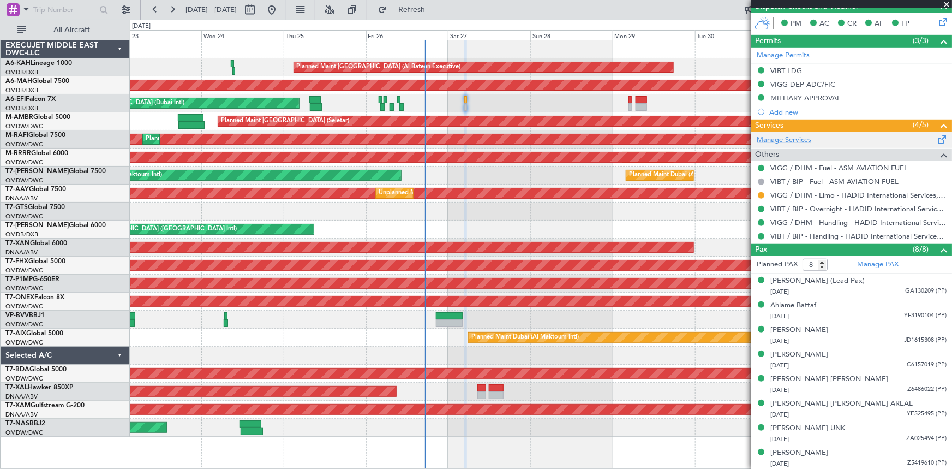
click at [795, 137] on link "Manage Services" at bounding box center [784, 140] width 55 height 11
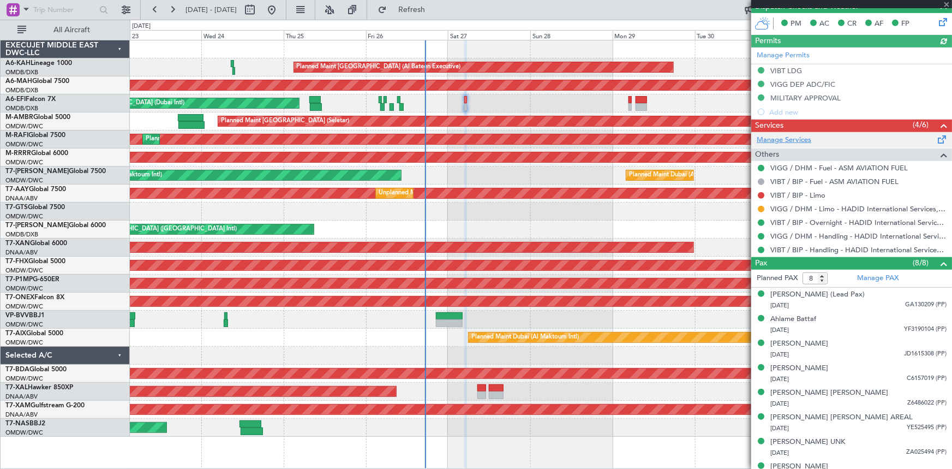
type input "Dherander Fithani (DHF)"
type input "7367"
type input "Dherander Fithani (DHF)"
type input "7367"
type input "Dherander Fithani (DHF)"
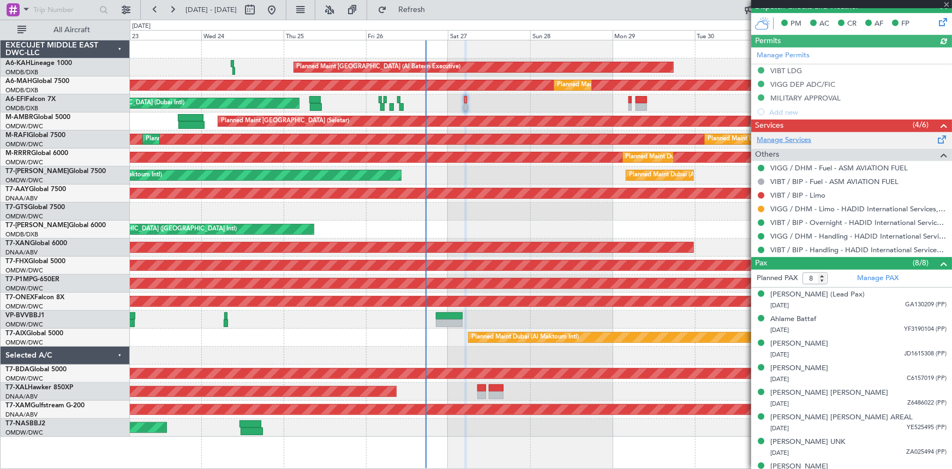
type input "7367"
type input "Dherander Fithani (DHF)"
type input "7367"
type input "Dherander Fithani (DHF)"
type input "7367"
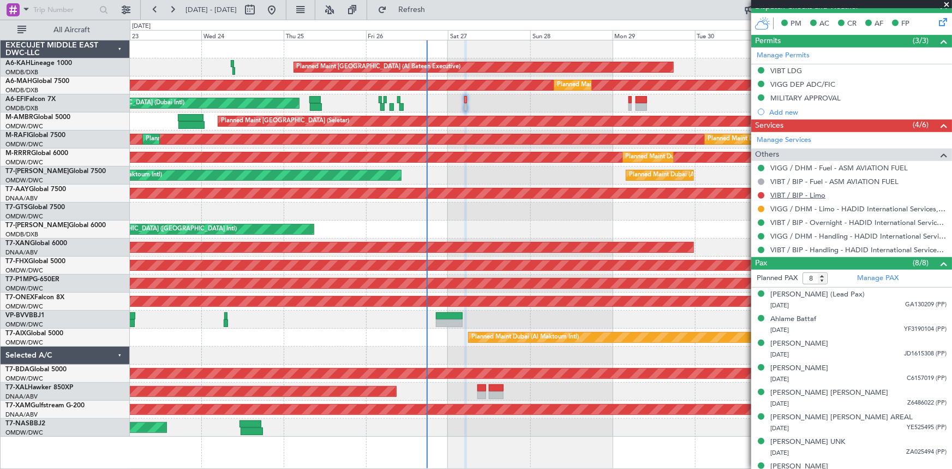
click at [796, 194] on link "VIBT / BIP - Limo" at bounding box center [797, 194] width 55 height 9
click at [429, 8] on span "Refresh" at bounding box center [412, 10] width 46 height 8
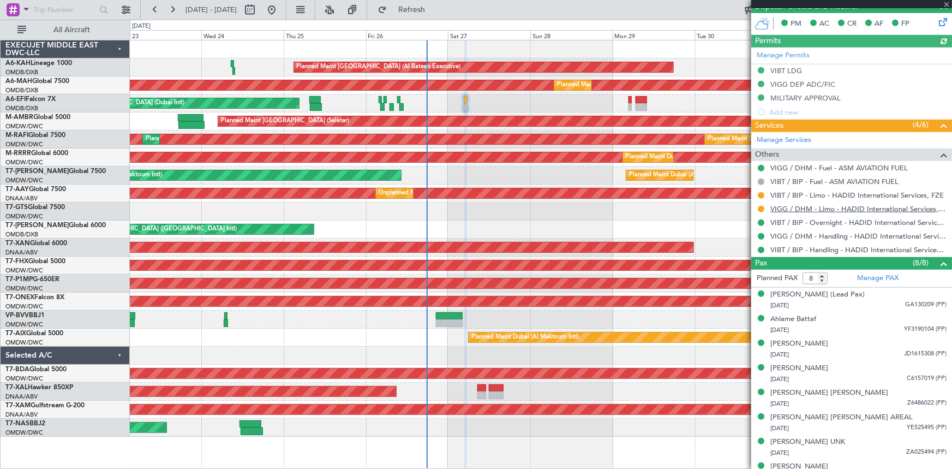
type input "Dherander Fithani (DHF)"
type input "7367"
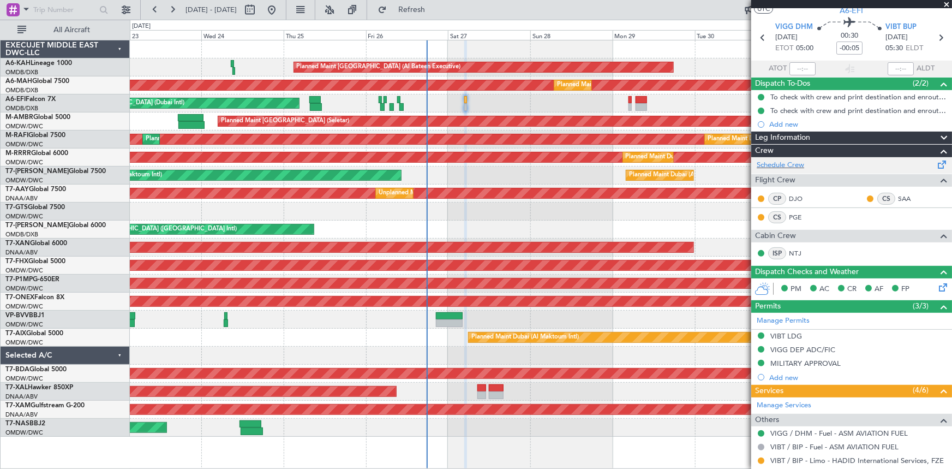
scroll to position [0, 0]
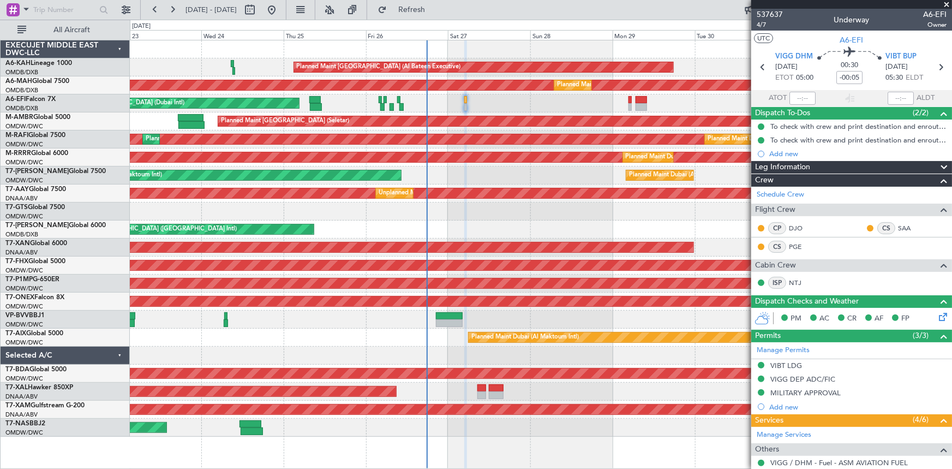
type input "Dherander Fithani (DHF)"
type input "7367"
type input "Dherander Fithani (DHF)"
type input "7367"
type input "Dherander Fithani (DHF)"
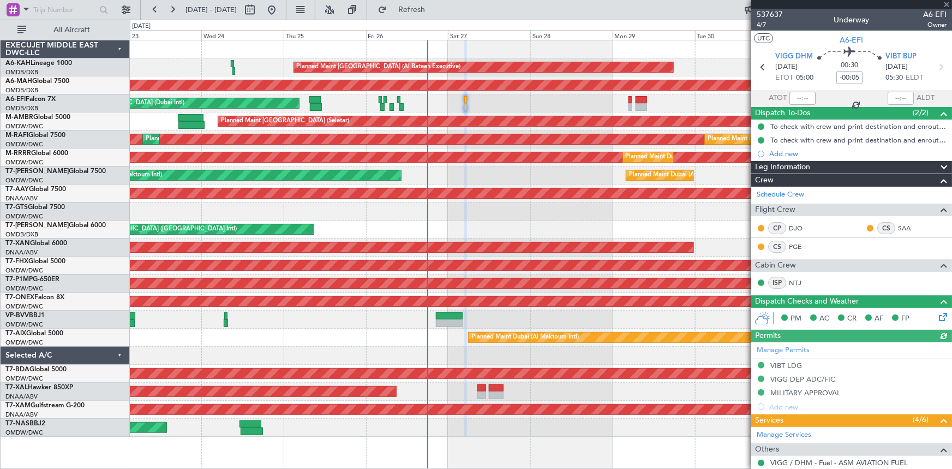
type input "7367"
type input "Dherander Fithani (DHF)"
type input "7367"
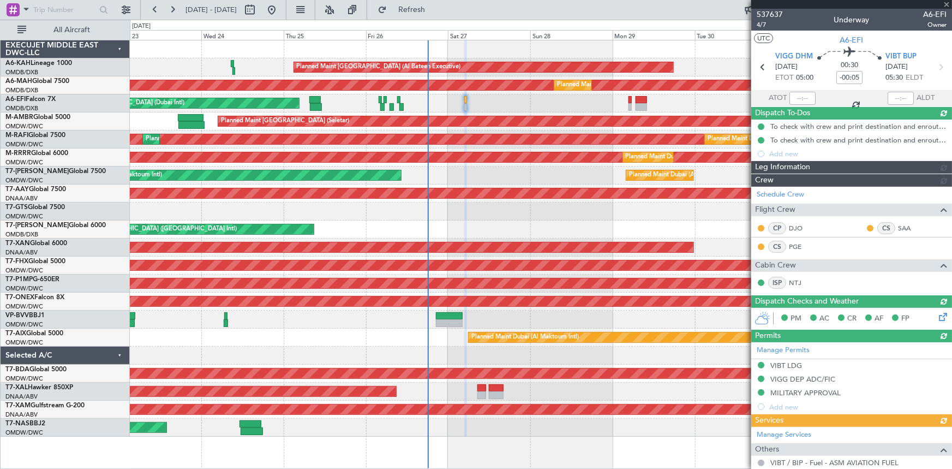
type input "Dherander Fithani (DHF)"
type input "7367"
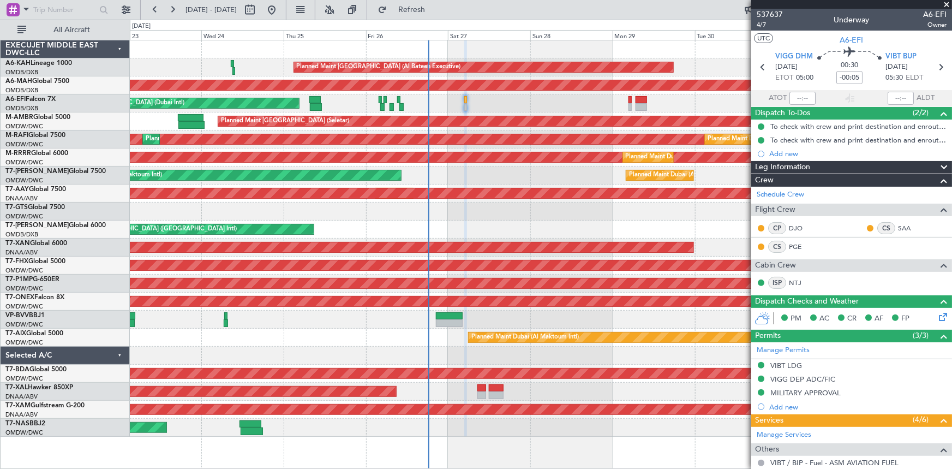
type input "Dherander Fithani (DHF)"
type input "7367"
